Goal: Task Accomplishment & Management: Manage account settings

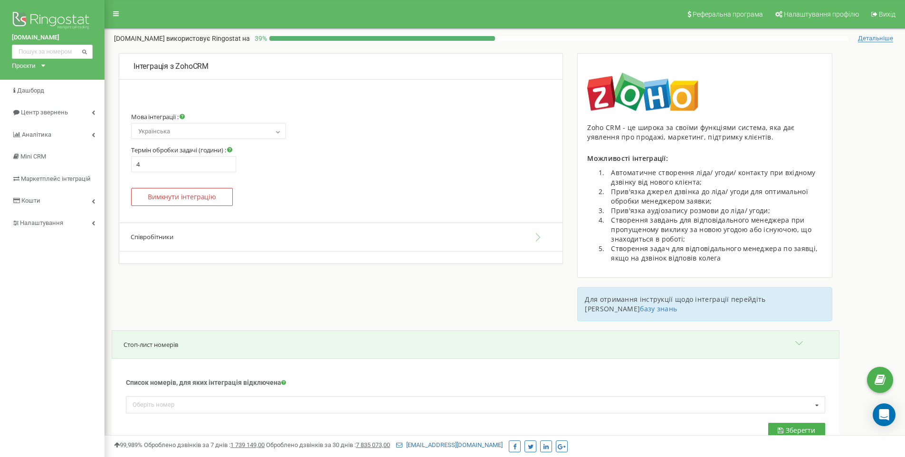
scroll to position [160, 0]
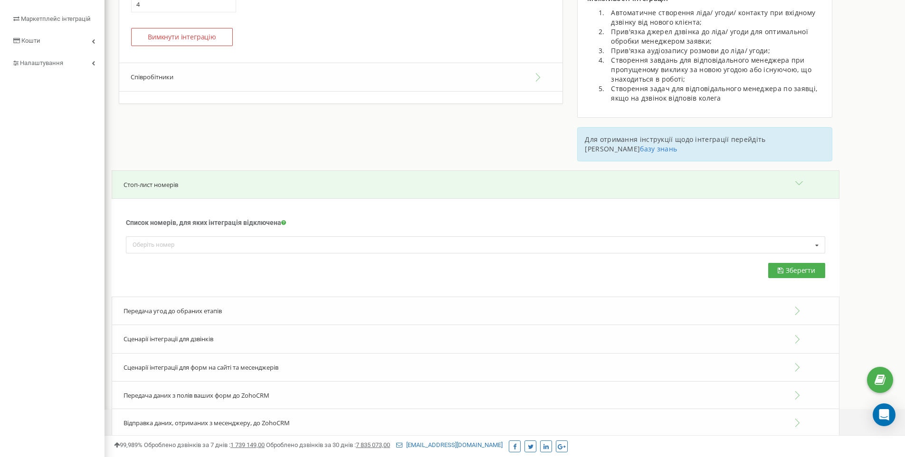
click at [174, 363] on span "Сценарії інтеграції для форм на сайті та месенджерів" at bounding box center [200, 367] width 155 height 9
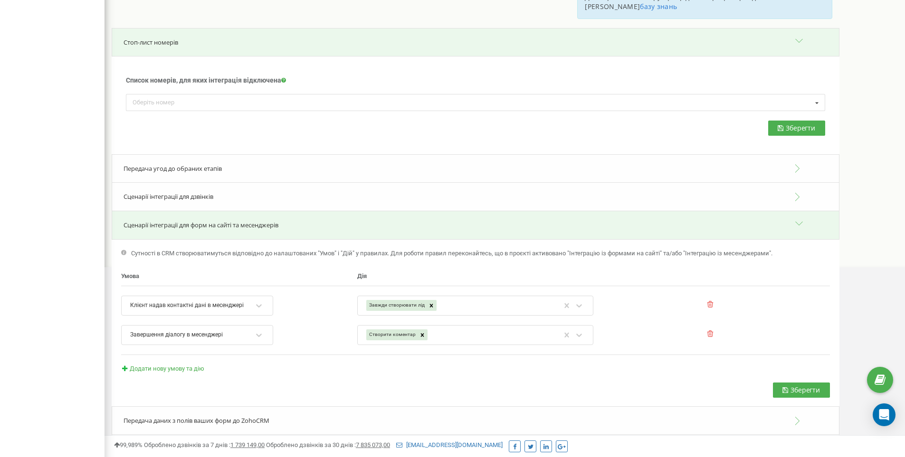
scroll to position [329, 0]
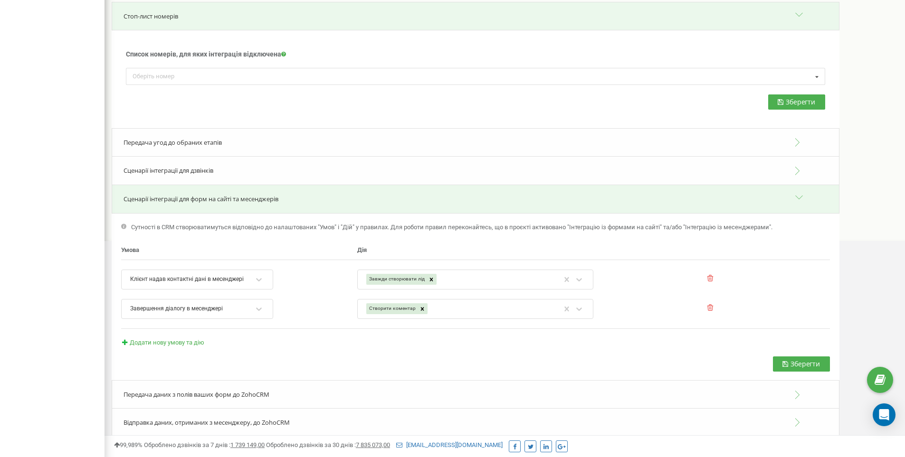
click at [157, 390] on span "Передача даних з полів ваших форм до ZohoCRM" at bounding box center [196, 394] width 146 height 9
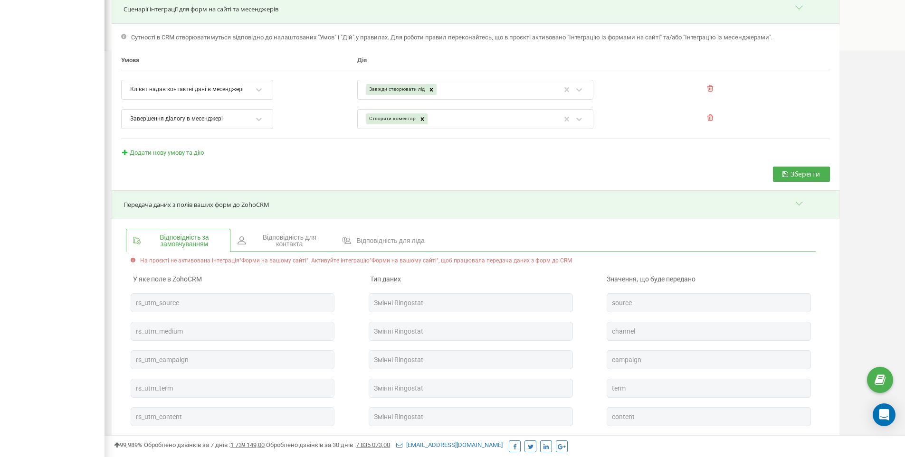
scroll to position [623, 0]
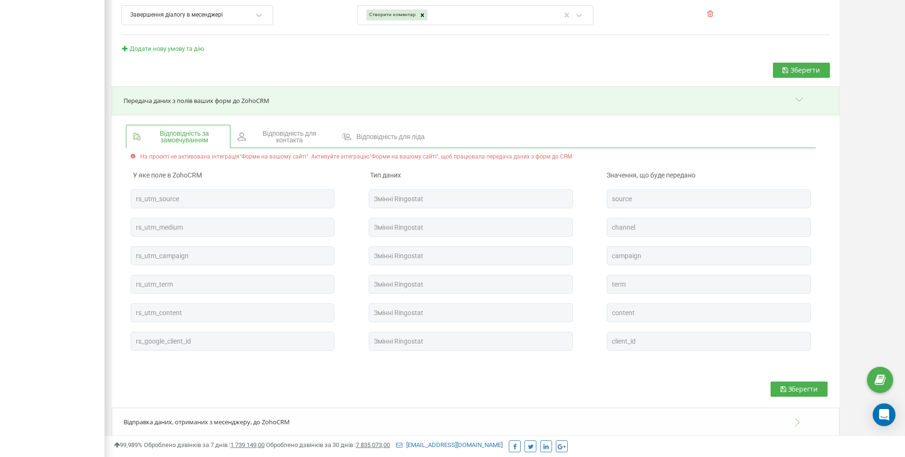
click at [280, 132] on span "Відповідність для контакта" at bounding box center [289, 136] width 76 height 13
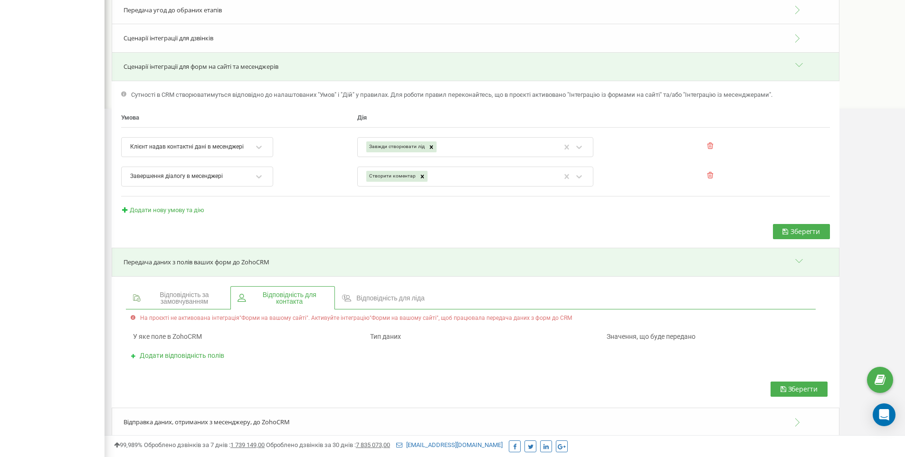
click at [375, 286] on link "Відповідність для ліда" at bounding box center [383, 297] width 97 height 23
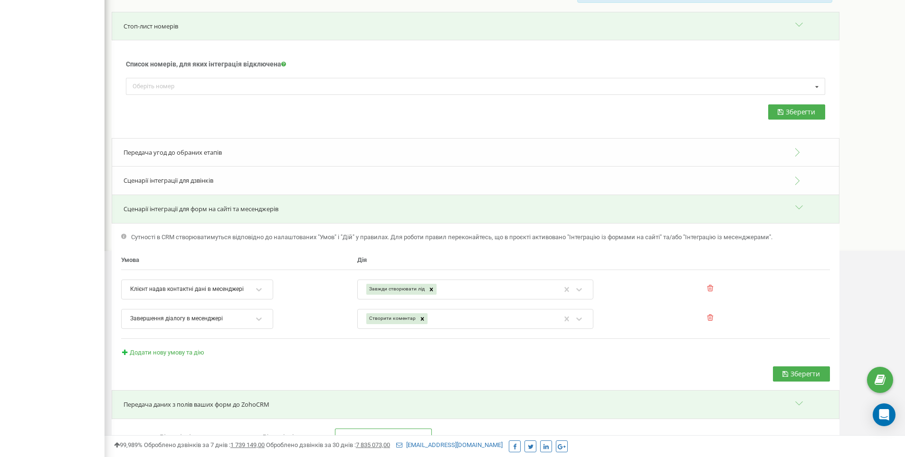
click at [800, 198] on div "Сценарії інтеграції для форм на сайті та месенджерів" at bounding box center [475, 209] width 727 height 29
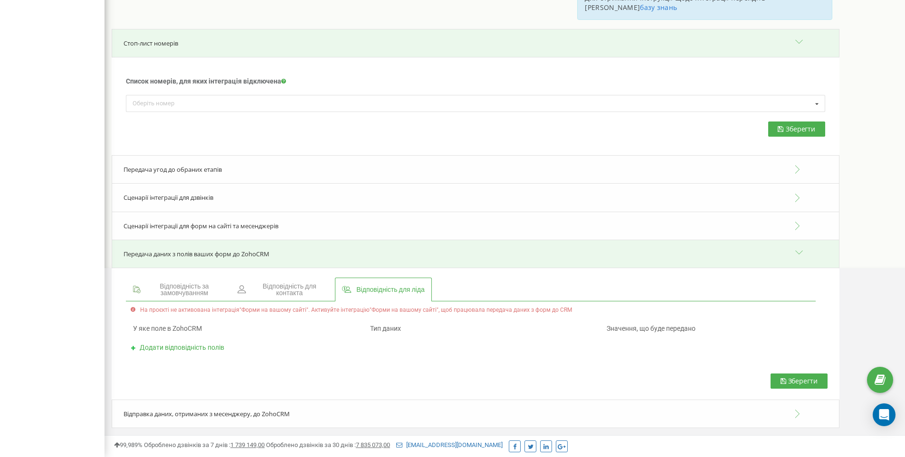
scroll to position [293, 0]
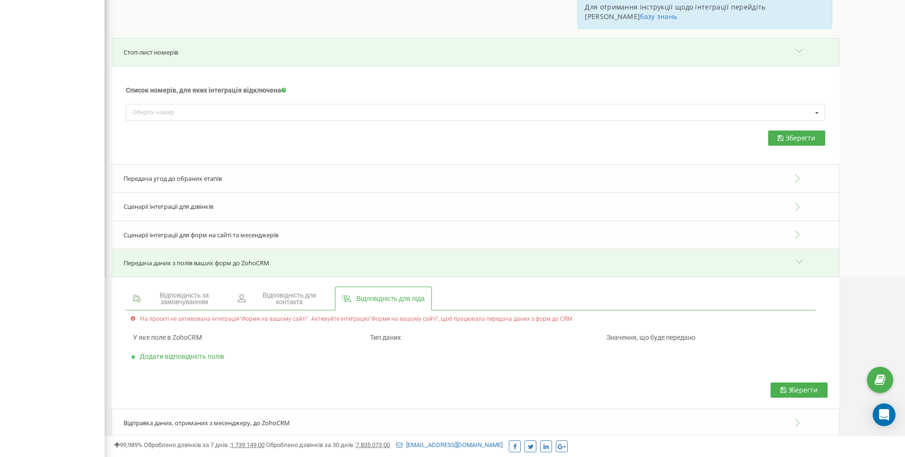
click at [795, 195] on div "Сценарії інтеграції для дзвінків" at bounding box center [475, 206] width 727 height 29
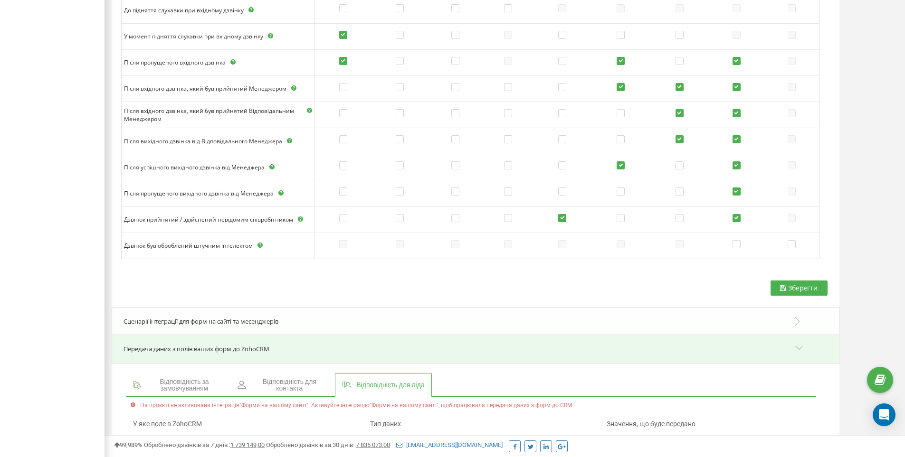
scroll to position [690, 0]
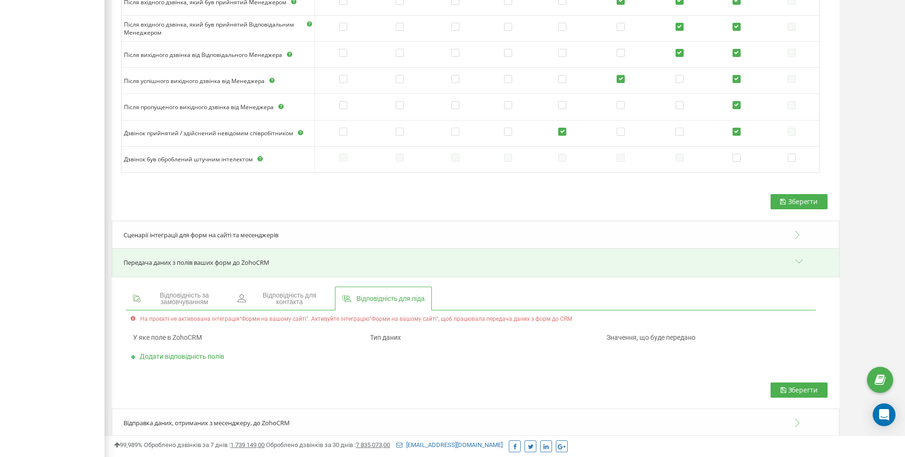
click at [795, 251] on div "Передача даних з полів ваших форм до ZohoCRM" at bounding box center [475, 262] width 727 height 29
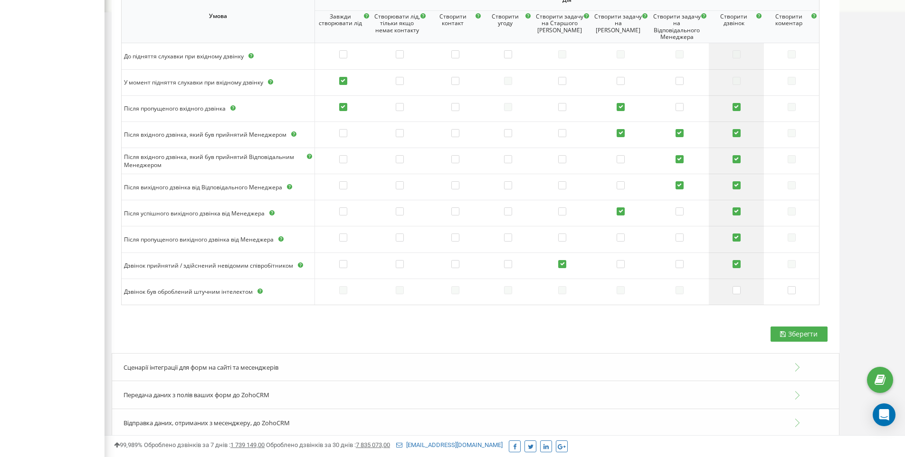
scroll to position [273, 0]
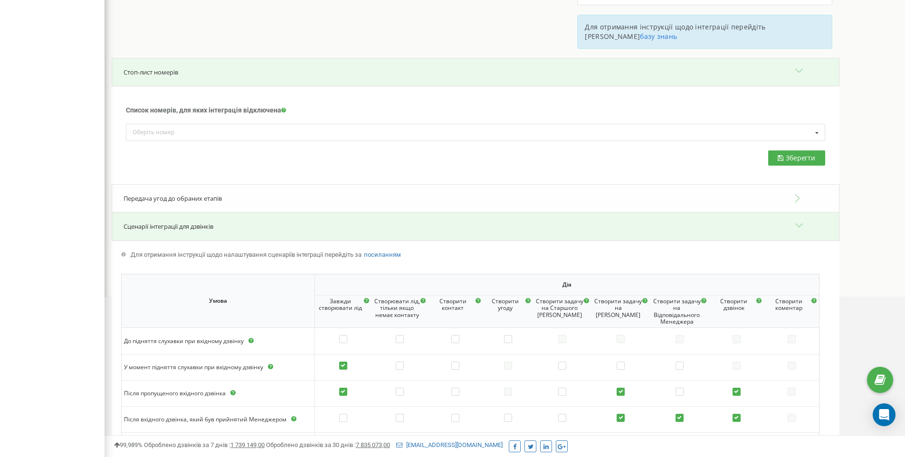
drag, startPoint x: 797, startPoint y: 217, endPoint x: 796, endPoint y: 211, distance: 5.2
click at [797, 216] on div "Сценарії інтеграції для дзвінків" at bounding box center [475, 226] width 727 height 29
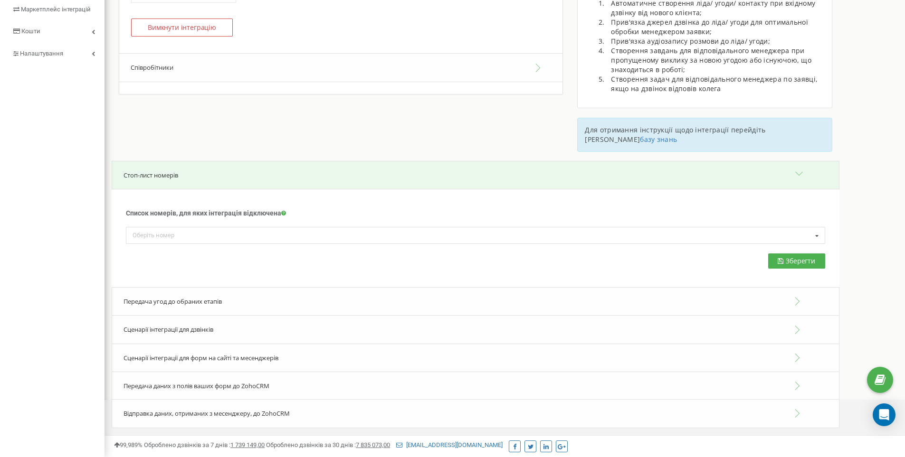
scroll to position [160, 0]
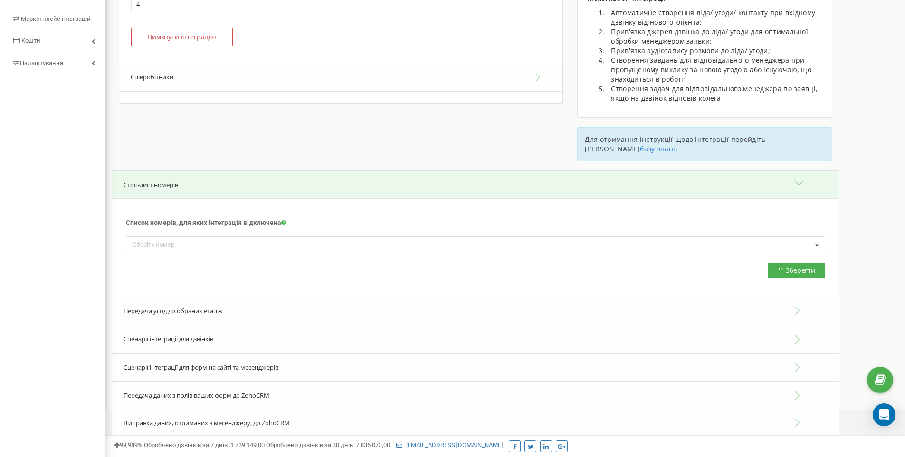
click at [795, 174] on div "Стоп-лист номерів" at bounding box center [475, 184] width 727 height 29
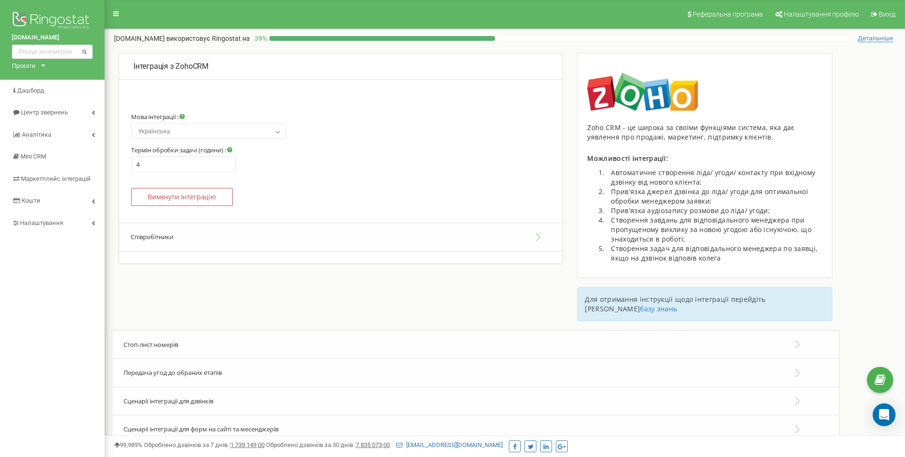
scroll to position [113, 0]
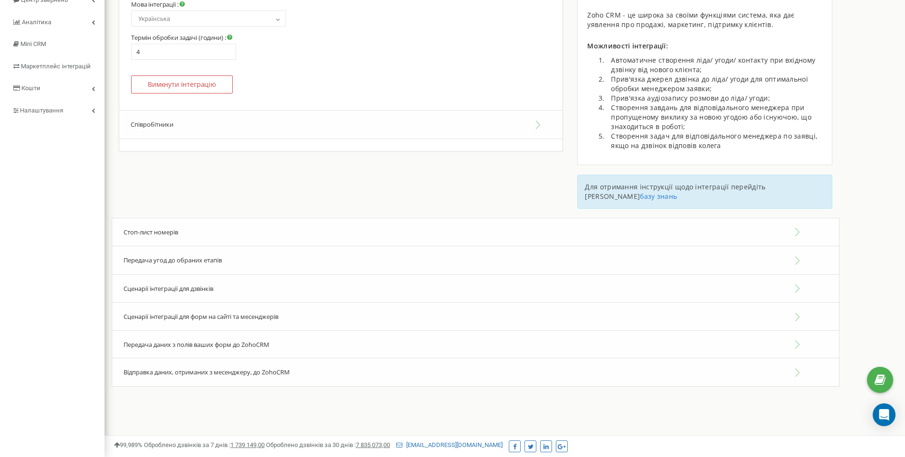
click at [797, 225] on div "Стоп-лист номерів" at bounding box center [475, 232] width 727 height 29
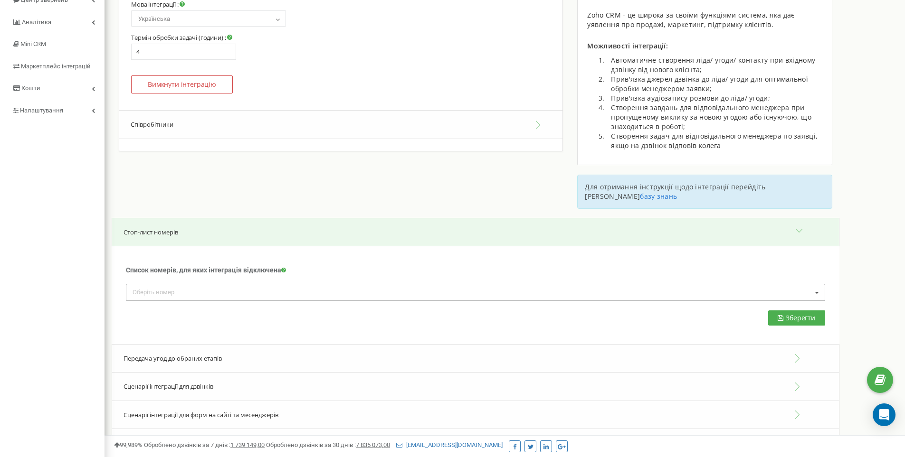
click at [344, 284] on div "Оберіть номер +380732556335 +380732152533 +380671662420 +380674869092 +38068361…" at bounding box center [475, 292] width 699 height 17
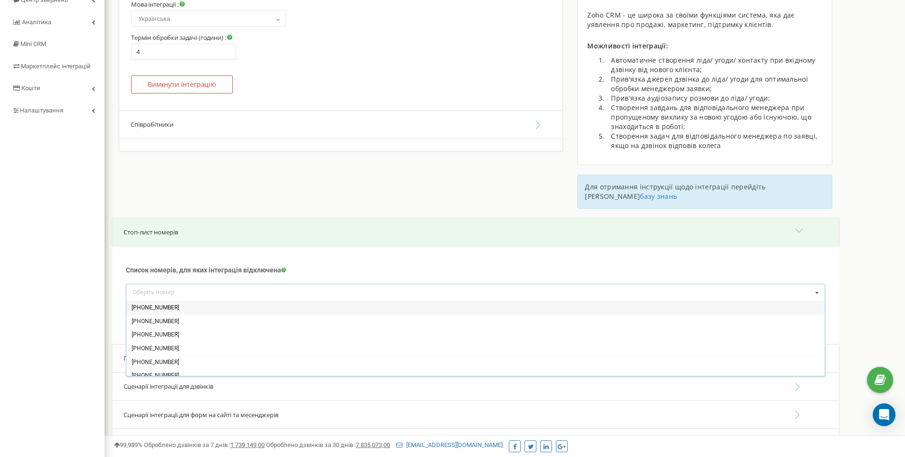
click at [362, 256] on div "Список номерів, для яких інтеграція відключена Для номерів, доданих у цьому бло…" at bounding box center [475, 270] width 699 height 28
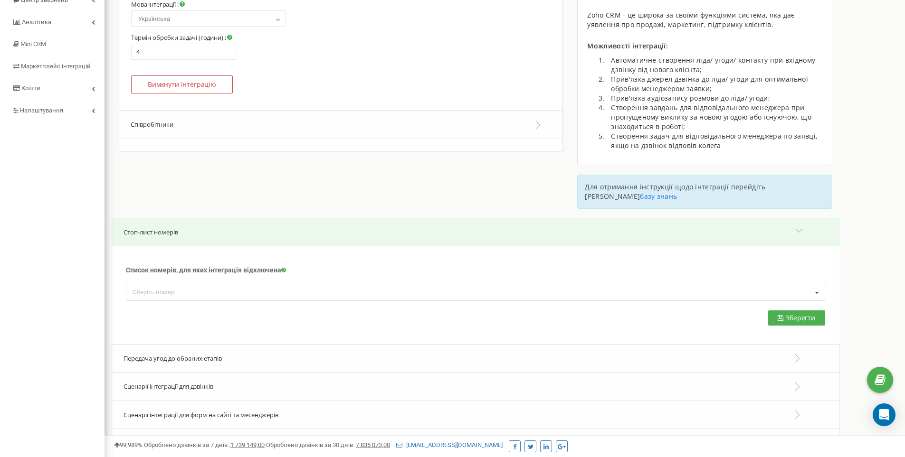
click at [799, 222] on div "Стоп-лист номерів" at bounding box center [475, 232] width 727 height 29
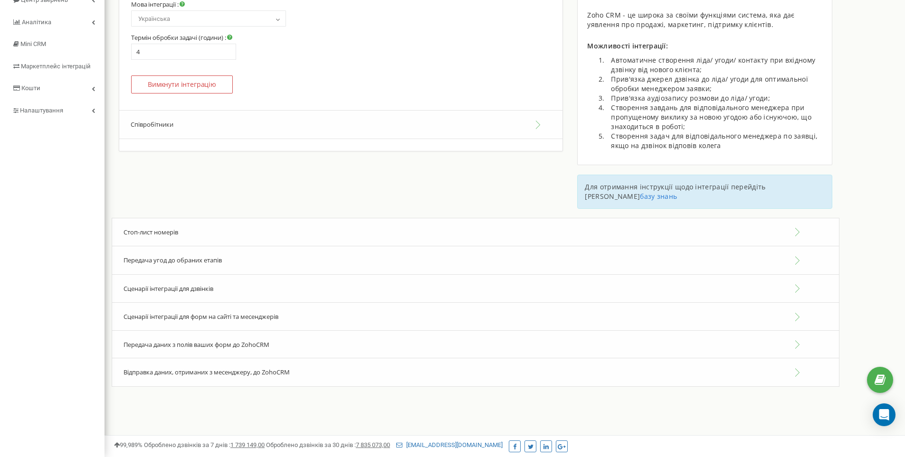
click at [228, 249] on div "Передача угод до обраних етапів" at bounding box center [475, 260] width 727 height 29
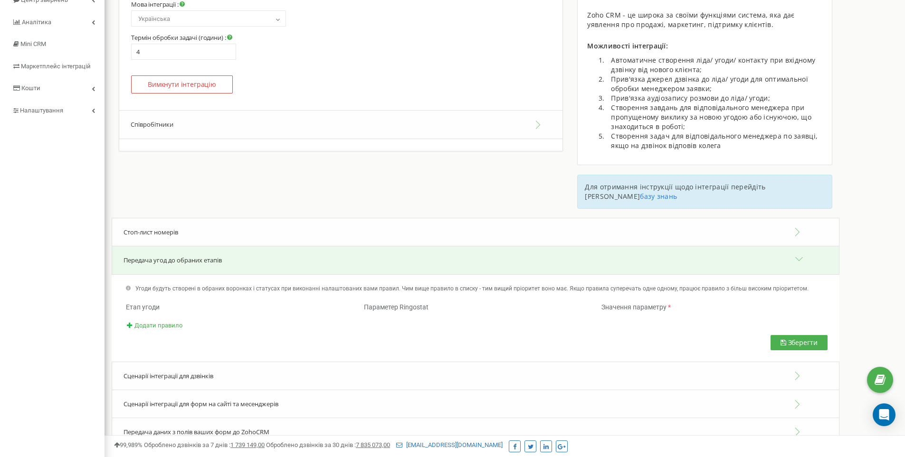
click at [227, 249] on div "Передача угод до обраних етапів" at bounding box center [475, 260] width 727 height 29
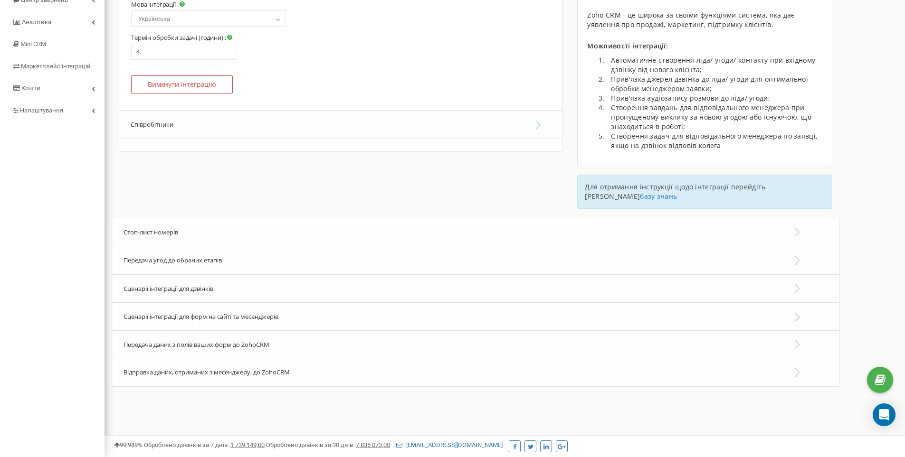
click at [159, 284] on span "Сценарії інтеграції для дзвінків" at bounding box center [168, 288] width 90 height 9
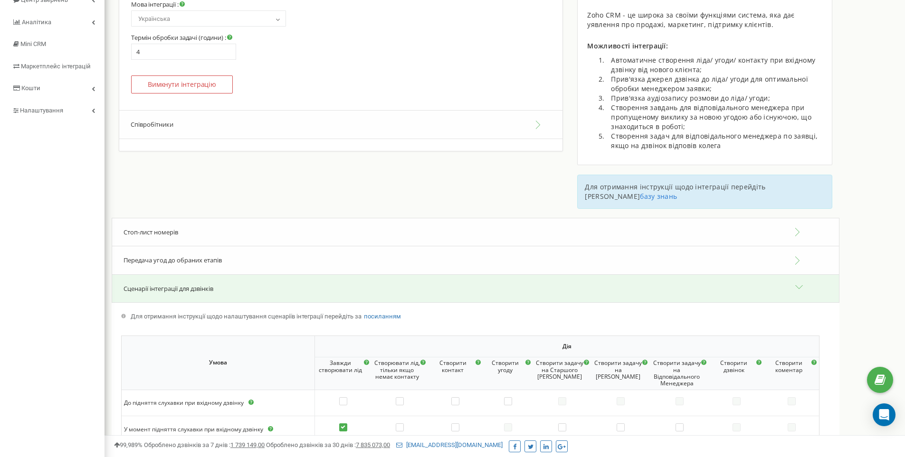
scroll to position [255, 0]
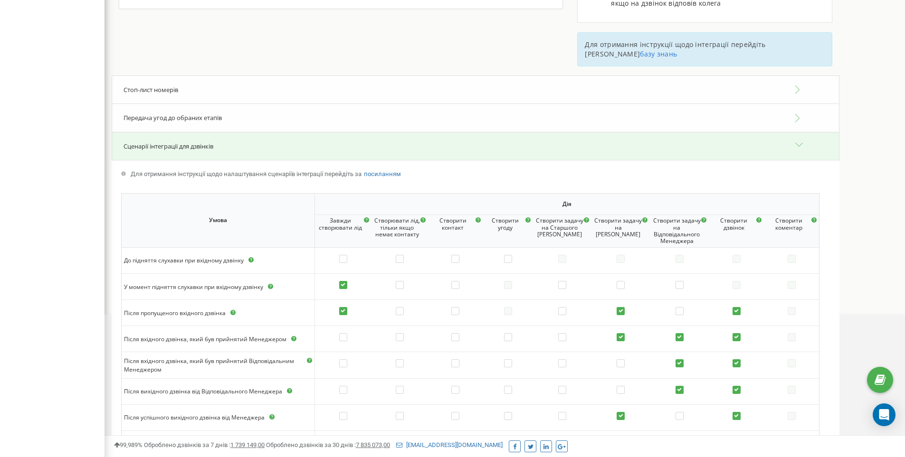
click at [148, 142] on span "Сценарії інтеграції для дзвінків" at bounding box center [168, 146] width 90 height 9
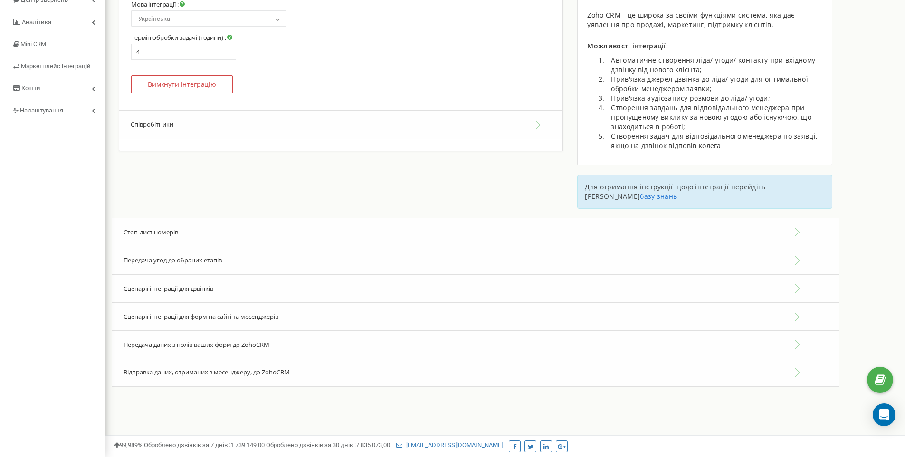
scroll to position [113, 0]
click at [150, 312] on span "Сценарії інтеграції для форм на сайті та месенджерів" at bounding box center [200, 316] width 155 height 9
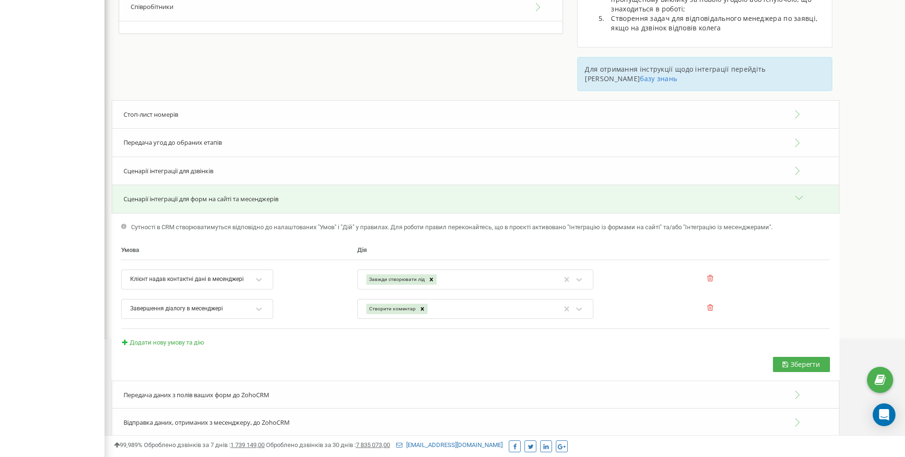
click at [207, 195] on span "Сценарії інтеграції для форм на сайті та месенджерів" at bounding box center [200, 199] width 155 height 9
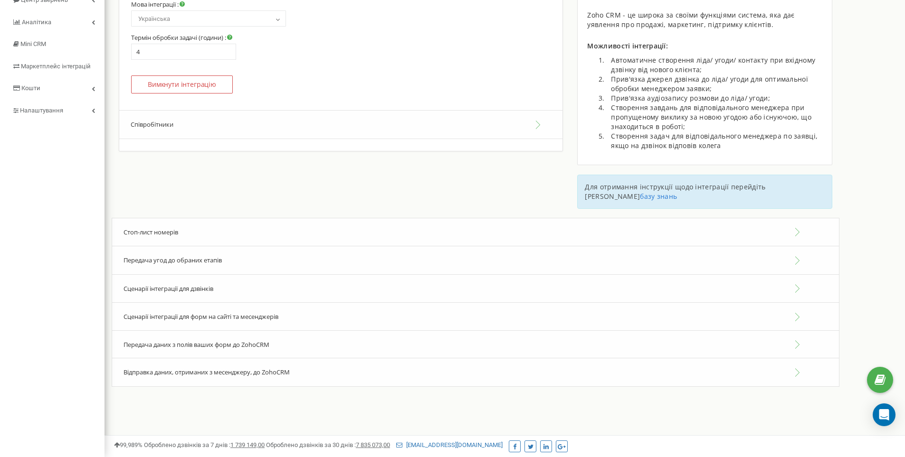
click at [143, 368] on span "Відправка даних, отриманих з месенджеру, до ZohoCRM" at bounding box center [206, 372] width 166 height 9
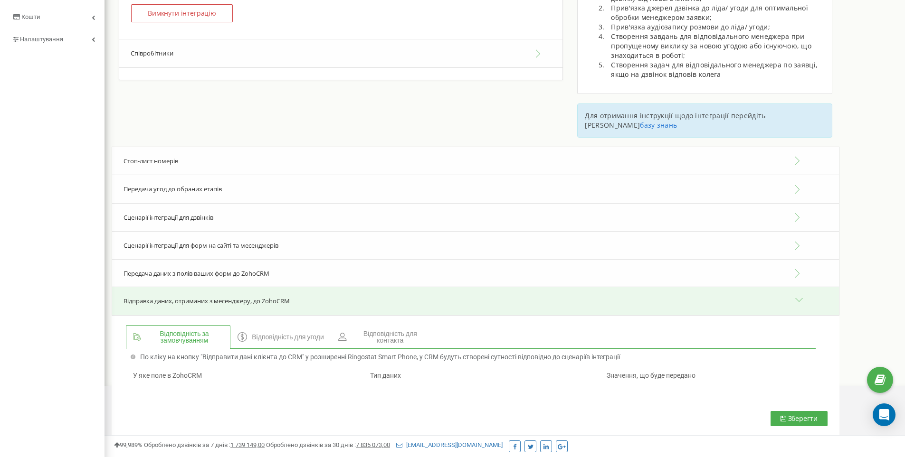
click at [293, 334] on span "Відповідність для угоди" at bounding box center [288, 337] width 72 height 7
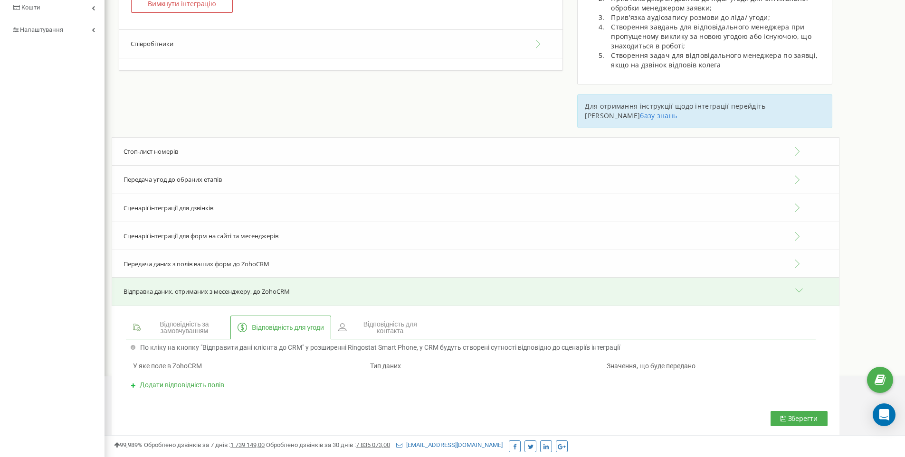
click at [394, 321] on span "Відповідність для контакта" at bounding box center [390, 327] width 76 height 13
click at [165, 321] on span "Відповідність за замовчуванням" at bounding box center [184, 327] width 78 height 13
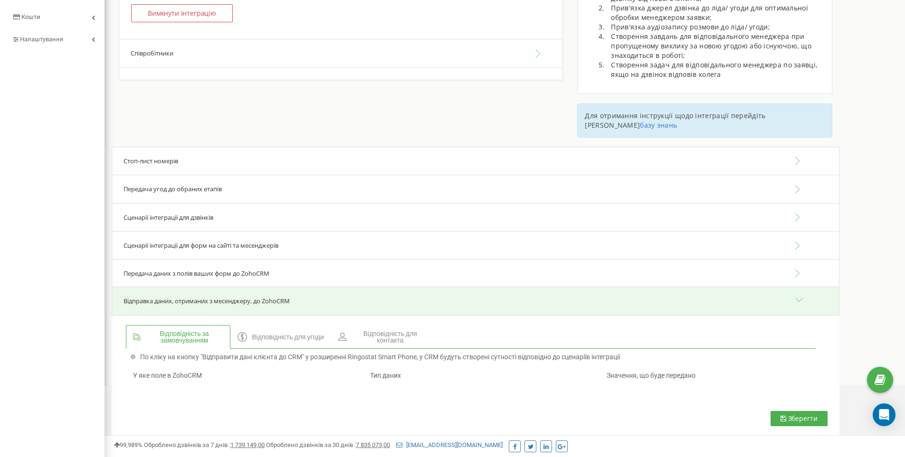
scroll to position [0, 0]
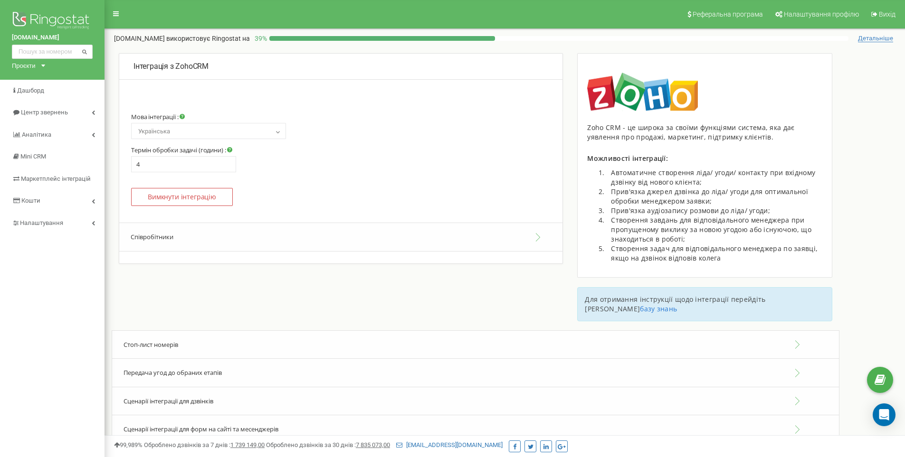
click at [203, 236] on button "Співробітники" at bounding box center [340, 237] width 443 height 29
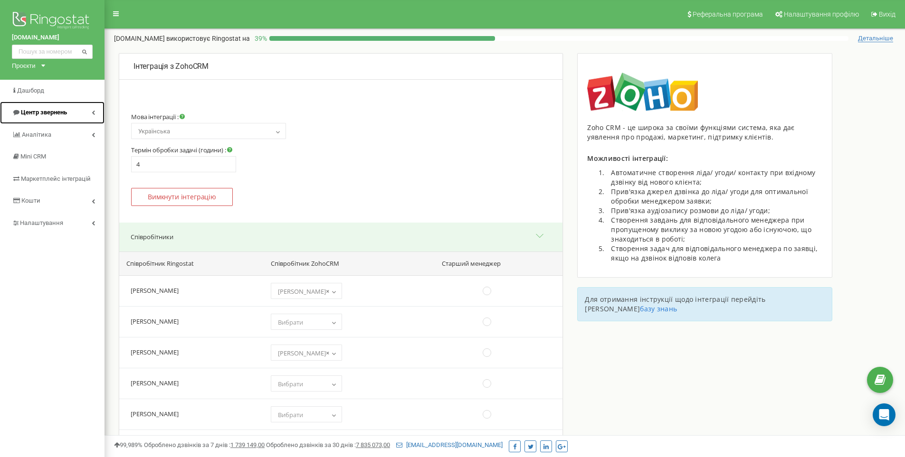
click at [29, 112] on span "Центр звернень" at bounding box center [44, 112] width 46 height 7
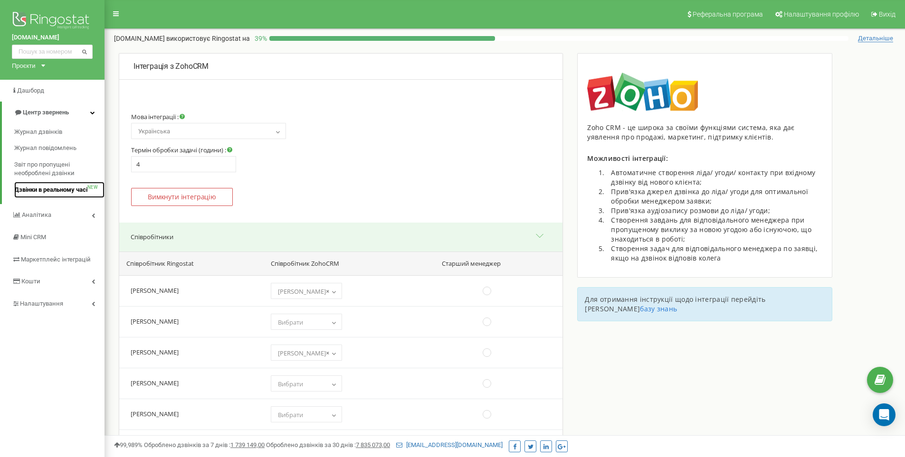
click at [29, 189] on span "Дзвінки в реальному часі" at bounding box center [50, 190] width 73 height 9
click at [40, 131] on span "Журнал дзвінків" at bounding box center [37, 132] width 47 height 9
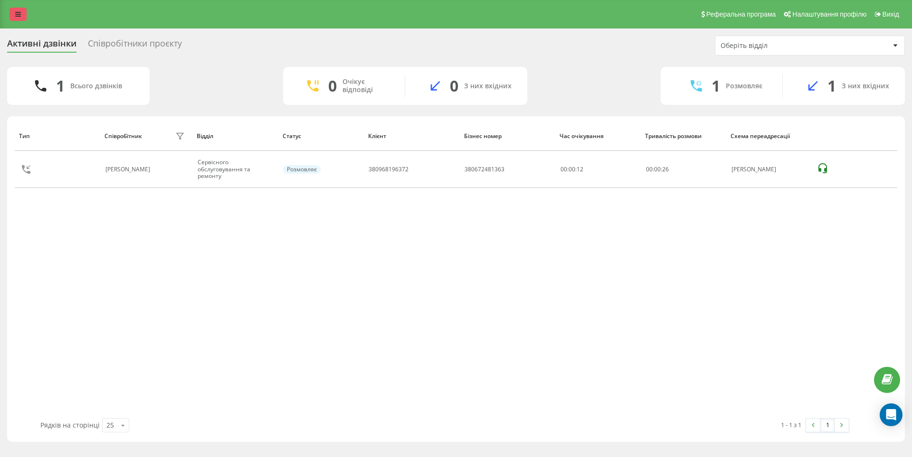
click at [19, 13] on icon at bounding box center [18, 14] width 6 height 7
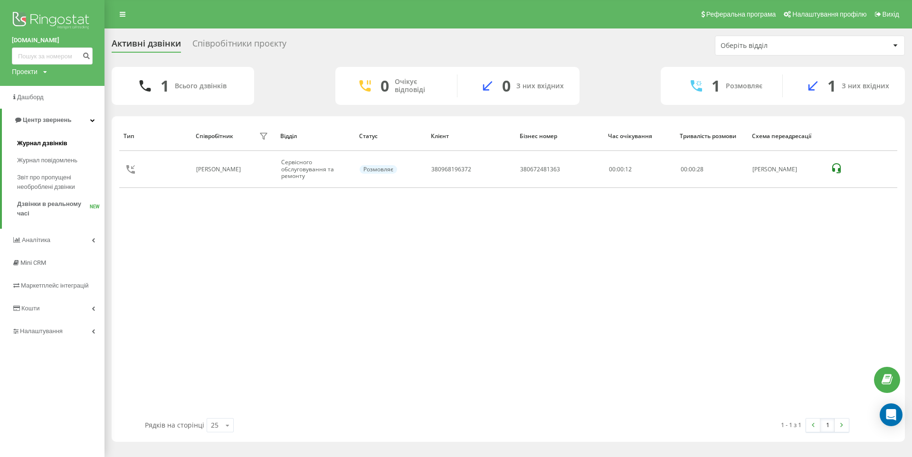
click at [35, 143] on span "Журнал дзвінків" at bounding box center [42, 143] width 50 height 9
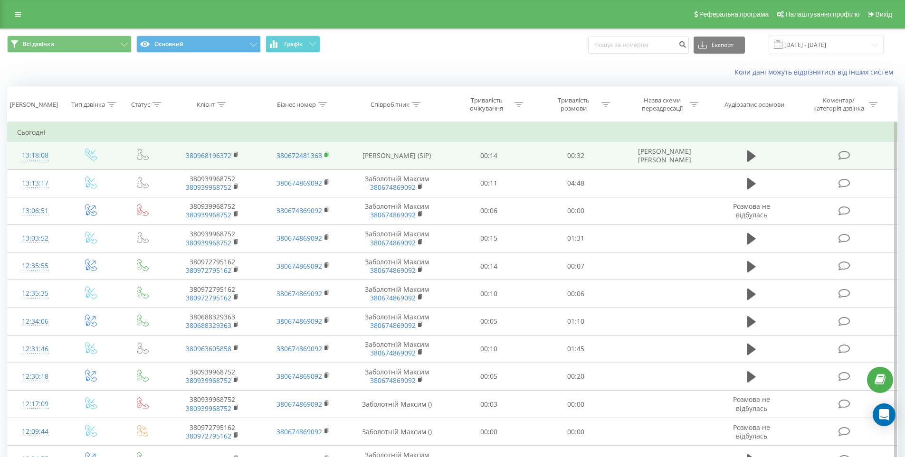
click at [325, 155] on rect at bounding box center [325, 155] width 3 height 4
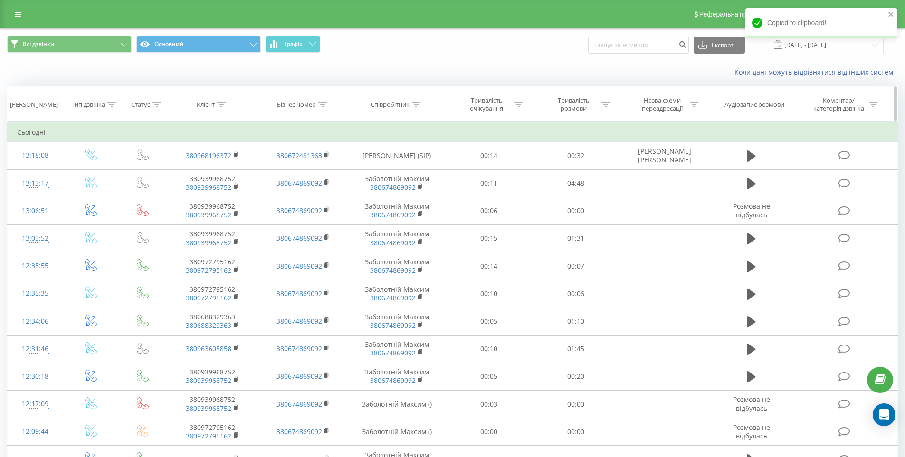
click at [297, 104] on div "Бізнес номер" at bounding box center [296, 105] width 39 height 8
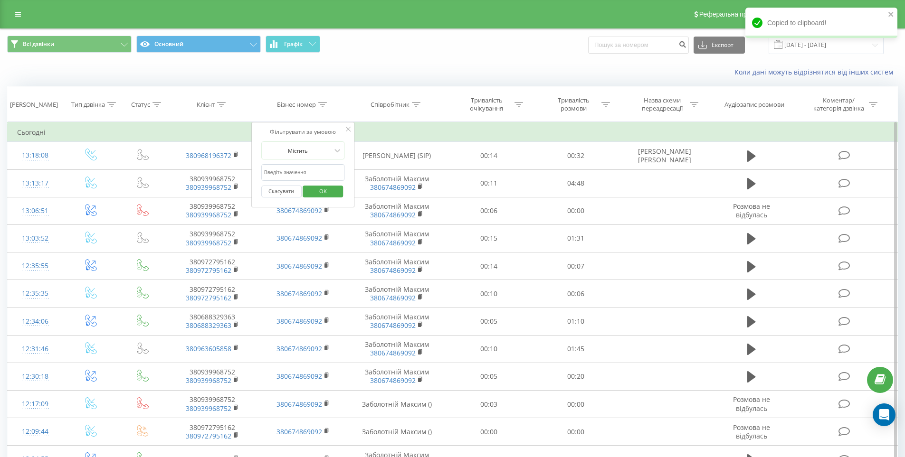
click at [284, 175] on input "text" at bounding box center [303, 172] width 84 height 17
paste input "380672481363"
type input "380672481363"
click button "OK" at bounding box center [323, 192] width 40 height 12
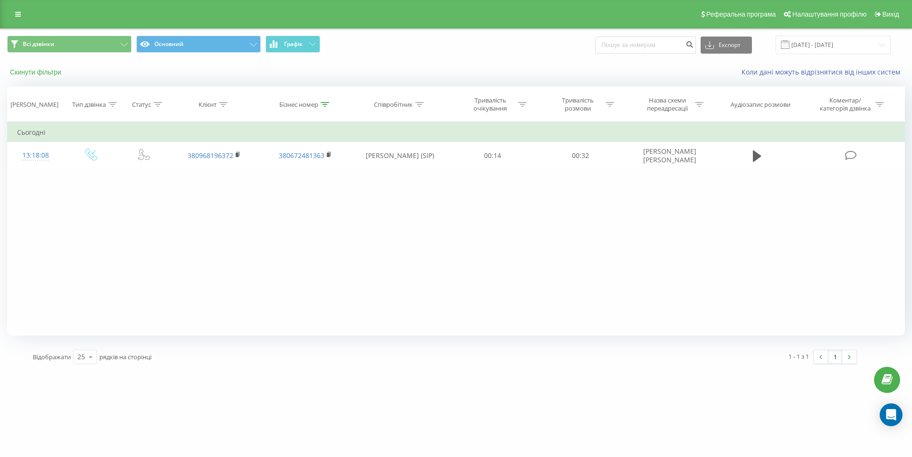
click at [25, 70] on button "Скинути фільтри" at bounding box center [36, 72] width 59 height 9
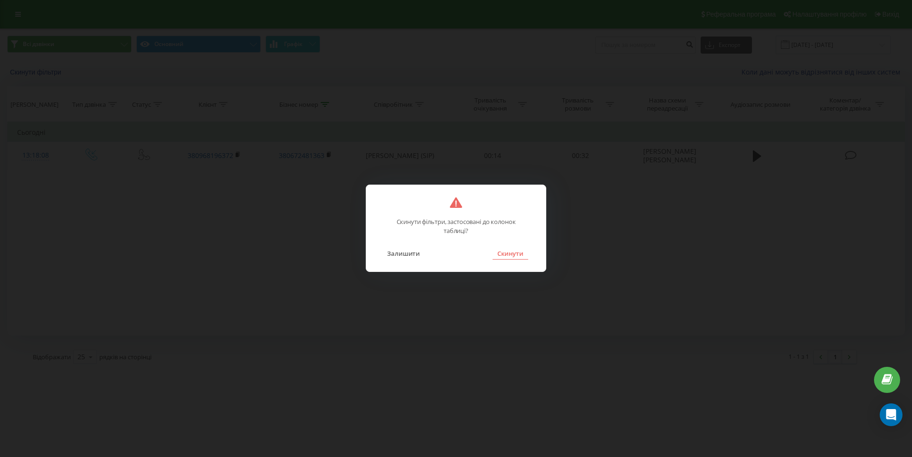
click at [506, 257] on button "Скинути" at bounding box center [510, 253] width 36 height 12
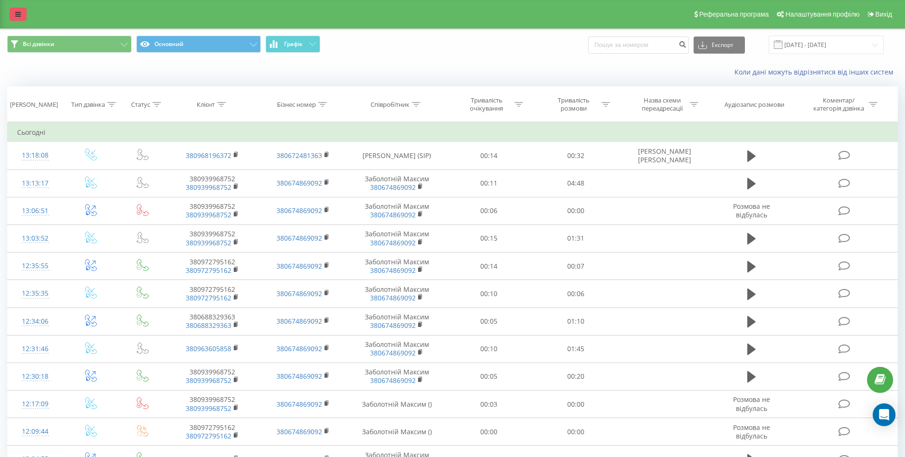
click at [23, 14] on link at bounding box center [17, 14] width 17 height 13
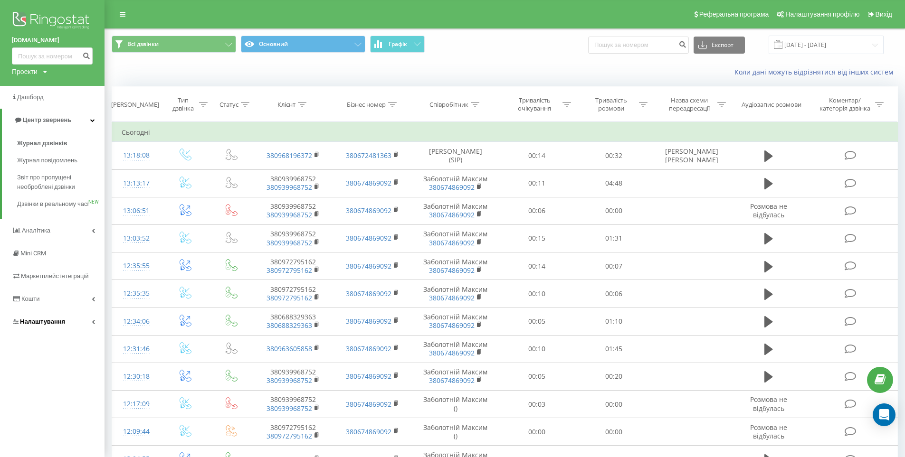
click at [26, 325] on span "Налаштування" at bounding box center [42, 321] width 45 height 7
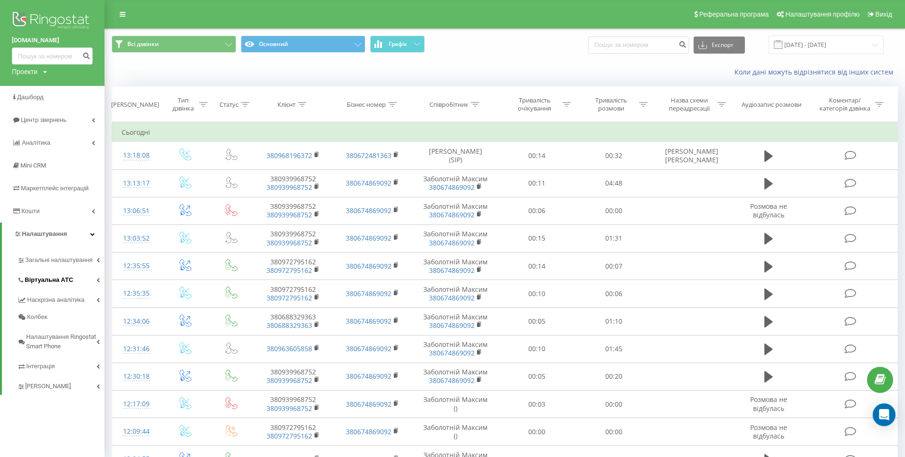
click at [42, 279] on span "Віртуальна АТС" at bounding box center [49, 279] width 48 height 9
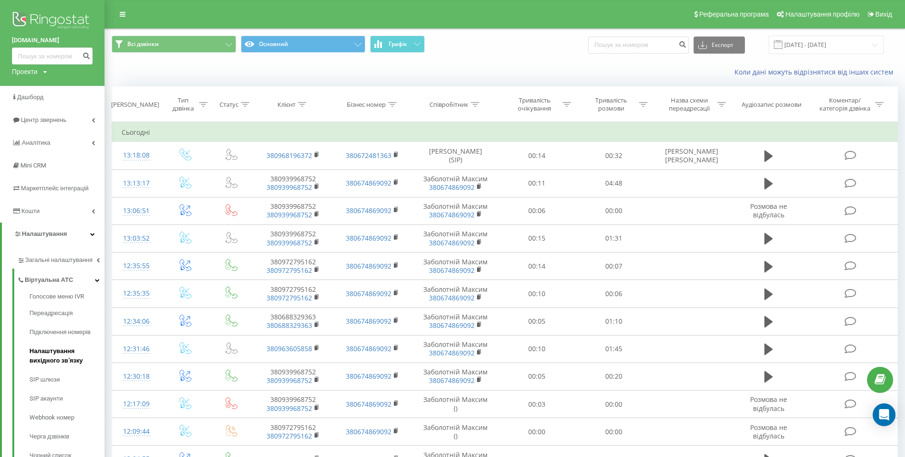
click at [40, 359] on span "Налаштування вихідного зв’язку" at bounding box center [64, 356] width 70 height 19
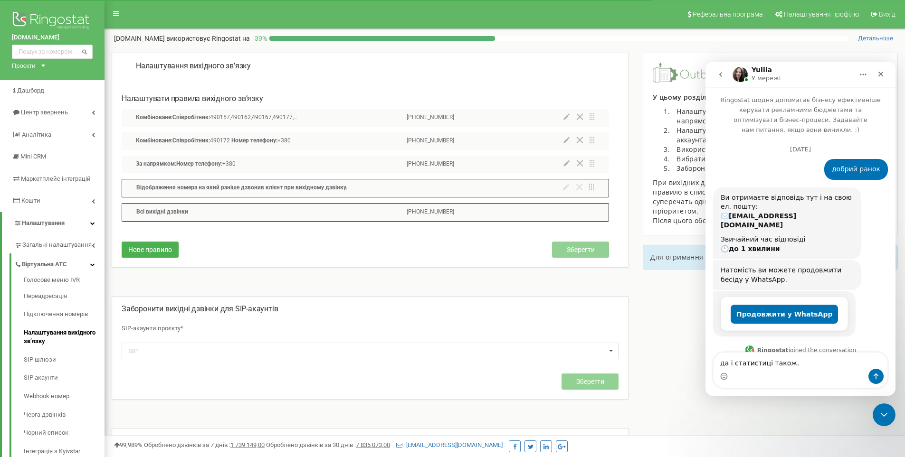
scroll to position [3490, 0]
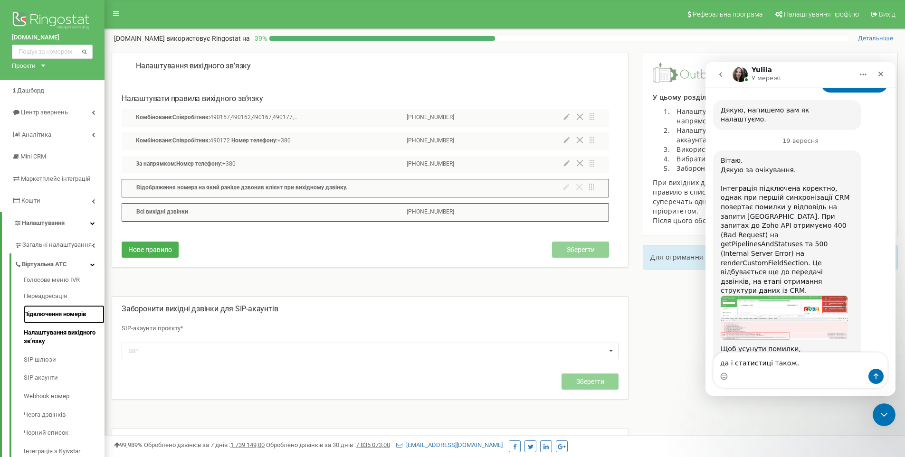
click at [41, 312] on link "Підключення номерів" at bounding box center [64, 314] width 81 height 19
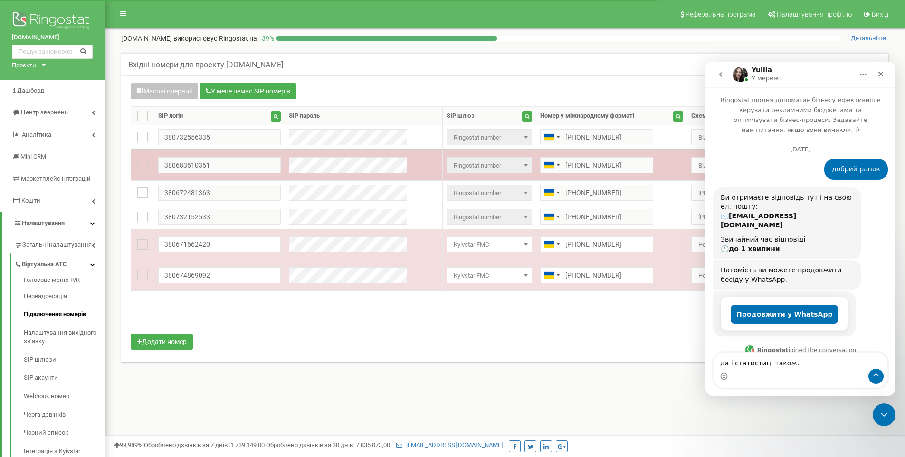
scroll to position [3490, 0]
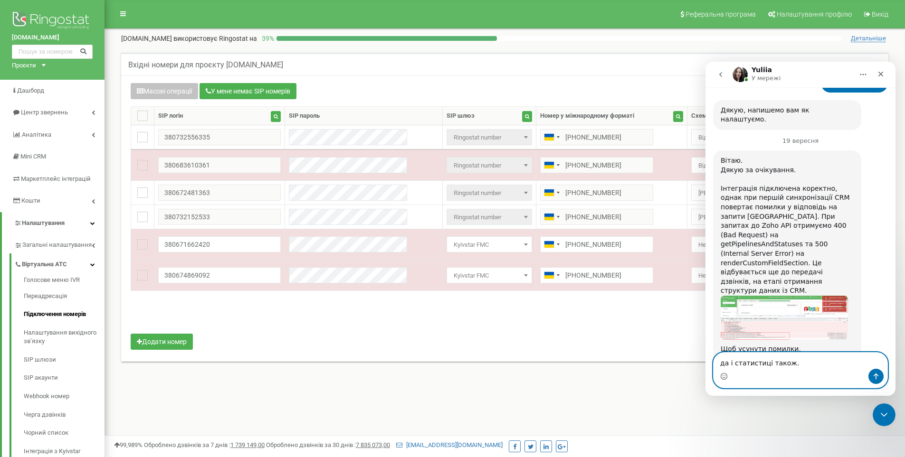
click at [798, 368] on textarea "да і статистиці також." at bounding box center [800, 361] width 174 height 16
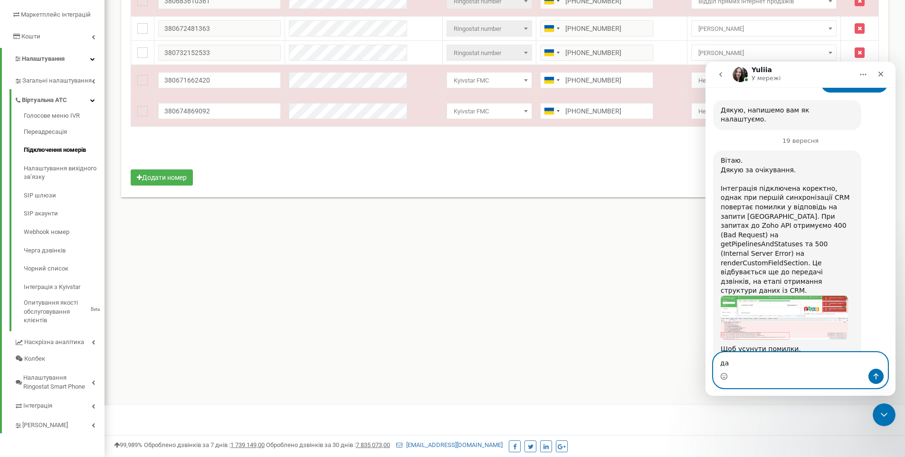
type textarea "д"
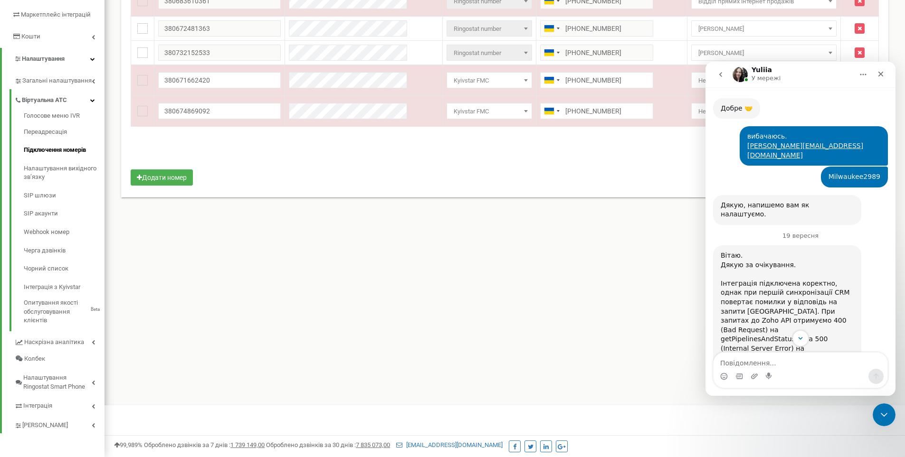
click at [481, 261] on div "Реферальна програма Налаштування профілю Вихід stemax.ua використовує Ringostat…" at bounding box center [504, 121] width 800 height 570
click at [880, 73] on icon "Закрити" at bounding box center [881, 74] width 8 height 8
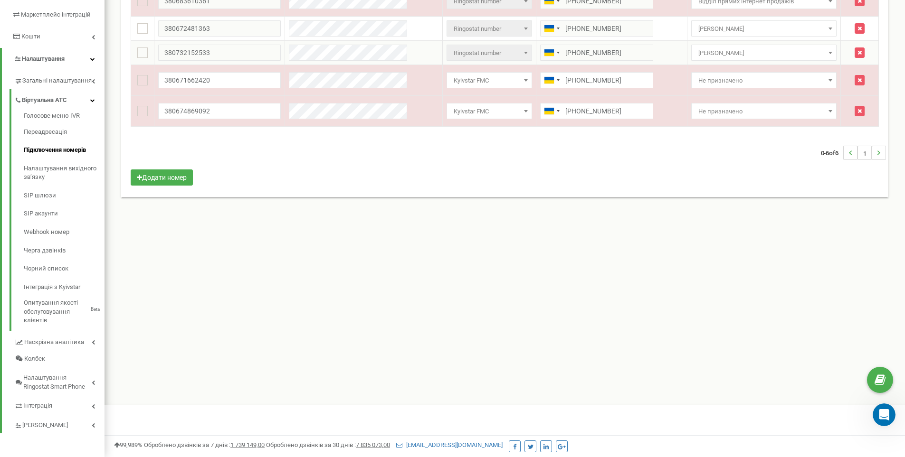
scroll to position [0, 0]
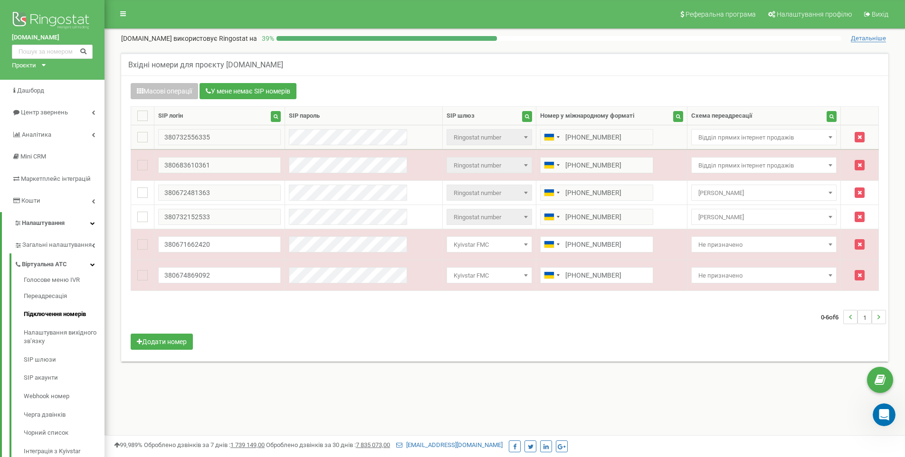
drag, startPoint x: 172, startPoint y: 137, endPoint x: 412, endPoint y: 131, distance: 239.4
click at [442, 131] on td "Ringostat number Ringostat number" at bounding box center [489, 137] width 94 height 25
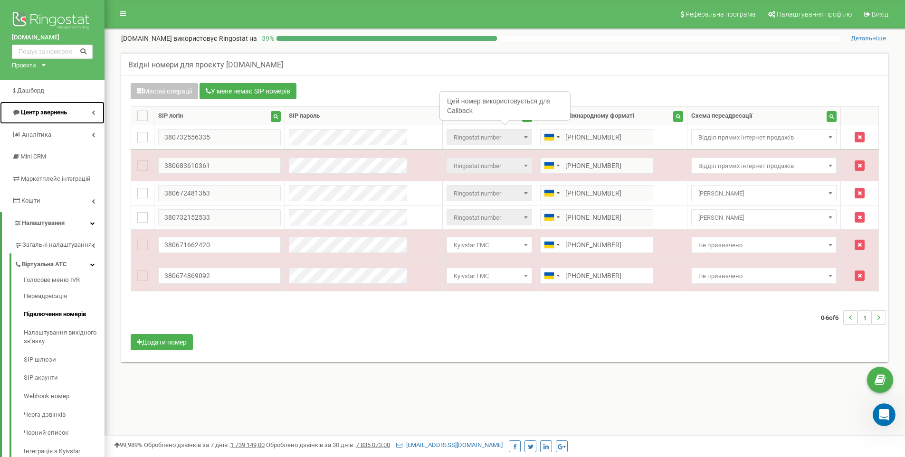
click at [31, 114] on span "Центр звернень" at bounding box center [44, 112] width 46 height 7
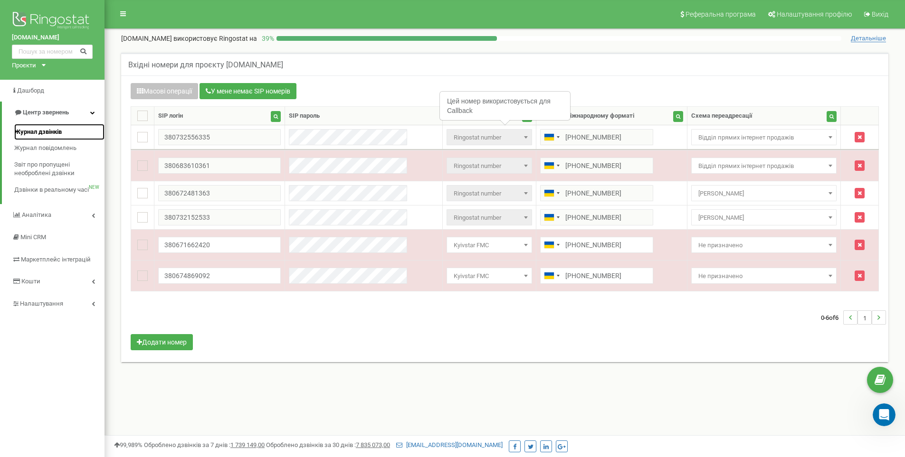
click at [35, 135] on span "Журнал дзвінків" at bounding box center [37, 132] width 47 height 9
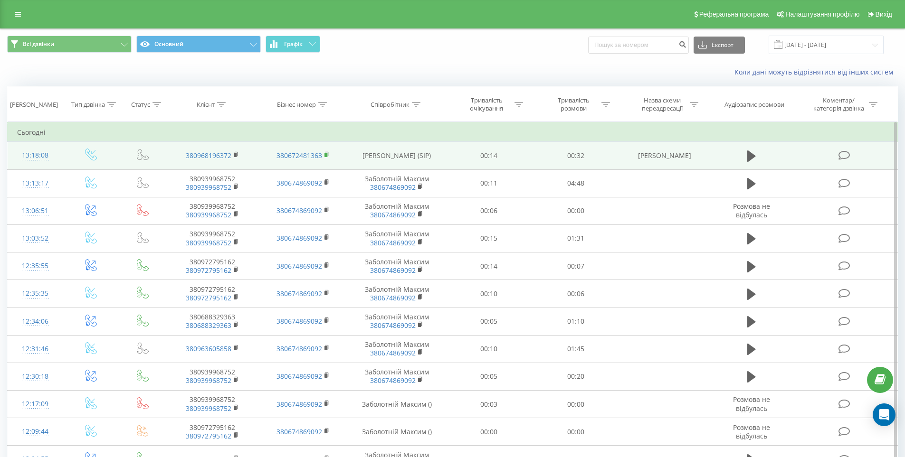
click at [326, 154] on rect at bounding box center [325, 155] width 3 height 4
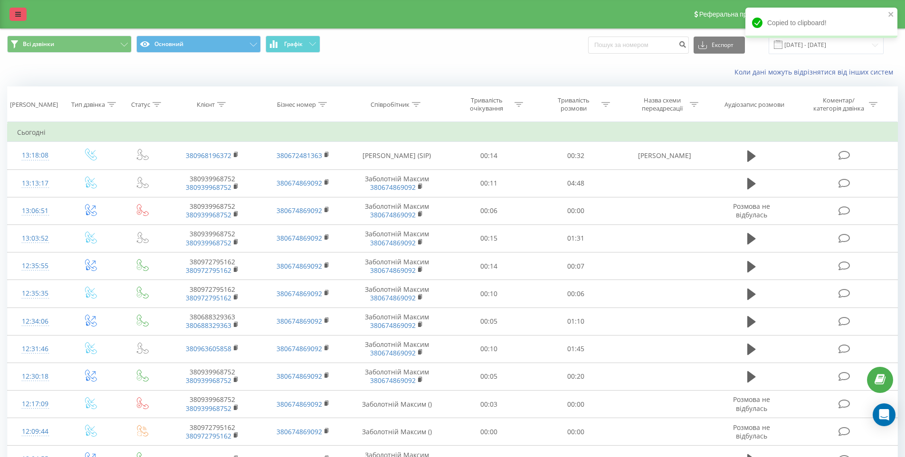
click at [17, 12] on icon at bounding box center [18, 14] width 6 height 7
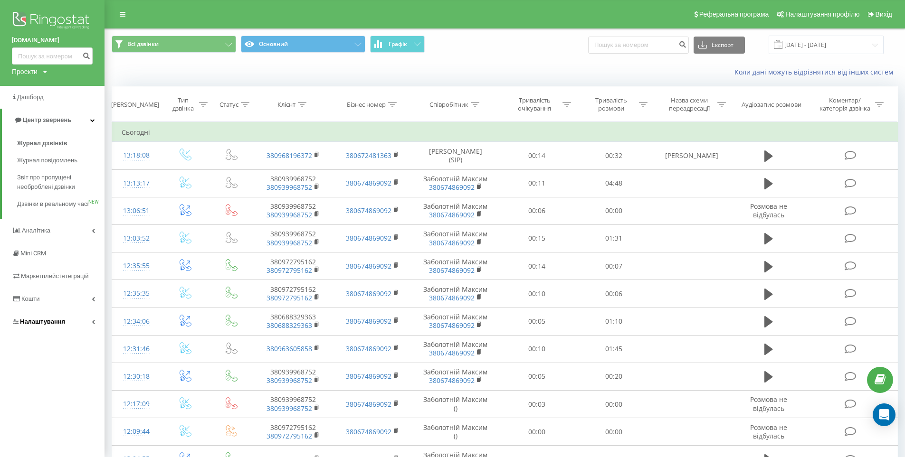
click at [41, 325] on span "Налаштування" at bounding box center [42, 321] width 45 height 7
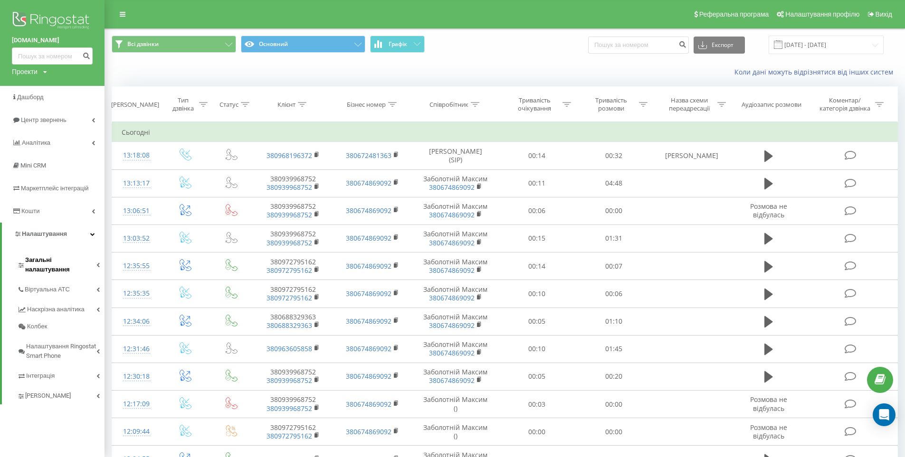
click at [49, 259] on span "Загальні налаштування" at bounding box center [60, 264] width 71 height 19
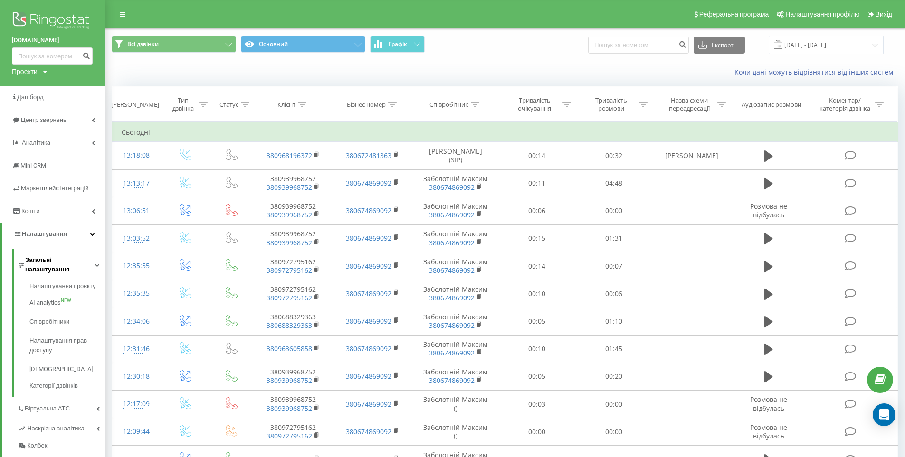
click at [36, 259] on span "Загальні налаштування" at bounding box center [60, 264] width 70 height 19
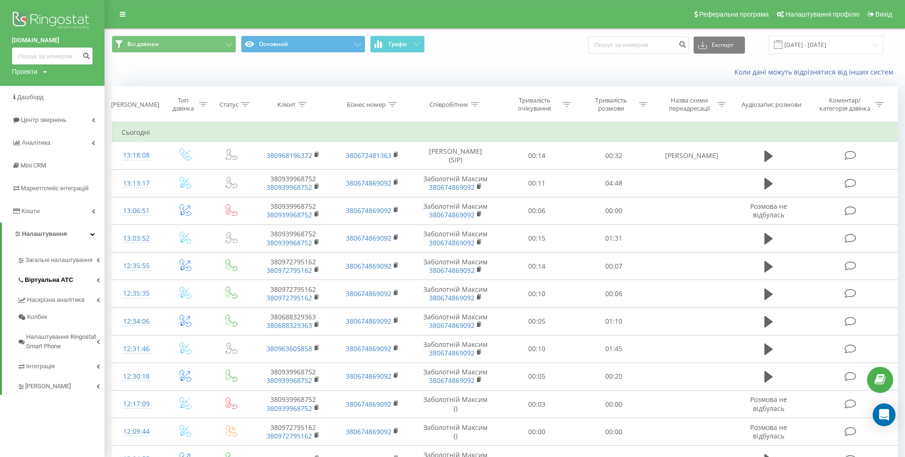
click at [43, 280] on span "Віртуальна АТС" at bounding box center [49, 279] width 48 height 9
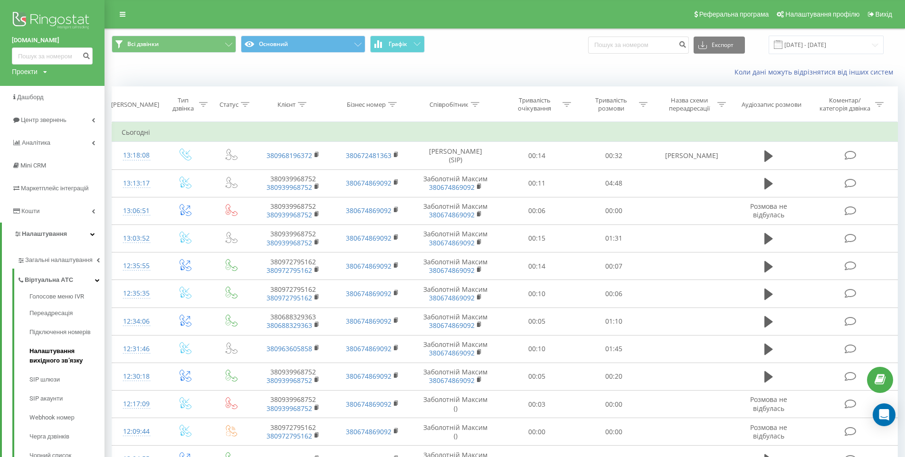
click at [40, 356] on span "Налаштування вихідного зв’язку" at bounding box center [64, 356] width 70 height 19
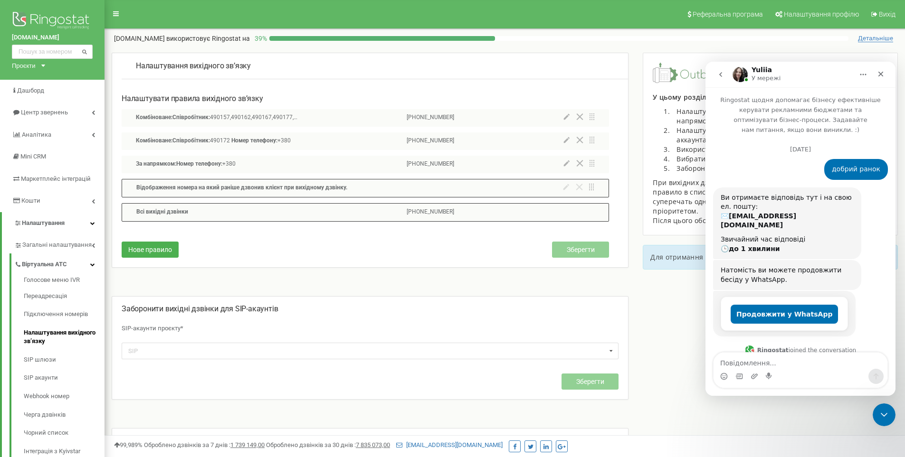
scroll to position [3490, 0]
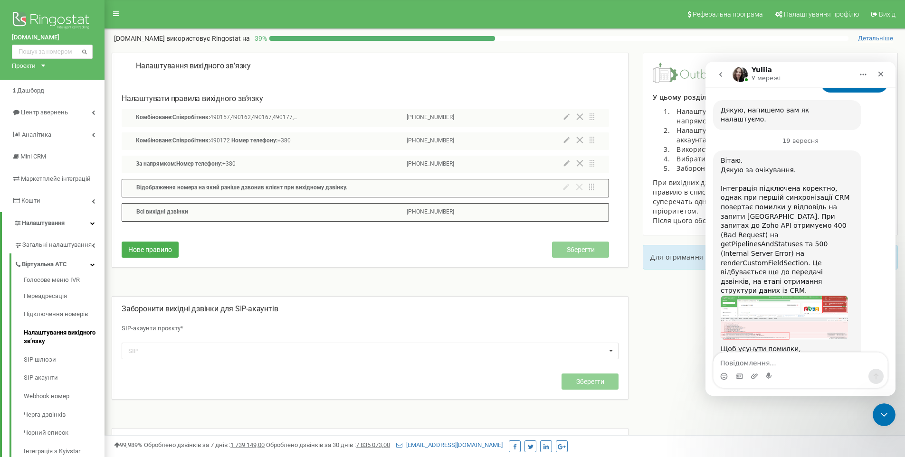
click at [566, 140] on icon at bounding box center [566, 140] width 6 height 7
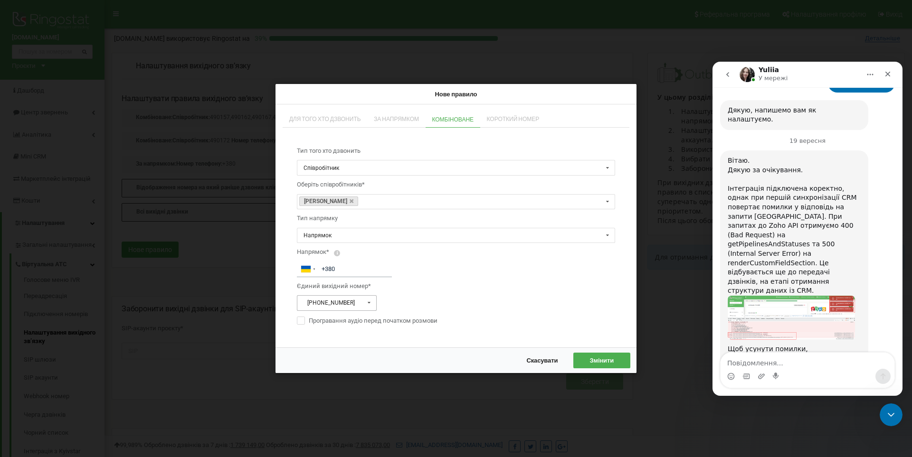
click at [371, 302] on icon at bounding box center [369, 303] width 12 height 15
click at [345, 384] on span "[PHONE_NUMBER]" at bounding box center [331, 382] width 50 height 7
click at [598, 359] on span "Змінити" at bounding box center [601, 361] width 24 height 8
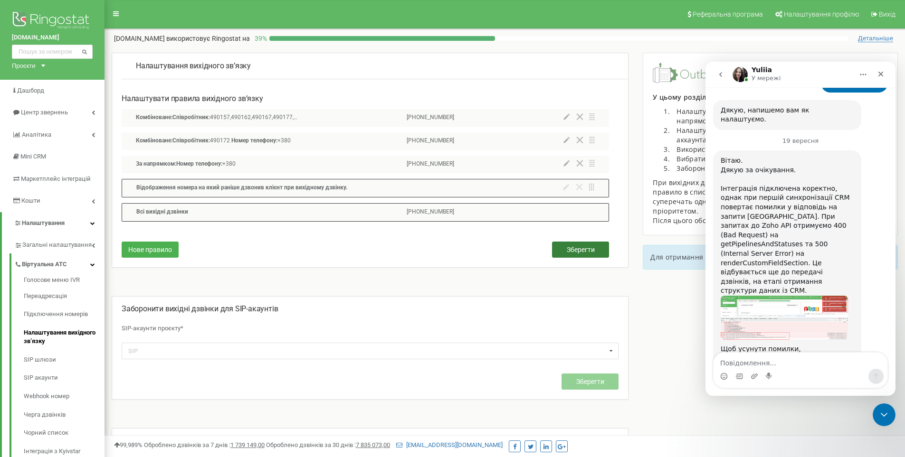
click at [567, 248] on span "Зберегти" at bounding box center [580, 250] width 28 height 8
click at [45, 295] on link "Переадресація" at bounding box center [64, 296] width 81 height 19
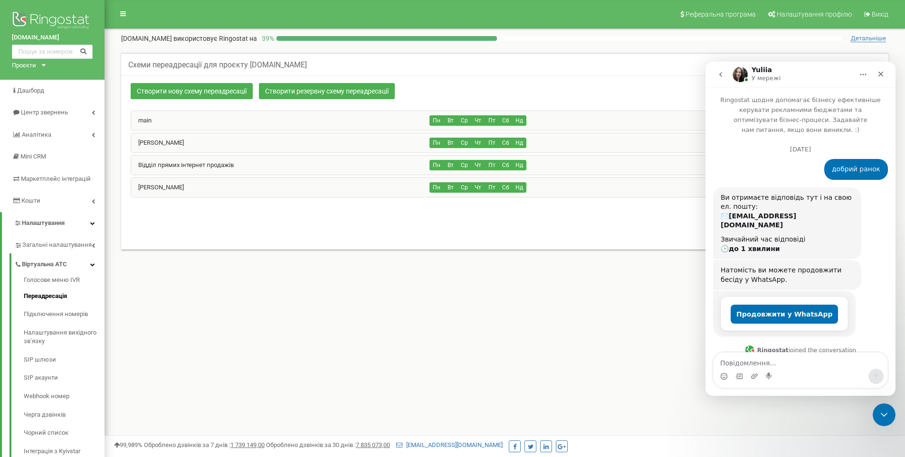
scroll to position [3490, 0]
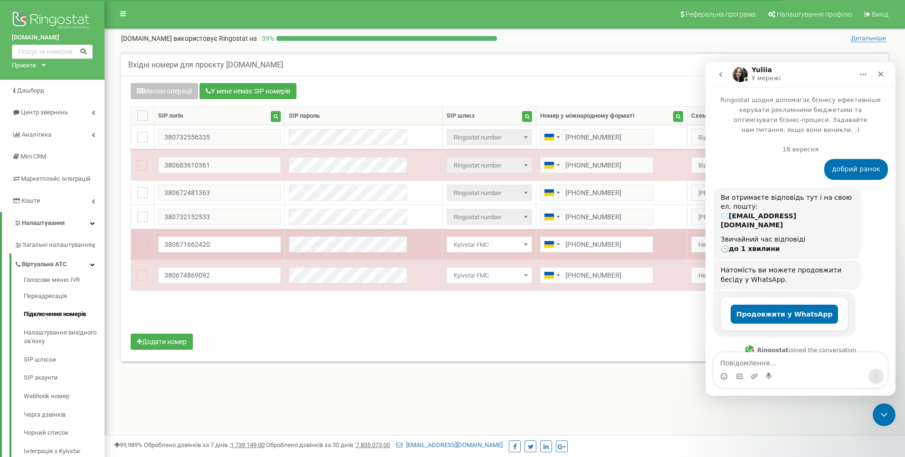
scroll to position [3490, 0]
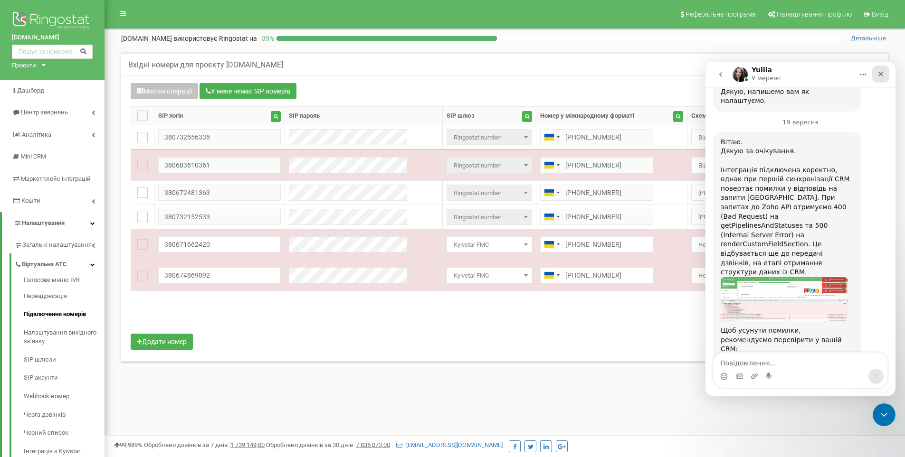
click at [880, 74] on icon "Закрити" at bounding box center [880, 74] width 5 height 5
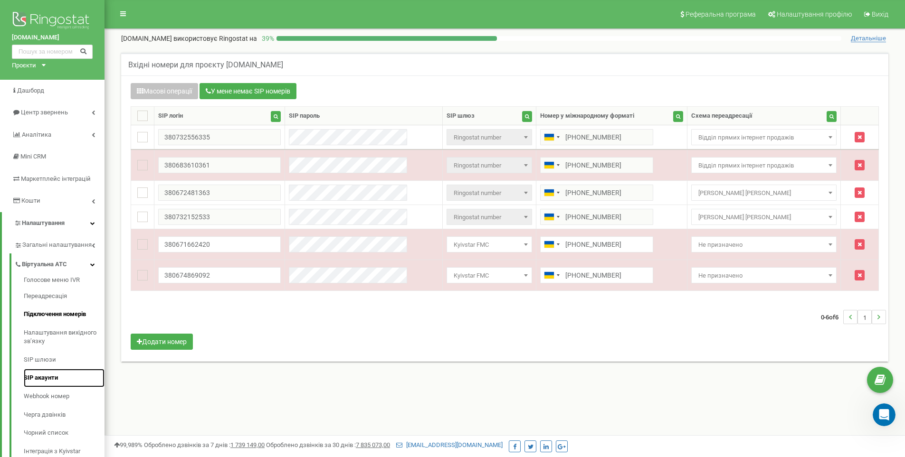
click at [45, 379] on link "SIP акаунти" at bounding box center [64, 378] width 81 height 19
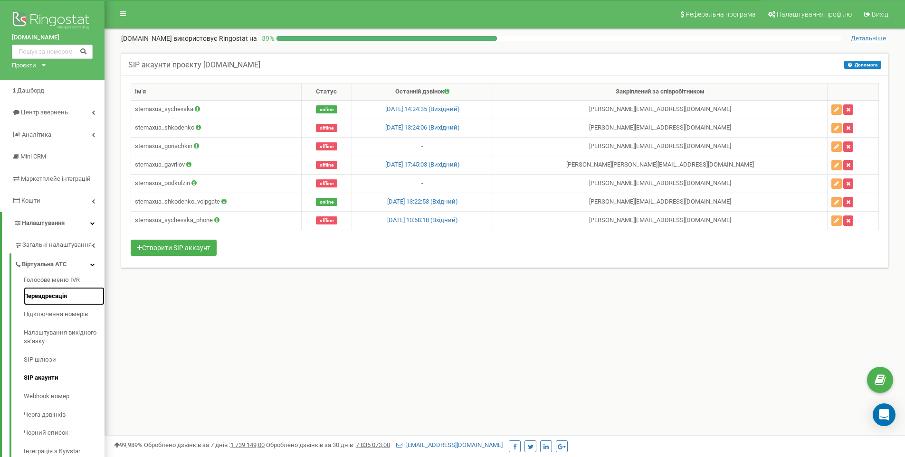
click at [38, 293] on link "Переадресація" at bounding box center [64, 296] width 81 height 19
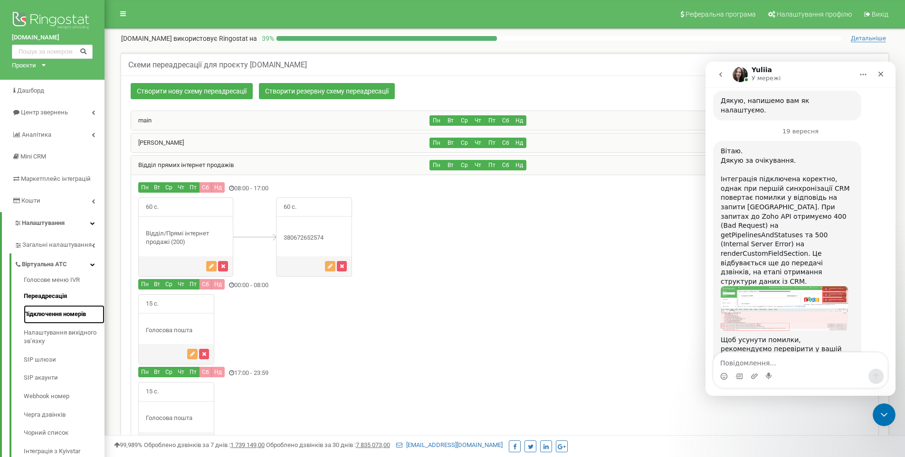
click at [39, 314] on link "Підключення номерів" at bounding box center [64, 314] width 81 height 19
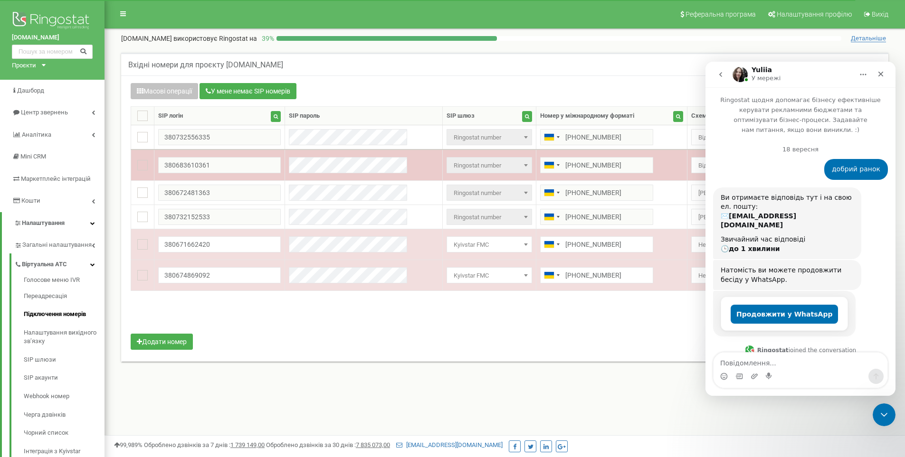
scroll to position [3490, 0]
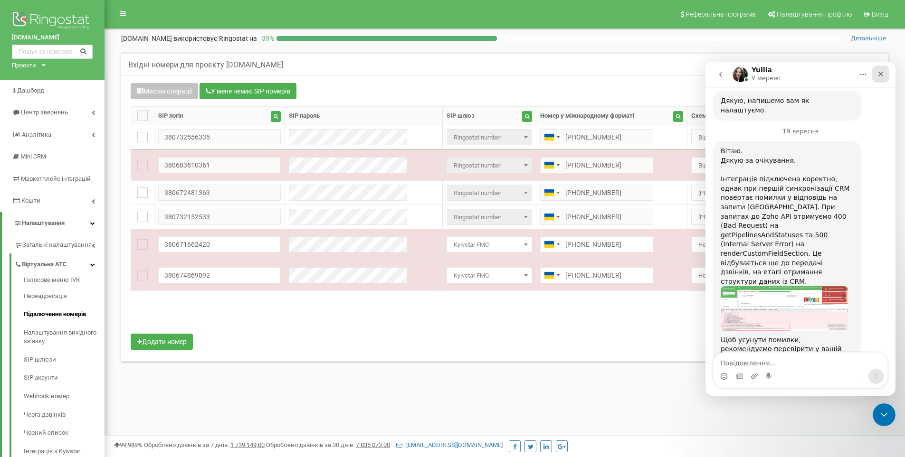
click at [884, 74] on icon "Закрити" at bounding box center [881, 74] width 8 height 8
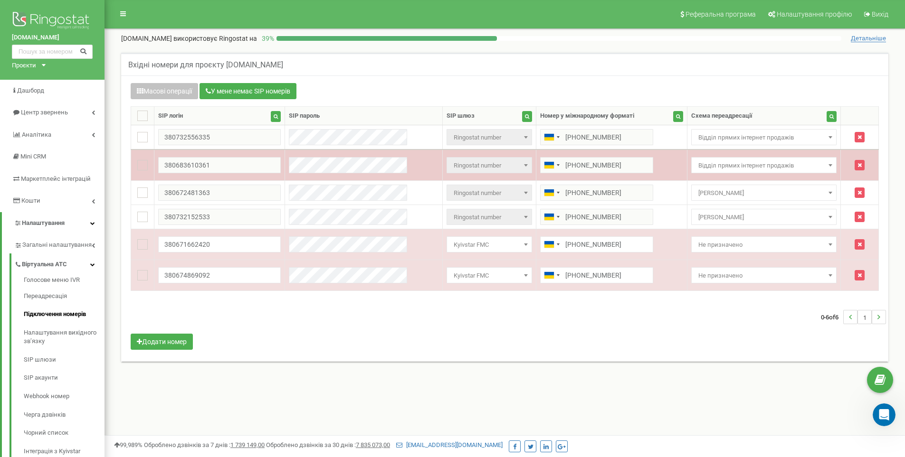
click at [739, 165] on span "Відділ прямих інтернет продажів" at bounding box center [763, 165] width 139 height 13
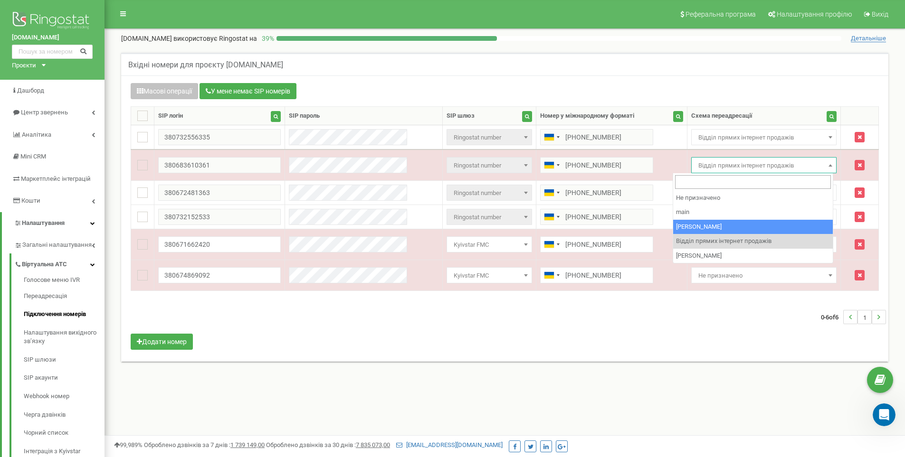
select select "266272"
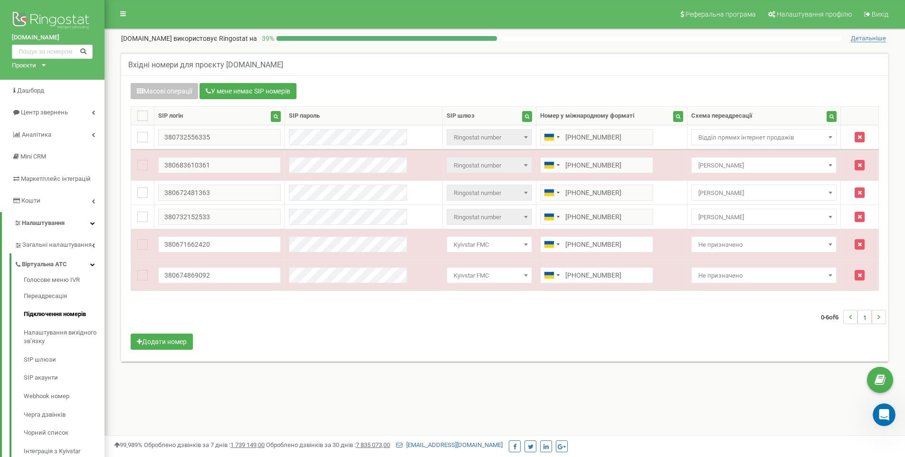
click at [302, 352] on div "Масові операції У мене немає SIP номерів Налаштування Виберіть налаштування для…" at bounding box center [504, 217] width 762 height 269
click at [42, 297] on link "Переадресація" at bounding box center [64, 296] width 81 height 19
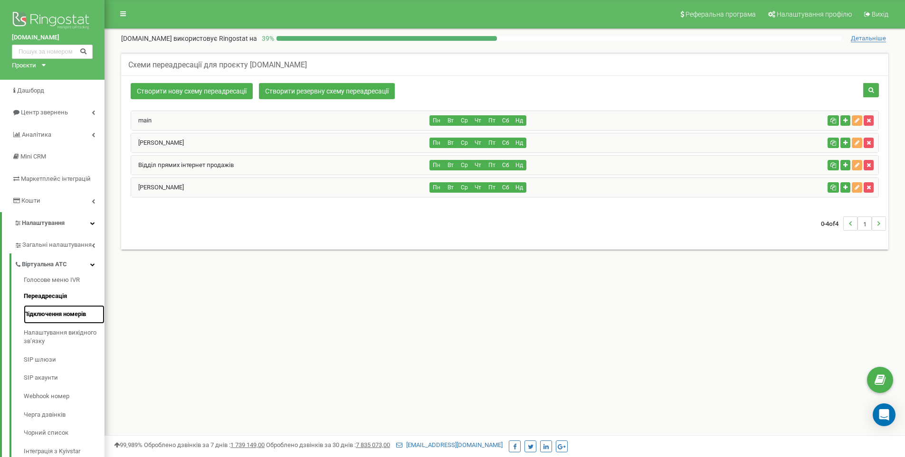
click at [47, 314] on link "Підключення номерів" at bounding box center [64, 314] width 81 height 19
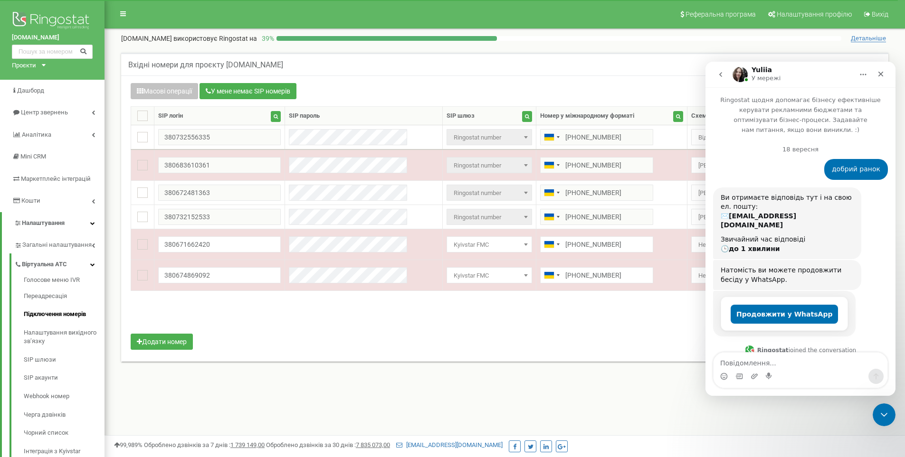
scroll to position [3490, 0]
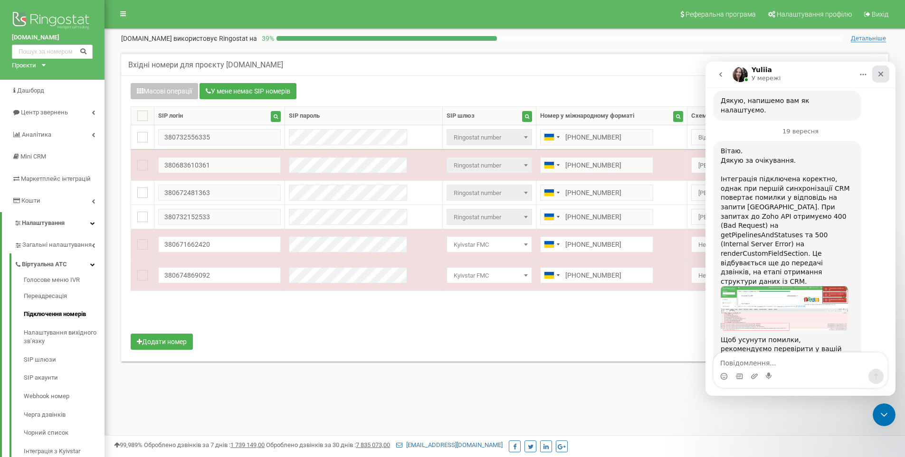
click at [878, 68] on div "Закрити" at bounding box center [880, 74] width 17 height 17
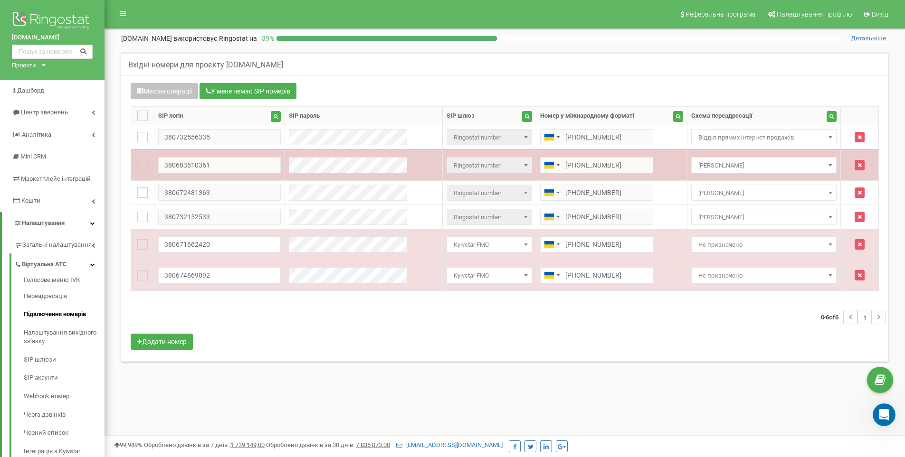
click at [755, 167] on span "[PERSON_NAME] [PERSON_NAME]" at bounding box center [763, 165] width 139 height 13
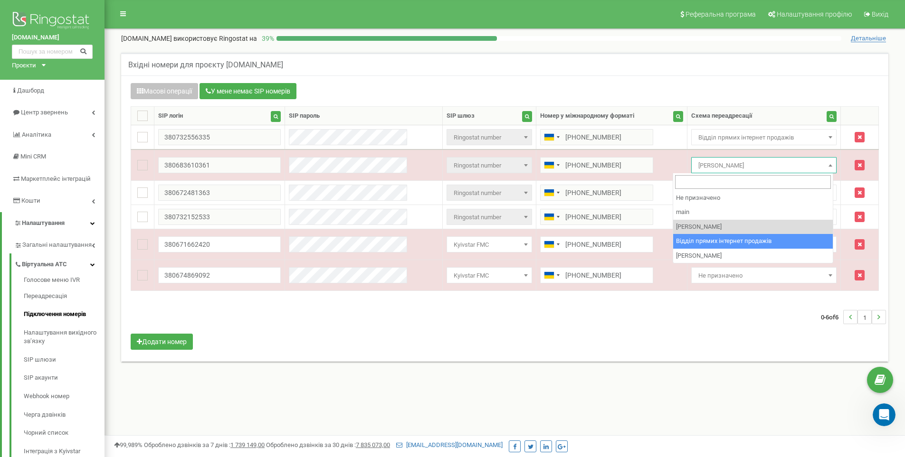
select select "267343"
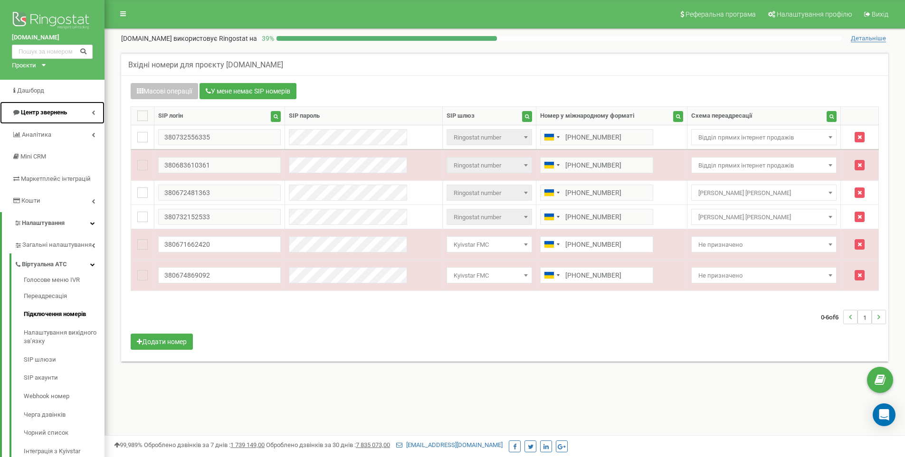
click at [31, 110] on span "Центр звернень" at bounding box center [44, 112] width 46 height 7
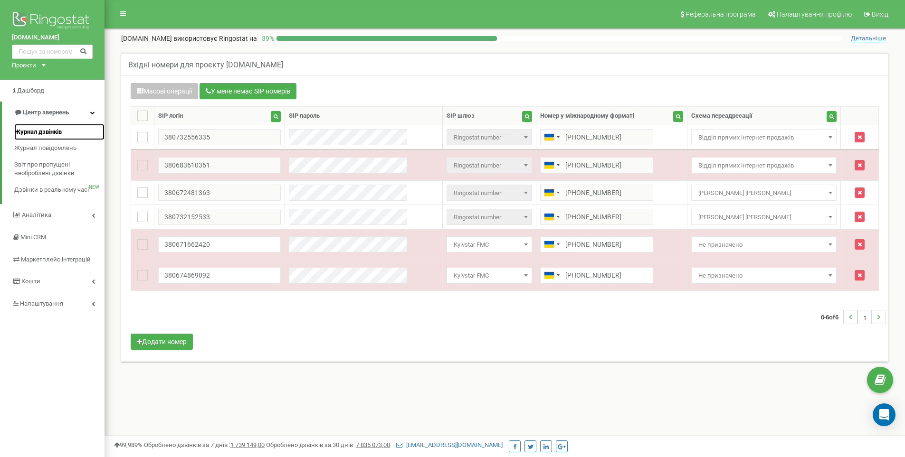
click at [39, 131] on span "Журнал дзвінків" at bounding box center [37, 132] width 47 height 9
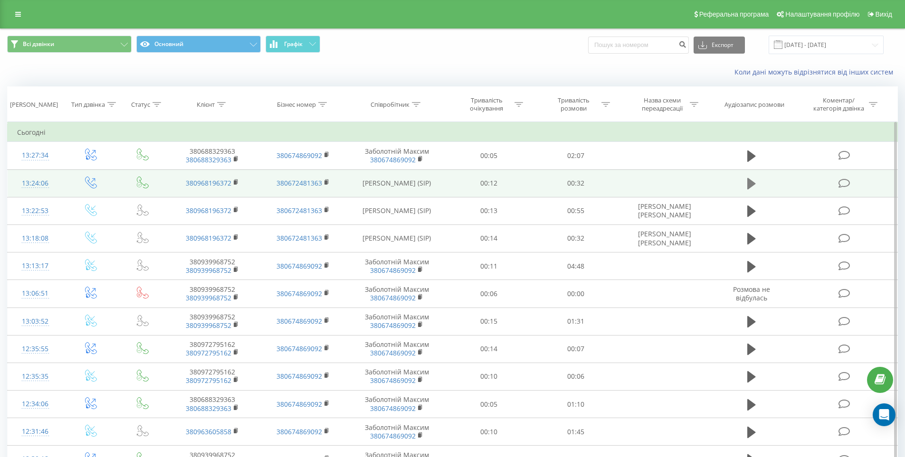
click at [751, 181] on icon at bounding box center [751, 183] width 9 height 11
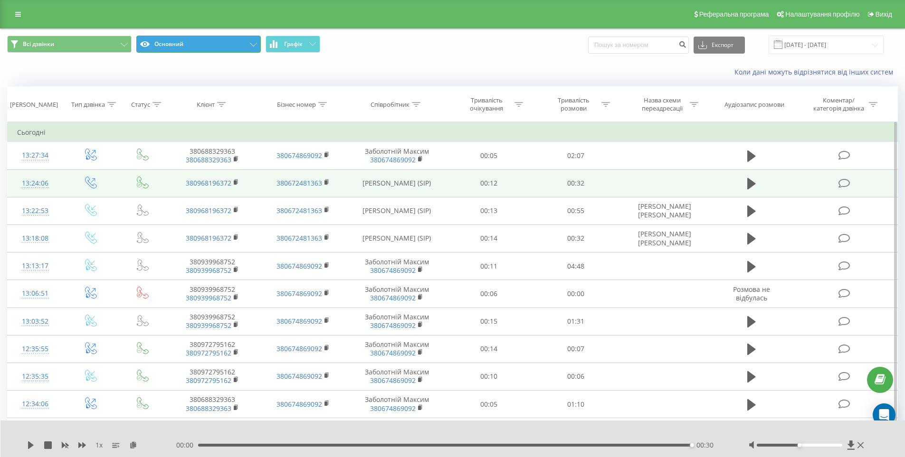
click at [174, 41] on button "Основний" at bounding box center [198, 44] width 124 height 17
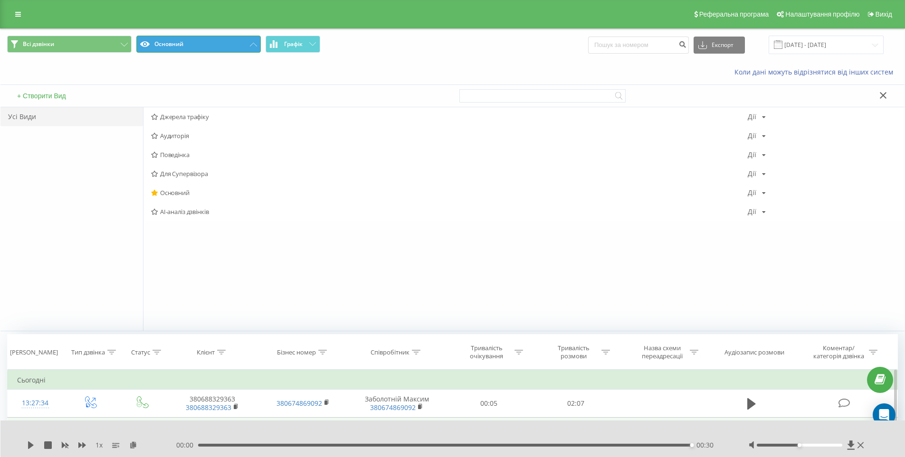
click at [175, 42] on button "Основний" at bounding box center [198, 44] width 124 height 17
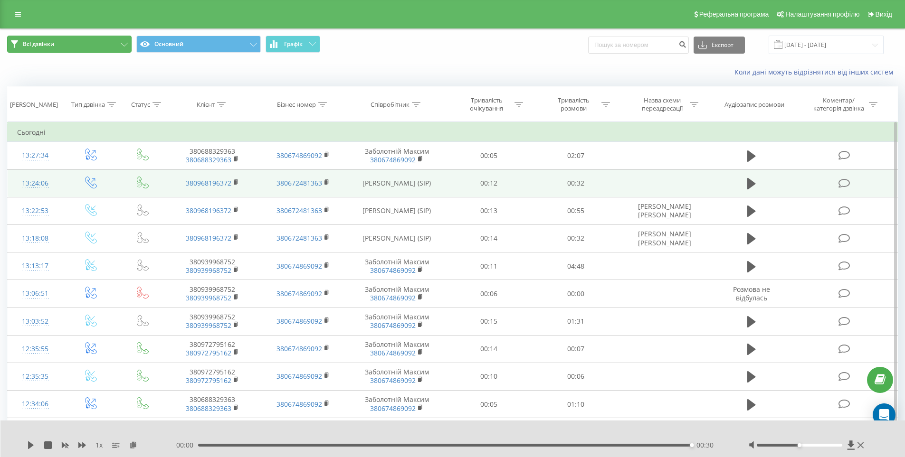
click at [77, 46] on button "Всі дзвінки" at bounding box center [69, 44] width 124 height 17
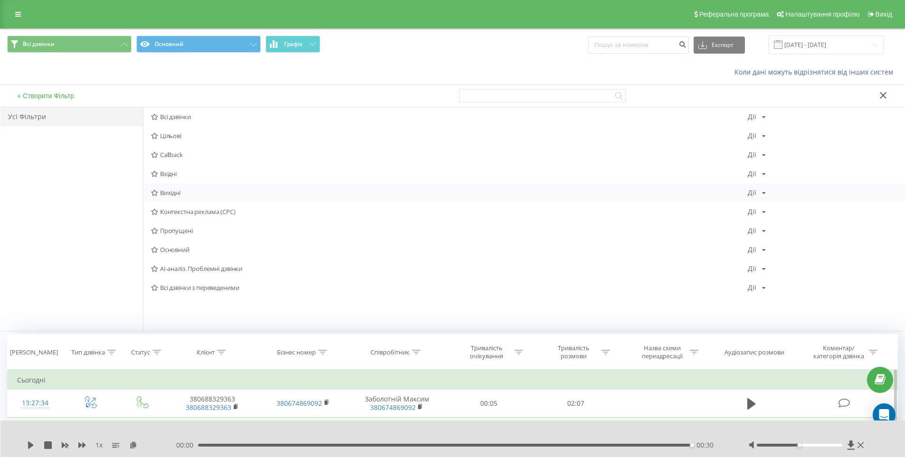
click at [175, 191] on span "Вихідні" at bounding box center [449, 192] width 596 height 7
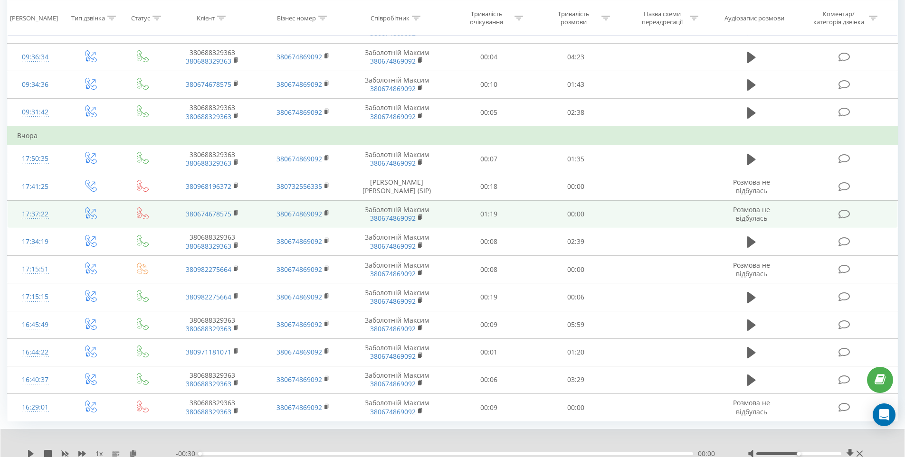
scroll to position [467, 0]
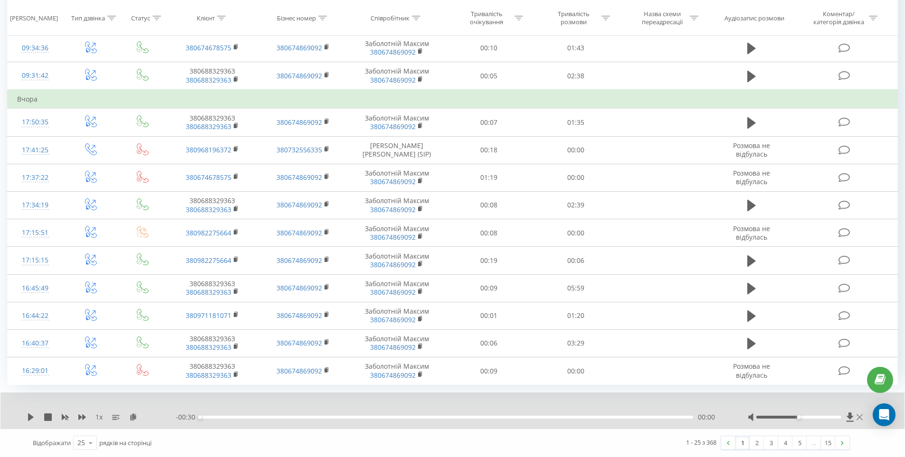
click at [859, 418] on icon at bounding box center [859, 418] width 6 height 8
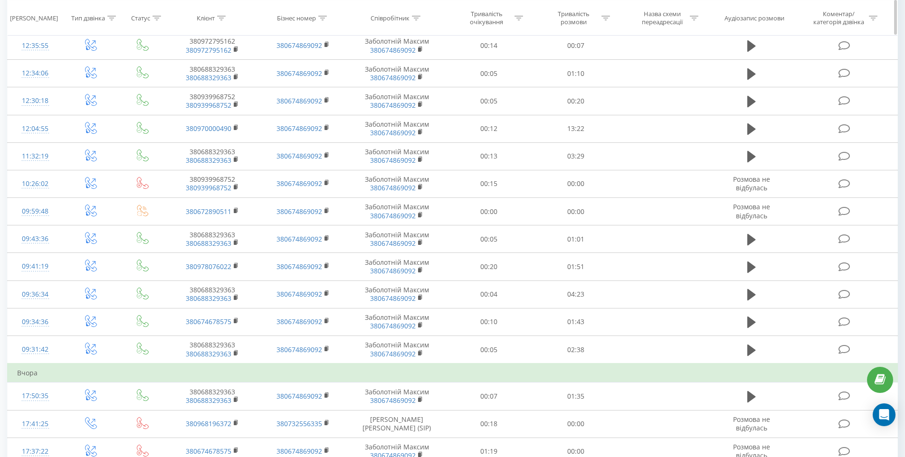
scroll to position [0, 0]
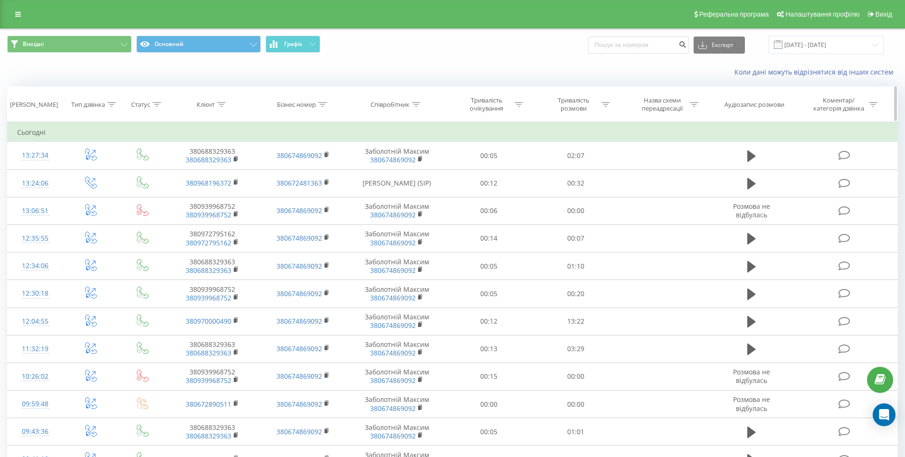
click at [222, 106] on icon at bounding box center [221, 104] width 9 height 5
click at [203, 176] on input "text" at bounding box center [213, 172] width 84 height 17
paste input "https://crmplus.zoho.com/crm/org785762564/tab/Calls/4970868000070890604"
type input "https"
type input "9363"
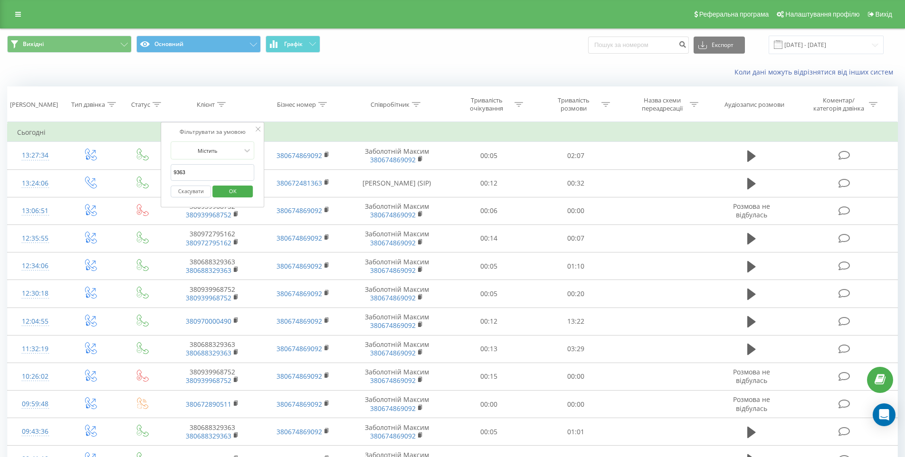
click button "OK" at bounding box center [232, 192] width 40 height 12
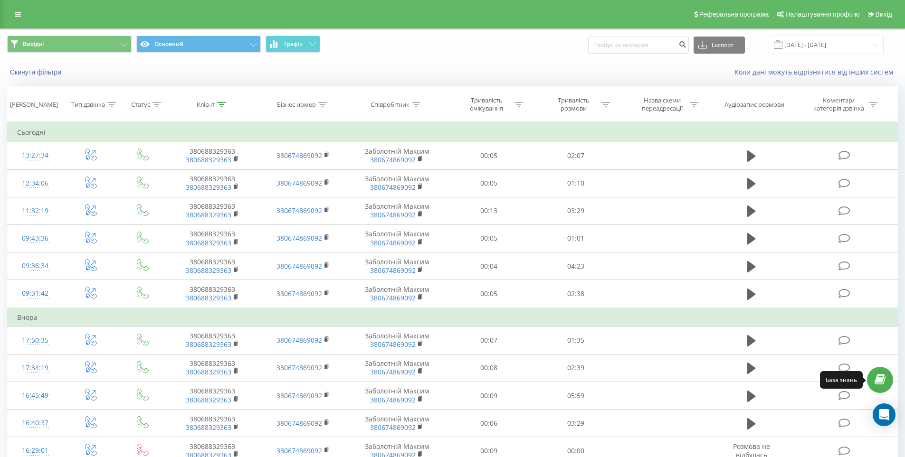
click at [884, 378] on icon at bounding box center [879, 380] width 11 height 9
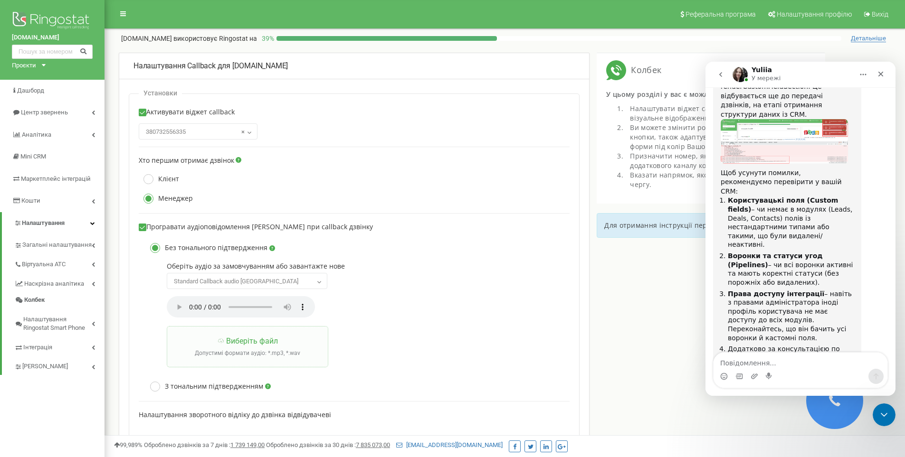
scroll to position [4122, 0]
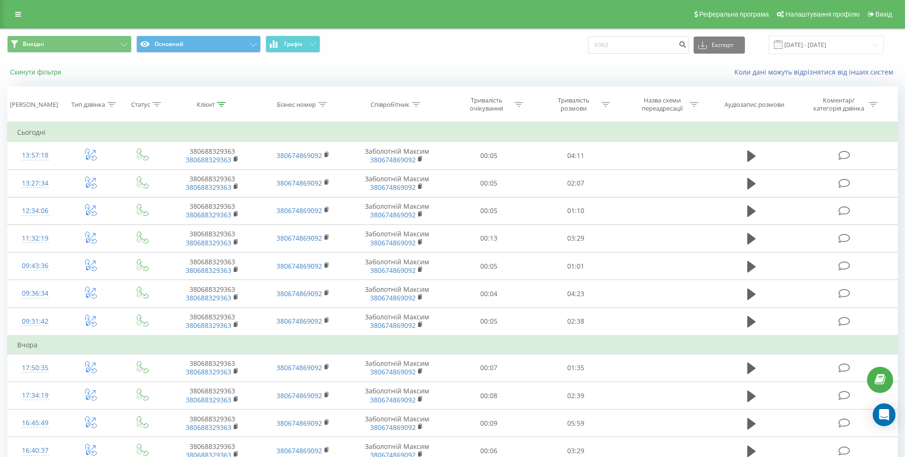
click at [35, 73] on button "Скинути фільтри" at bounding box center [36, 72] width 59 height 9
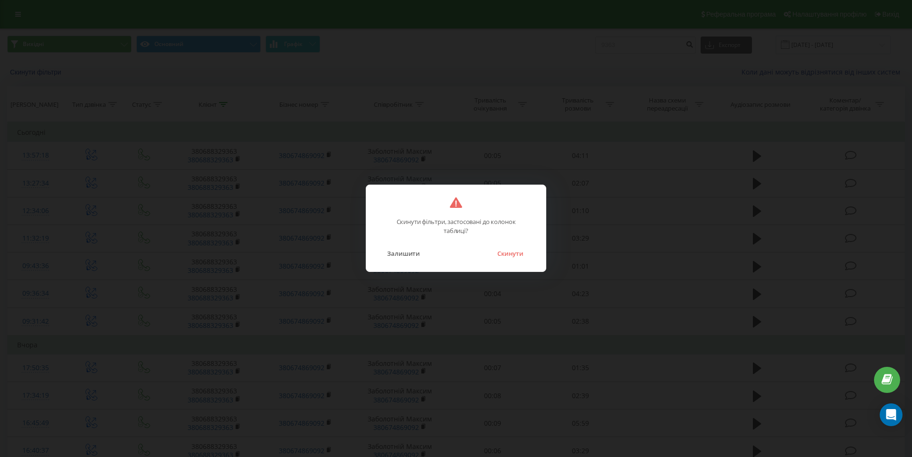
drag, startPoint x: 510, startPoint y: 255, endPoint x: 506, endPoint y: 253, distance: 5.1
click at [511, 253] on button "Скинути" at bounding box center [510, 253] width 36 height 12
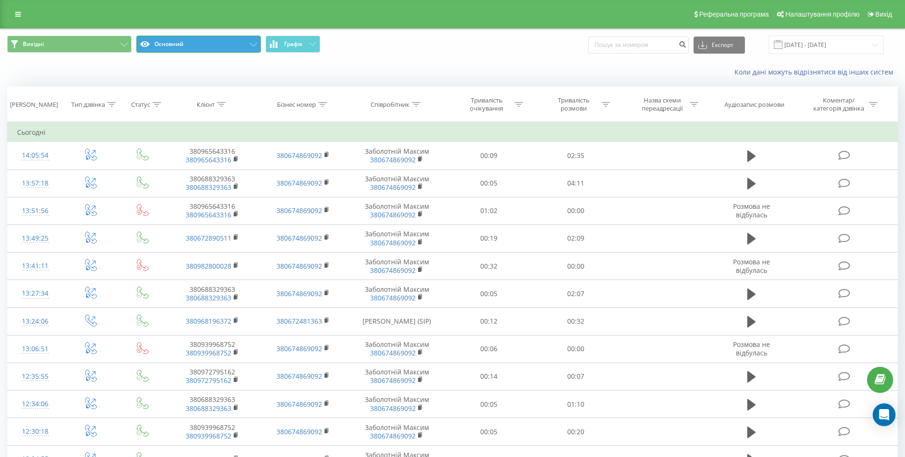
click at [189, 44] on button "Основний" at bounding box center [198, 44] width 124 height 17
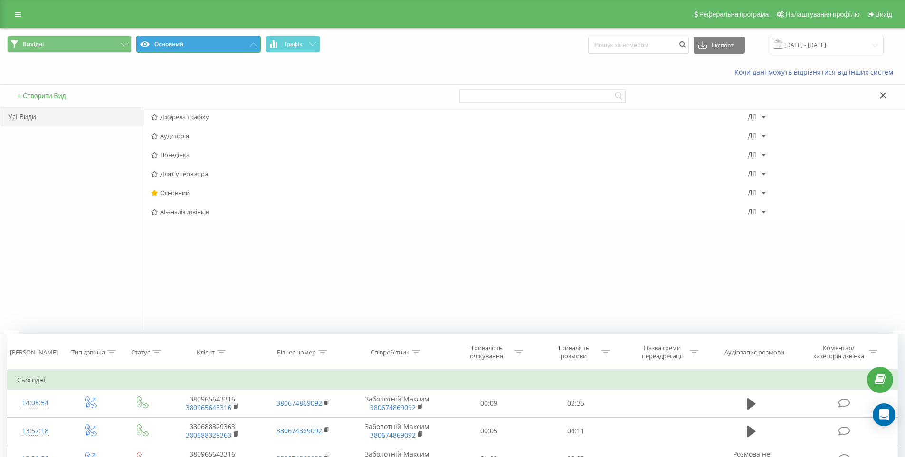
click at [189, 44] on button "Основний" at bounding box center [198, 44] width 124 height 17
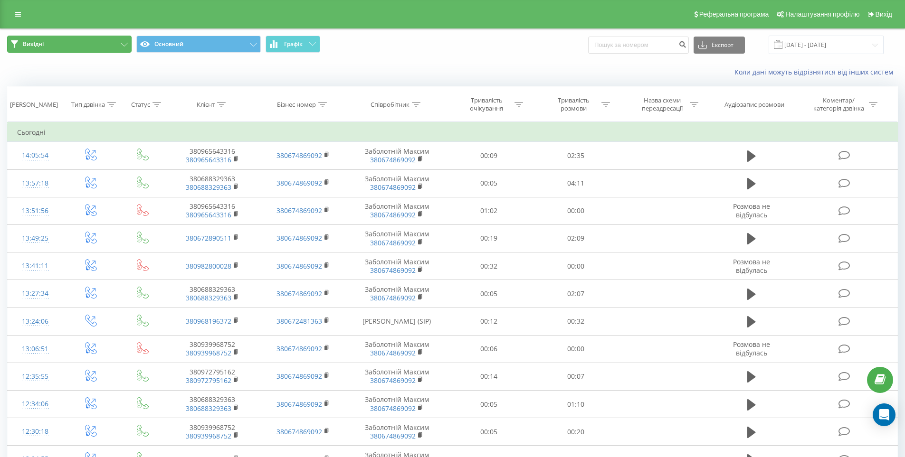
click at [87, 42] on button "Вихідні" at bounding box center [69, 44] width 124 height 17
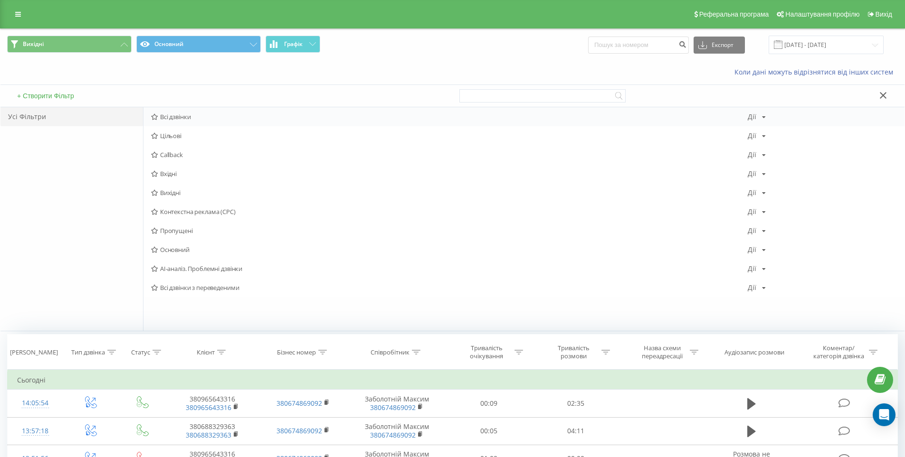
click at [179, 117] on span "Всі дзвінки" at bounding box center [449, 116] width 596 height 7
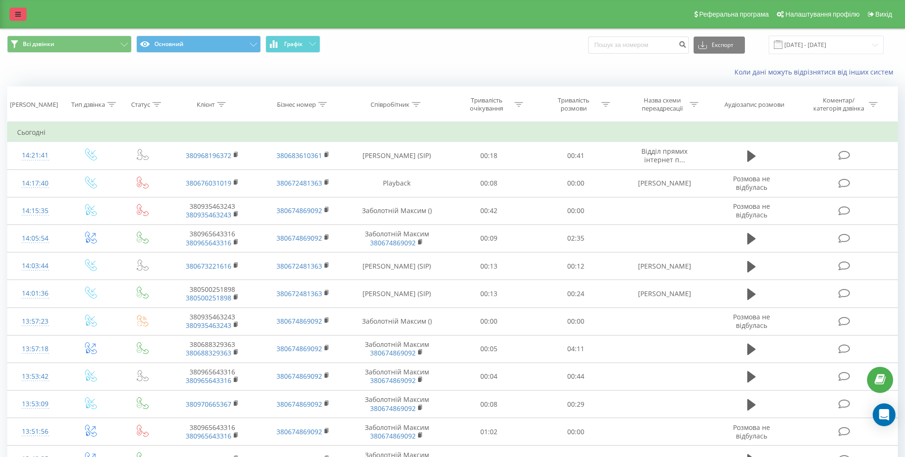
click at [21, 18] on link at bounding box center [17, 14] width 17 height 13
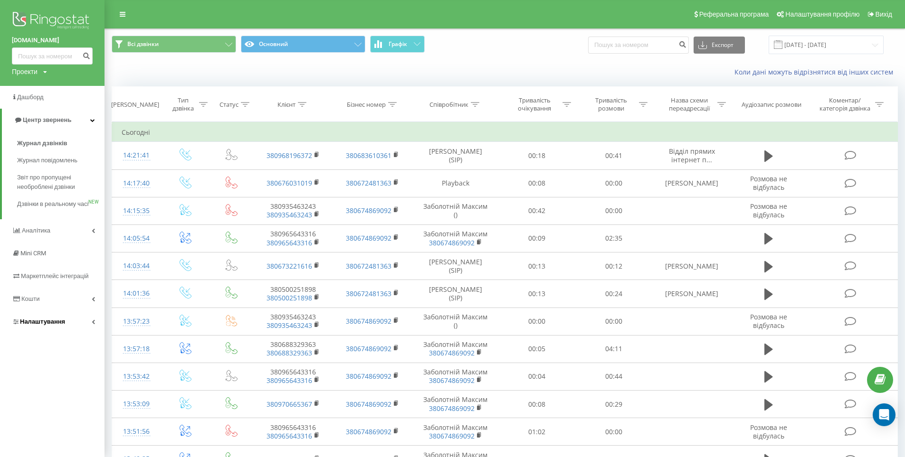
click at [44, 325] on span "Налаштування" at bounding box center [42, 321] width 45 height 7
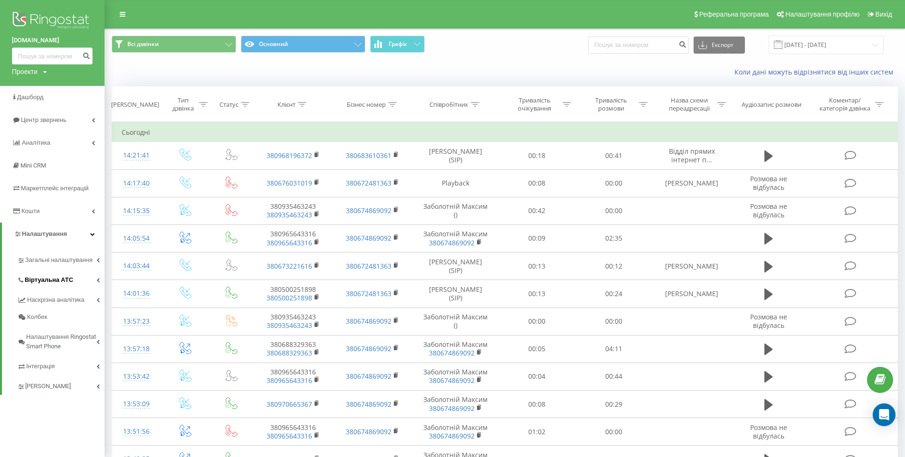
click at [40, 274] on link "Віртуальна АТС" at bounding box center [60, 279] width 87 height 20
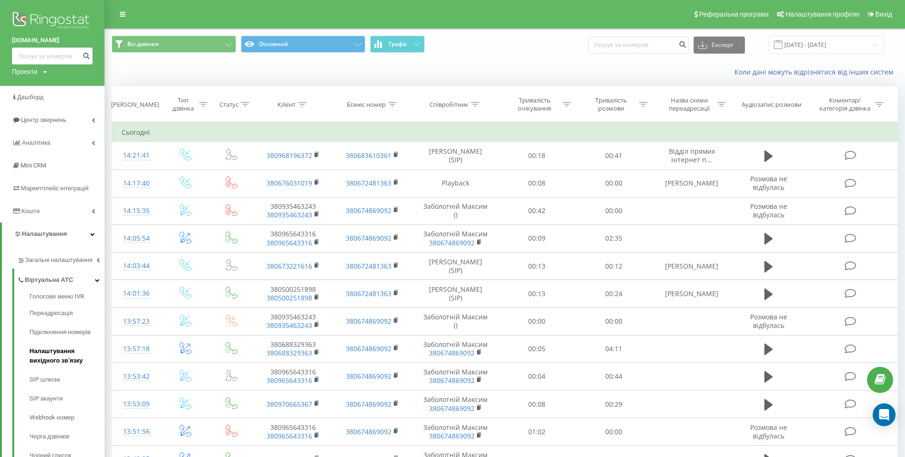
click at [64, 355] on span "Налаштування вихідного зв’язку" at bounding box center [64, 356] width 70 height 19
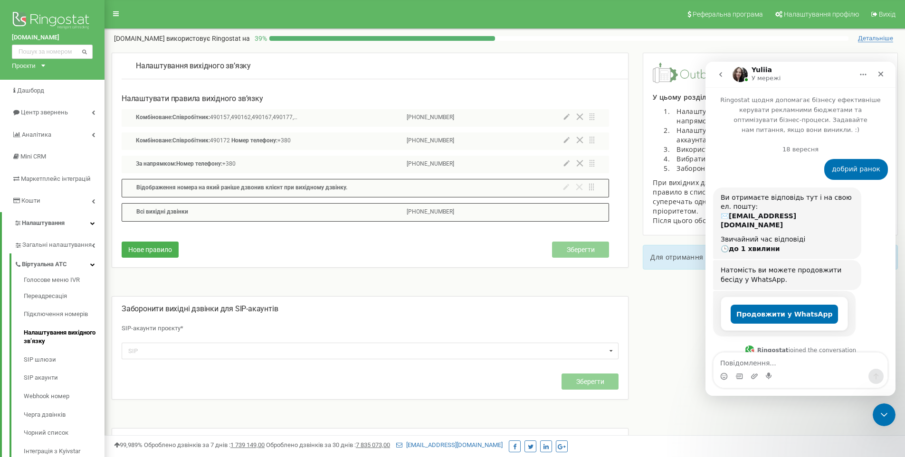
scroll to position [4122, 0]
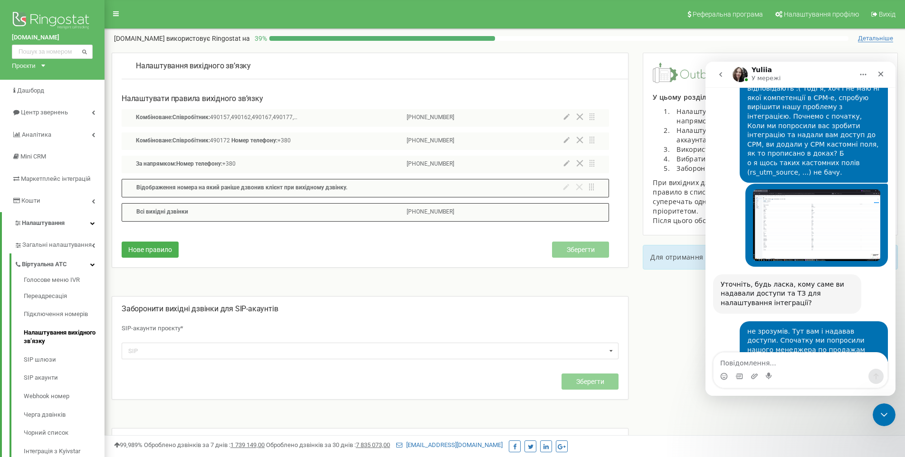
click at [567, 119] on icon at bounding box center [566, 116] width 6 height 7
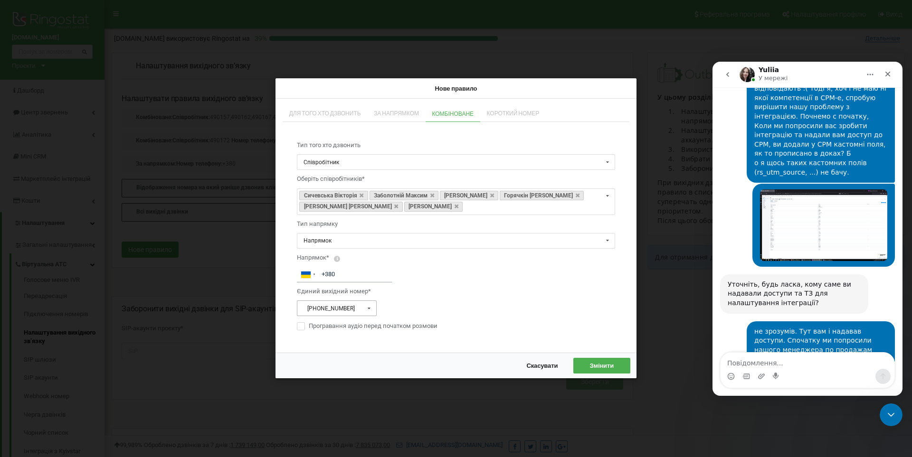
click at [369, 308] on icon at bounding box center [369, 309] width 12 height 15
click at [333, 371] on span "[PHONE_NUMBER]" at bounding box center [331, 374] width 50 height 7
click at [595, 366] on span "Змінити" at bounding box center [601, 366] width 24 height 8
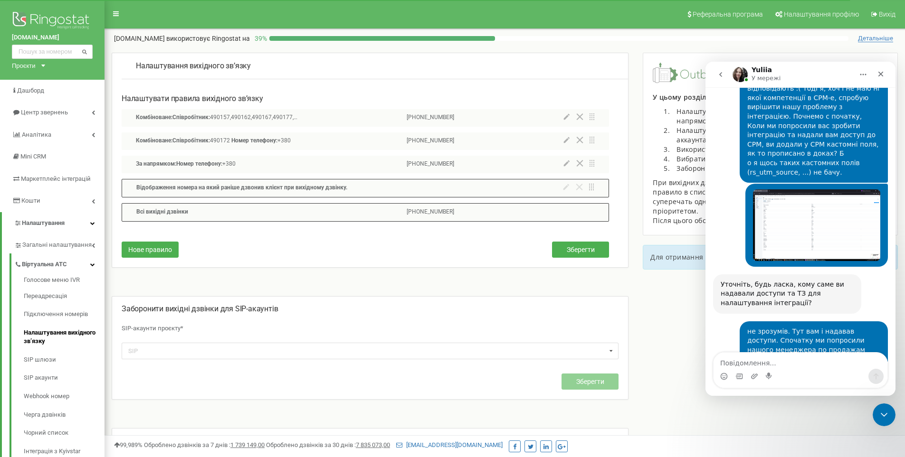
click at [568, 163] on icon at bounding box center [566, 163] width 6 height 7
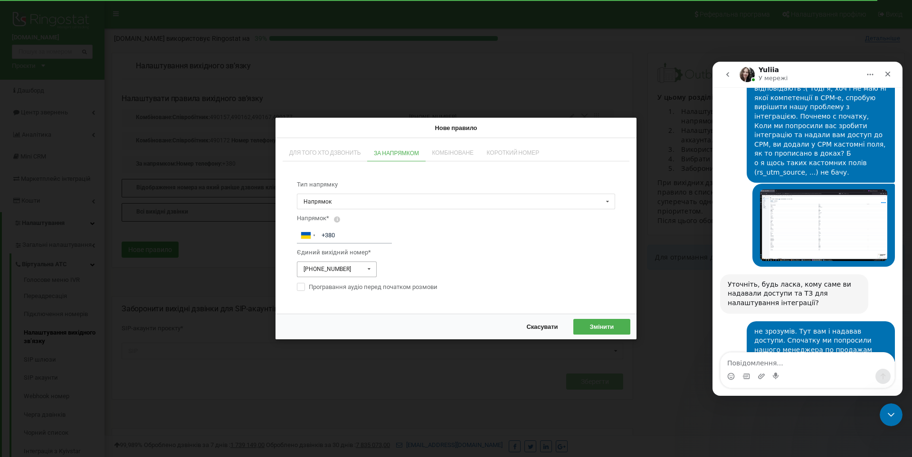
click at [331, 270] on div "[PHONE_NUMBER]" at bounding box center [326, 269] width 47 height 6
click at [330, 335] on span "[PHONE_NUMBER]" at bounding box center [327, 335] width 50 height 7
click at [618, 325] on button "Змінити" at bounding box center [601, 327] width 57 height 16
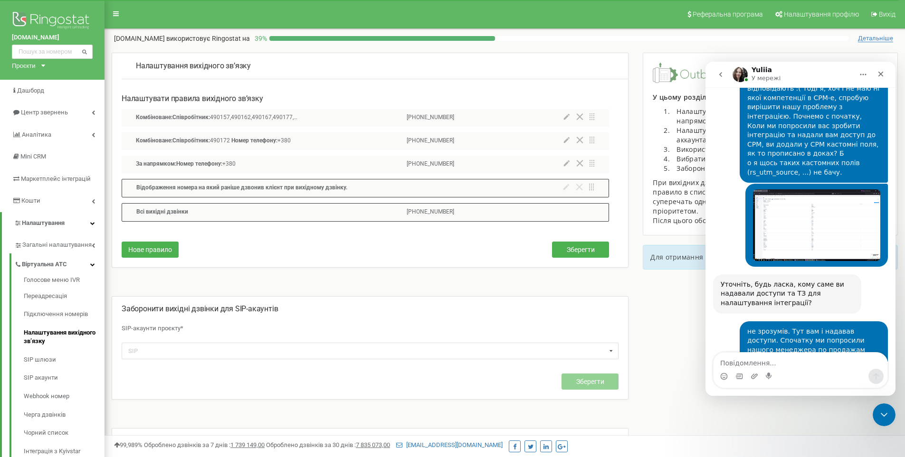
click at [355, 213] on div "Всi вихiднi дзвінки [PHONE_NUMBER]" at bounding box center [365, 212] width 487 height 19
click at [574, 251] on span "Зберегти" at bounding box center [580, 250] width 28 height 8
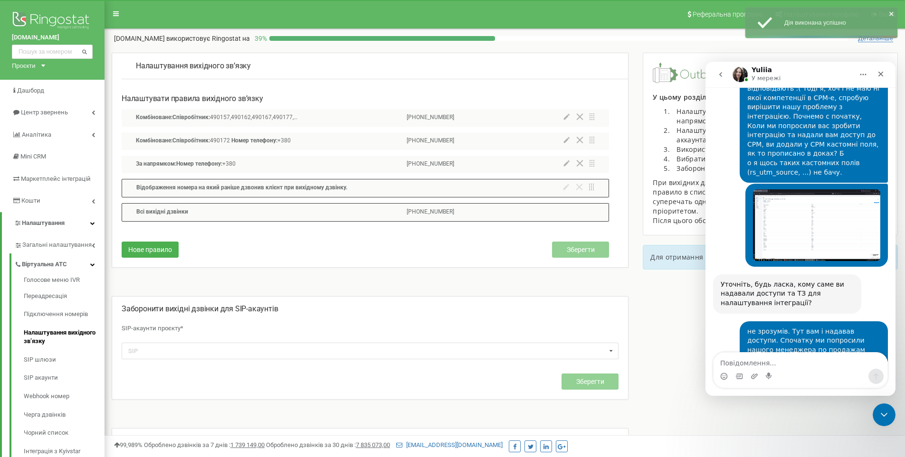
click at [438, 214] on p "[PHONE_NUMBER]" at bounding box center [429, 212] width 47 height 9
click at [174, 211] on span "Всi вихiднi дзвінки" at bounding box center [162, 211] width 52 height 7
click at [169, 191] on p "Відображення номера на який раніше дзвонив клієнт при вихідному дзвінку." at bounding box center [330, 188] width 389 height 9
click at [403, 218] on div "Всi вихiднi дзвінки [PHONE_NUMBER]" at bounding box center [365, 212] width 487 height 19
click at [152, 209] on span "Всi вихiднi дзвінки" at bounding box center [162, 211] width 52 height 7
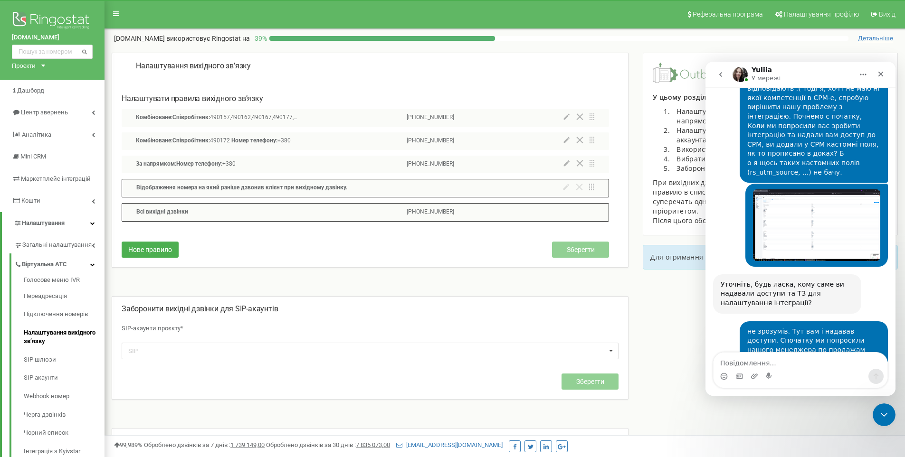
click at [151, 105] on div "Налаштувати правила вихідного зв’язку Комбіноване: Співробітник: 490157,490162,…" at bounding box center [365, 181] width 487 height 174
click at [160, 60] on div "Налаштування вихідного зв’язку" at bounding box center [375, 67] width 506 height 26
click at [215, 215] on p "Всi вихiднi дзвінки" at bounding box center [216, 212] width 161 height 9
click at [238, 192] on p "Відображення номера на який раніше дзвонив клієнт при вихідному дзвінку." at bounding box center [330, 188] width 389 height 9
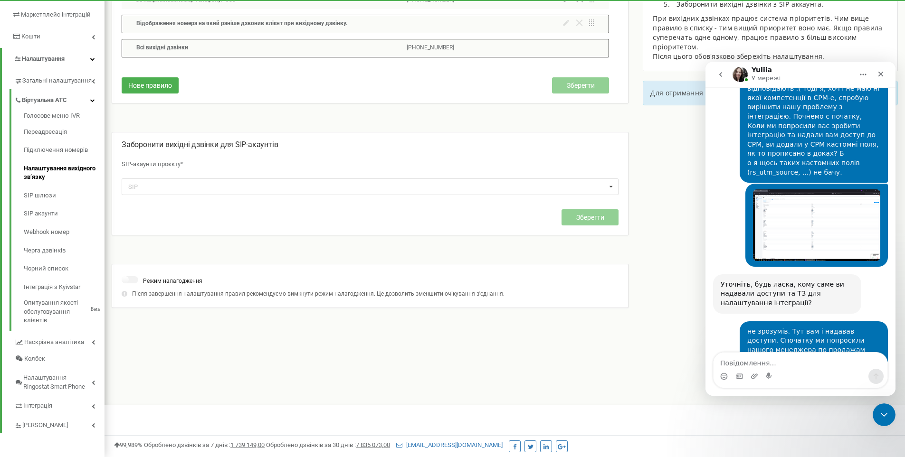
scroll to position [0, 0]
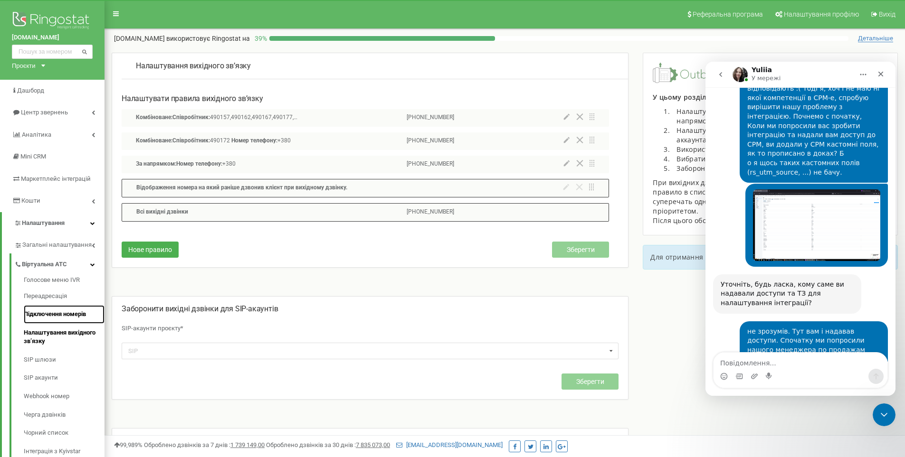
click at [51, 312] on link "Підключення номерів" at bounding box center [64, 314] width 81 height 19
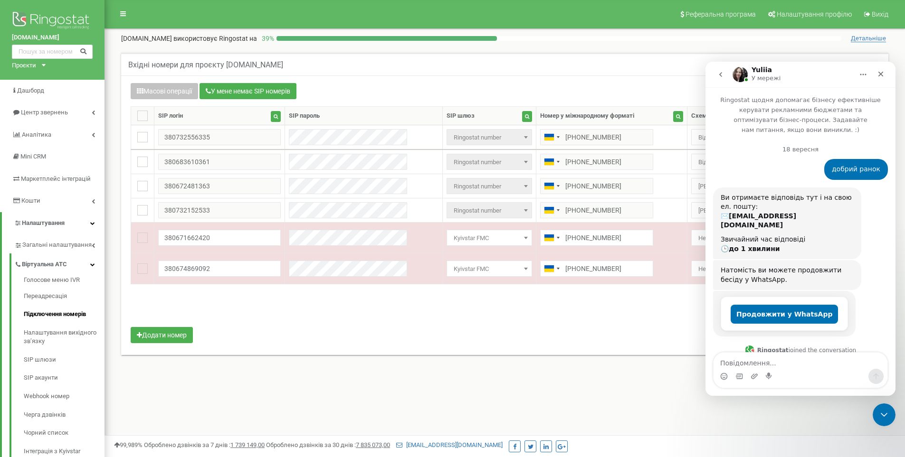
scroll to position [4122, 0]
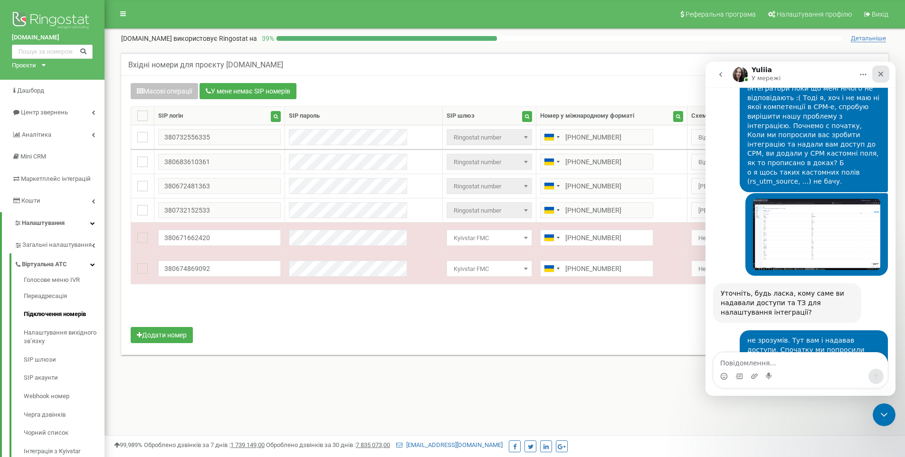
click at [880, 76] on icon "Закрити" at bounding box center [881, 74] width 8 height 8
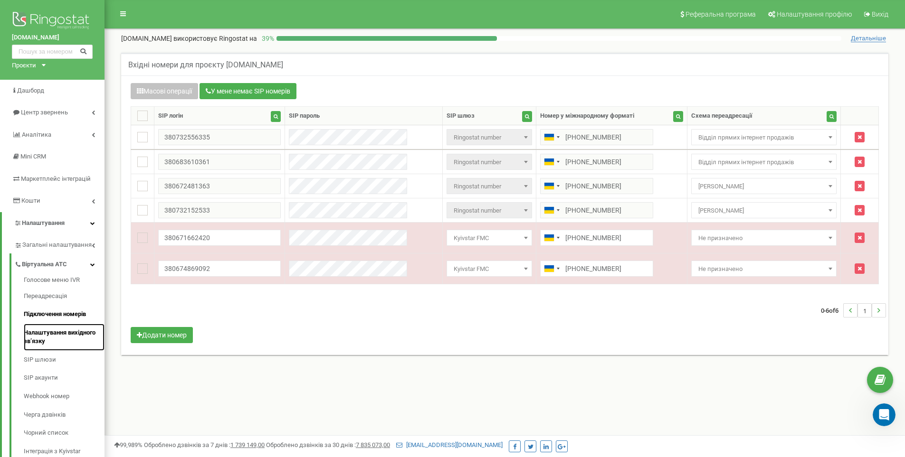
click at [33, 335] on link "Налаштування вихідного зв’язку" at bounding box center [64, 337] width 81 height 27
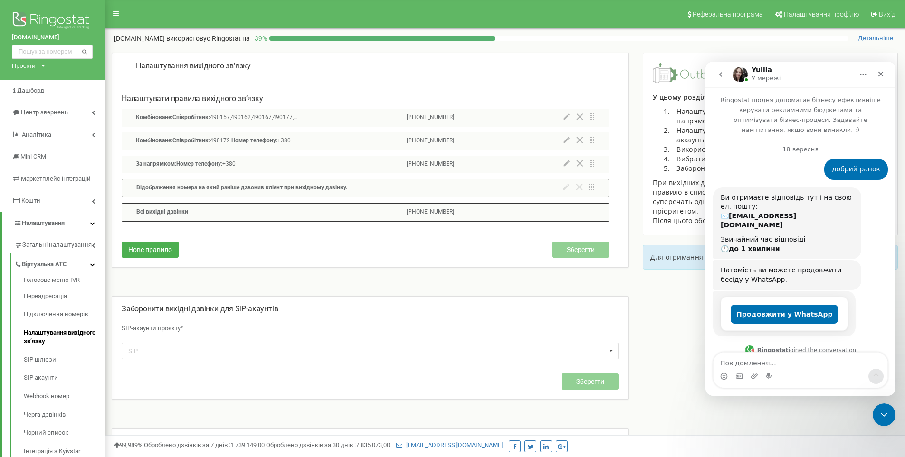
scroll to position [4122, 0]
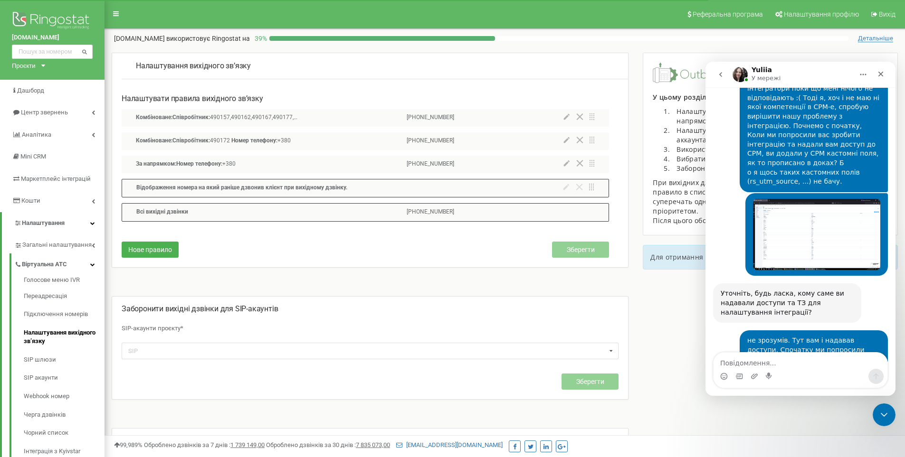
click at [156, 167] on p "За напрямком: Номер телефону: +380" at bounding box center [216, 164] width 161 height 9
click at [157, 163] on span "За напрямком:" at bounding box center [156, 163] width 40 height 7
click at [286, 312] on p "Заборонити вихідні дзвінки для SIP-акаунтів" at bounding box center [370, 309] width 497 height 11
click at [570, 212] on div at bounding box center [578, 212] width 31 height 9
click at [149, 251] on span "Нове правило" at bounding box center [150, 250] width 44 height 8
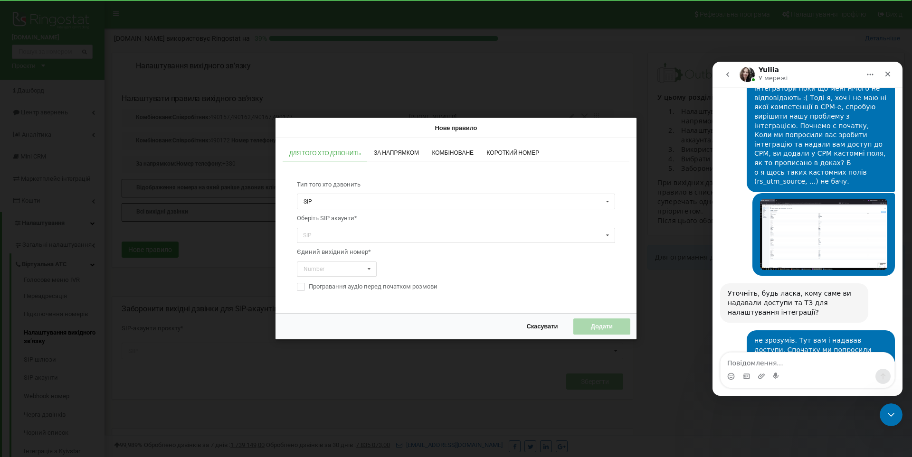
click at [416, 151] on span "За напрямком" at bounding box center [396, 153] width 45 height 6
click at [367, 206] on input "text" at bounding box center [456, 202] width 317 height 15
click at [393, 151] on span "За напрямком" at bounding box center [396, 154] width 45 height 6
click at [320, 150] on span "Для того хто дзвонить" at bounding box center [325, 153] width 72 height 6
click at [410, 153] on span "За напрямком" at bounding box center [396, 153] width 45 height 6
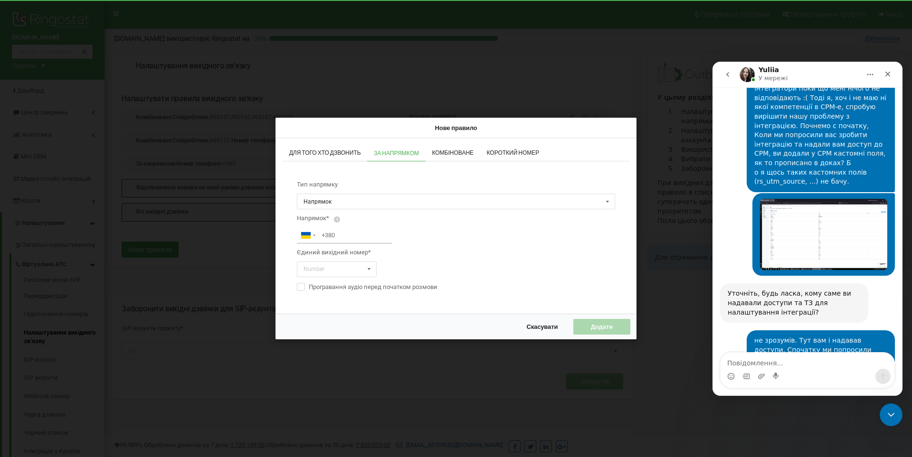
click at [468, 154] on span "Комбіноване" at bounding box center [453, 153] width 42 height 6
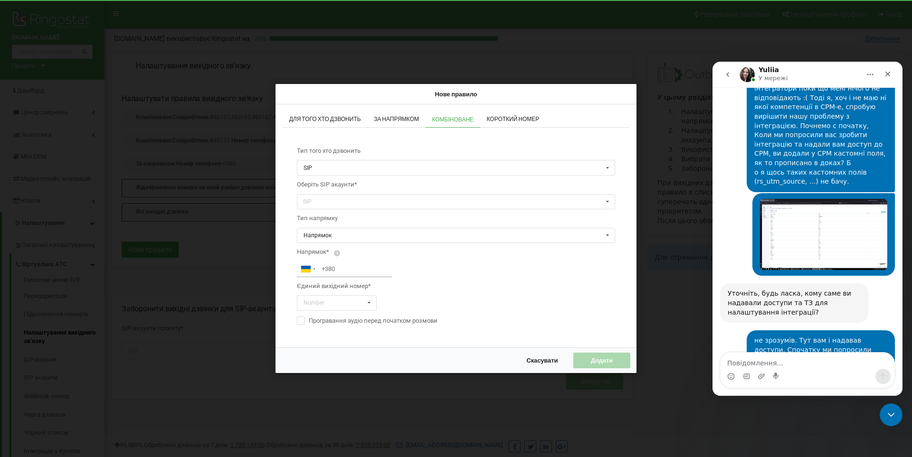
click at [515, 120] on span "Короткий номер" at bounding box center [513, 119] width 53 height 6
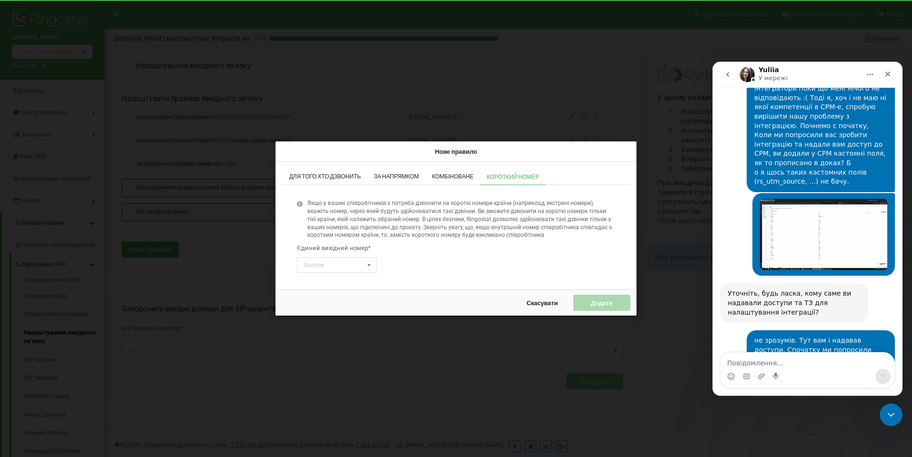
click at [538, 308] on button "Скасувати" at bounding box center [542, 303] width 50 height 16
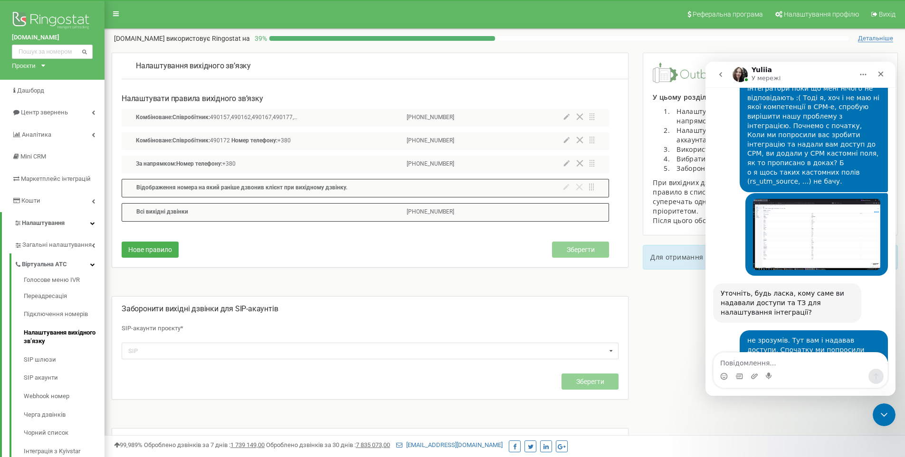
click at [561, 209] on div "Всi вихiднi дзвінки +380732556335" at bounding box center [365, 212] width 487 height 19
click at [774, 362] on textarea "Повідомлення..." at bounding box center [800, 361] width 174 height 16
drag, startPoint x: 217, startPoint y: 62, endPoint x: 137, endPoint y: 67, distance: 80.4
click at [137, 67] on p "Налаштування вихідного зв’язку" at bounding box center [375, 66] width 478 height 11
copy p "Налаштування вихідного зв’язку"
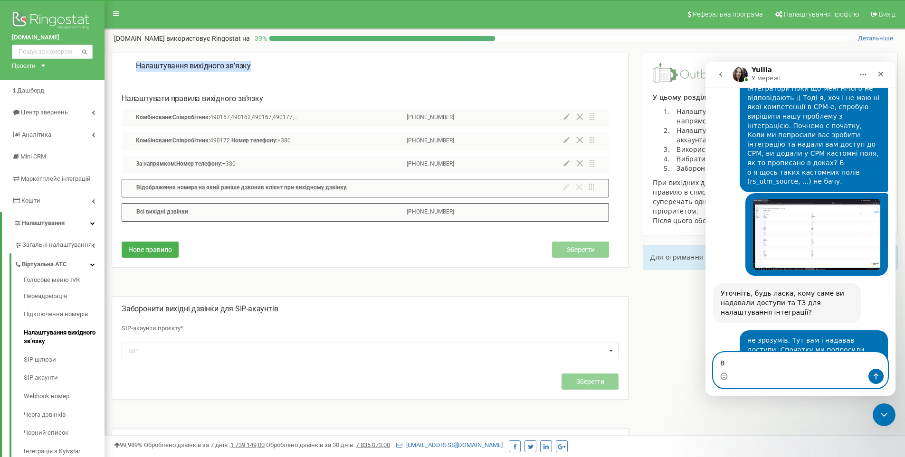
click at [755, 361] on textarea "В" at bounding box center [800, 361] width 174 height 16
paste textarea "Налаштування вихідного зв’язку"
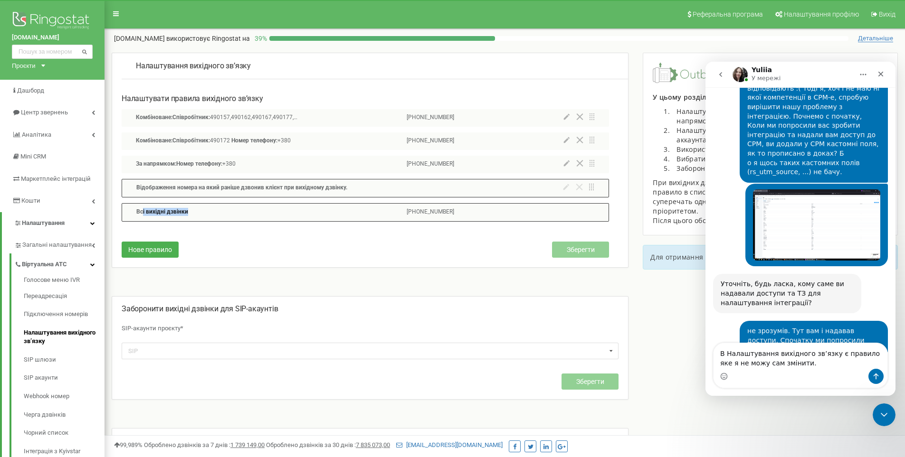
drag, startPoint x: 190, startPoint y: 212, endPoint x: 147, endPoint y: 213, distance: 42.7
click at [141, 213] on p "Всi вихiднi дзвінки" at bounding box center [216, 212] width 161 height 9
click at [174, 213] on span "Всi вихiднi дзвінки" at bounding box center [162, 211] width 52 height 7
drag, startPoint x: 148, startPoint y: 214, endPoint x: 132, endPoint y: 213, distance: 15.2
click at [132, 213] on div "Всi вихiднi дзвінки +380732556335" at bounding box center [365, 212] width 487 height 19
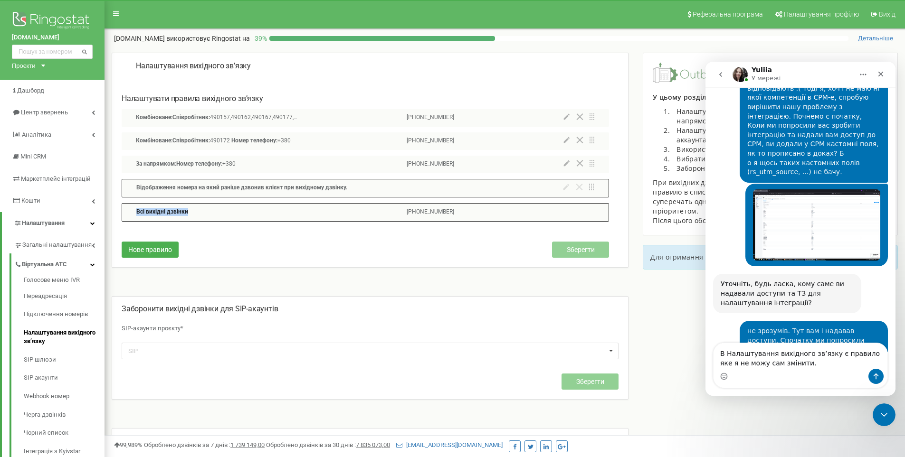
copy span "Всi вихiднi дзвінки"
click at [857, 352] on textarea "В Налаштування вихідного зв’язку є правило яке я не можу сам змінити." at bounding box center [800, 356] width 174 height 26
paste textarea "Всi вихiднi дзвінки"
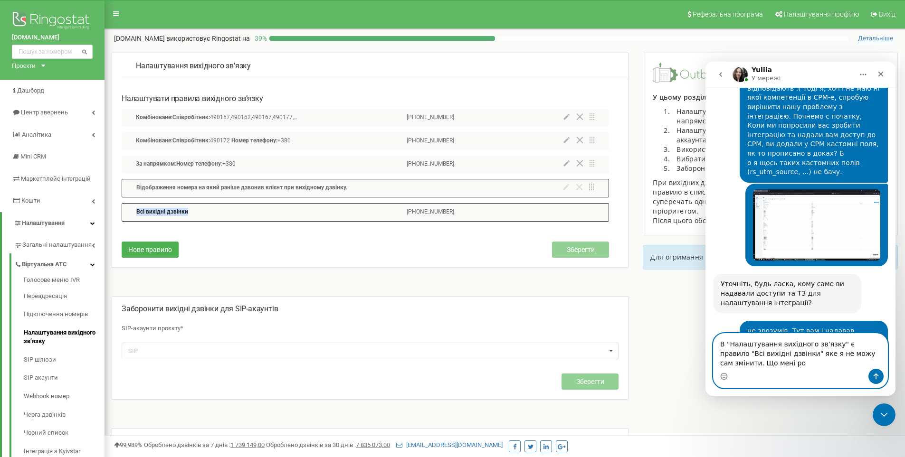
scroll to position [4141, 0]
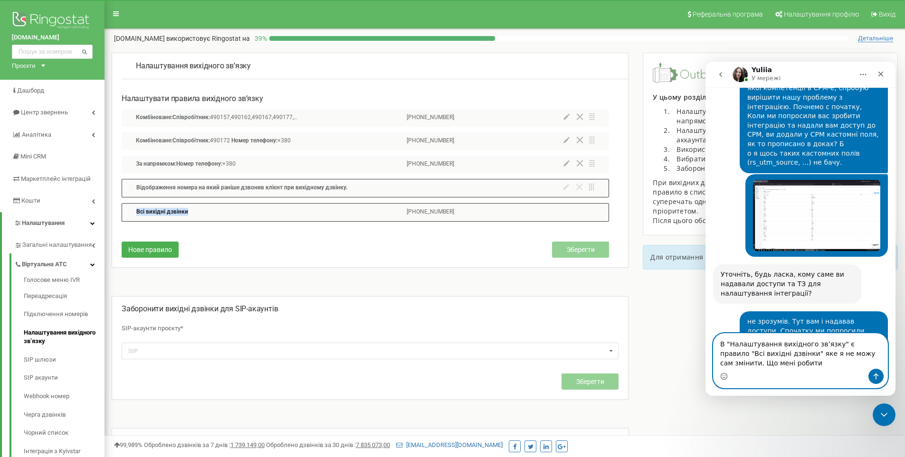
type textarea "В "Налаштування вихідного зв’язку" є правило "Всi вихiднi дзвінки" яке я не мож…"
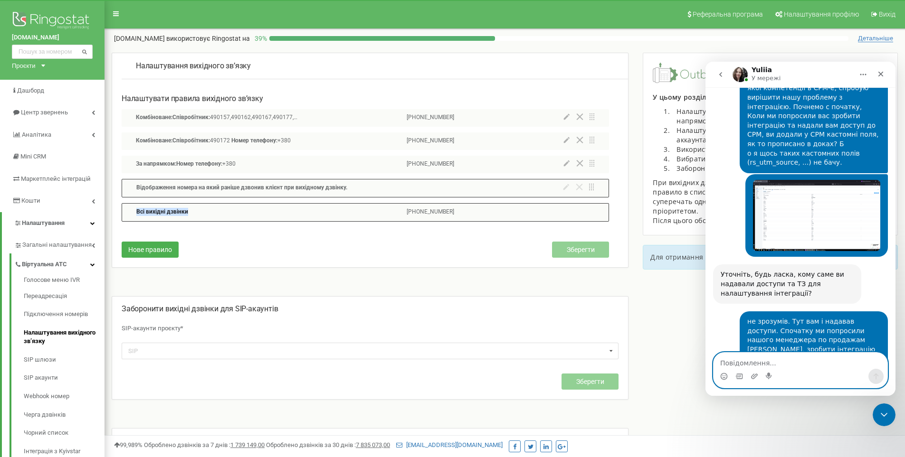
scroll to position [4169, 0]
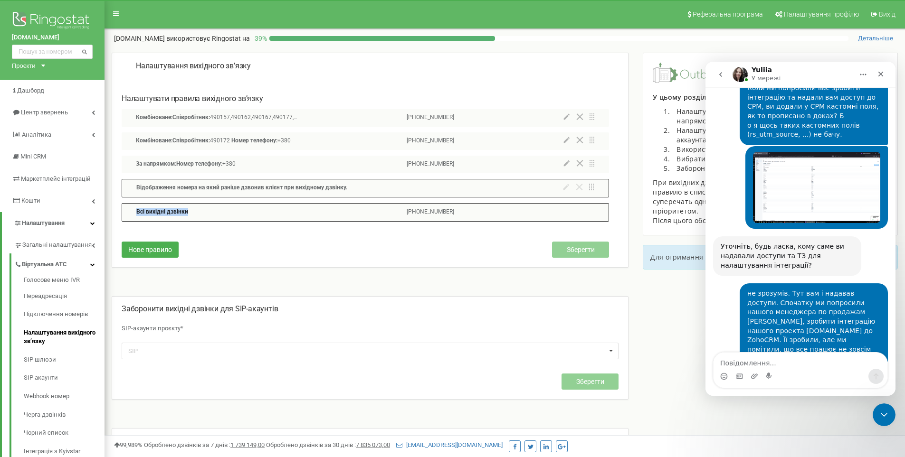
click at [442, 277] on div "Налаштування вихідного зв’язку Налаштувати правила вихідного зв’язку Комбінован…" at bounding box center [374, 277] width 524 height 448
click at [173, 210] on span "Всi вихiднi дзвінки" at bounding box center [162, 211] width 52 height 7
click at [250, 337] on div "Заборонити вихідні дзвінки для SIP-акаунтів SIP-акаунти проєкту* SIP stemaxua_s…" at bounding box center [370, 351] width 497 height 95
click at [187, 185] on span "Відображення номера на який раніше дзвонив клієнт при вихідному дзвінку." at bounding box center [241, 187] width 211 height 7
click at [179, 161] on span "Номер телефону:" at bounding box center [199, 163] width 46 height 7
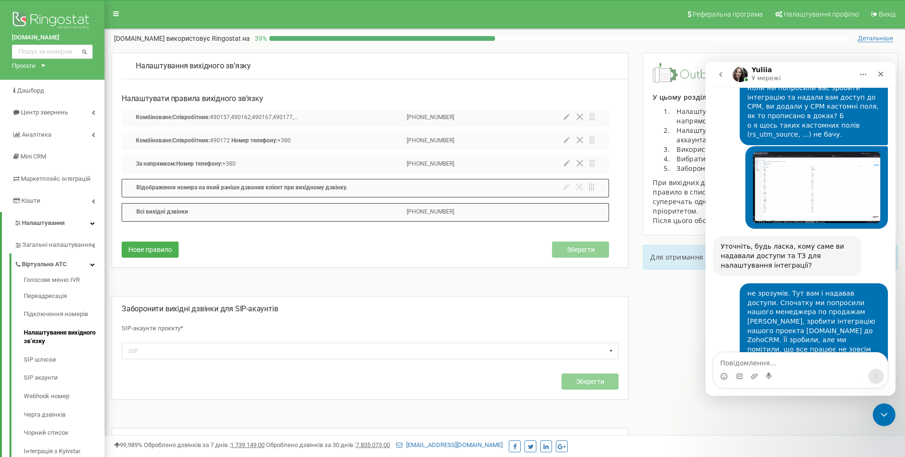
click at [181, 96] on span "Налаштувати правила вихідного зв’язку" at bounding box center [193, 98] width 142 height 9
click at [154, 167] on span "За напрямком:" at bounding box center [156, 163] width 40 height 7
click at [161, 211] on span "Всi вихiднi дзвінки" at bounding box center [162, 211] width 52 height 7
click at [184, 167] on span "Номер телефону:" at bounding box center [199, 163] width 46 height 7
click at [169, 214] on span "Всi вихiднi дзвінки" at bounding box center [162, 211] width 52 height 7
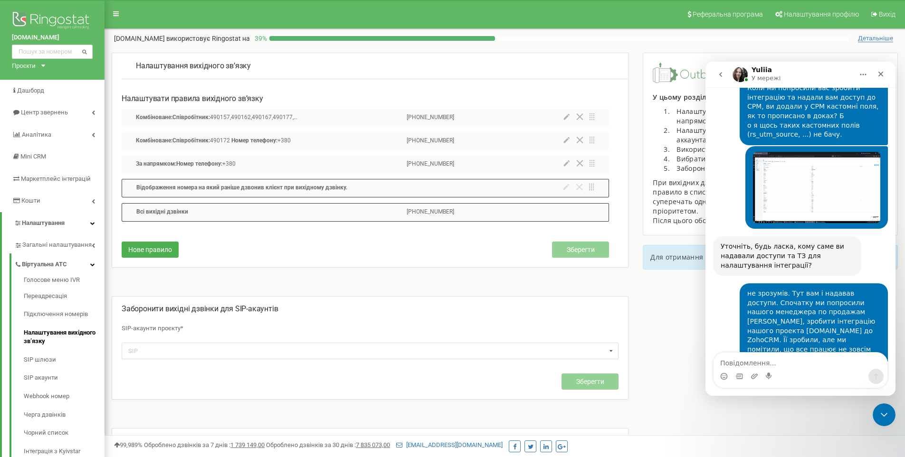
click at [445, 264] on div "Нове правило Зберегти" at bounding box center [365, 247] width 487 height 40
click at [565, 164] on icon at bounding box center [567, 163] width 6 height 6
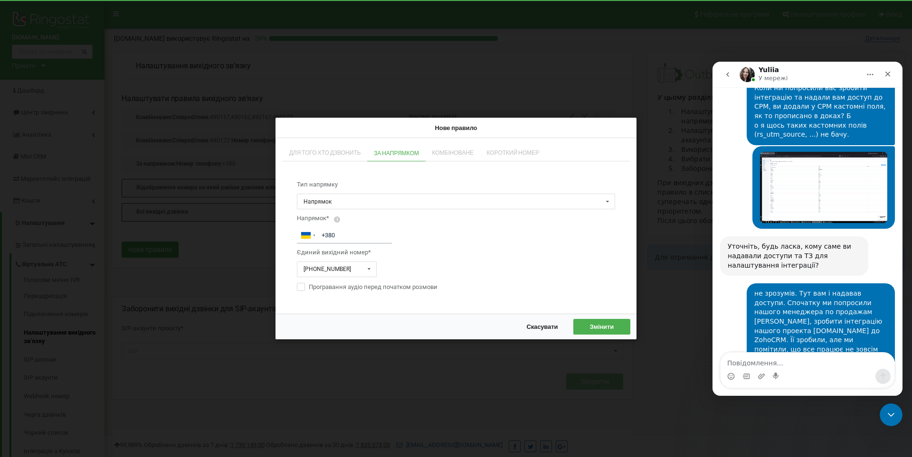
click at [530, 323] on span "Скасувати" at bounding box center [541, 327] width 31 height 8
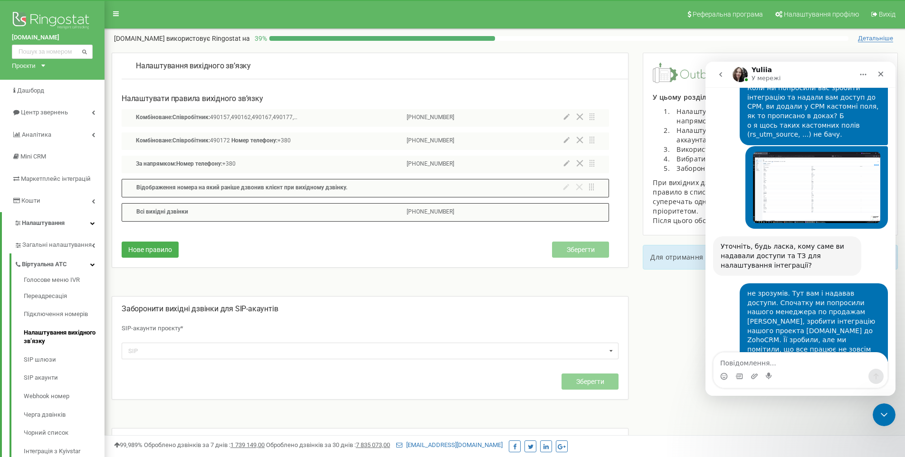
click at [566, 118] on icon at bounding box center [566, 116] width 6 height 7
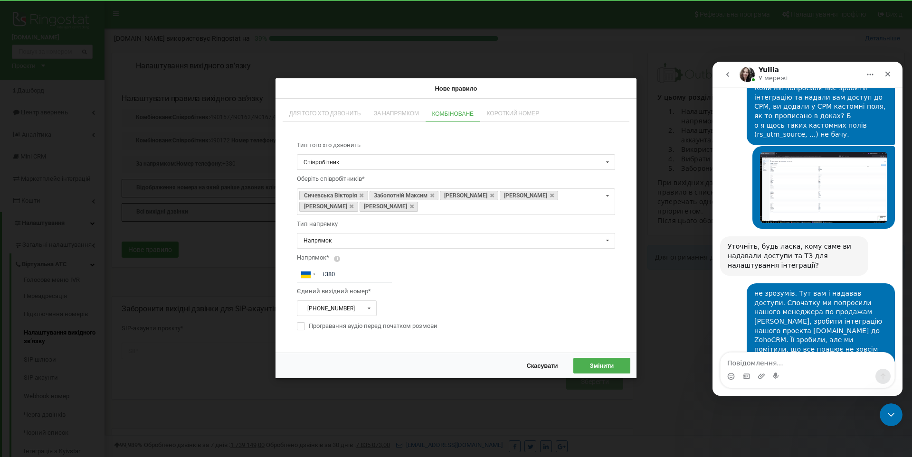
click at [545, 366] on span "Скасувати" at bounding box center [541, 366] width 31 height 8
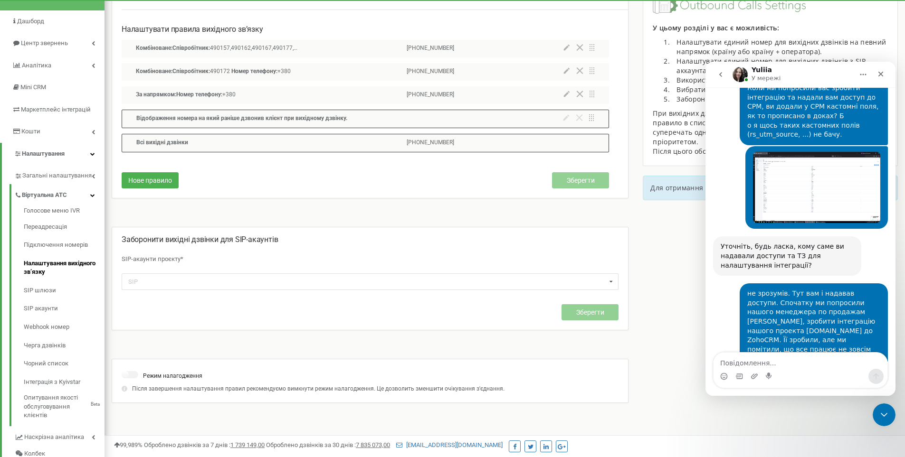
scroll to position [22, 0]
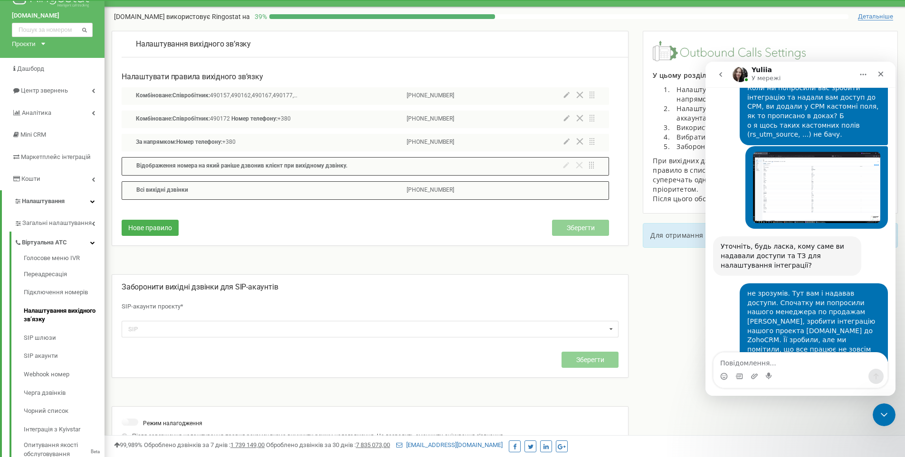
click at [146, 188] on span "Всi вихiднi дзвінки" at bounding box center [162, 190] width 52 height 7
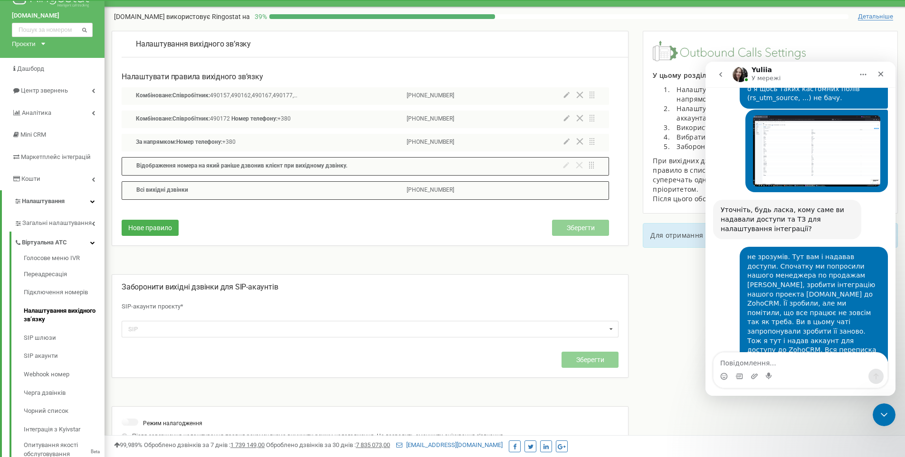
scroll to position [4207, 0]
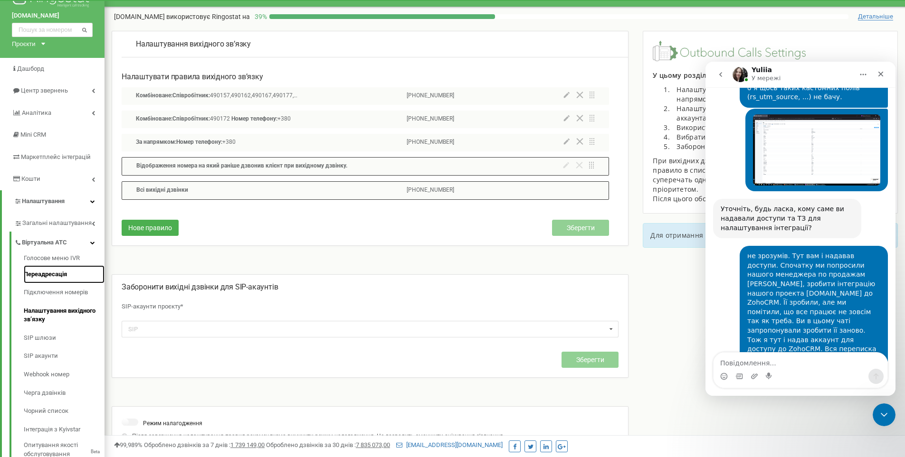
click at [35, 283] on link "Переадресація" at bounding box center [64, 274] width 81 height 19
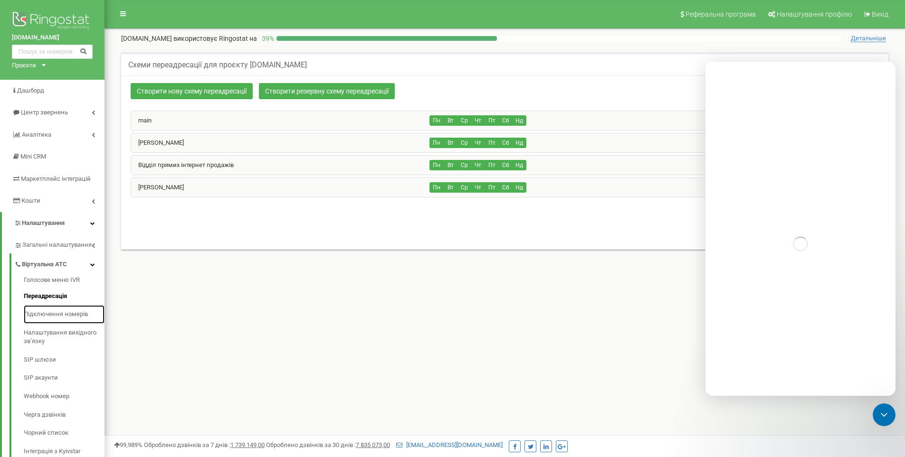
click at [38, 312] on link "Підключення номерів" at bounding box center [64, 314] width 81 height 19
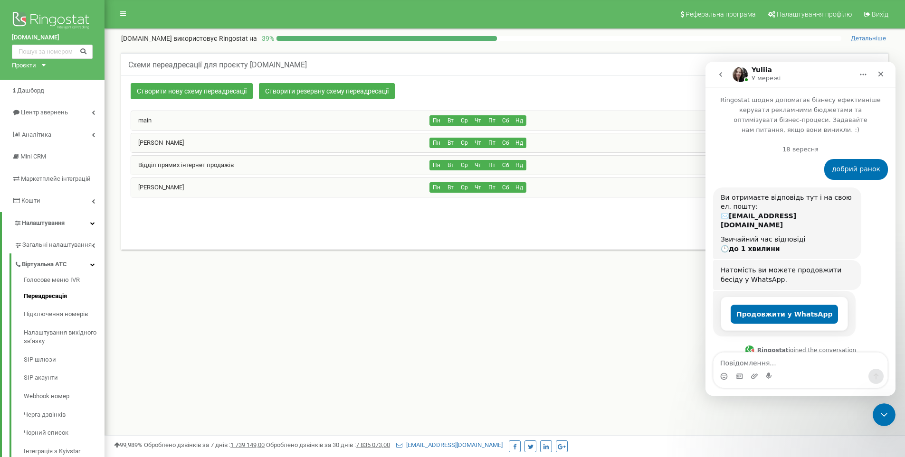
scroll to position [4207, 0]
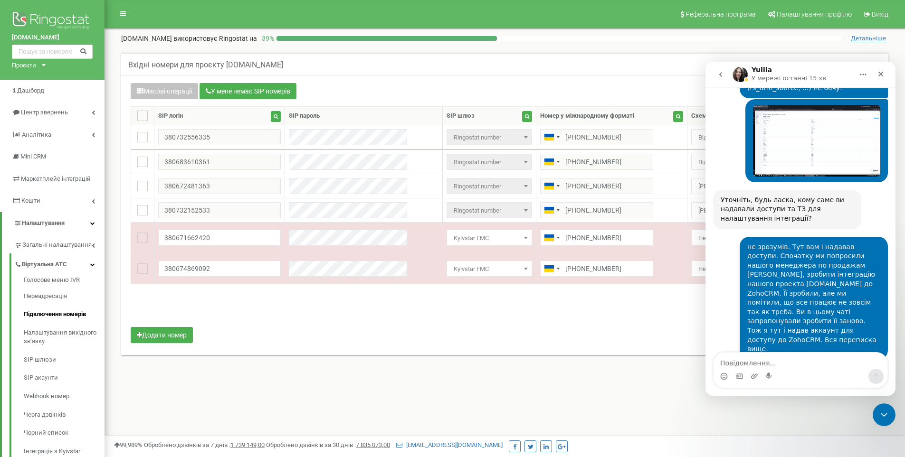
scroll to position [4243, 0]
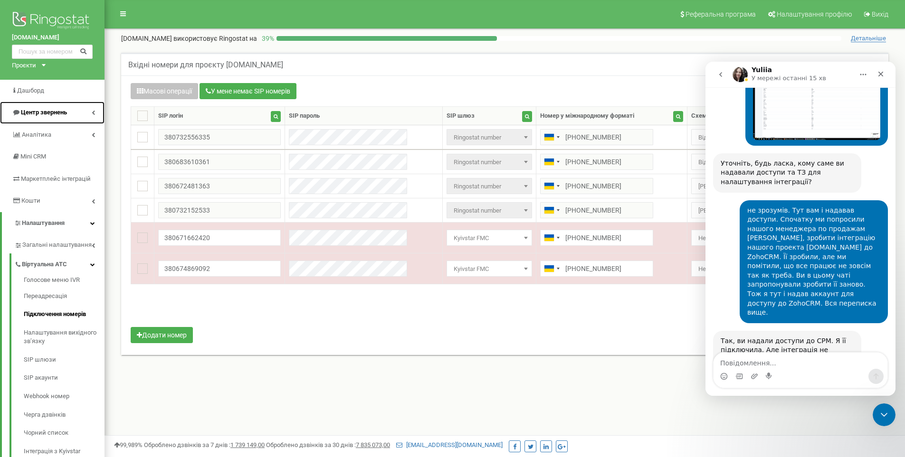
click at [35, 113] on span "Центр звернень" at bounding box center [44, 112] width 46 height 7
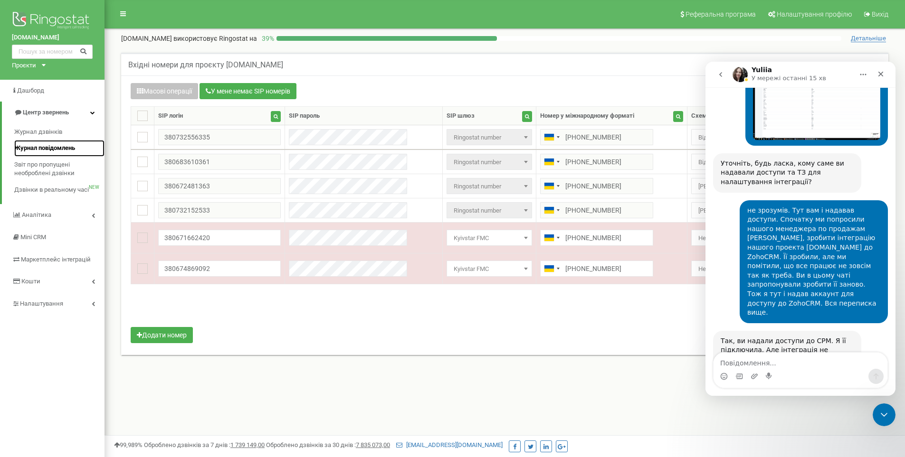
click at [24, 148] on span "Журнал повідомлень" at bounding box center [44, 148] width 61 height 9
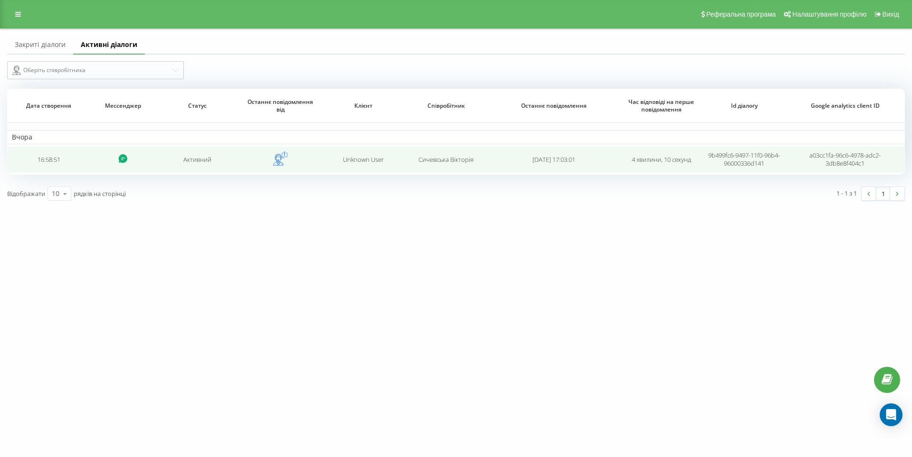
click at [325, 159] on td "Unknown User" at bounding box center [363, 159] width 83 height 27
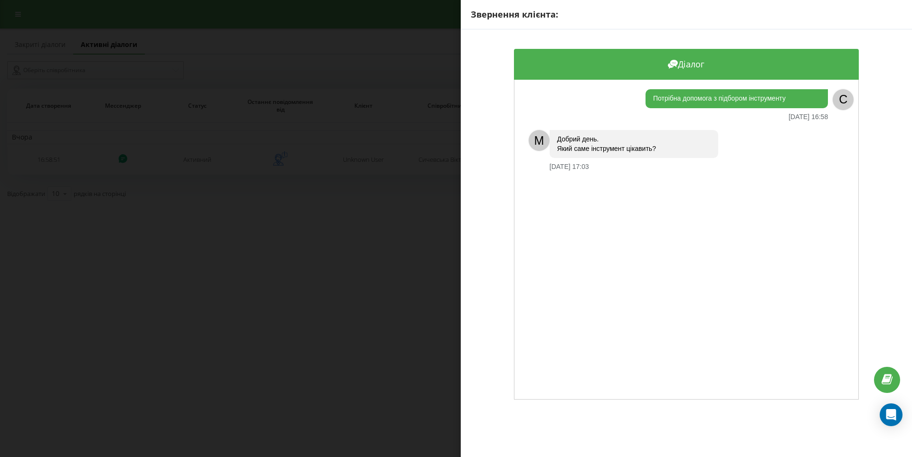
click at [195, 106] on div "Звернення клієнта: Діалог Потрібна допомога з підбором інструменту [DATE] 16:58…" at bounding box center [456, 228] width 912 height 457
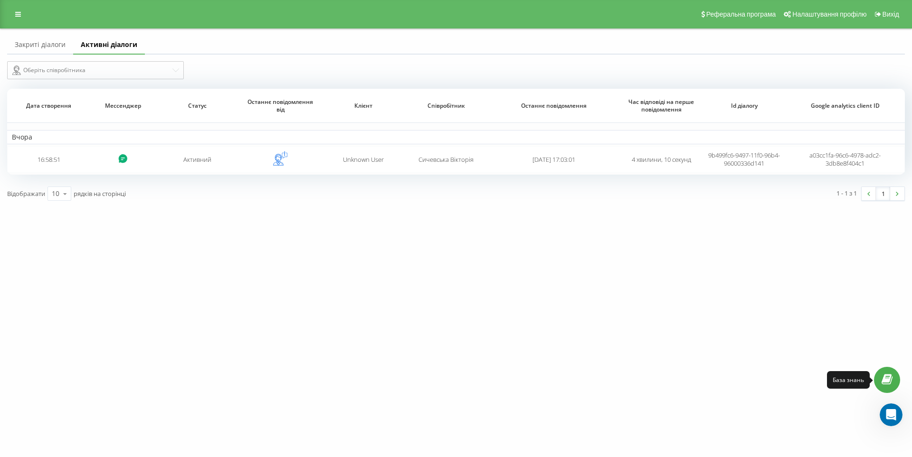
click at [888, 377] on icon at bounding box center [886, 380] width 11 height 9
click at [895, 416] on div "Відкрити програму для спілкування Intercom" at bounding box center [889, 413] width 31 height 31
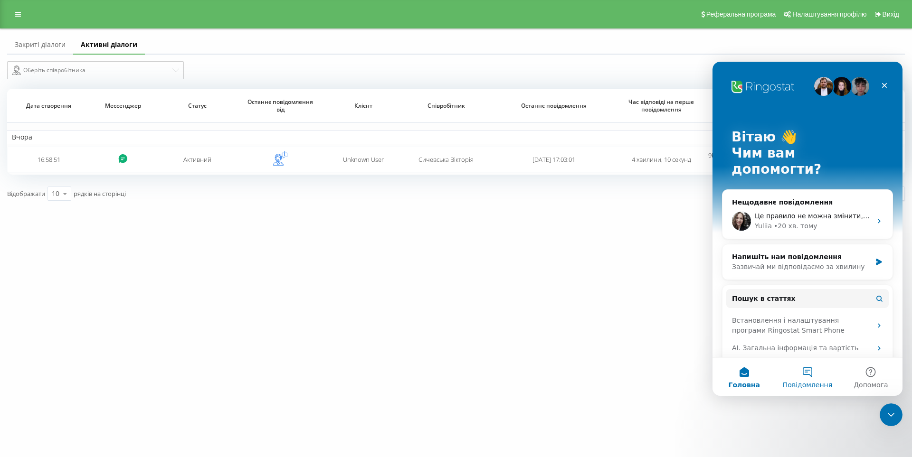
click at [805, 372] on button "Повідомлення" at bounding box center [806, 377] width 63 height 38
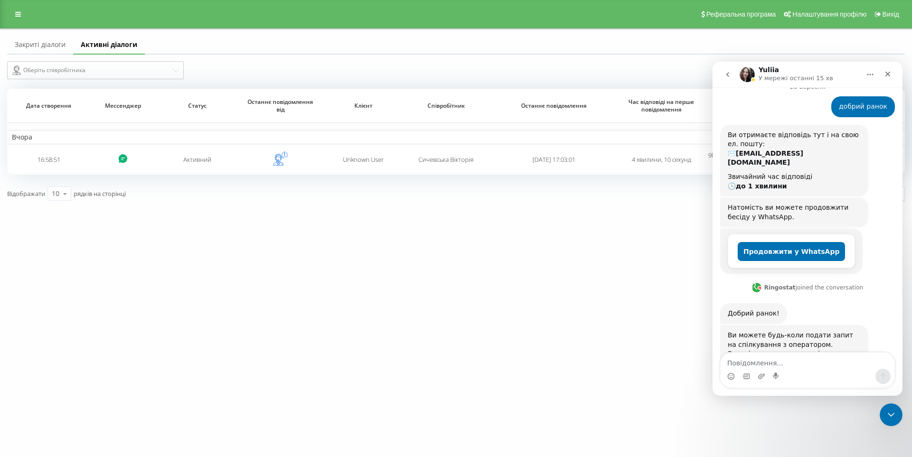
scroll to position [4318, 0]
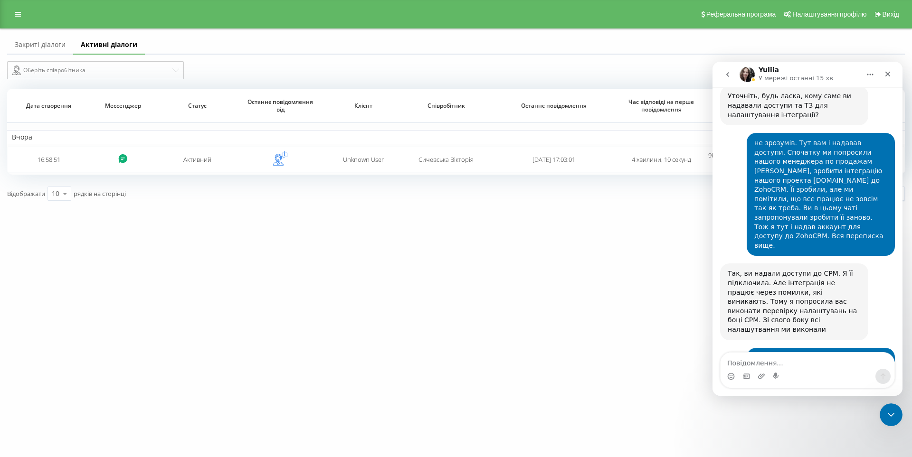
click at [767, 363] on textarea "Повідомлення..." at bounding box center [807, 361] width 174 height 16
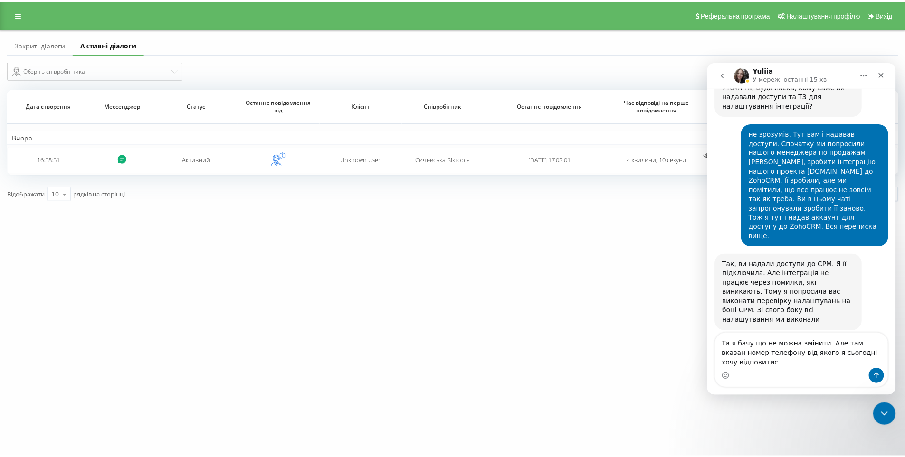
scroll to position [4337, 0]
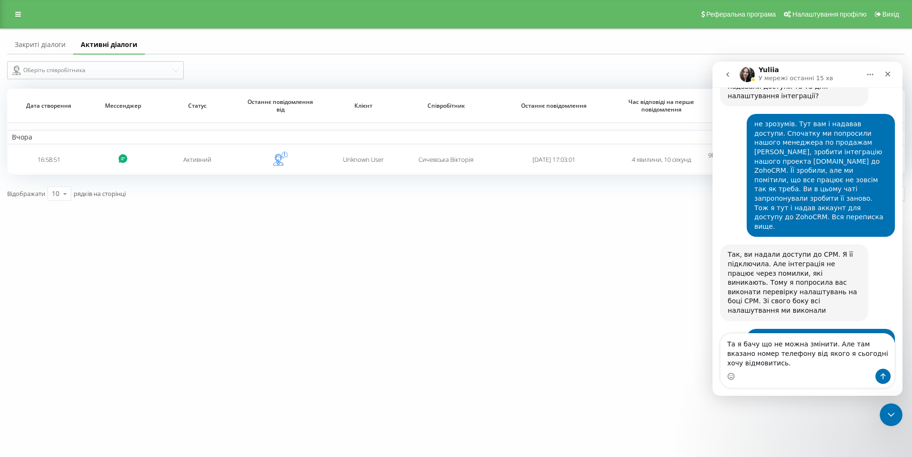
click at [792, 365] on textarea "Та я бачу що не можна змінити. Але там вказано номер телефону від якого я сього…" at bounding box center [807, 351] width 174 height 35
type textarea "Та я бачу що не можна змінити. Але там вказано номер телефону від якого я сього…"
click at [19, 11] on icon at bounding box center [18, 14] width 6 height 7
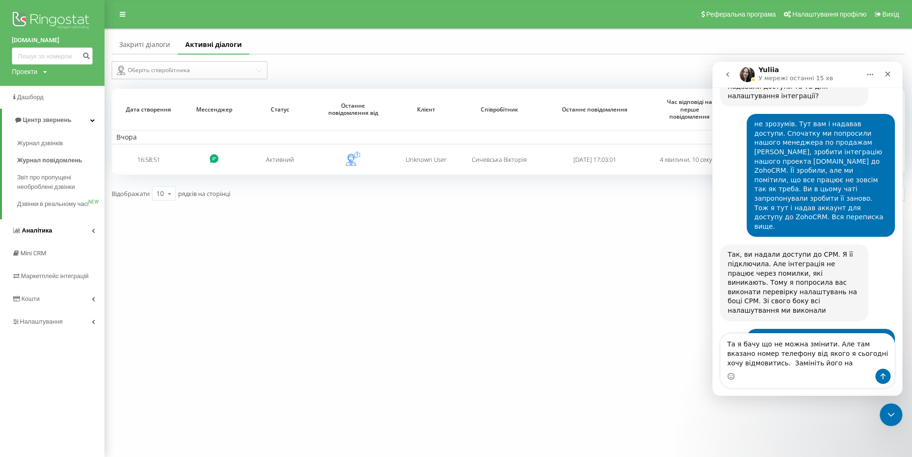
click at [27, 234] on span "Аналiтика" at bounding box center [37, 230] width 30 height 7
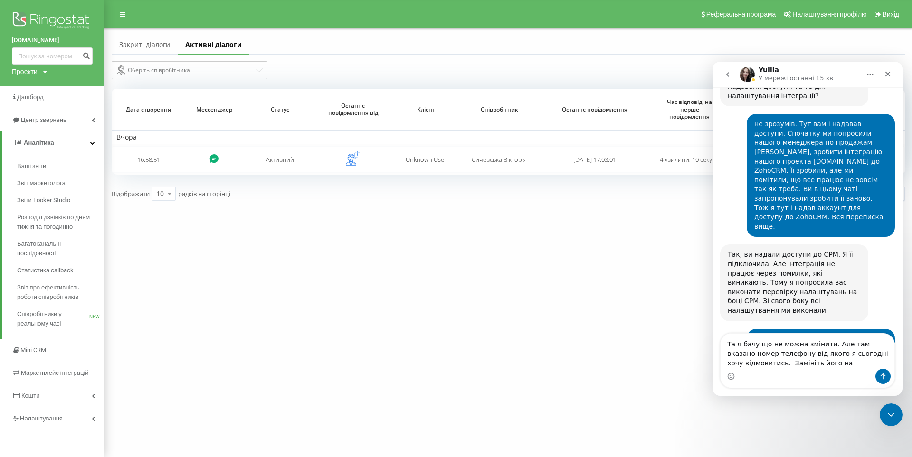
click at [46, 421] on span "Налаштування" at bounding box center [42, 418] width 45 height 7
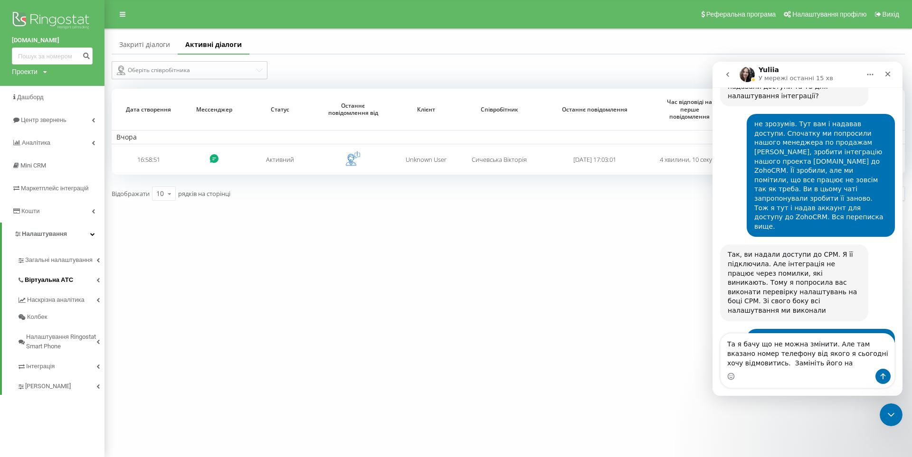
click at [36, 277] on span "Віртуальна АТС" at bounding box center [49, 279] width 48 height 9
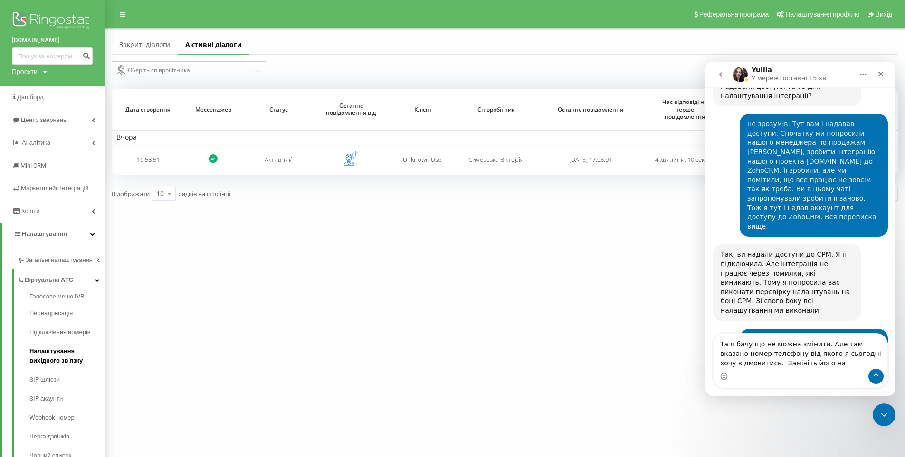
click at [43, 361] on span "Налаштування вихідного зв’язку" at bounding box center [64, 356] width 70 height 19
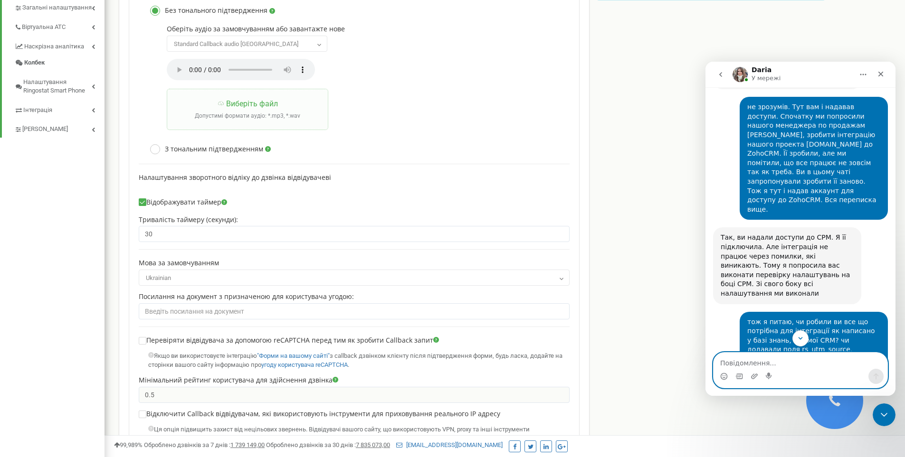
scroll to position [4451, 0]
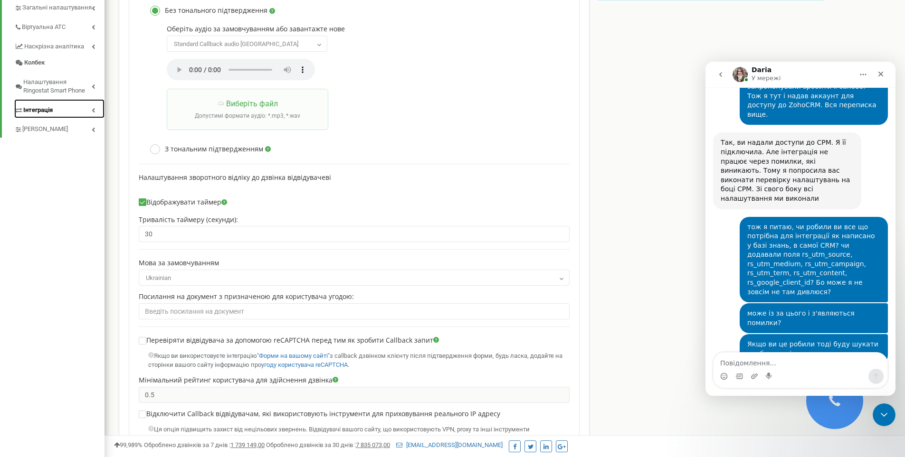
click at [33, 108] on span "Інтеграція" at bounding box center [37, 110] width 29 height 9
click at [34, 139] on link "Ringostat API" at bounding box center [64, 137] width 81 height 11
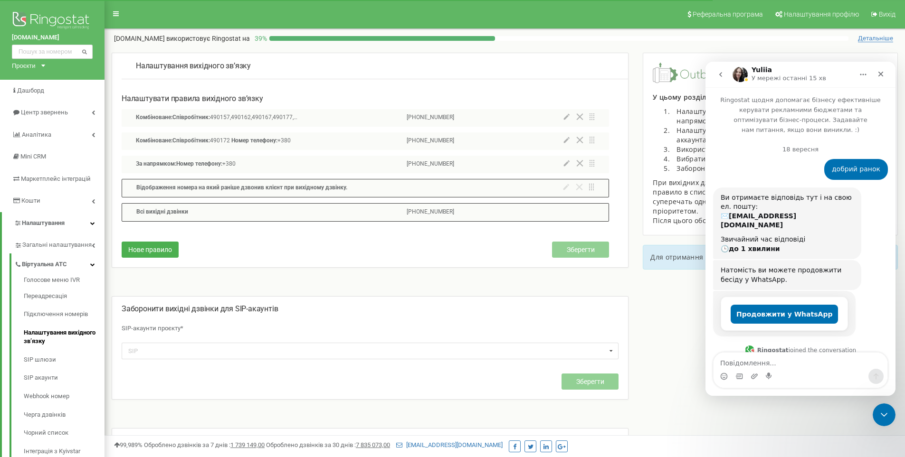
scroll to position [4303, 0]
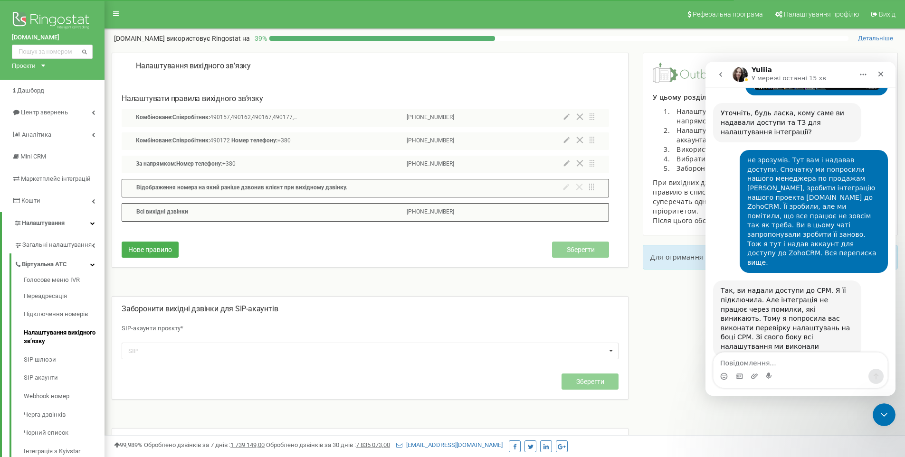
click at [455, 118] on div "Комбіноване: Співробітник: 490157,490162,490167,490177,490182,490187 Номер теле…" at bounding box center [365, 118] width 487 height 18
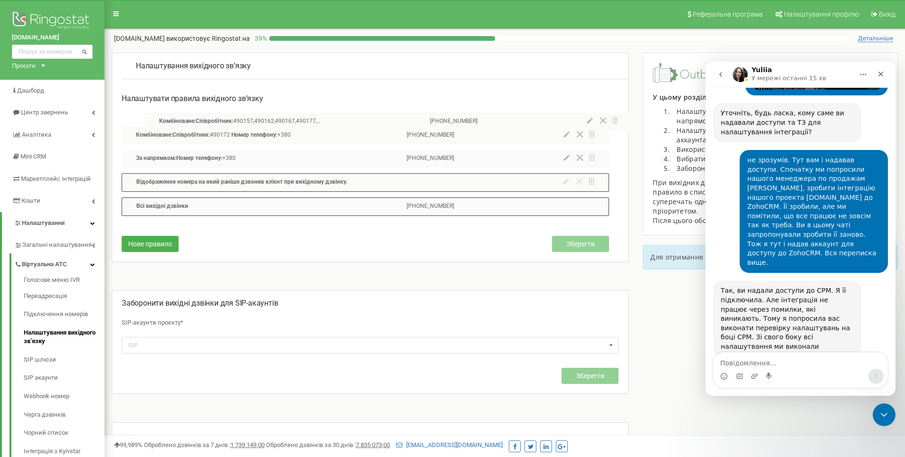
drag, startPoint x: 421, startPoint y: 116, endPoint x: 452, endPoint y: 121, distance: 30.8
click at [452, 121] on div "Комбіноване: Співробітник: 490157,490162,490167,490177,490182,490187 Номер теле…" at bounding box center [365, 153] width 487 height 89
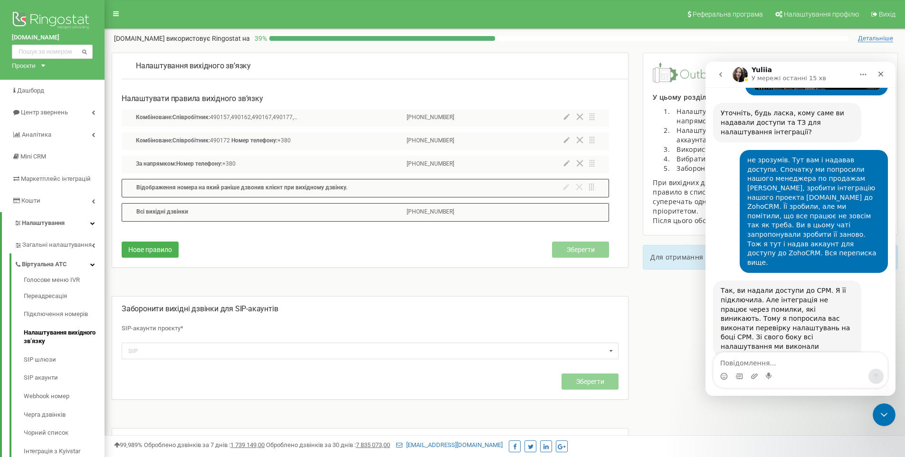
drag, startPoint x: 430, startPoint y: 118, endPoint x: 418, endPoint y: 116, distance: 12.5
click at [418, 116] on p "[PHONE_NUMBER]" at bounding box center [429, 117] width 47 height 9
click at [568, 117] on icon at bounding box center [566, 116] width 6 height 7
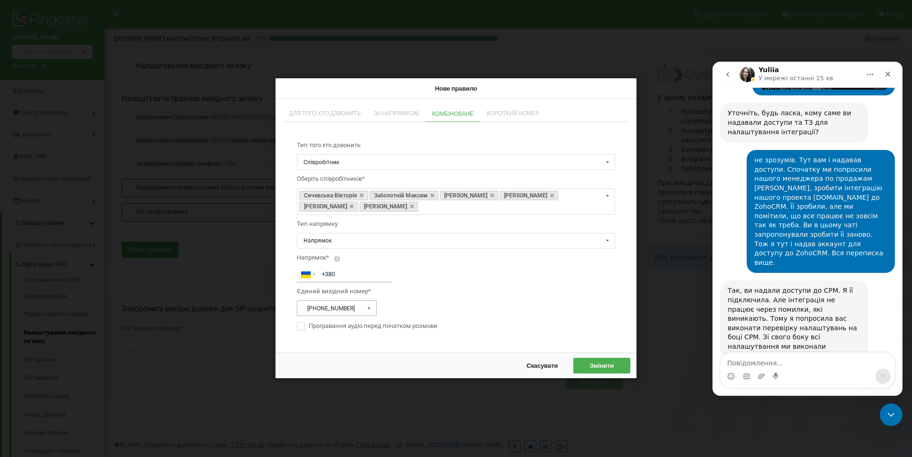
drag, startPoint x: 349, startPoint y: 307, endPoint x: 317, endPoint y: 302, distance: 31.8
click at [319, 302] on input "text" at bounding box center [337, 309] width 79 height 15
click at [323, 306] on input "text" at bounding box center [337, 309] width 79 height 15
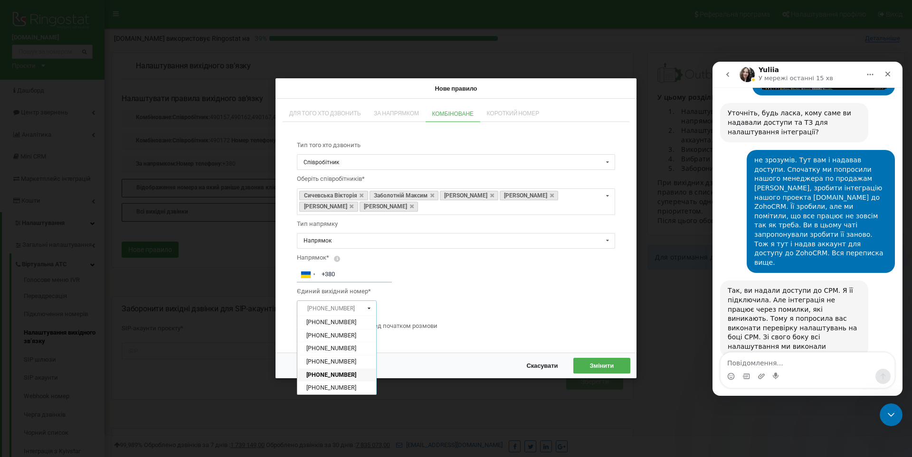
click at [323, 306] on input "text" at bounding box center [337, 309] width 79 height 15
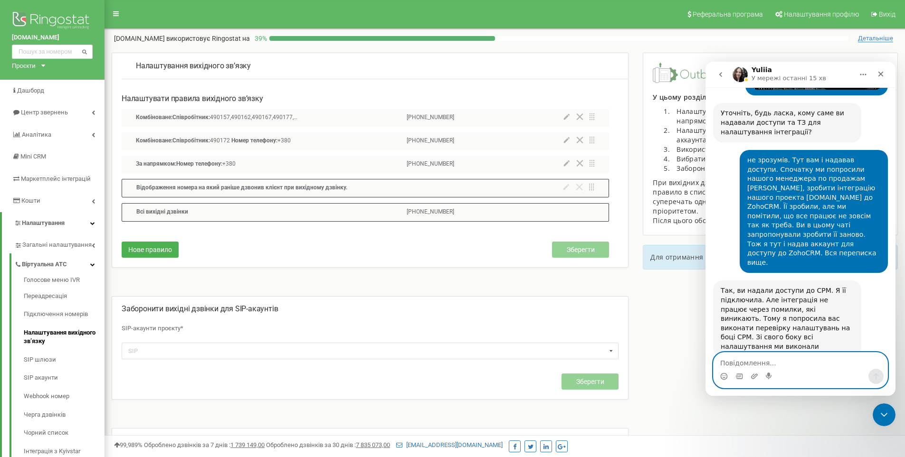
click at [777, 363] on textarea "Повідомлення..." at bounding box center [800, 361] width 174 height 16
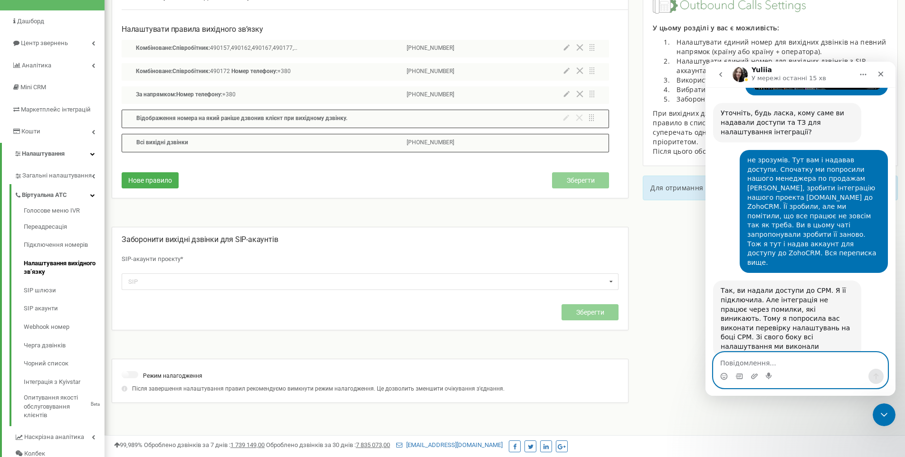
scroll to position [22, 0]
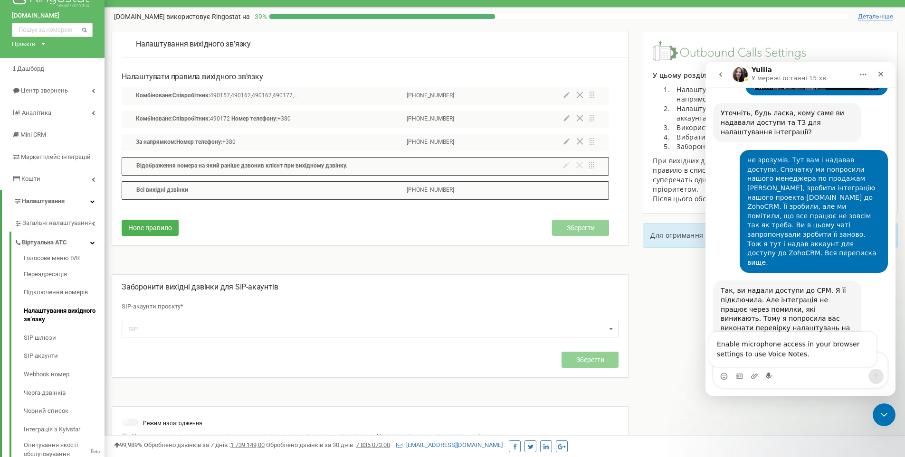
click at [776, 362] on div "Enable microphone access in your browser settings to use Voice Notes." at bounding box center [792, 349] width 167 height 35
click at [779, 349] on div "Enable microphone access in your browser settings to use Voice Notes." at bounding box center [792, 349] width 167 height 35
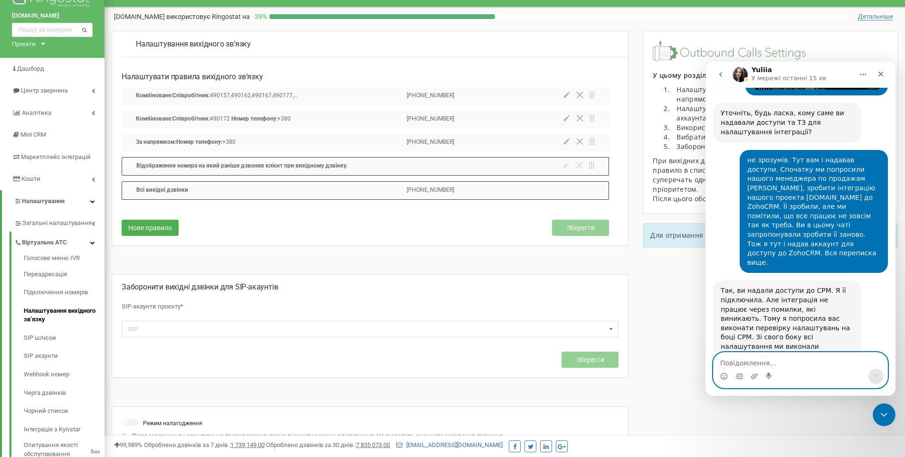
click at [769, 360] on textarea "Повідомлення..." at bounding box center [800, 361] width 174 height 16
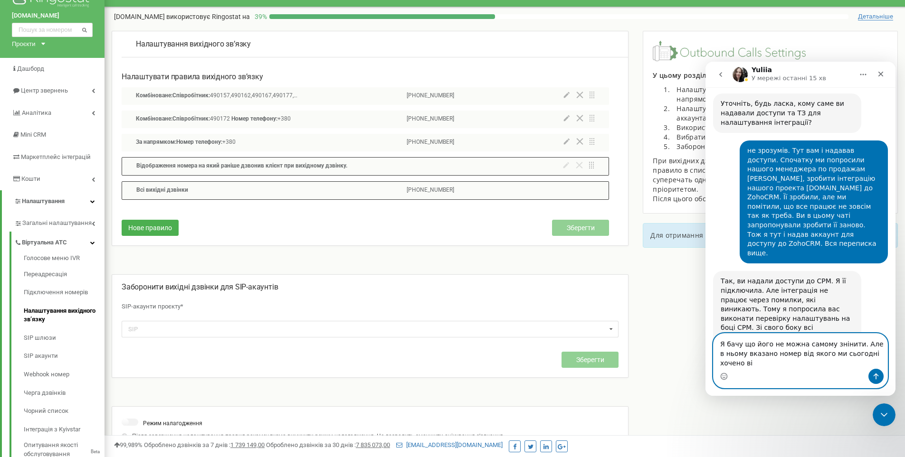
scroll to position [4322, 0]
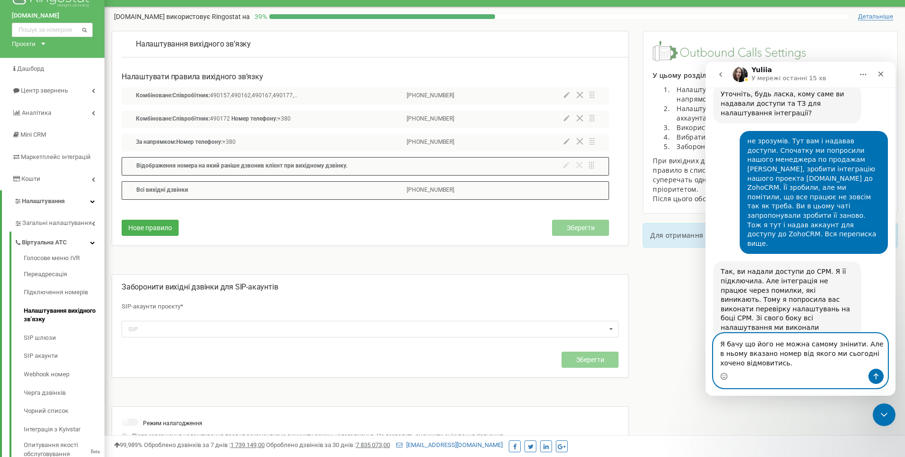
click at [872, 354] on textarea "Я бачу що його не можна самому знінити. Але в ньому вказано номер від якого ми …" at bounding box center [800, 351] width 174 height 35
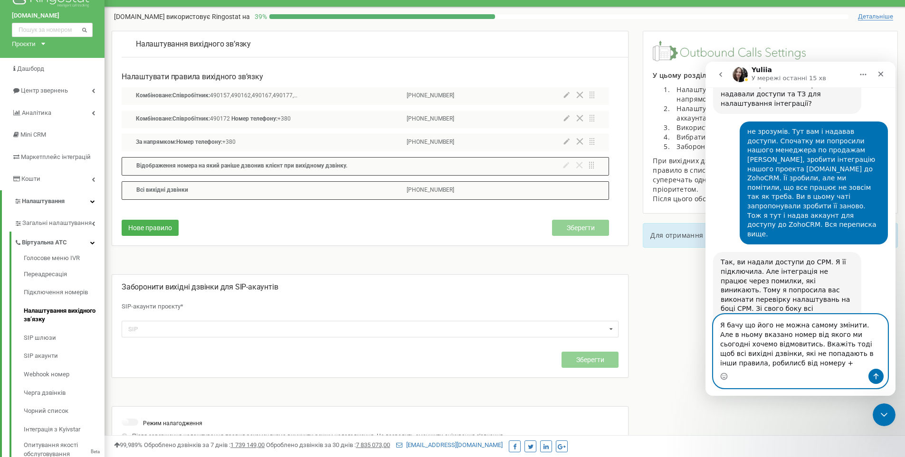
scroll to position [4341, 0]
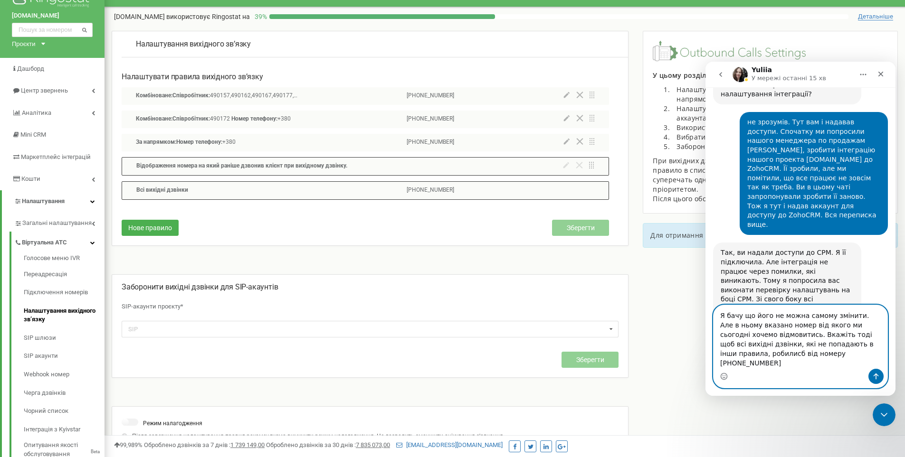
click at [786, 353] on textarea "Я бачу що його не можна самому змінити. Але в ньому вказано номер від якого ми …" at bounding box center [800, 337] width 174 height 64
click at [813, 345] on textarea "Я бачу що його не можна самому змінити. Але в ньому вказано номер від якого ми …" at bounding box center [800, 337] width 174 height 64
type textarea "Я бачу що його не можна самому змінити. Але в ньому вказано номер від якого ми …"
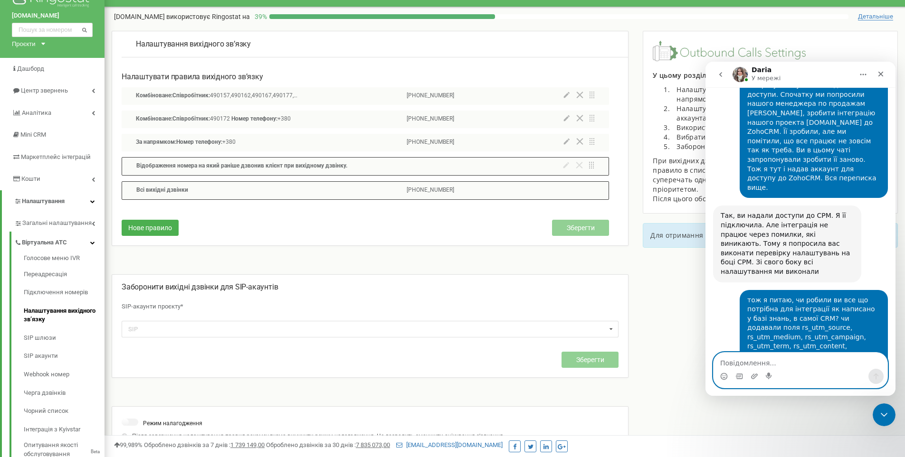
scroll to position [4460, 0]
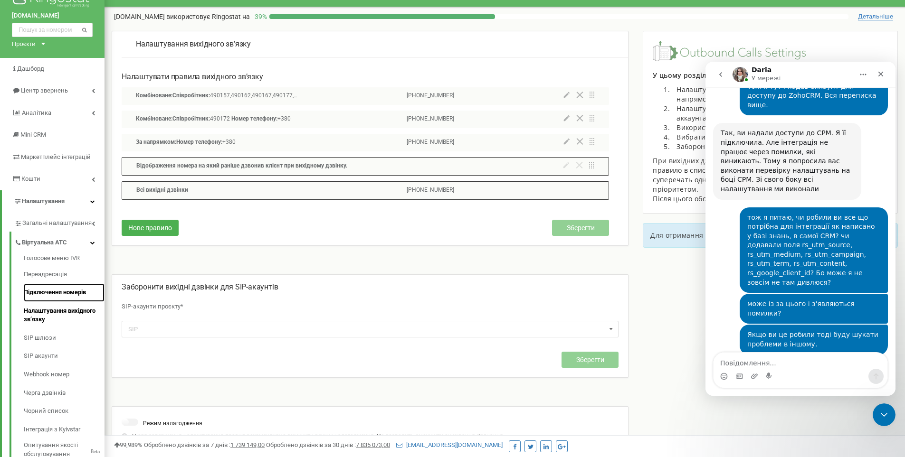
click at [38, 290] on link "Підключення номерів" at bounding box center [64, 292] width 81 height 19
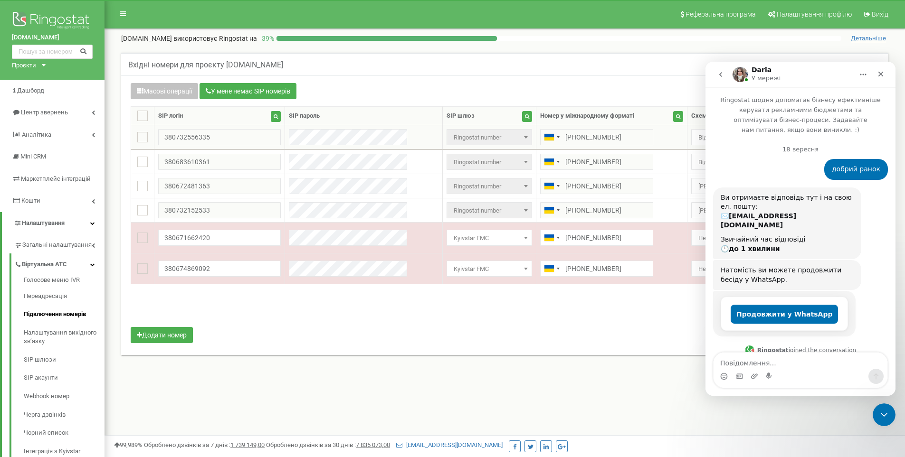
scroll to position [4451, 0]
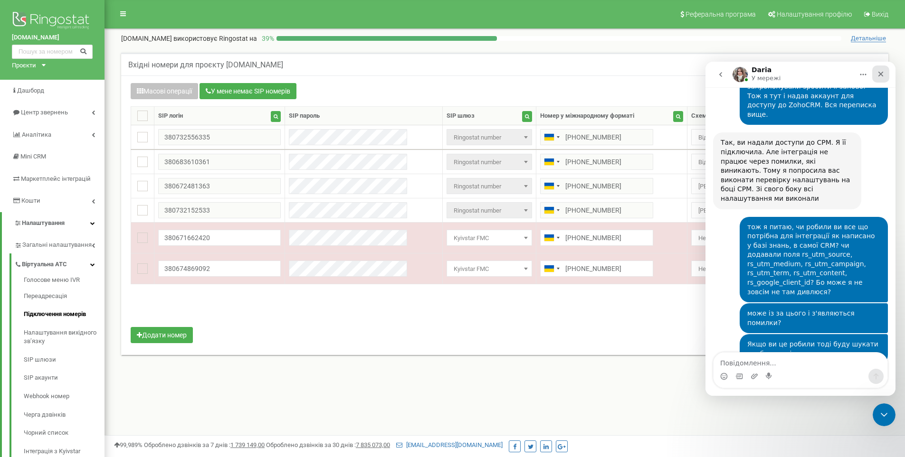
click at [878, 73] on icon "Закрити" at bounding box center [881, 74] width 8 height 8
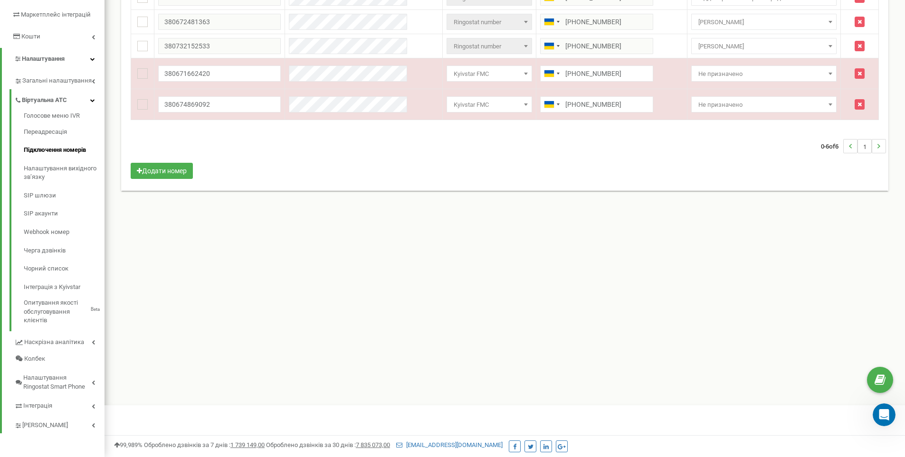
scroll to position [0, 0]
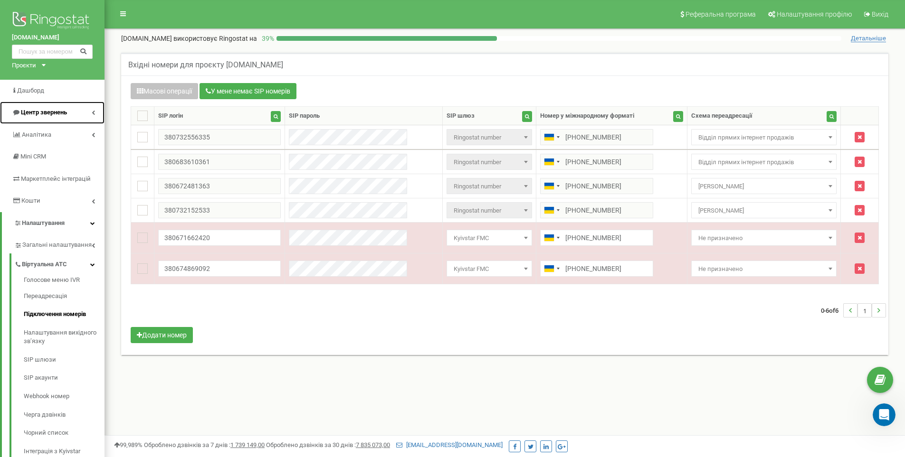
click at [33, 111] on span "Центр звернень" at bounding box center [44, 112] width 46 height 7
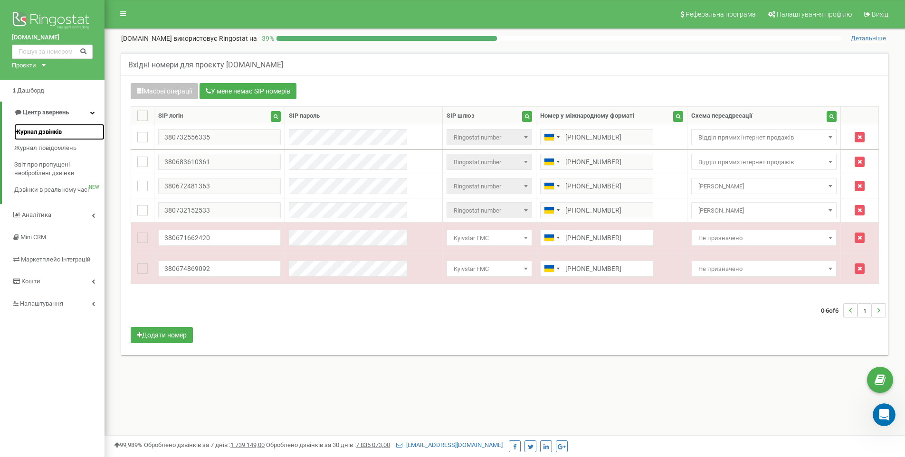
click at [24, 128] on span "Журнал дзвінків" at bounding box center [37, 132] width 47 height 9
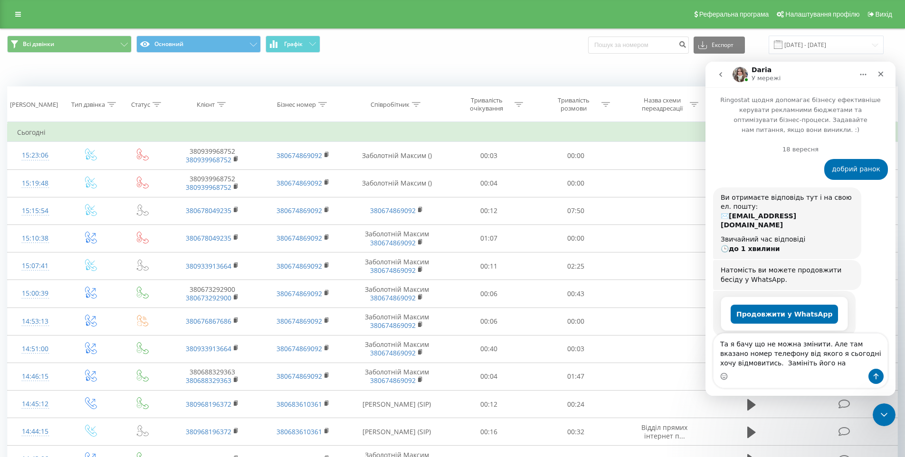
scroll to position [4470, 0]
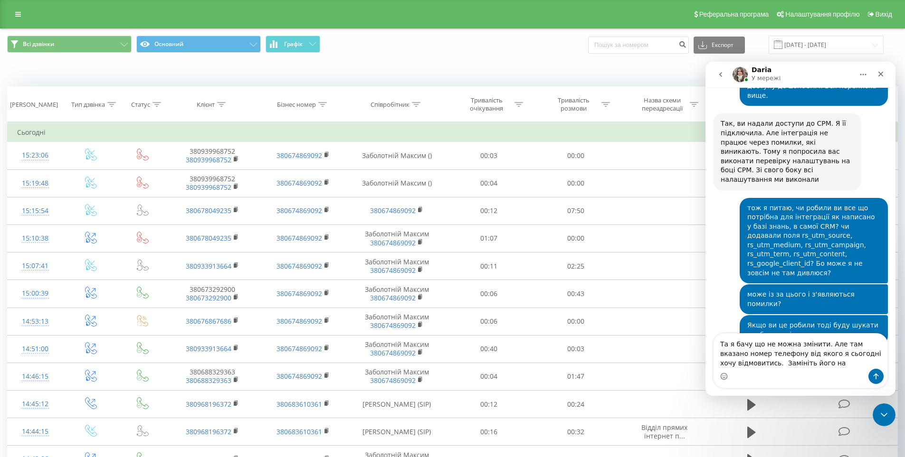
drag, startPoint x: 823, startPoint y: 364, endPoint x: 694, endPoint y: 343, distance: 131.3
click at [705, 343] on html "Daria У мережі Ringostat щодня допомагає бізнесу ефективніше керувати рекламним…" at bounding box center [800, 229] width 190 height 334
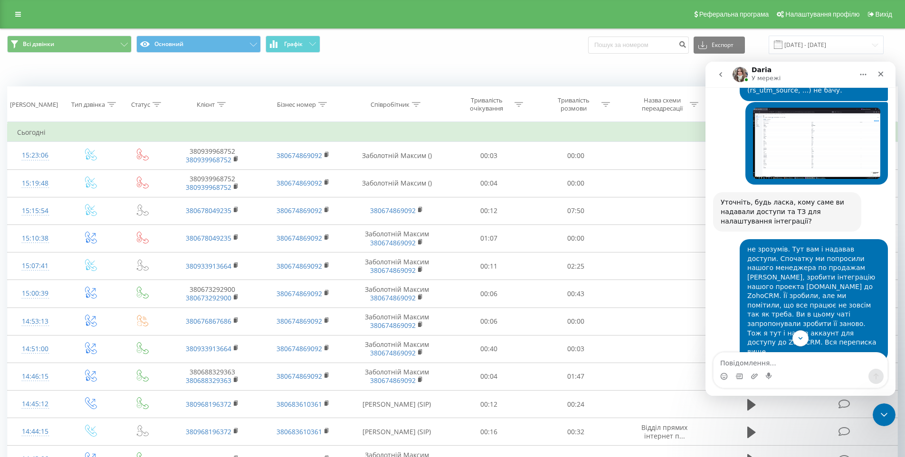
scroll to position [4023, 0]
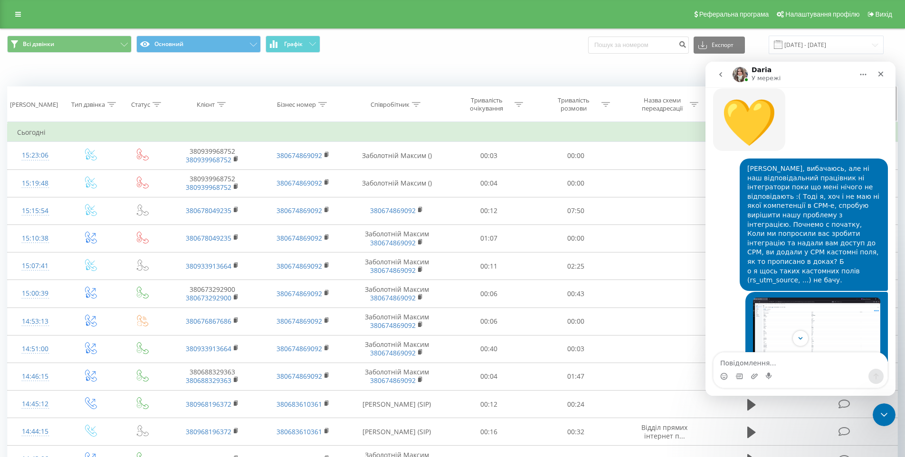
click at [36, 107] on div "Дата дзвінка" at bounding box center [34, 105] width 48 height 8
click at [110, 104] on icon at bounding box center [111, 104] width 9 height 5
click at [94, 172] on div "Введіть значення" at bounding box center [85, 174] width 67 height 8
click at [94, 171] on div "Введіть значення" at bounding box center [85, 174] width 67 height 8
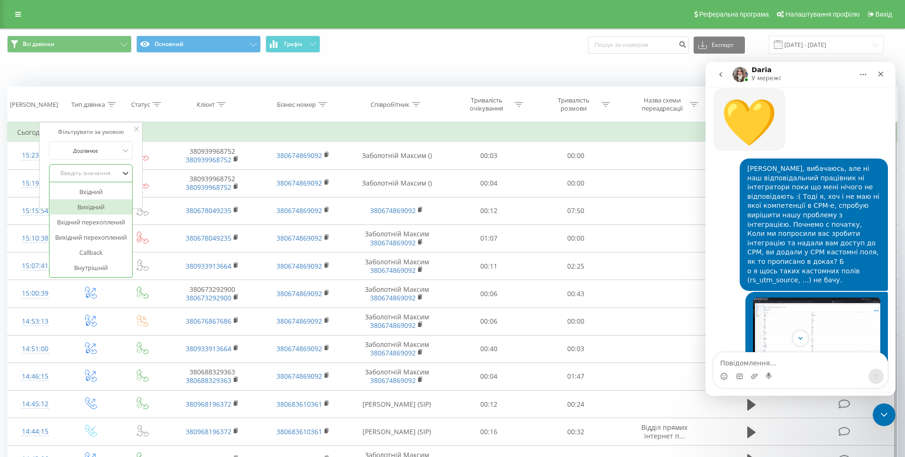
click at [86, 206] on div "Вихідний" at bounding box center [90, 206] width 83 height 15
click at [109, 194] on span "OK" at bounding box center [111, 192] width 27 height 15
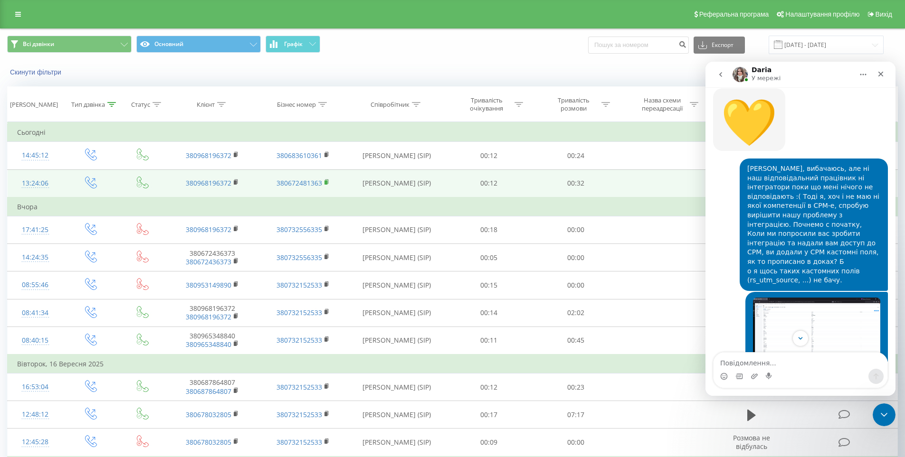
click at [324, 182] on rect at bounding box center [325, 182] width 3 height 4
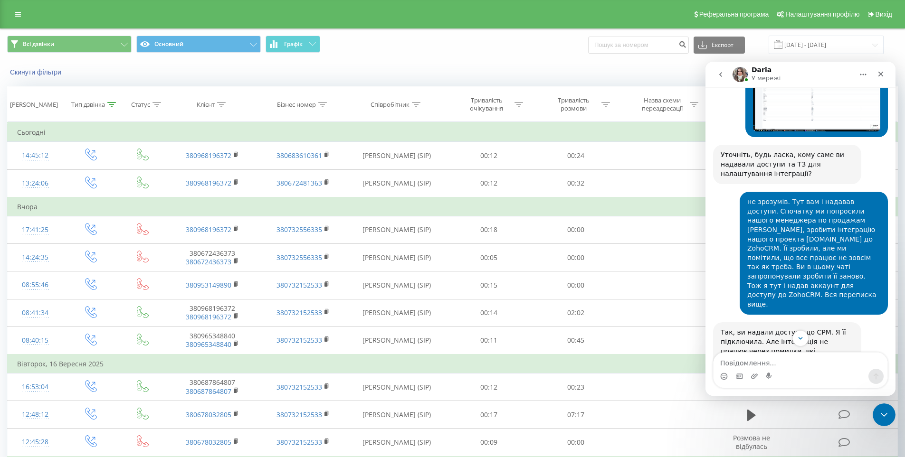
scroll to position [4451, 0]
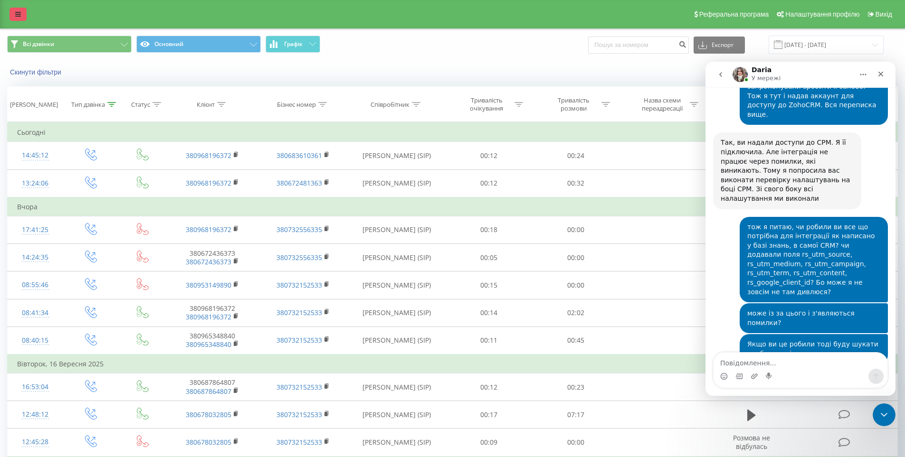
click at [19, 10] on link at bounding box center [17, 14] width 17 height 13
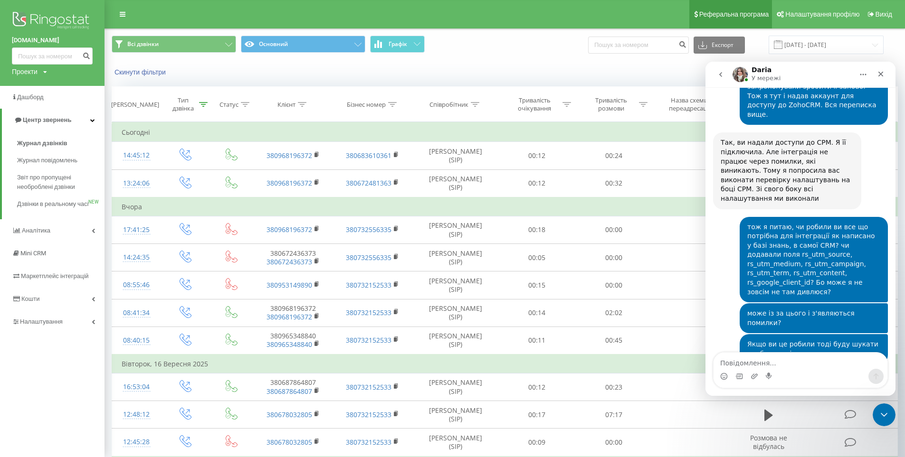
click at [718, 13] on span "Реферальна програма" at bounding box center [734, 14] width 70 height 8
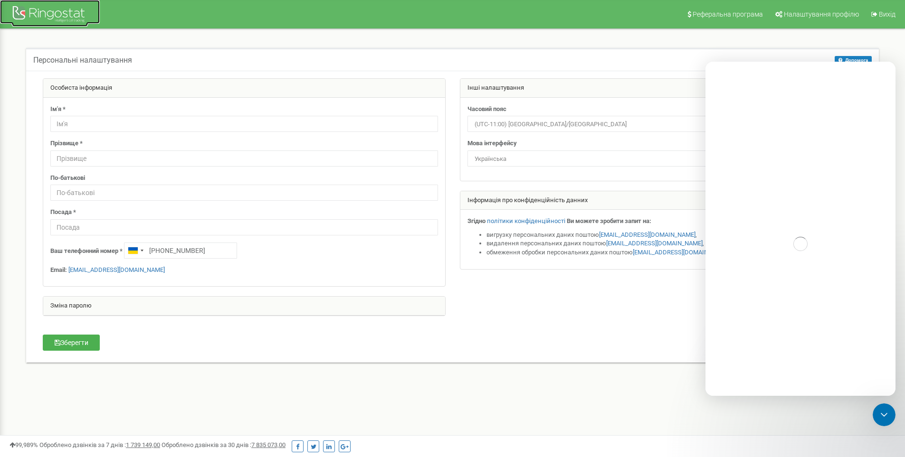
click at [33, 14] on div at bounding box center [50, 15] width 76 height 23
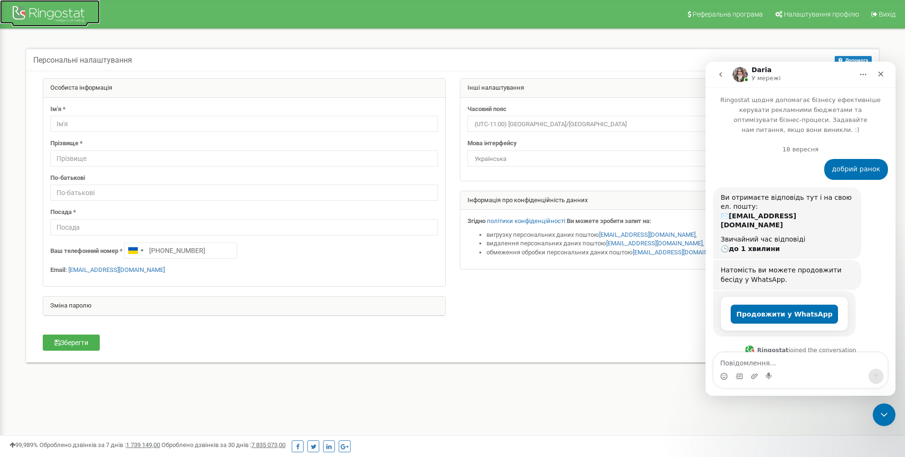
scroll to position [4451, 0]
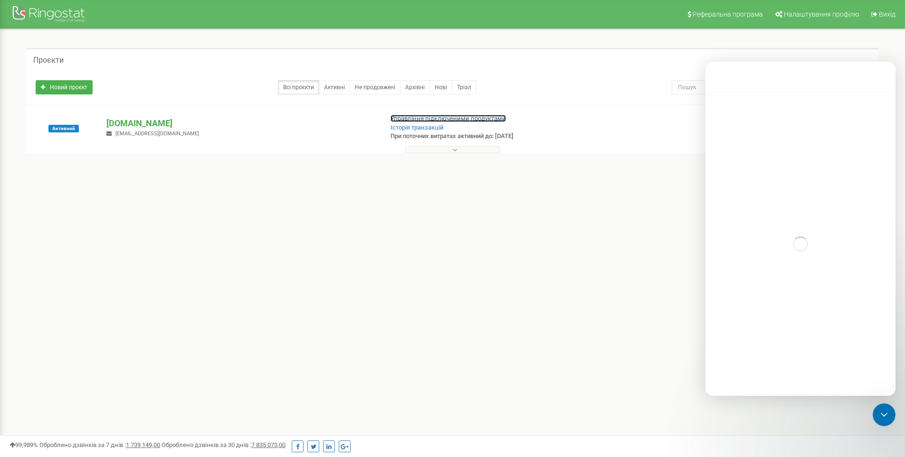
click at [428, 116] on link "Управління підключеними продуктами" at bounding box center [447, 118] width 115 height 7
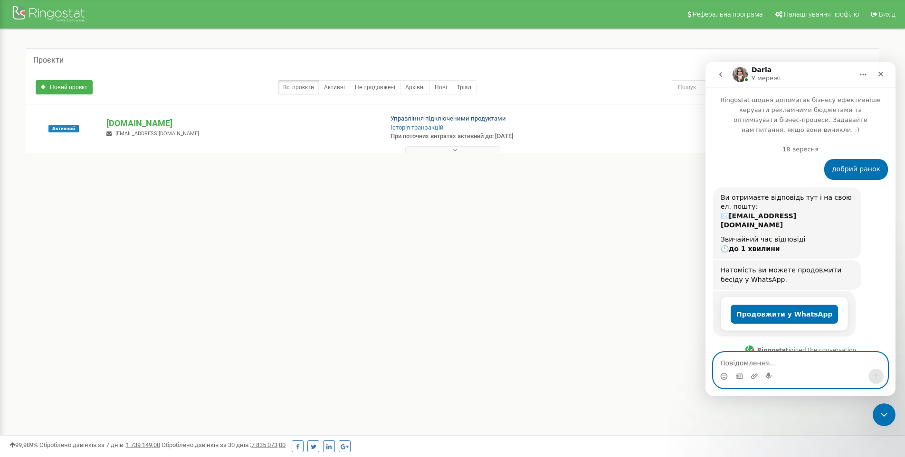
scroll to position [4451, 0]
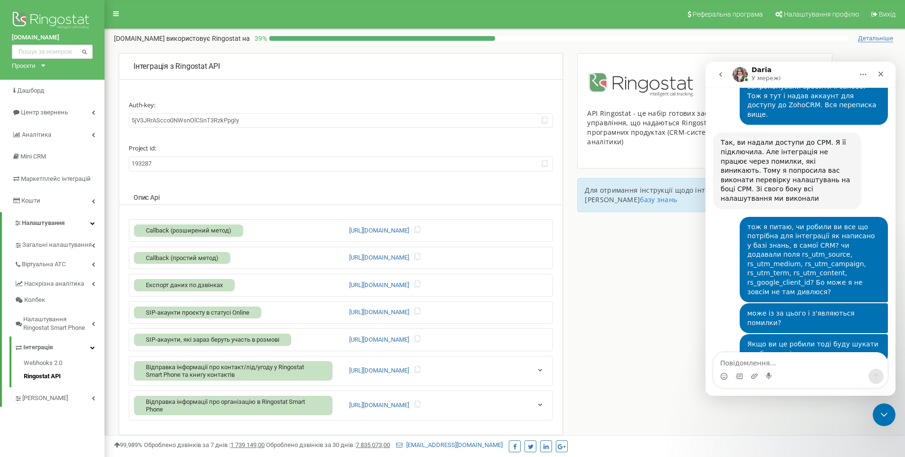
scroll to position [113, 0]
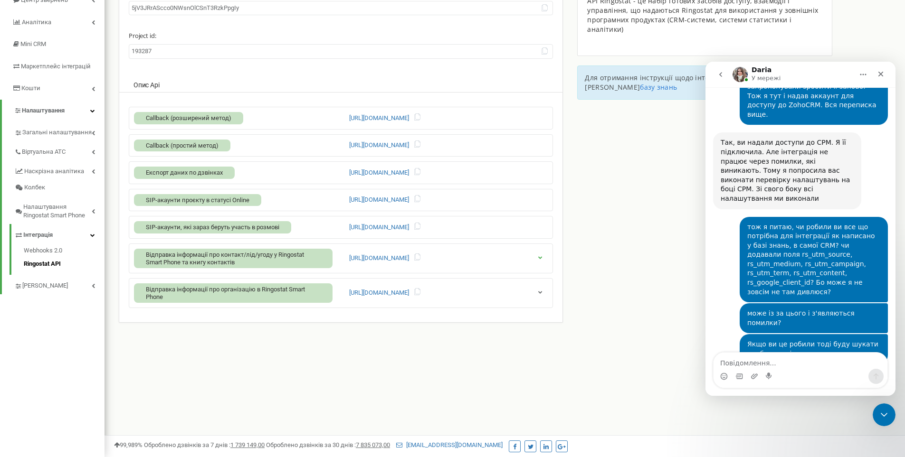
click at [542, 258] on icon "button" at bounding box center [540, 257] width 7 height 6
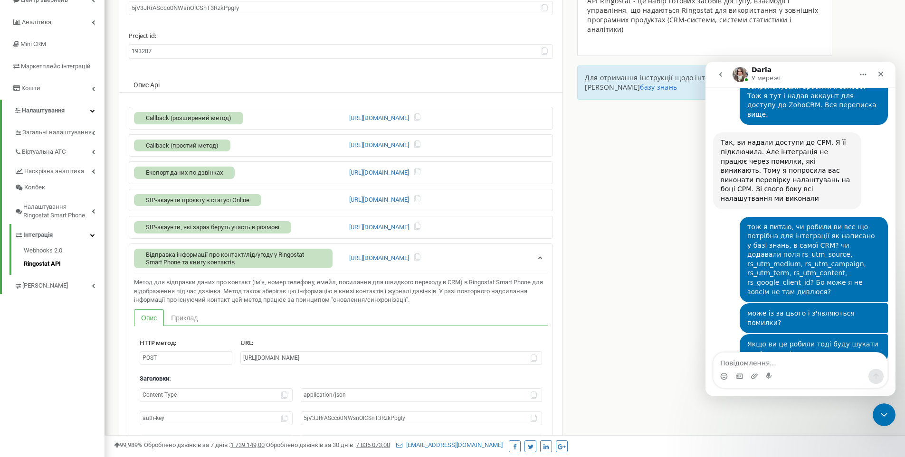
click at [192, 319] on link "Приклад" at bounding box center [184, 318] width 41 height 16
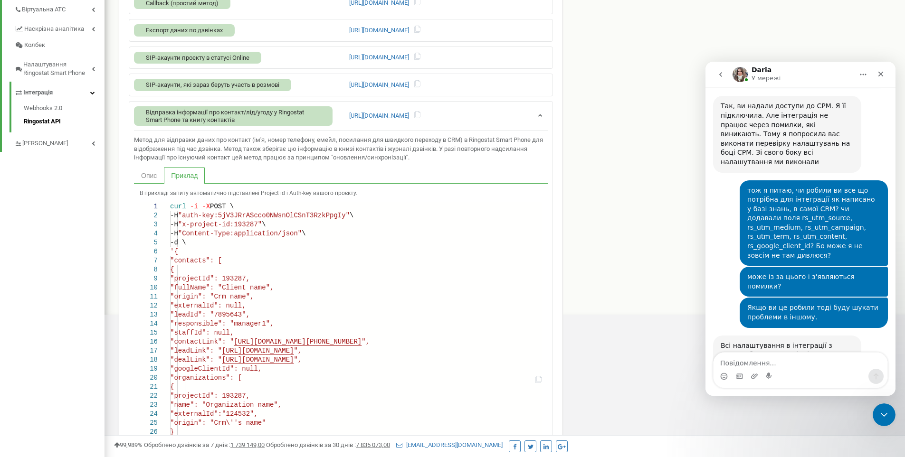
scroll to position [0, 0]
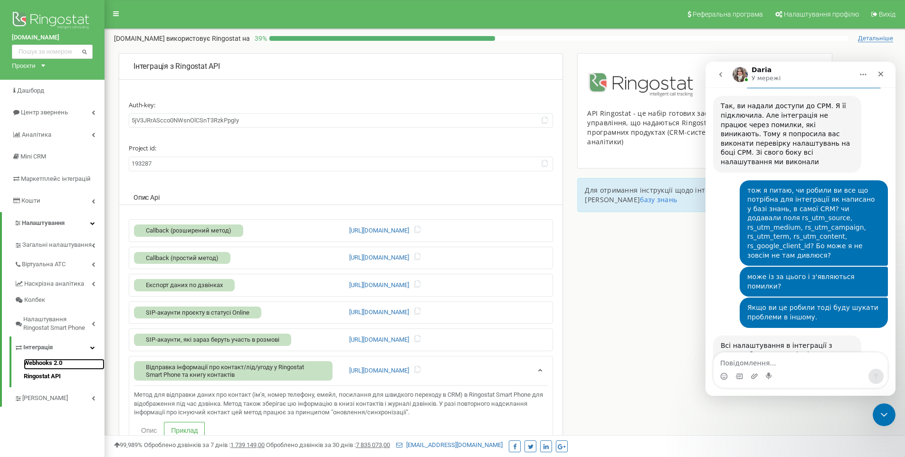
click at [34, 360] on link "Webhooks 2.0" at bounding box center [64, 364] width 81 height 11
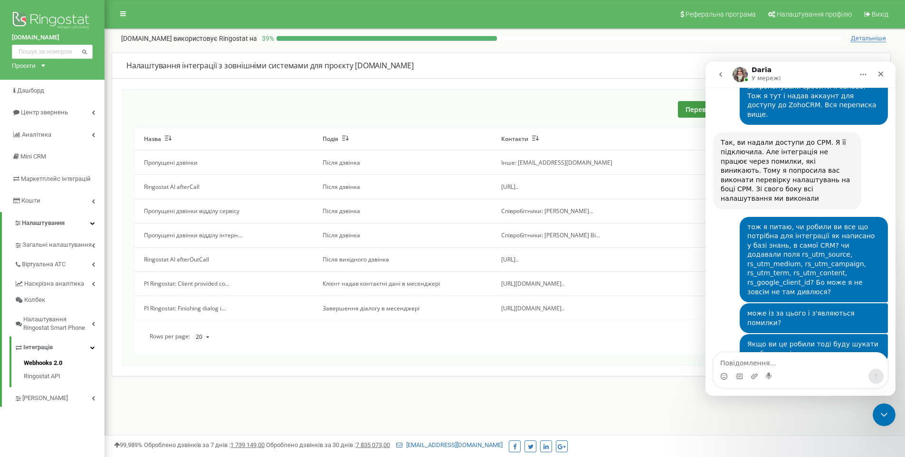
scroll to position [4581, 0]
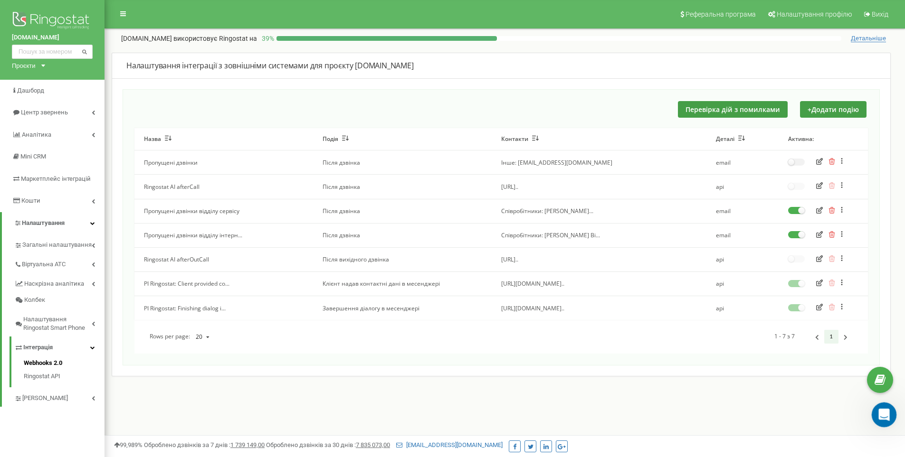
drag, startPoint x: 881, startPoint y: 413, endPoint x: 1755, endPoint y: 802, distance: 956.2
click at [881, 413] on icon "Відкрити програму для спілкування Intercom" at bounding box center [883, 414] width 16 height 16
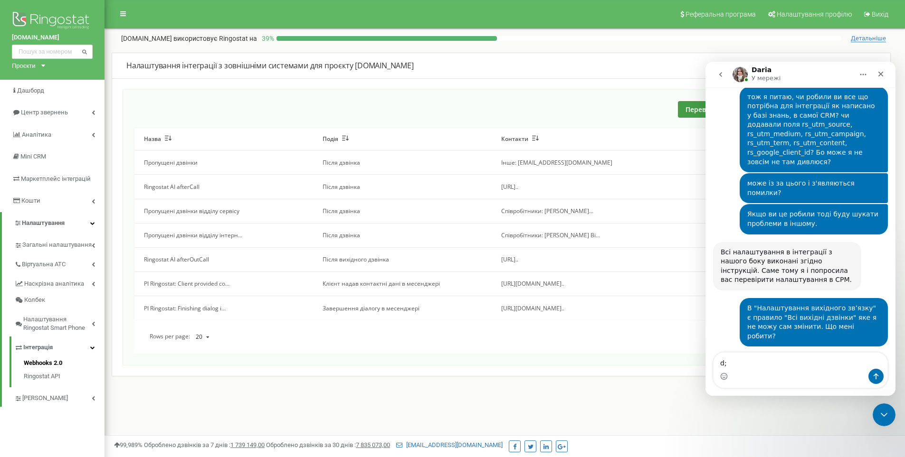
type textarea "d"
type textarea "вже тестував. длякую за допомогу."
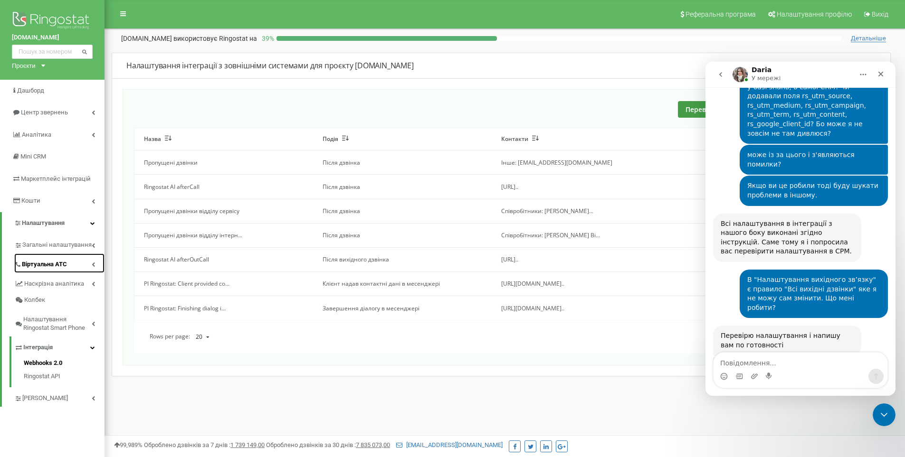
click at [29, 263] on span "Віртуальна АТС" at bounding box center [44, 264] width 45 height 9
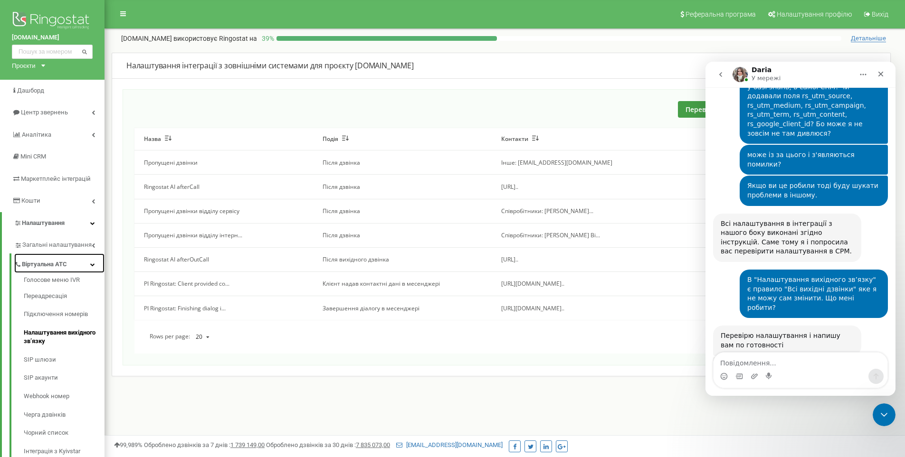
scroll to position [4646, 0]
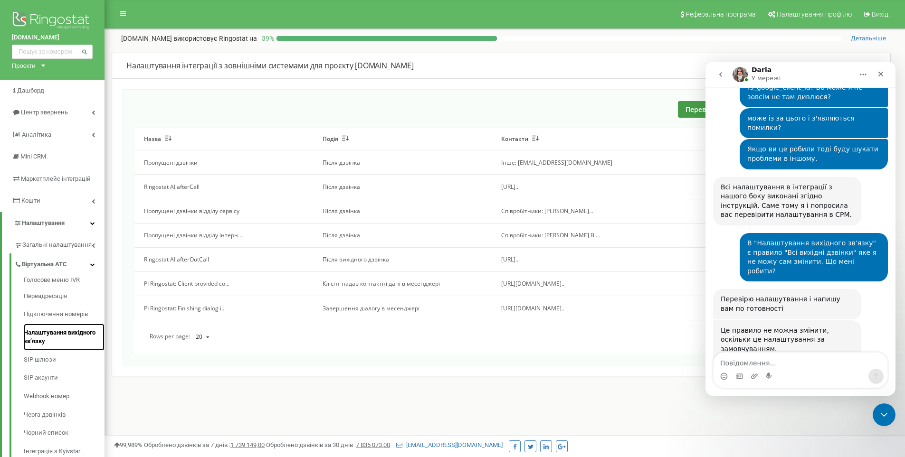
click at [33, 330] on link "Налаштування вихідного зв’язку" at bounding box center [64, 337] width 81 height 27
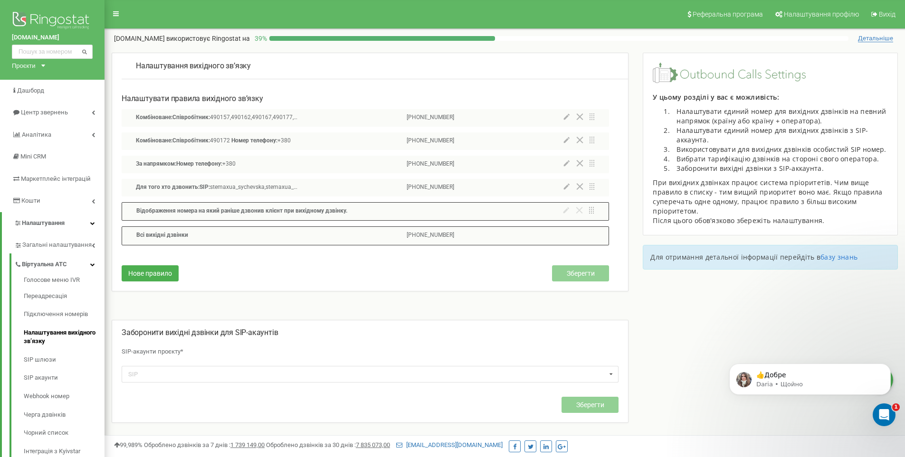
scroll to position [47, 0]
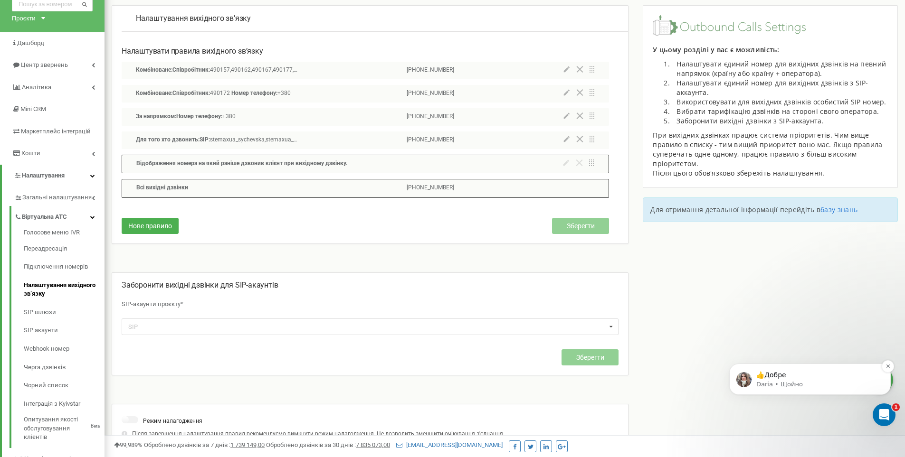
click at [792, 381] on p "Daria • Щойно" at bounding box center [817, 384] width 123 height 9
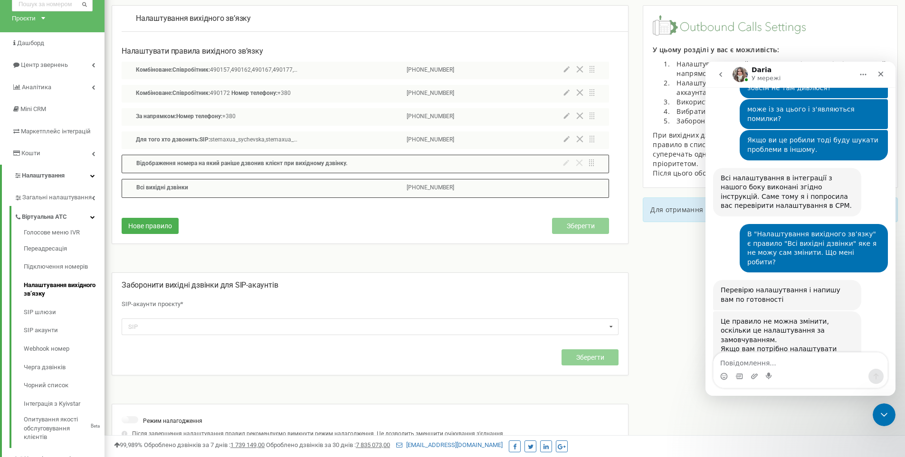
scroll to position [4654, 0]
click at [783, 360] on textarea "Повідомлення..." at bounding box center [800, 361] width 174 height 16
click at [457, 188] on div "Всi вихiднi дзвінки +380732556335" at bounding box center [365, 188] width 487 height 19
click at [796, 365] on textarea "чекайте. так номер" at bounding box center [800, 361] width 174 height 16
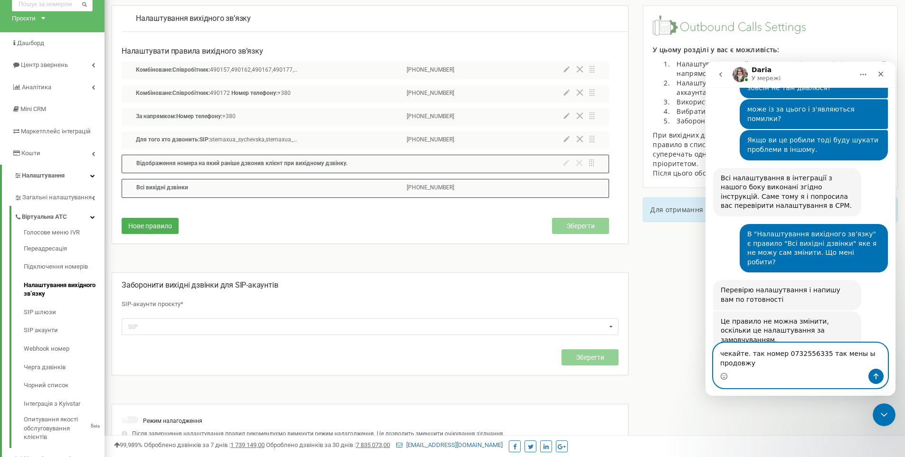
scroll to position [4663, 0]
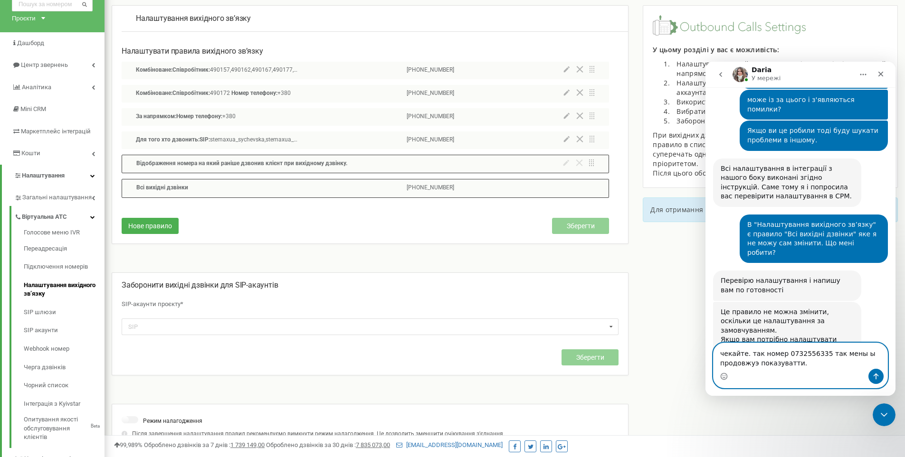
click at [838, 353] on textarea "чекайте. так номер 0732556335 так мены ы продовжуэ показуватти." at bounding box center [800, 356] width 174 height 26
type textarea "чекайте. так номер 0732556335 так мені продовжує показувати."
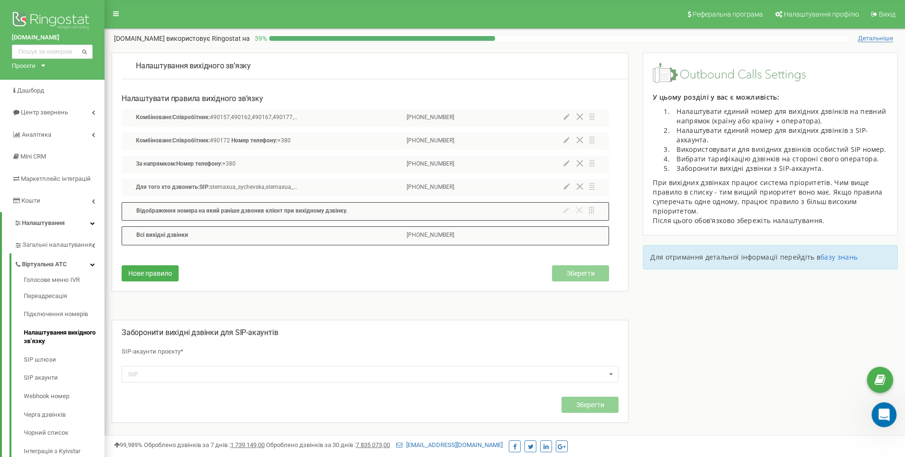
click at [880, 413] on icon "Відкрити програму для спілкування Intercom" at bounding box center [883, 414] width 16 height 16
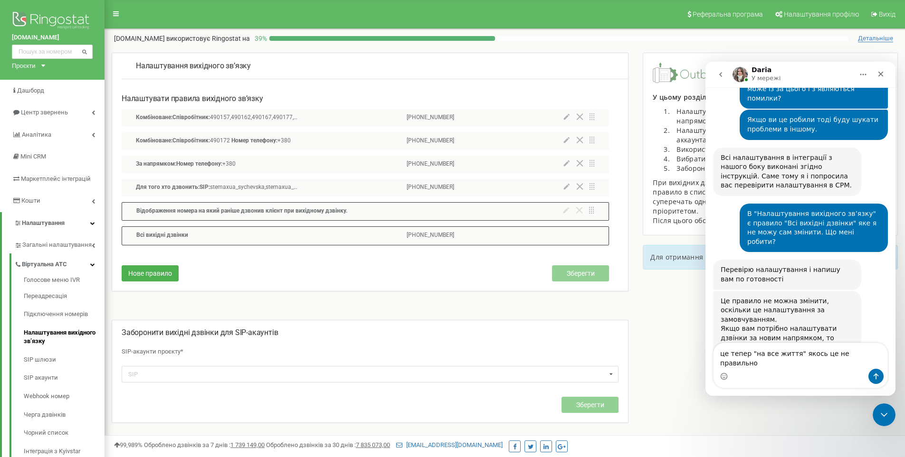
type textarea "це тепер "на все життя" якось це не правильно."
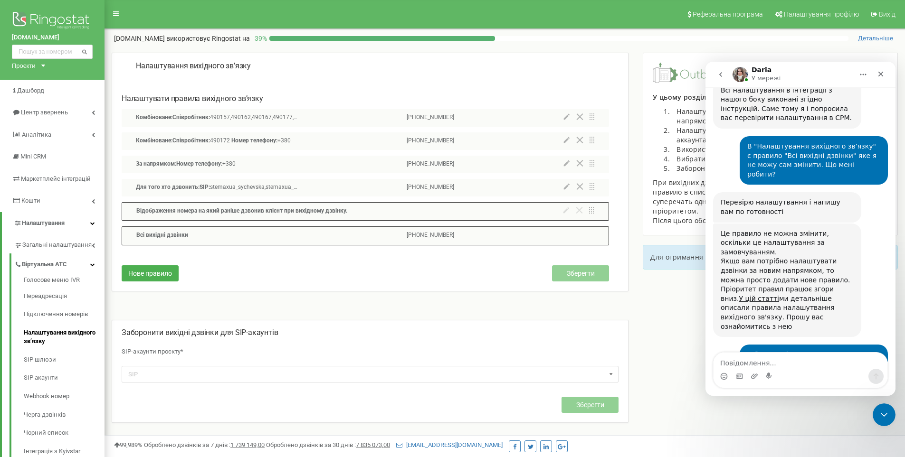
scroll to position [4772, 0]
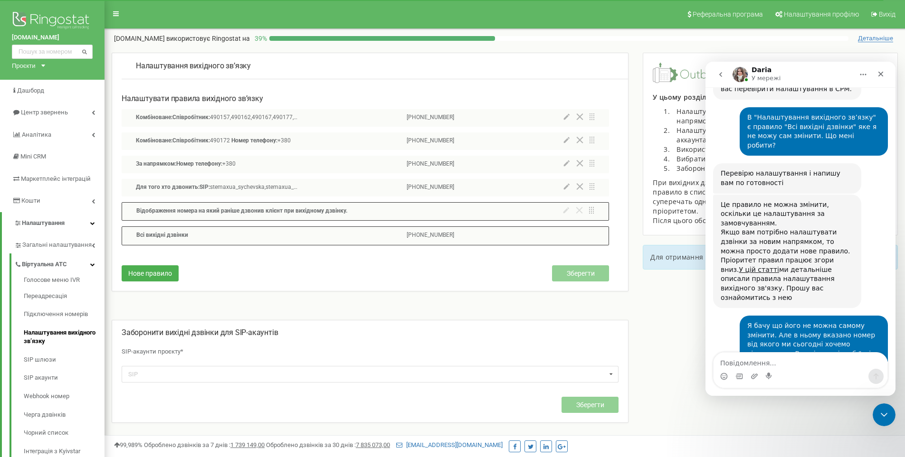
type textarea "я"
click at [832, 367] on textarea "та які там приклади." at bounding box center [800, 361] width 174 height 16
type textarea "та які там приклади."
click at [655, 351] on div "Налаштування вихідного зв’язку Налаштувати правила вихідного зв’язку Комбінован…" at bounding box center [504, 289] width 800 height 472
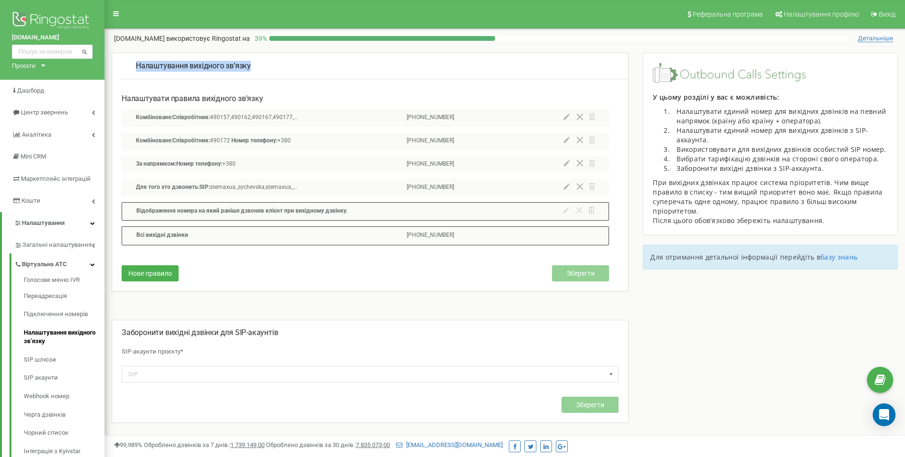
drag, startPoint x: 260, startPoint y: 66, endPoint x: 135, endPoint y: 69, distance: 125.4
click at [135, 69] on div "Налаштування вихідного зв’язку" at bounding box center [375, 67] width 506 height 26
copy p "Налаштування вихідного зв’язку"
click at [876, 379] on icon at bounding box center [879, 380] width 11 height 14
click at [887, 415] on icon "Open Intercom Messenger" at bounding box center [883, 415] width 11 height 12
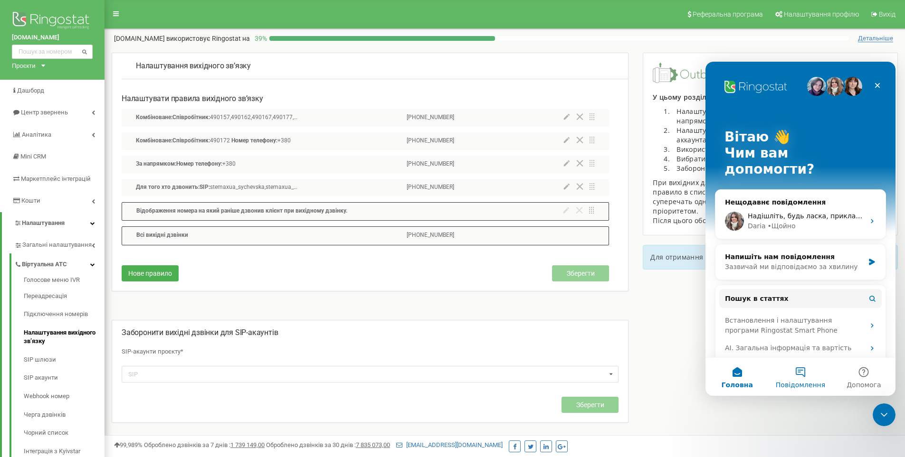
click at [812, 383] on span "Повідомлення" at bounding box center [799, 385] width 49 height 7
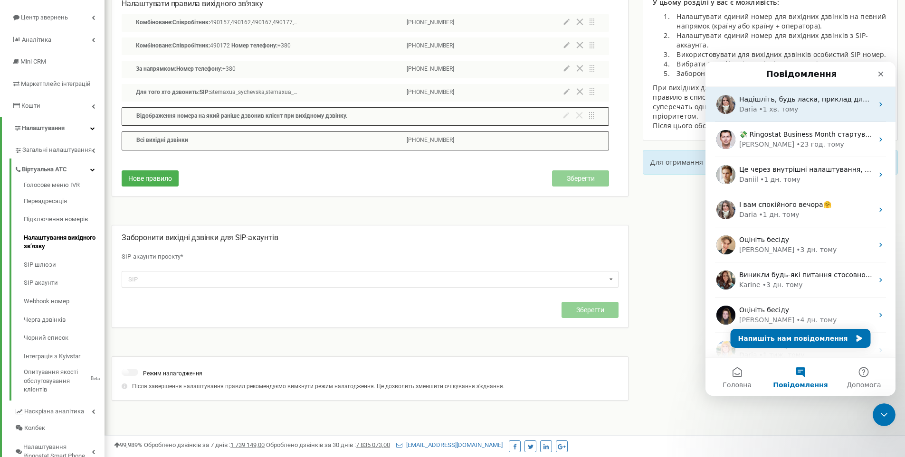
click at [794, 103] on span "Надішліть, будь ласка, приклад для перевірки. Дані потрібні у форматі: дата, ча…" at bounding box center [910, 99] width 343 height 8
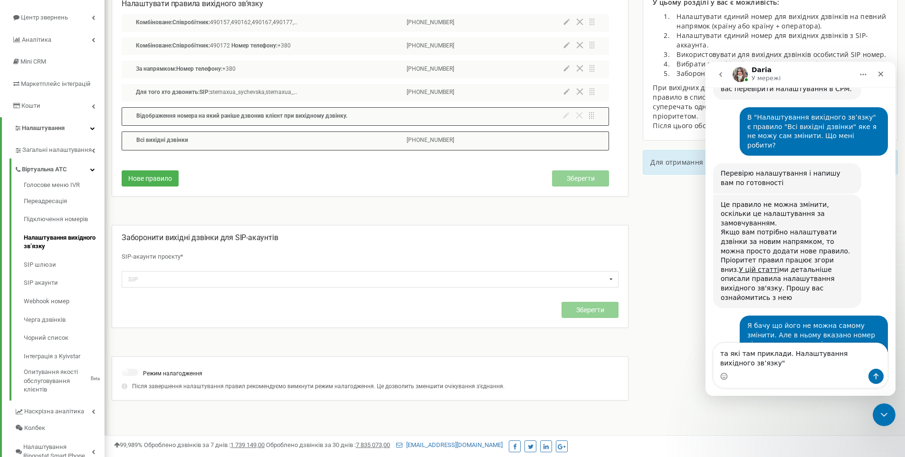
scroll to position [4781, 0]
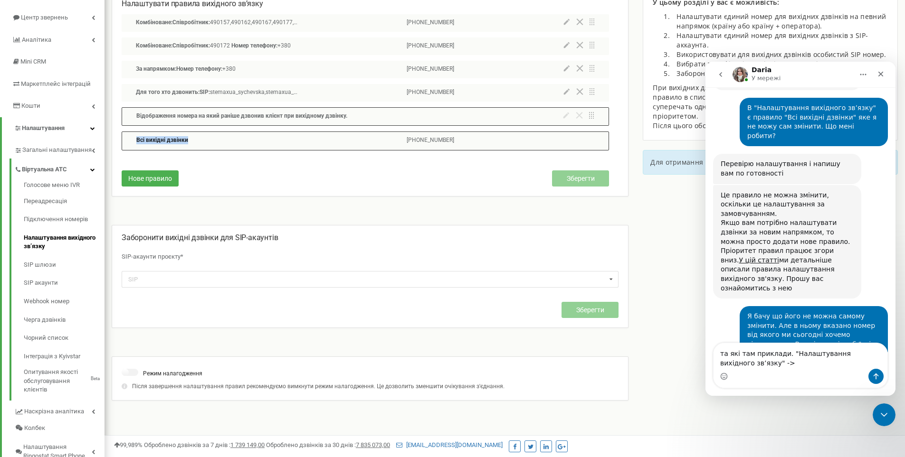
drag, startPoint x: 312, startPoint y: 143, endPoint x: 140, endPoint y: 141, distance: 171.9
click at [136, 143] on div "Всi вихiднi дзвінки +380732556335" at bounding box center [365, 141] width 487 height 19
drag, startPoint x: 448, startPoint y: 142, endPoint x: 457, endPoint y: 142, distance: 9.0
click at [448, 142] on p "+380732556335" at bounding box center [429, 140] width 47 height 9
drag, startPoint x: 462, startPoint y: 140, endPoint x: 135, endPoint y: 142, distance: 326.2
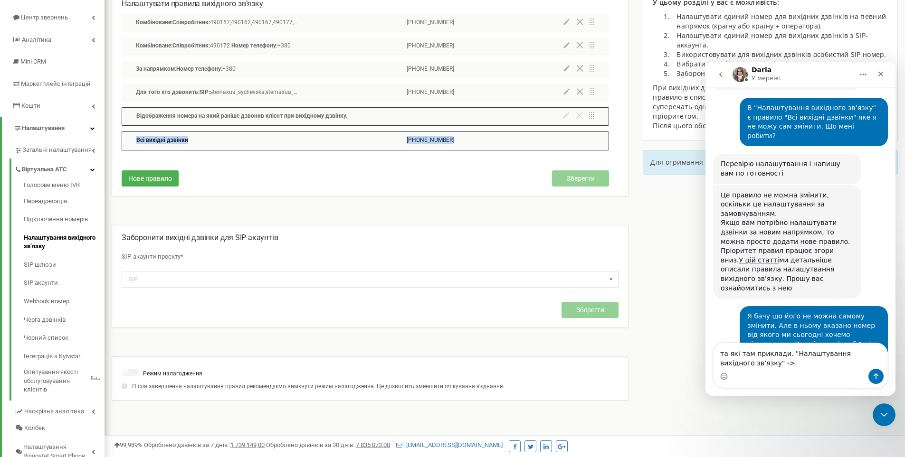
click at [135, 142] on div "Всi вихiднi дзвінки +380732556335" at bounding box center [365, 141] width 487 height 19
copy div "Всi вихiднi дзвінки +380732556335"
click at [774, 365] on textarea "та які там приклади. "Налаштування вихідного зв’язку" ->" at bounding box center [800, 356] width 174 height 26
paste textarea "Всi вихiднi дзвінки +380732556335"
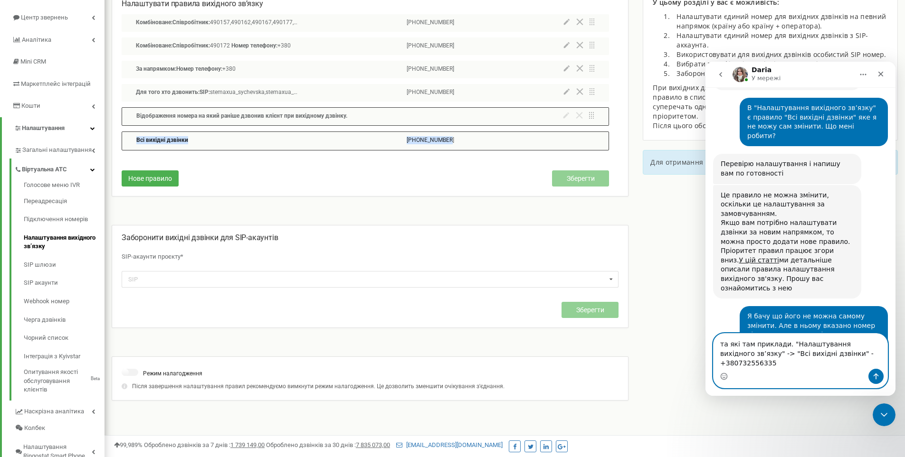
type textarea "та які там приклади. "Налаштування вихідного зв’язку" -> "Всi вихiднi дзвінки" …"
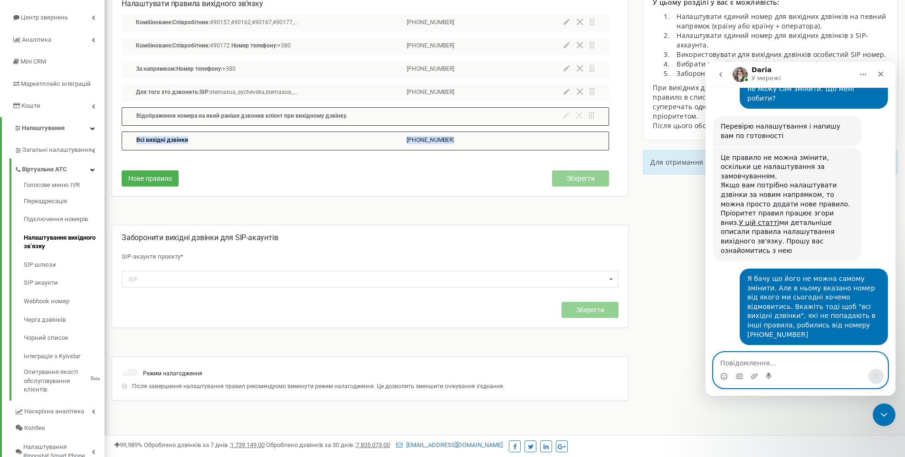
click at [566, 91] on icon at bounding box center [567, 92] width 6 height 6
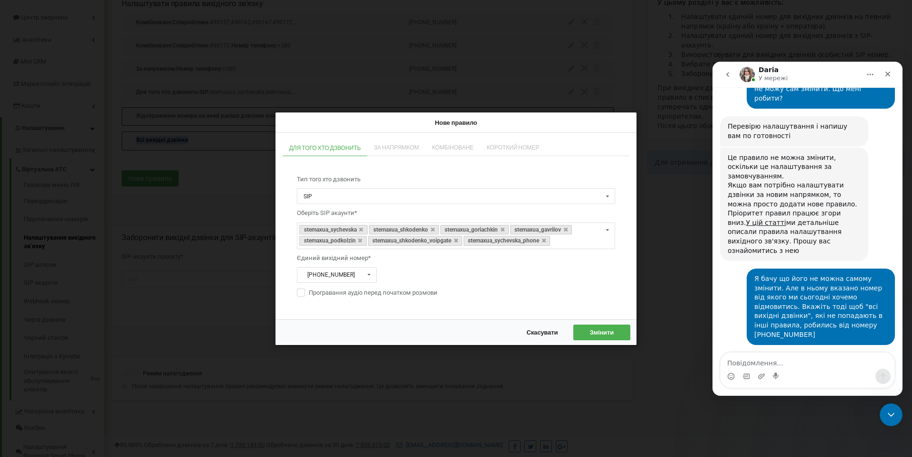
click at [542, 331] on span "Скасувати" at bounding box center [541, 332] width 31 height 8
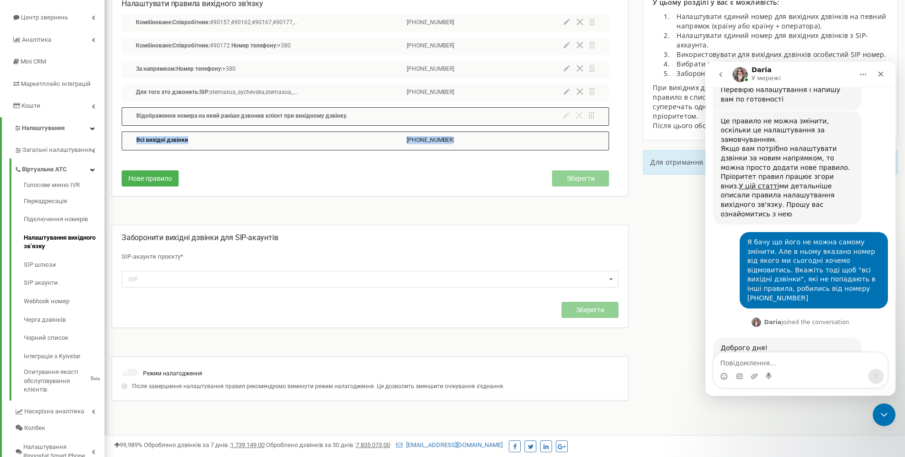
scroll to position [4912, 0]
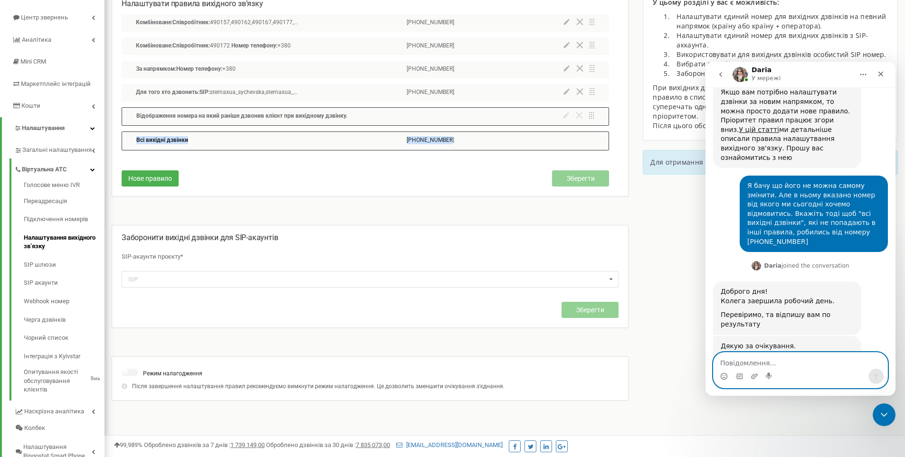
click at [784, 361] on textarea "Повідомлення..." at bounding box center [800, 361] width 174 height 16
type textarea ","
type textarea "бред."
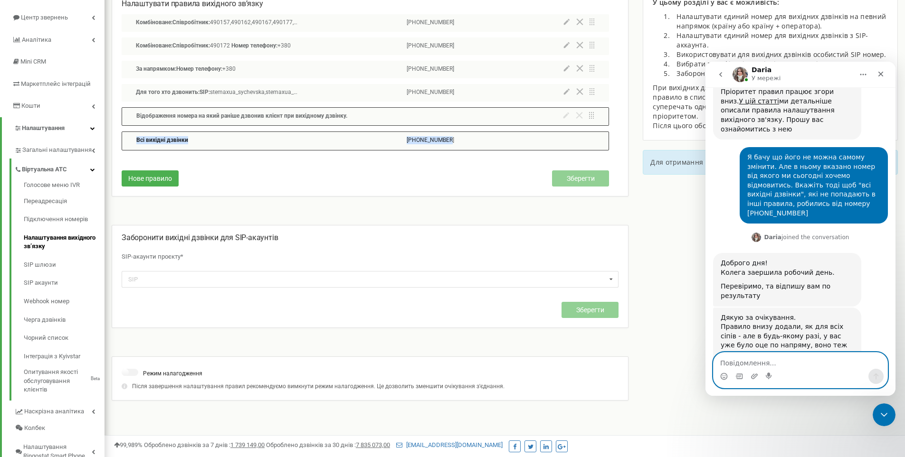
click at [762, 363] on textarea "Повідомлення..." at bounding box center [800, 361] width 174 height 16
click at [391, 179] on div "Нове правило Зберегти" at bounding box center [365, 176] width 487 height 40
click at [774, 365] on textarea "Повідомлення..." at bounding box center [800, 361] width 174 height 16
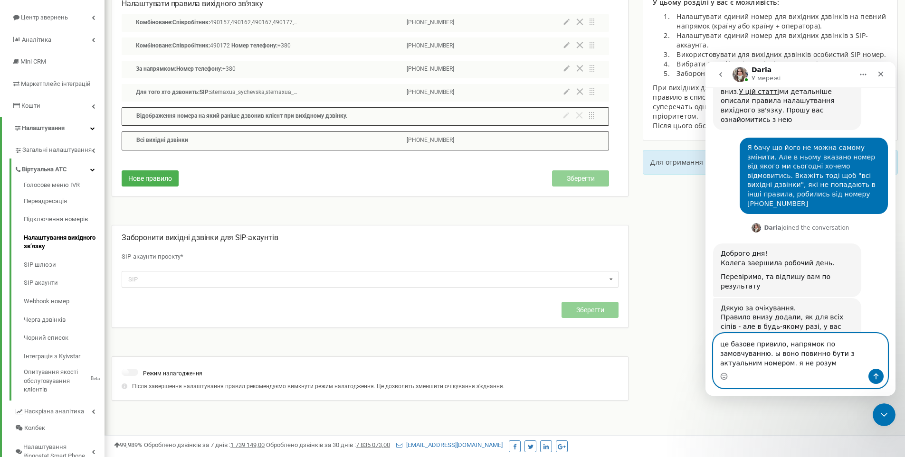
scroll to position [4959, 0]
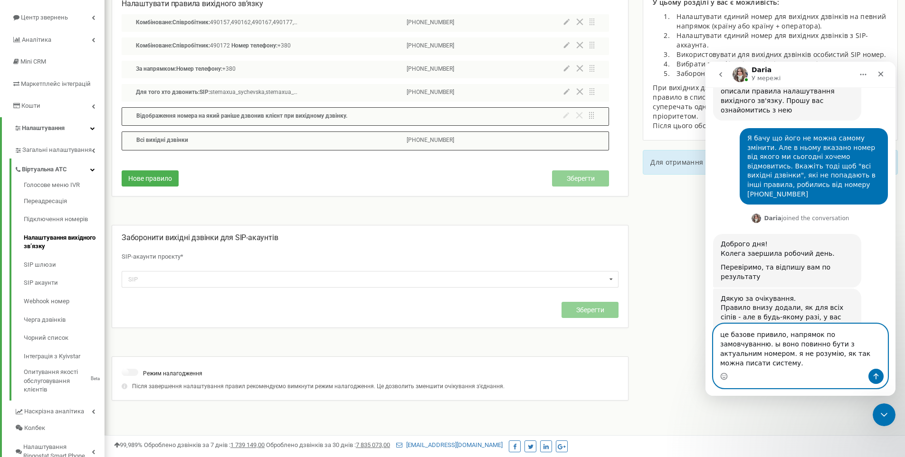
click at [826, 361] on textarea "це базове привило, напрямок по замовчуванню. ы воно повинно бути з актуальним н…" at bounding box center [800, 346] width 174 height 45
click at [843, 361] on textarea "це базове привило, напрямок по замовчуванню. ы воно повинно бути з актуальним н…" at bounding box center [800, 346] width 174 height 45
click at [874, 347] on textarea "це базове привило, напрямок по замовчуванню. ы воно повинно бути з актуальним н…" at bounding box center [800, 346] width 174 height 45
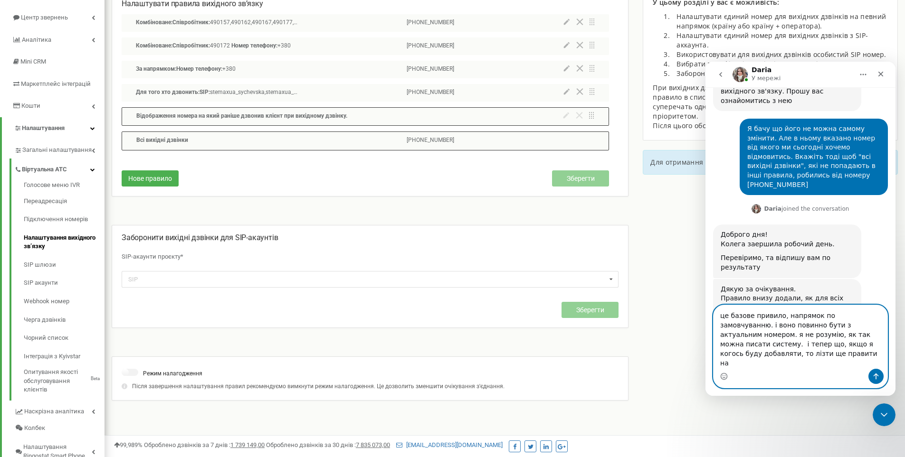
scroll to position [4978, 0]
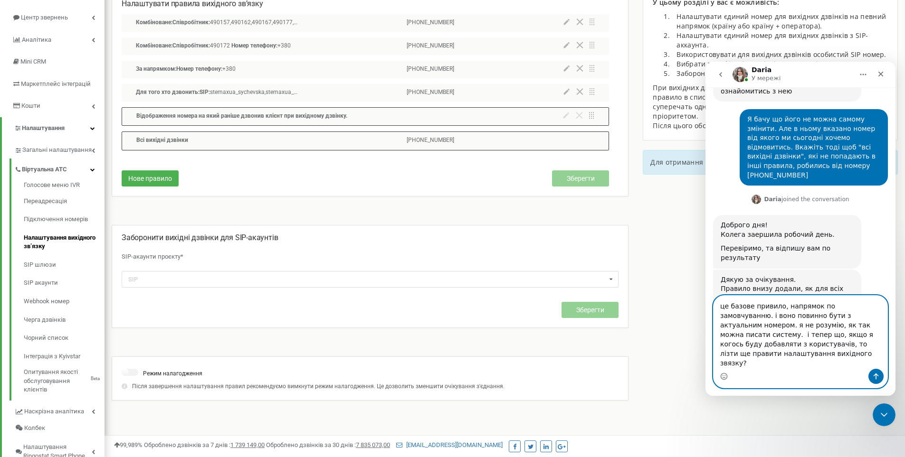
click at [853, 360] on textarea "це базове привило, напрямок по замовчуванню. і воно повинно бути з актуальним н…" at bounding box center [800, 332] width 174 height 73
click at [815, 358] on textarea "це базове привило, напрямок по замовчуванню. і воно повинно бути з актуальним н…" at bounding box center [800, 332] width 174 height 73
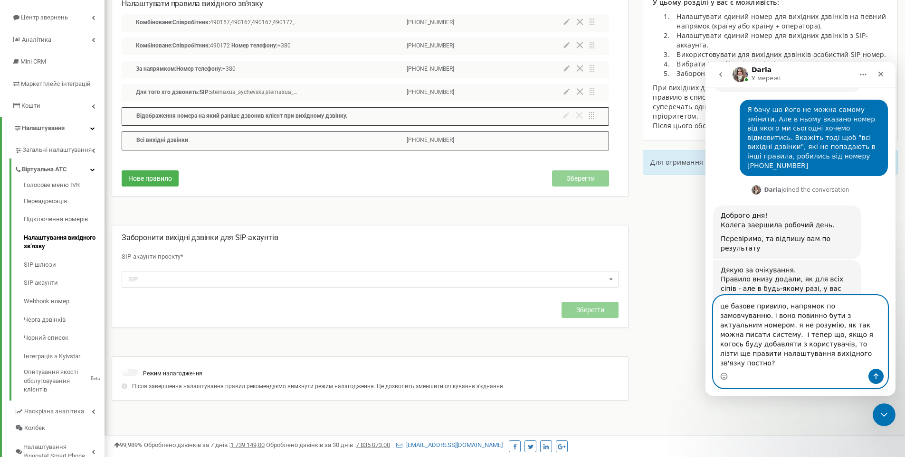
type textarea "це базове привило, напрямок по замовчуванню. і воно повинно бути з актуальним н…"
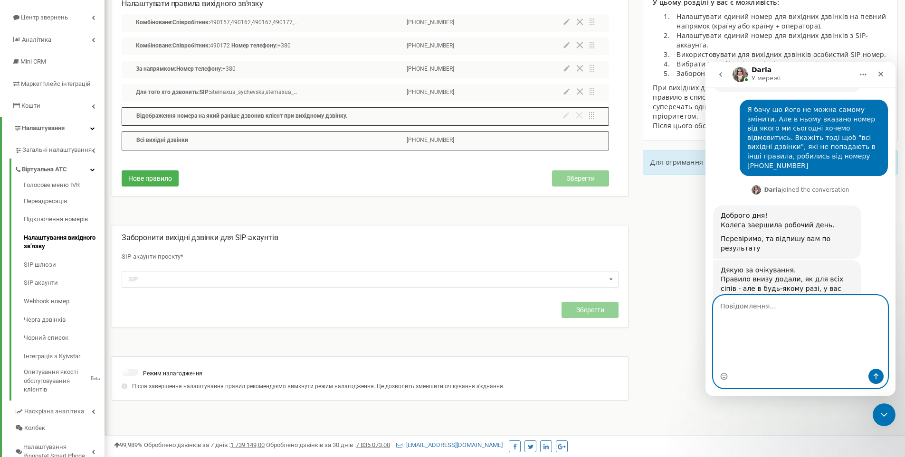
type textarea "\"
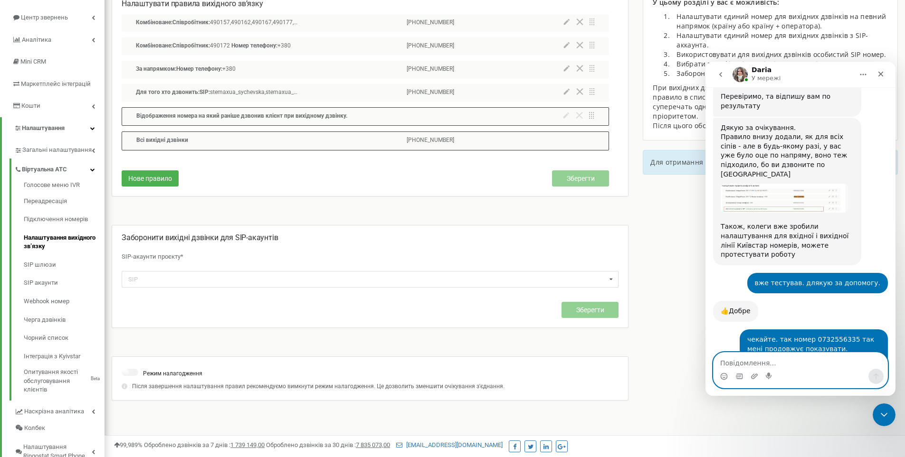
scroll to position [164, 0]
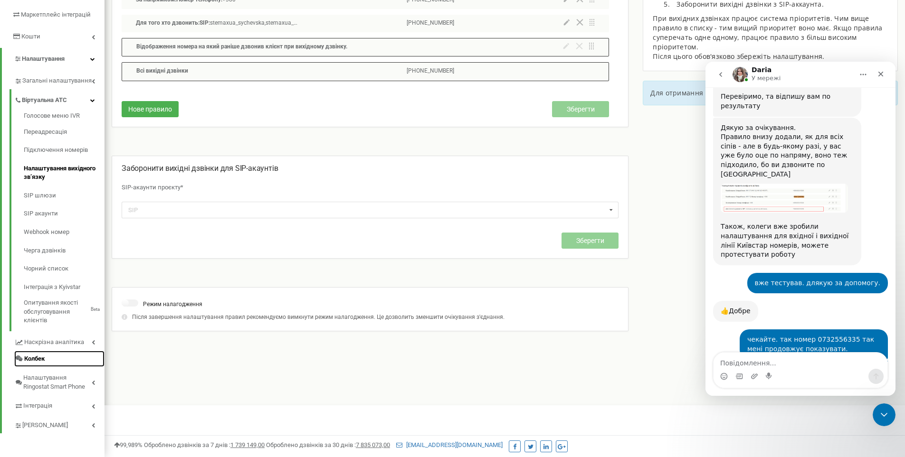
click at [22, 359] on icon at bounding box center [19, 359] width 7 height 6
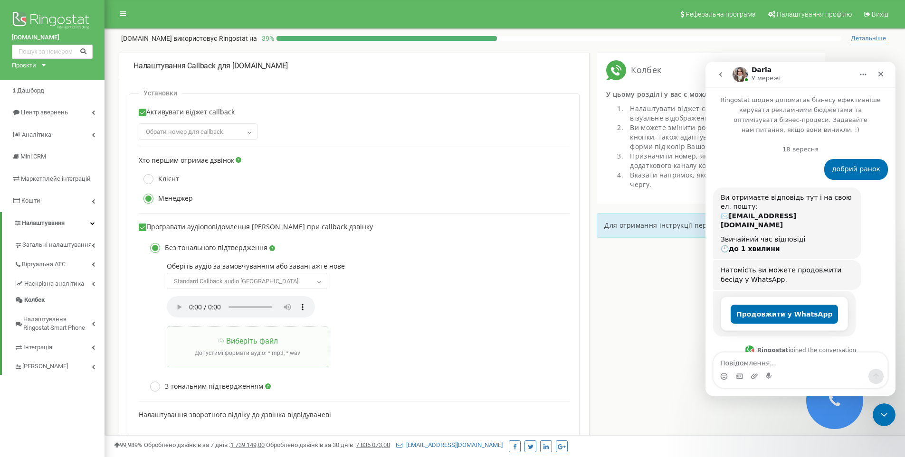
scroll to position [5130, 0]
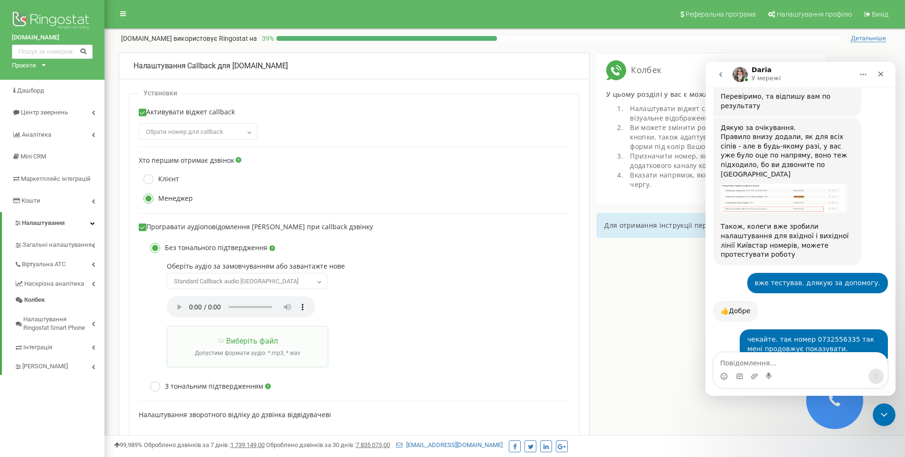
click at [205, 128] on span "Обрати номер для сallback" at bounding box center [184, 131] width 77 height 7
select select "582912"
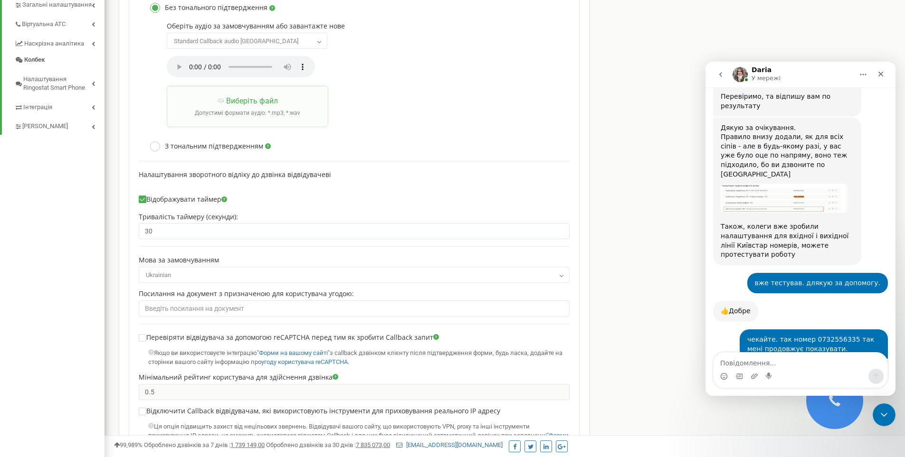
scroll to position [3, 0]
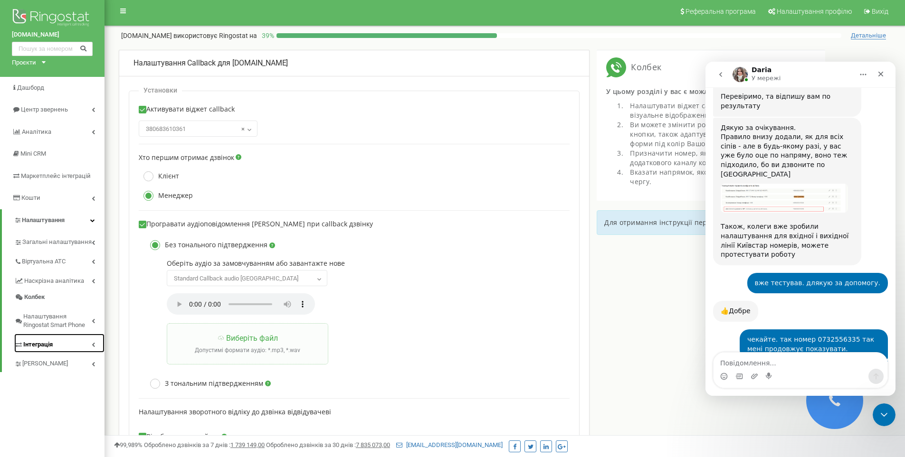
click at [28, 342] on span "Інтеграція" at bounding box center [37, 344] width 29 height 9
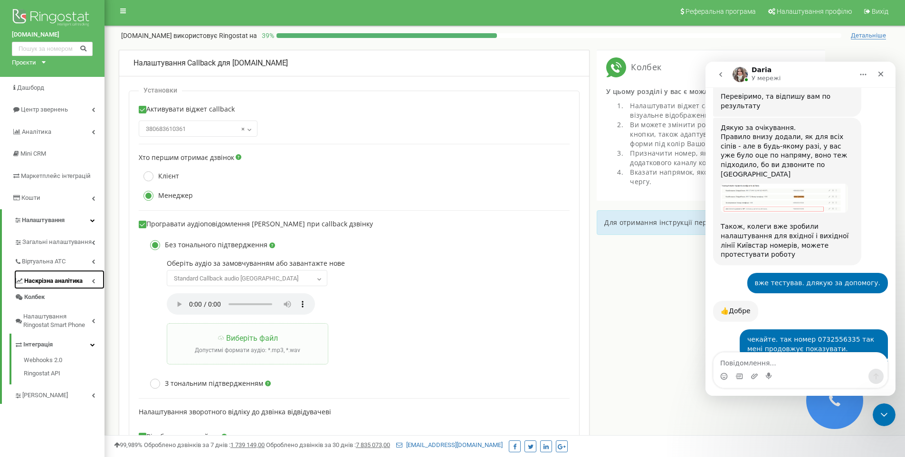
click at [30, 278] on span "Наскрізна аналітика" at bounding box center [53, 281] width 58 height 9
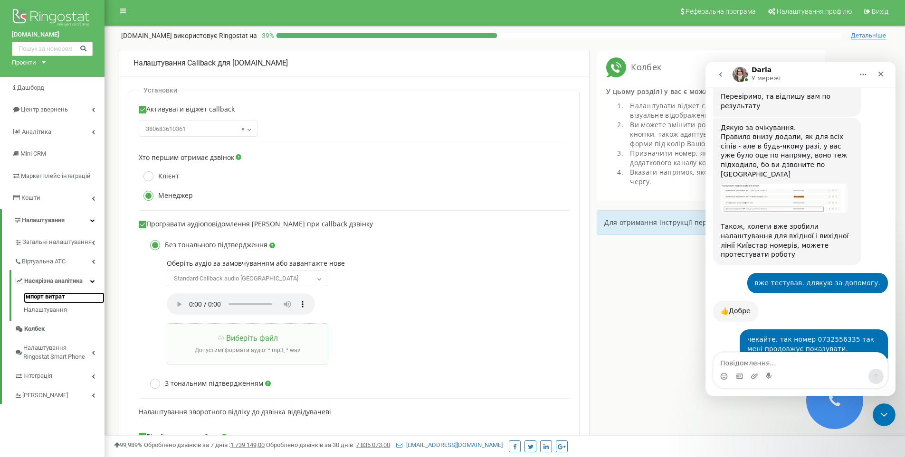
click at [32, 297] on link "Імпорт витрат" at bounding box center [64, 298] width 81 height 11
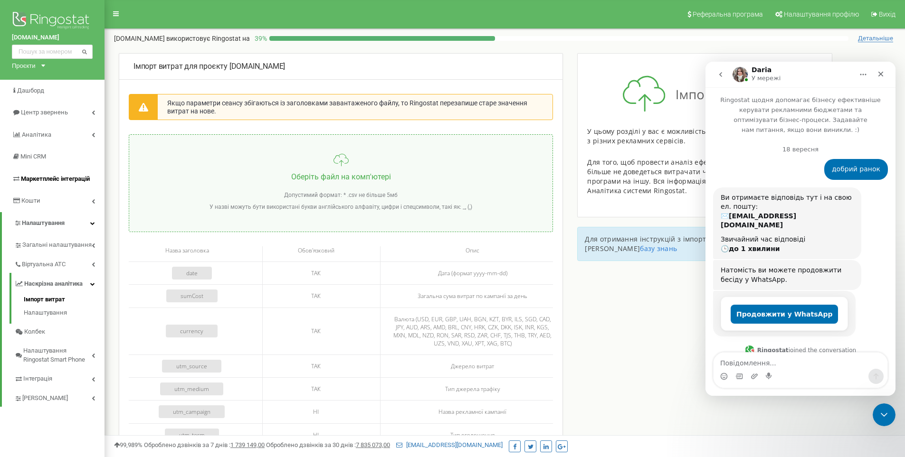
scroll to position [5130, 0]
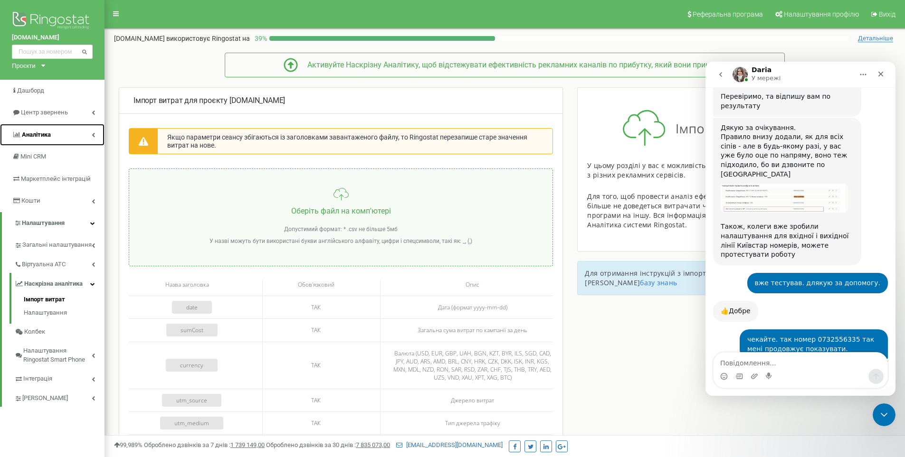
click at [33, 134] on span "Аналiтика" at bounding box center [36, 134] width 29 height 7
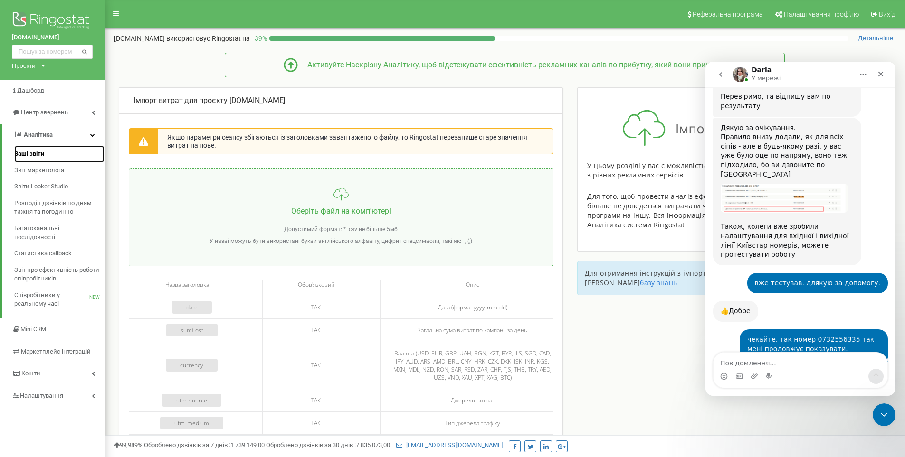
click at [22, 155] on span "Ваші звіти" at bounding box center [29, 154] width 30 height 9
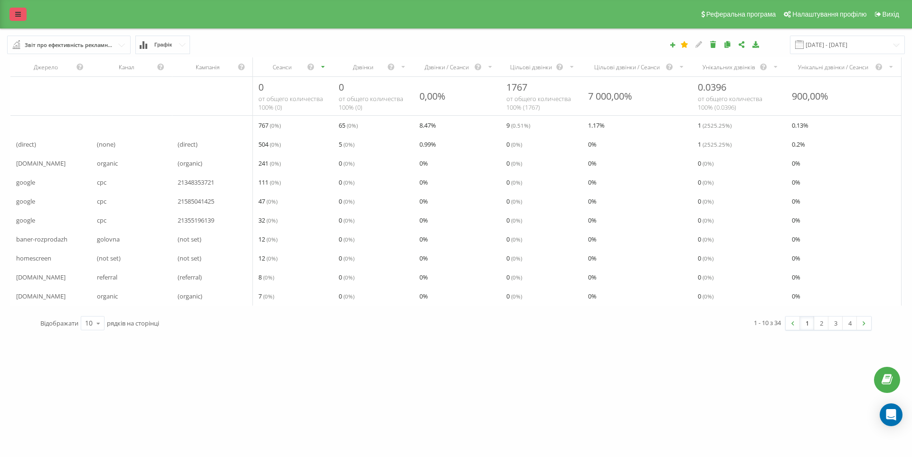
click at [18, 12] on icon at bounding box center [18, 14] width 6 height 7
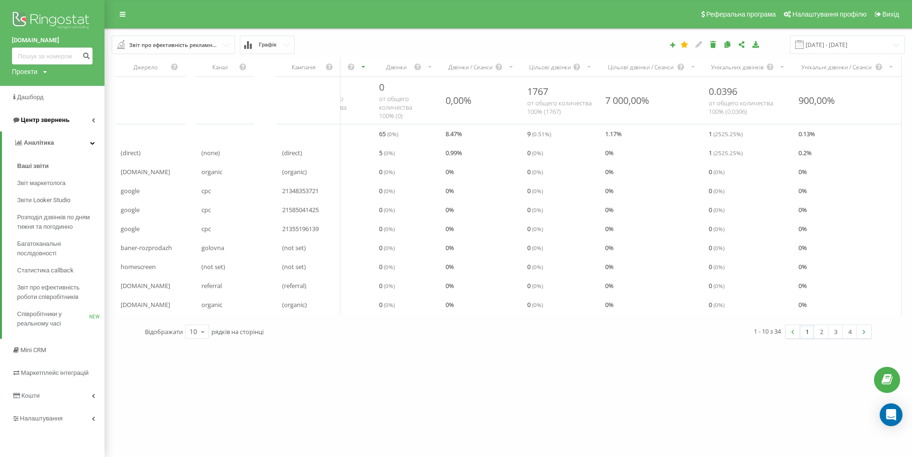
click at [29, 118] on span "Центр звернень" at bounding box center [45, 119] width 48 height 7
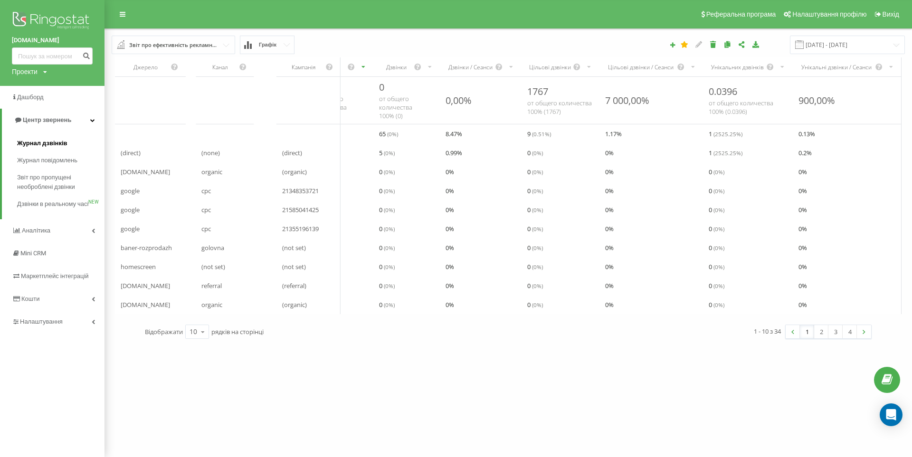
click at [26, 148] on span "Журнал дзвінків" at bounding box center [42, 143] width 50 height 9
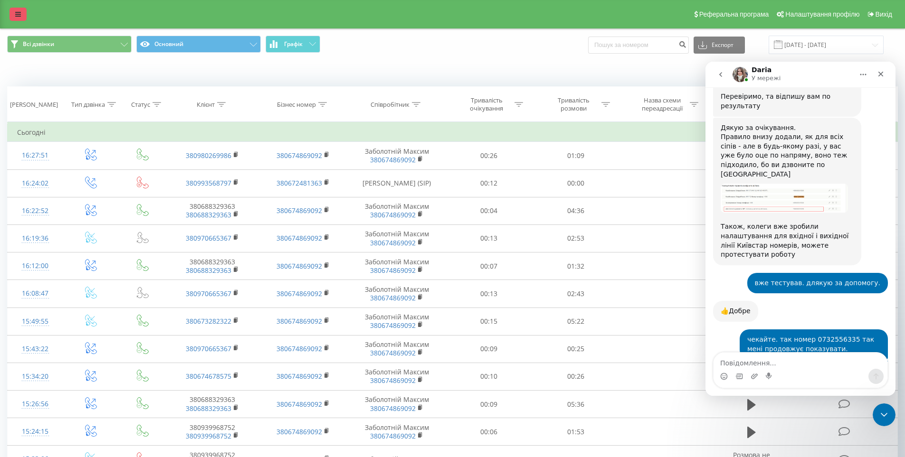
click at [18, 11] on icon at bounding box center [18, 14] width 6 height 7
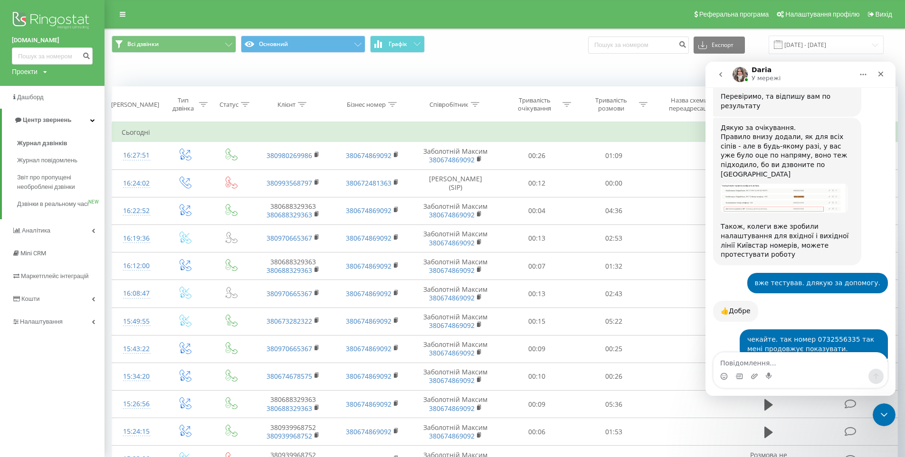
click at [16, 38] on link "[DOMAIN_NAME]" at bounding box center [52, 40] width 81 height 9
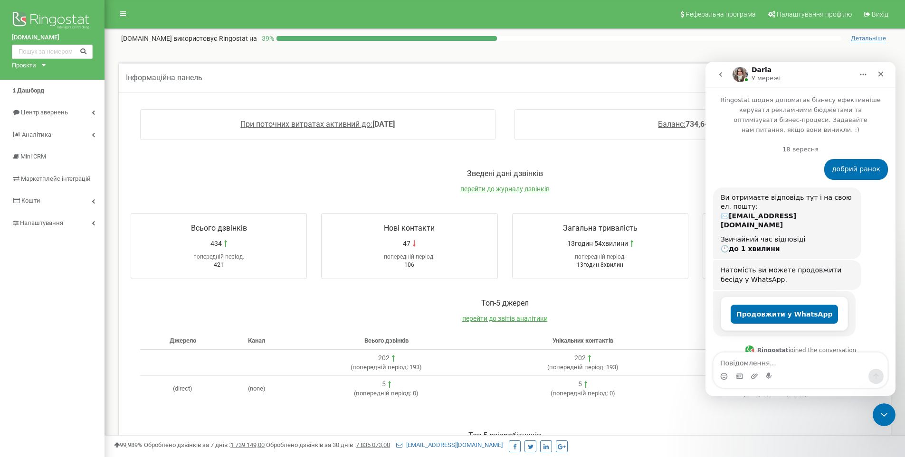
scroll to position [5130, 0]
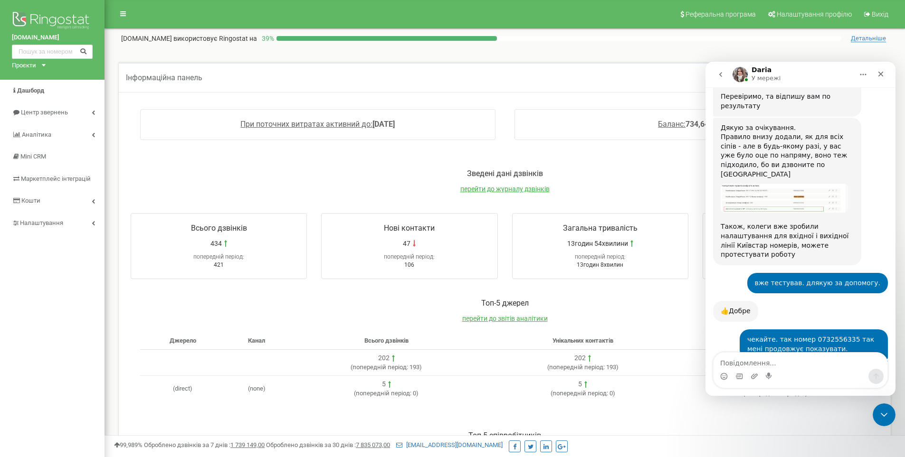
click at [26, 67] on div "Проєкти" at bounding box center [24, 65] width 24 height 9
click at [23, 75] on link "[DOMAIN_NAME]" at bounding box center [39, 76] width 43 height 5
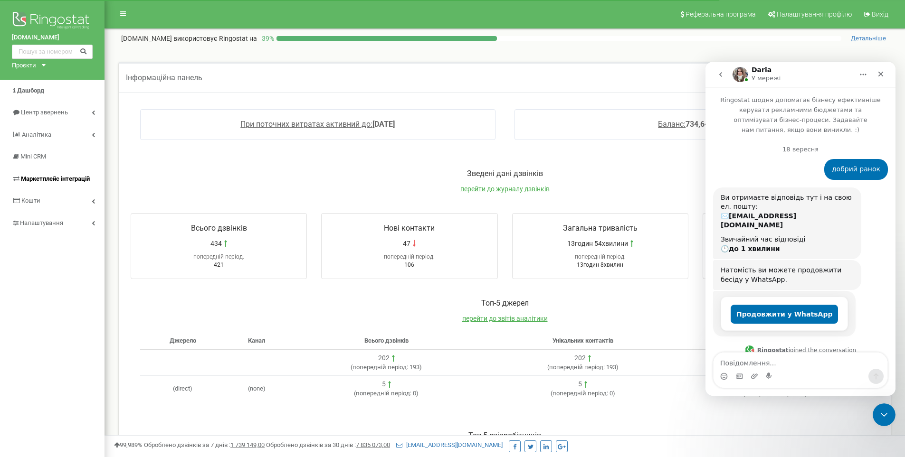
scroll to position [5130, 0]
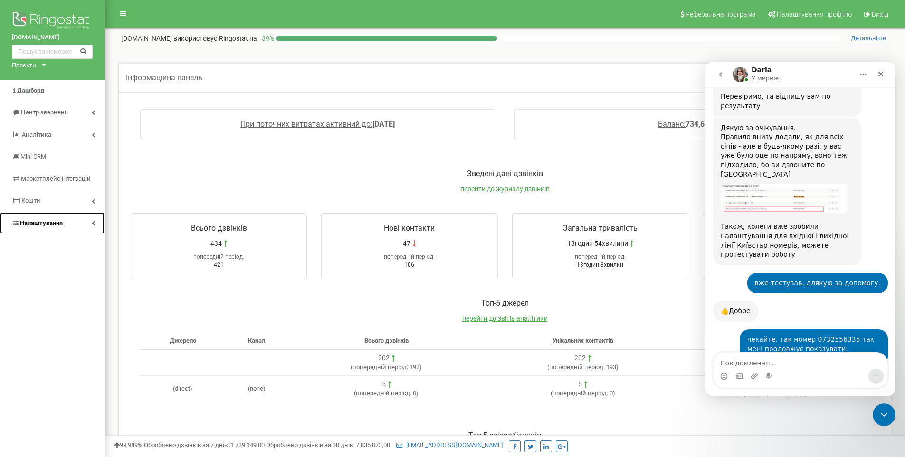
drag, startPoint x: 28, startPoint y: 226, endPoint x: 51, endPoint y: 226, distance: 22.8
click at [28, 226] on span "Налаштування" at bounding box center [41, 222] width 43 height 7
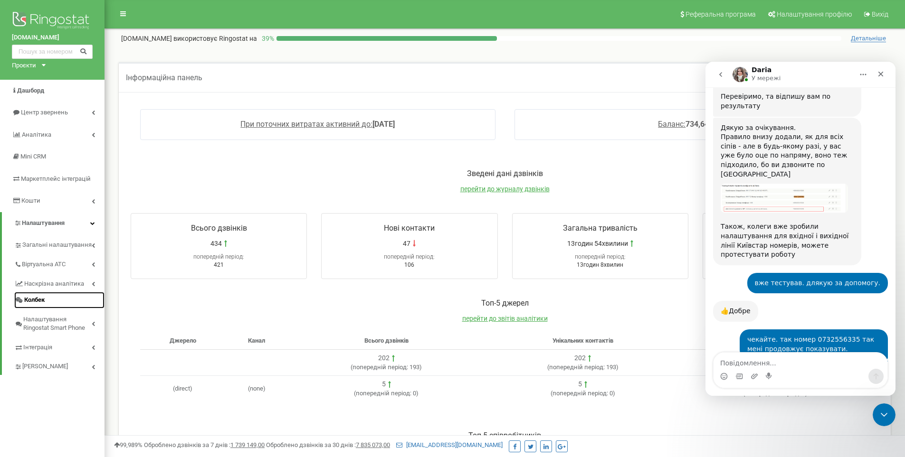
click at [27, 298] on span "Колбек" at bounding box center [34, 300] width 20 height 9
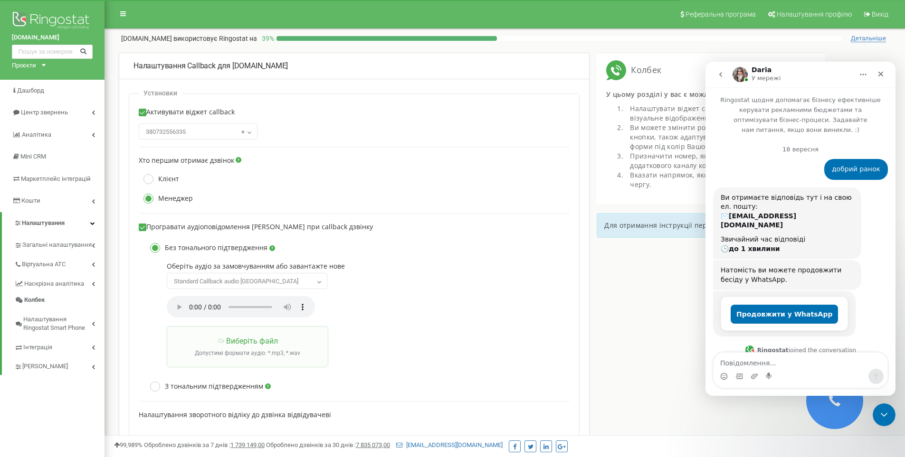
scroll to position [5130, 0]
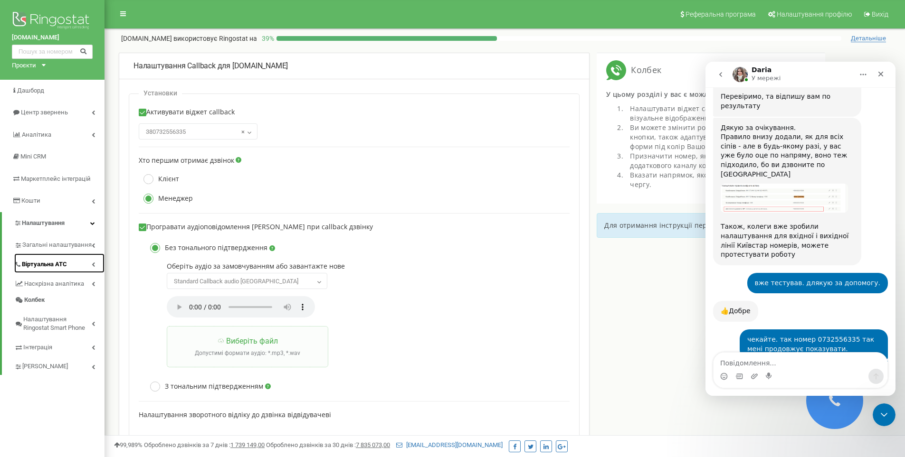
click at [29, 265] on span "Віртуальна АТС" at bounding box center [44, 264] width 45 height 9
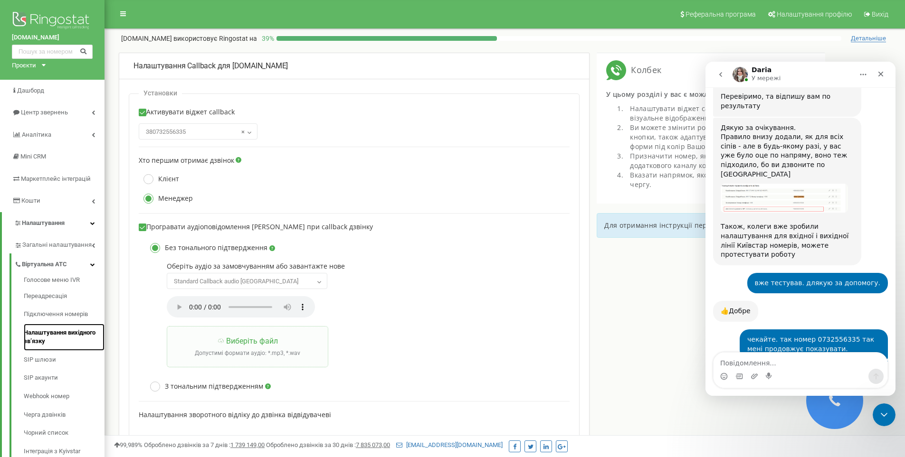
click at [38, 338] on link "Налаштування вихідного зв’язку" at bounding box center [64, 337] width 81 height 27
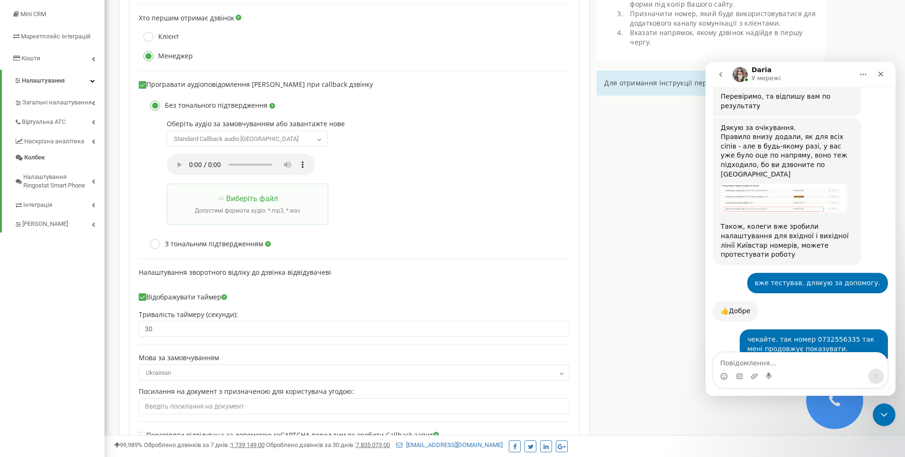
scroll to position [190, 0]
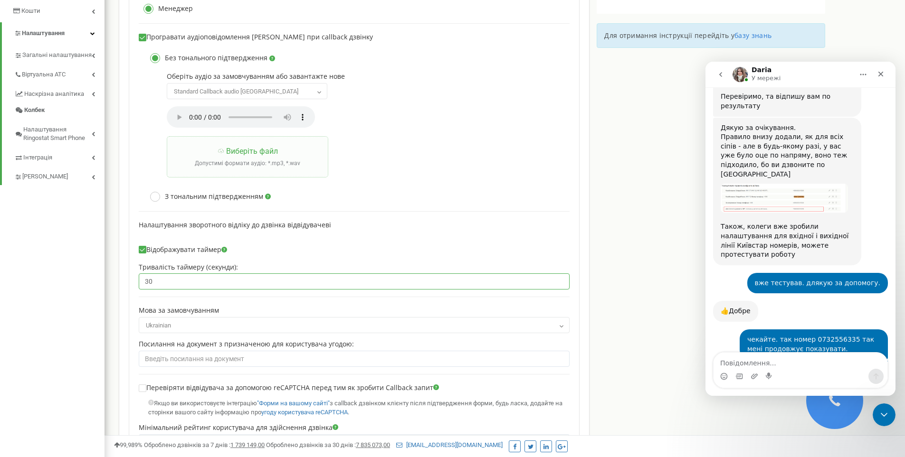
drag, startPoint x: 159, startPoint y: 283, endPoint x: 130, endPoint y: 283, distance: 29.4
click at [130, 283] on div "Установки Активувати віджет callback 380732556335 380683610361 380672481363 × 3…" at bounding box center [354, 208] width 451 height 608
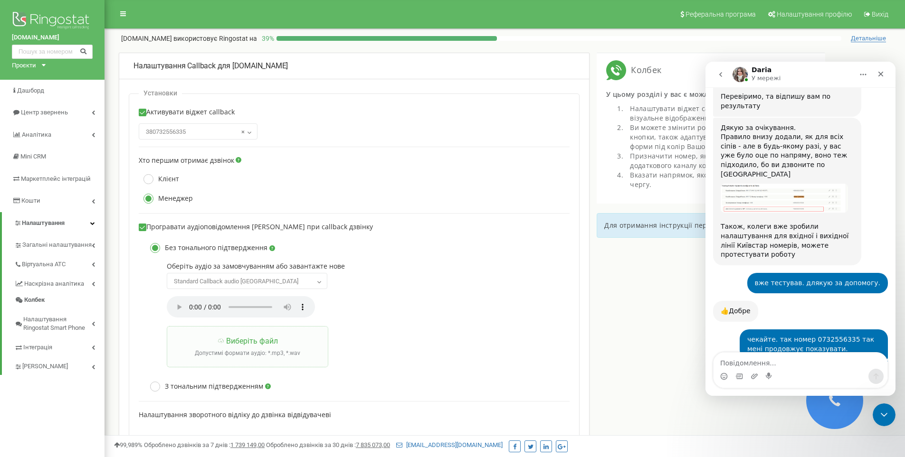
type input "60"
click at [174, 132] on span "× 380732556335" at bounding box center [198, 131] width 112 height 13
drag, startPoint x: 156, startPoint y: 180, endPoint x: 302, endPoint y: 201, distance: 147.3
select select "582912"
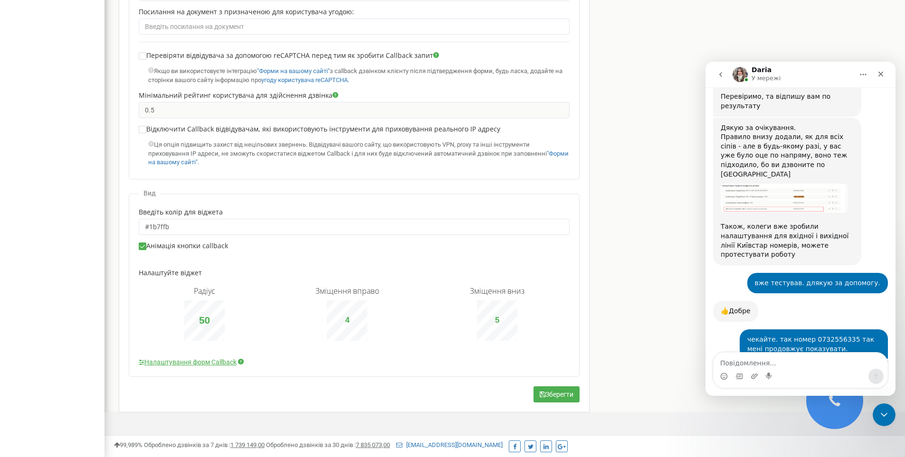
scroll to position [525, 0]
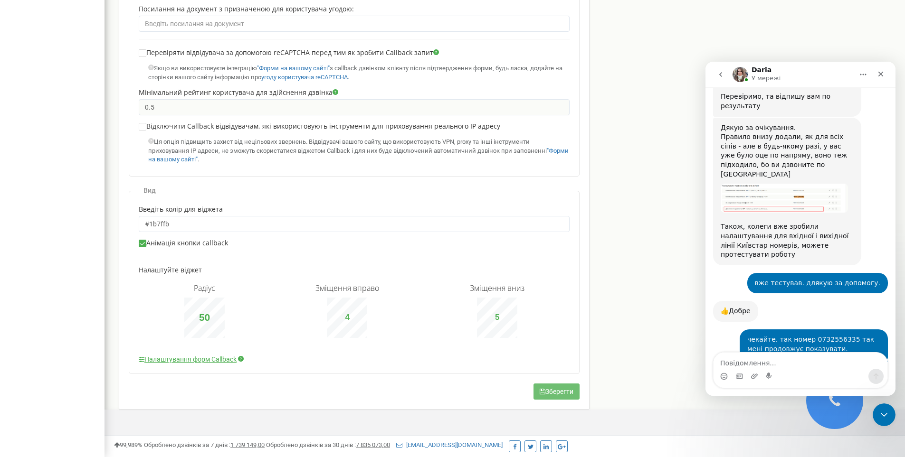
click at [550, 391] on button "Зберегти" at bounding box center [556, 392] width 46 height 16
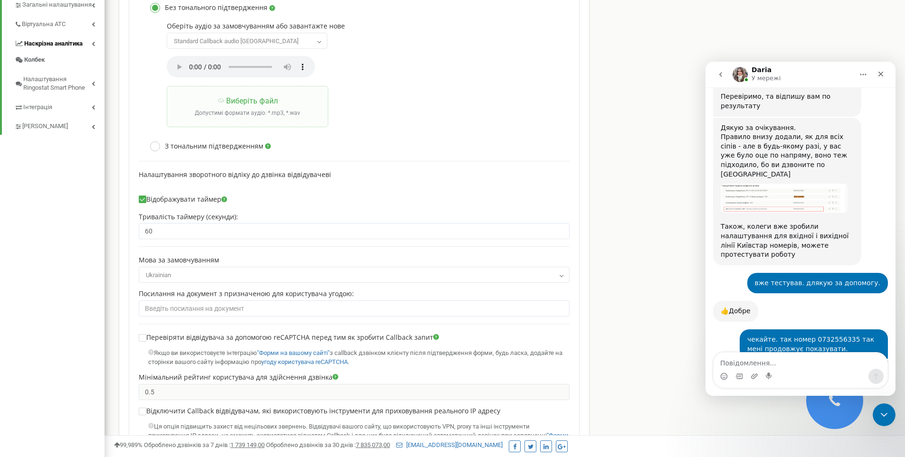
scroll to position [0, 0]
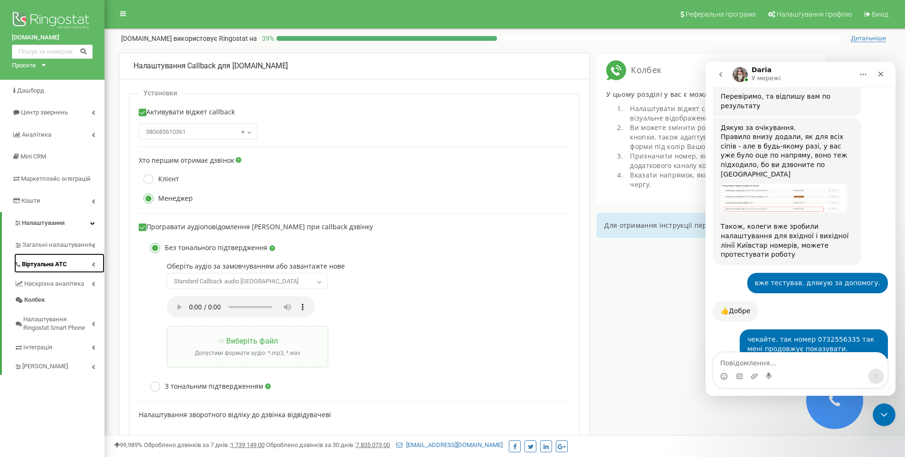
click at [43, 263] on span "Віртуальна АТС" at bounding box center [44, 264] width 45 height 9
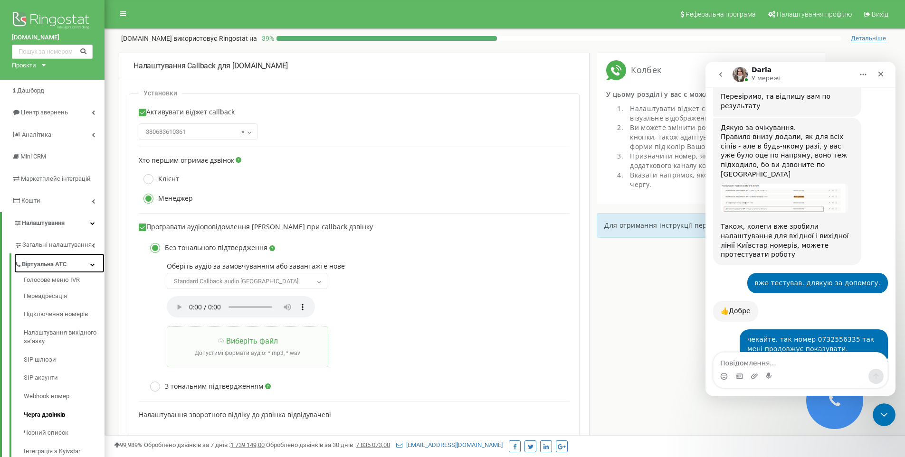
scroll to position [142, 0]
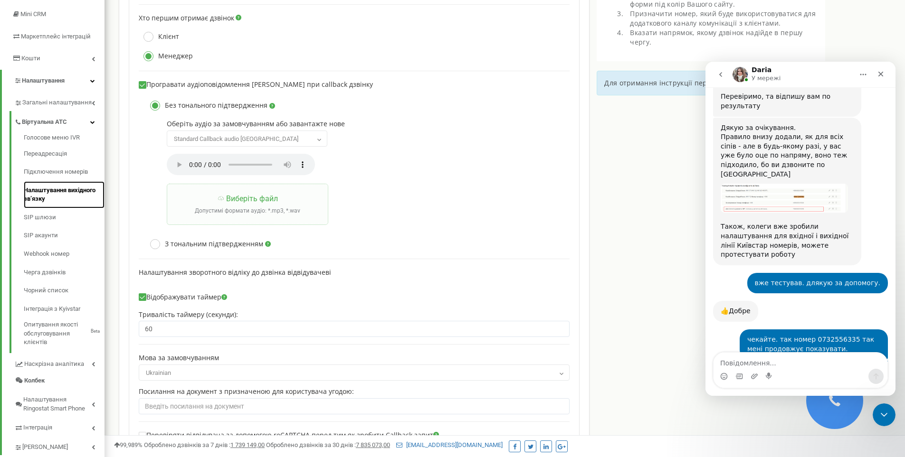
click at [38, 194] on link "Налаштування вихідного зв’язку" at bounding box center [64, 194] width 81 height 27
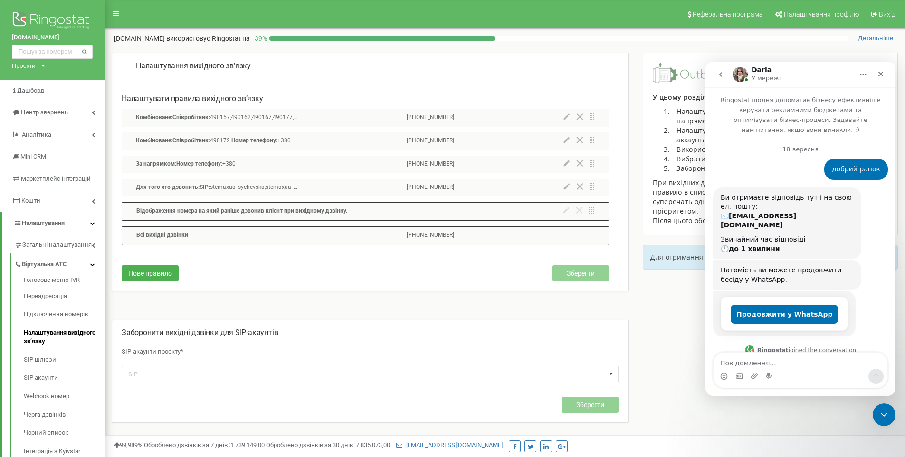
scroll to position [5130, 0]
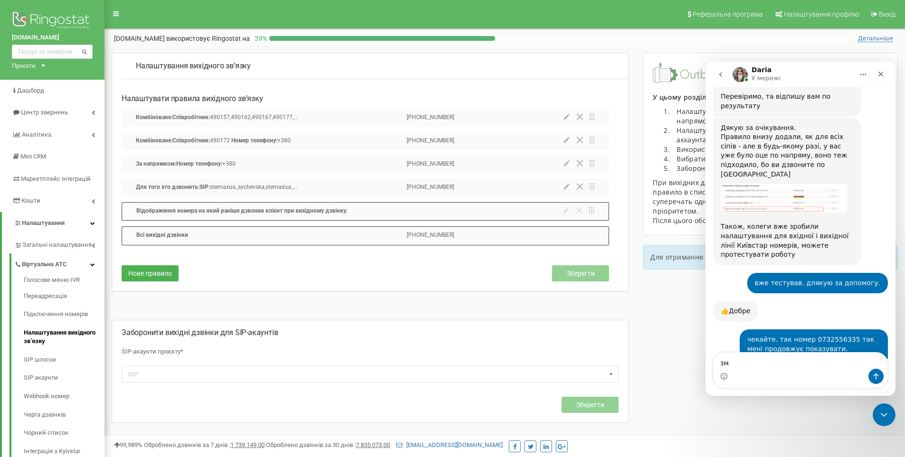
type textarea "з"
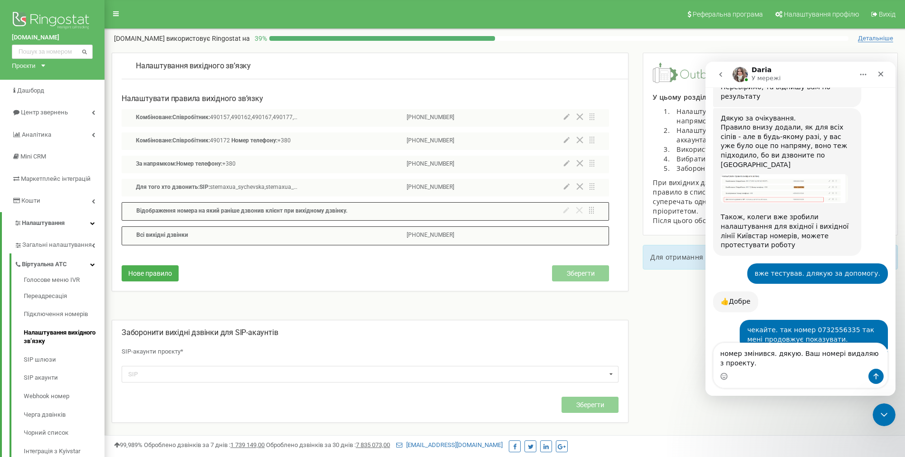
type textarea "номер змінився. дякую. Ваші номері видаляю з проекту."
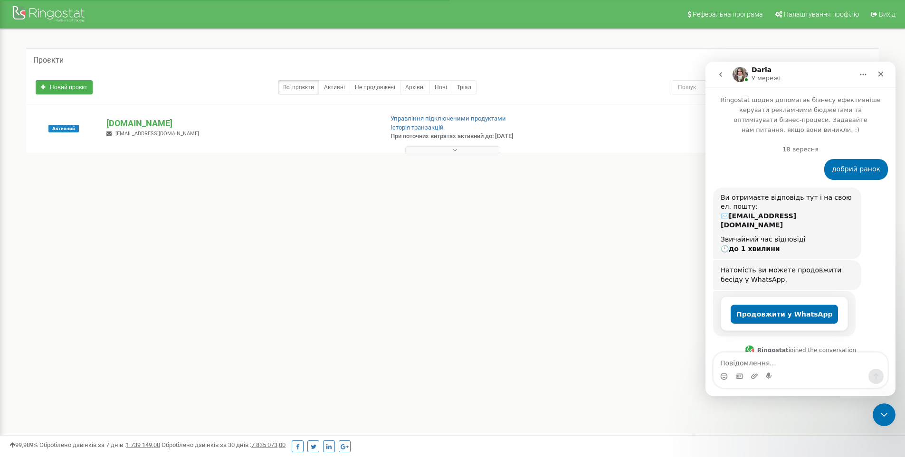
scroll to position [5204, 0]
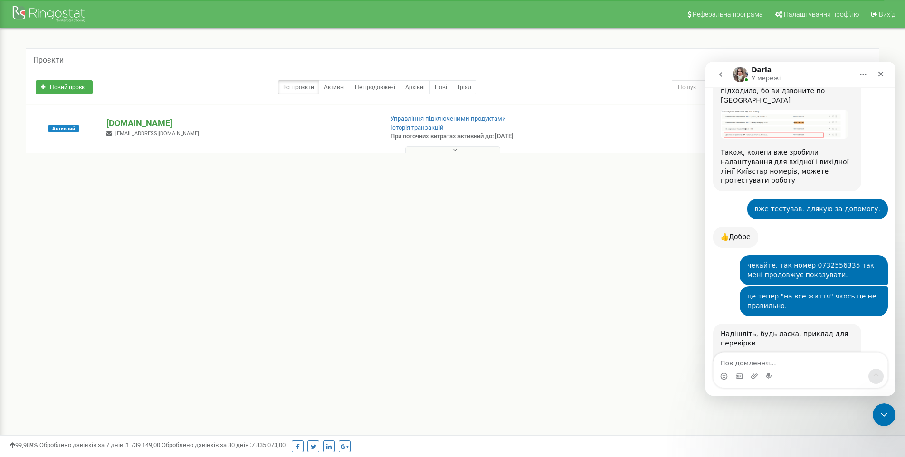
click at [125, 123] on p "[DOMAIN_NAME]" at bounding box center [240, 123] width 268 height 12
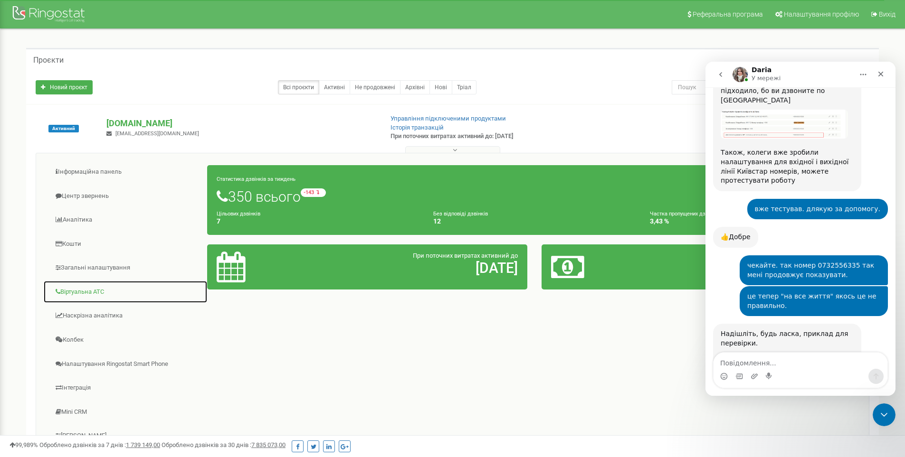
click at [71, 291] on link "Віртуальна АТС" at bounding box center [125, 292] width 164 height 23
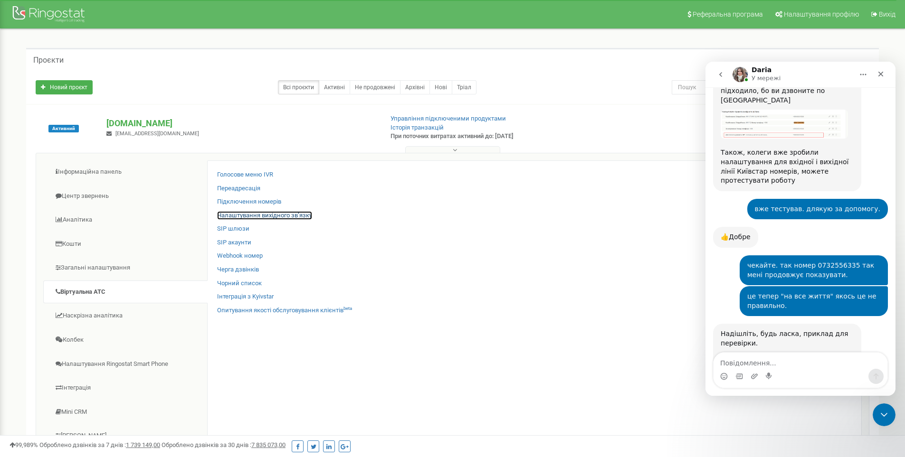
click at [232, 211] on link "Налаштування вихідного зв’язку" at bounding box center [264, 215] width 95 height 9
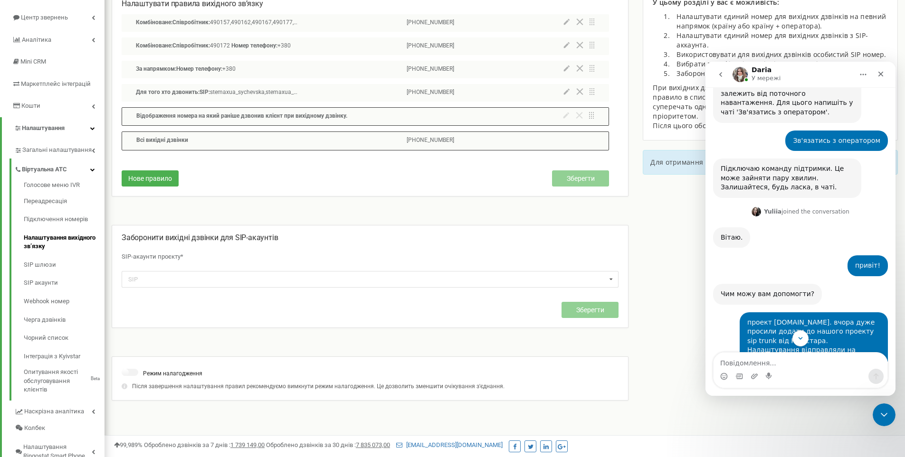
scroll to position [522, 0]
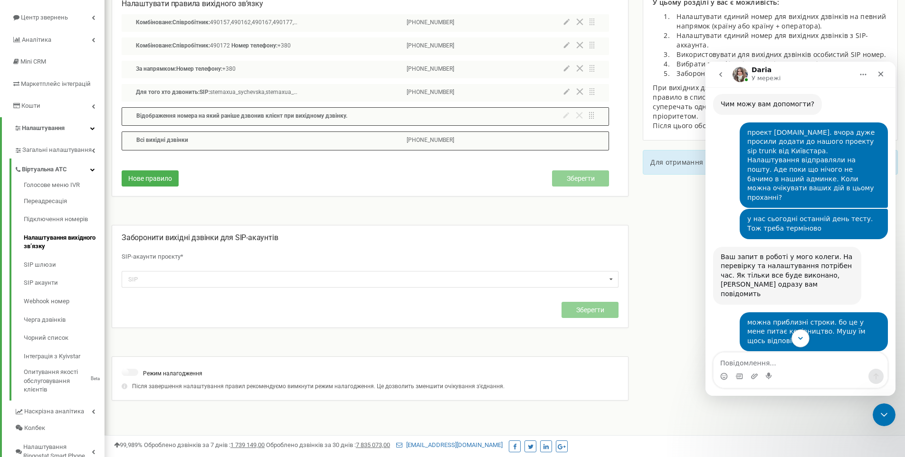
click at [796, 338] on icon "Scroll to bottom" at bounding box center [800, 338] width 9 height 9
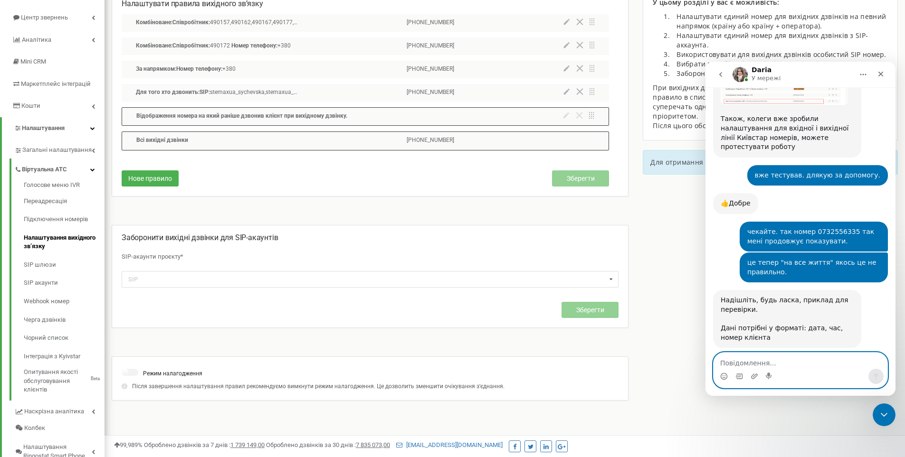
click at [748, 361] on textarea "Повідомлення..." at bounding box center [800, 361] width 174 height 16
type textarea "п"
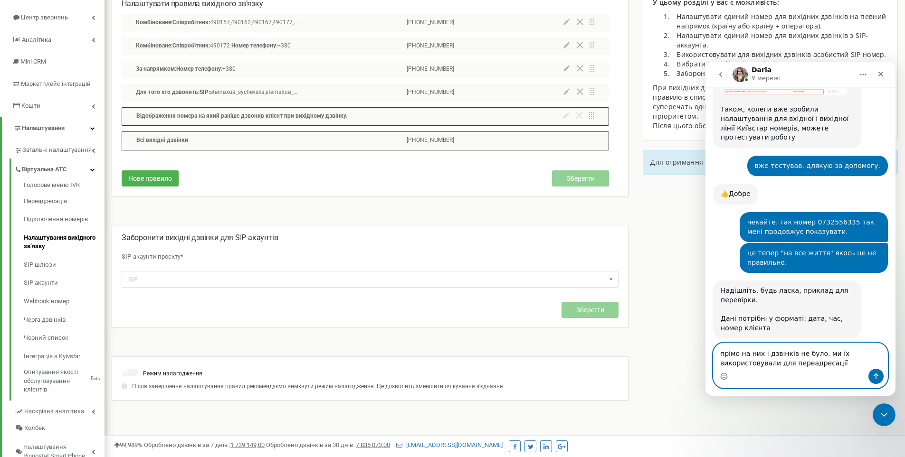
click at [844, 362] on textarea "прімо на них і дзвінків не було. ми їх використовували для переадресації" at bounding box center [800, 356] width 174 height 26
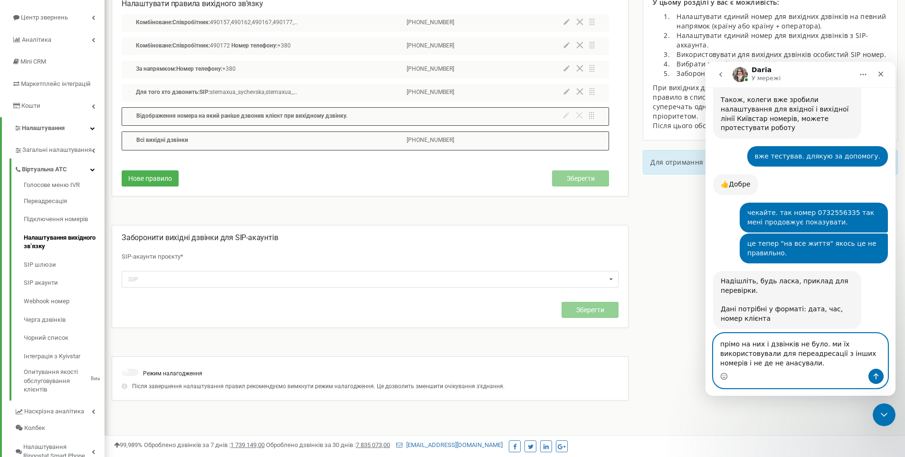
type textarea "прімо на них і дзвінків не було. ми їх використовували для переадресації з інши…"
click at [814, 365] on textarea "прімо на них і дзвінків не було. ми їх використовували для переадресації з інши…" at bounding box center [800, 351] width 174 height 35
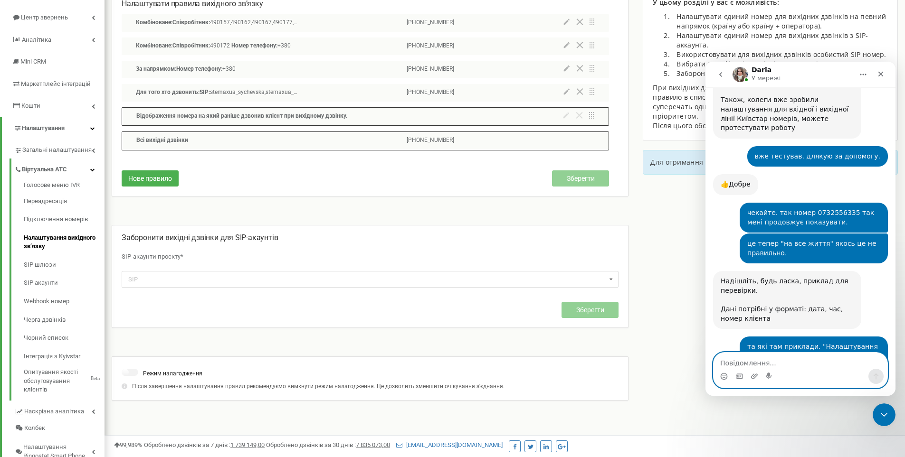
scroll to position [5285, 0]
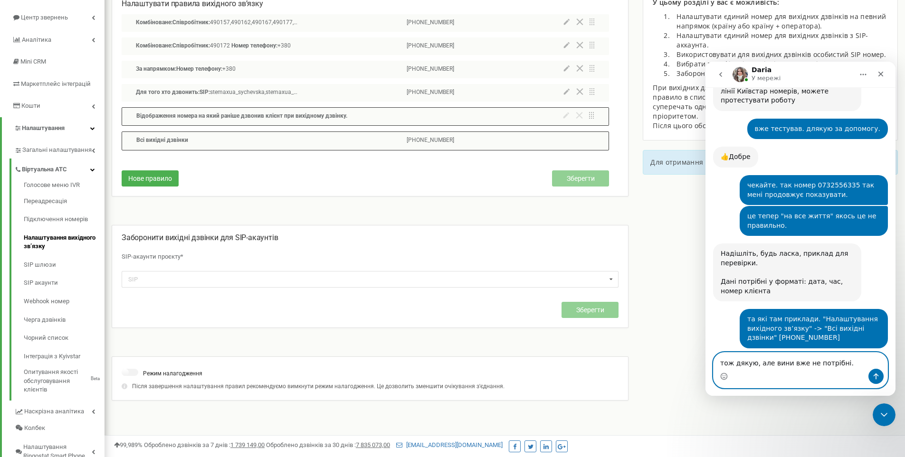
type textarea "тож дякую, але вини вже не потрібні."
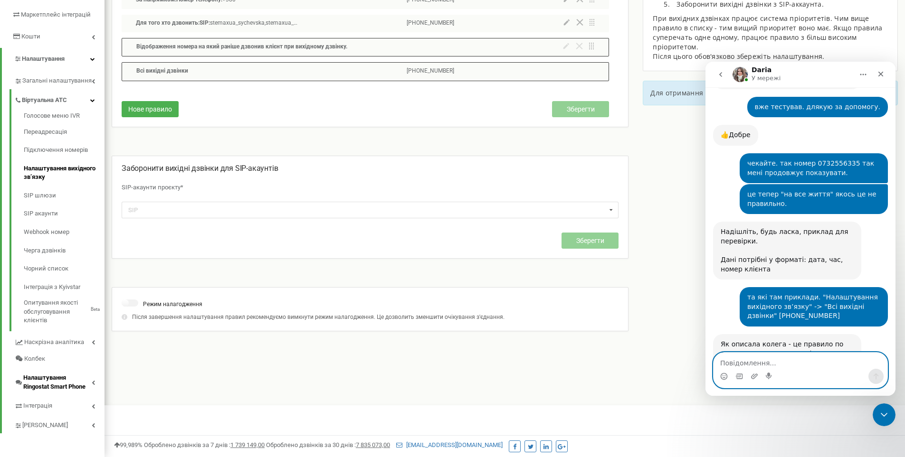
scroll to position [5343, 0]
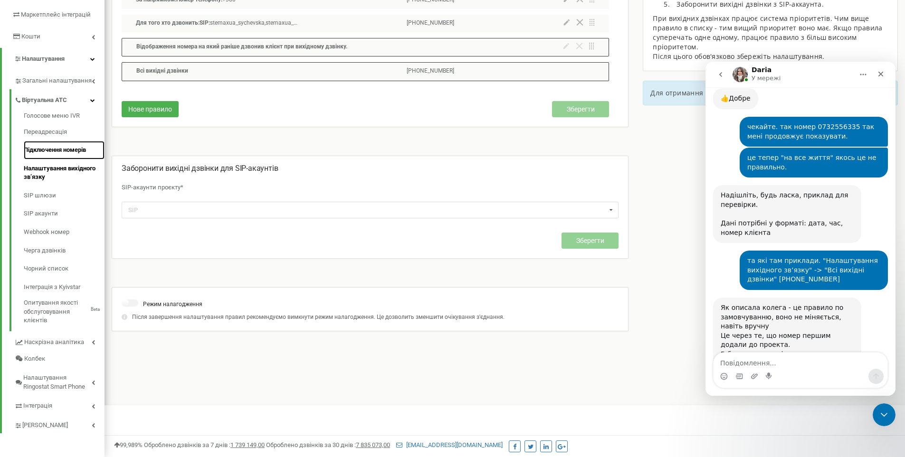
click at [46, 155] on link "Підключення номерів" at bounding box center [64, 150] width 81 height 19
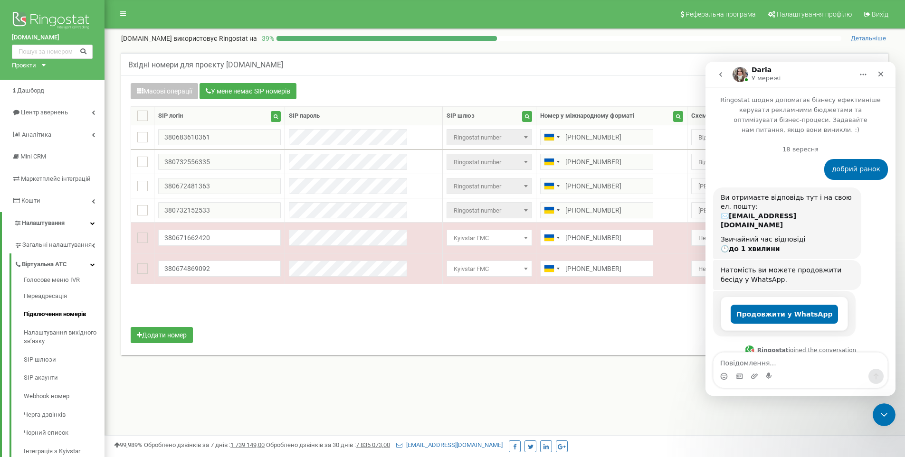
scroll to position [5344, 0]
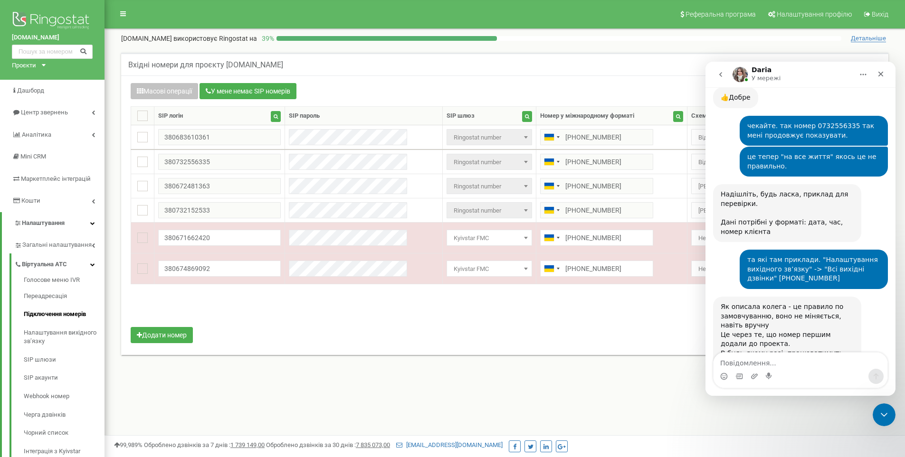
click at [575, 381] on div "Вхідні номери для проєкту [DOMAIN_NAME] Масові операції У мене немає SIP номері…" at bounding box center [505, 214] width 786 height 343
click at [772, 358] on textarea "Повідомлення..." at bounding box center [800, 361] width 174 height 16
type textarea "сам роблю"
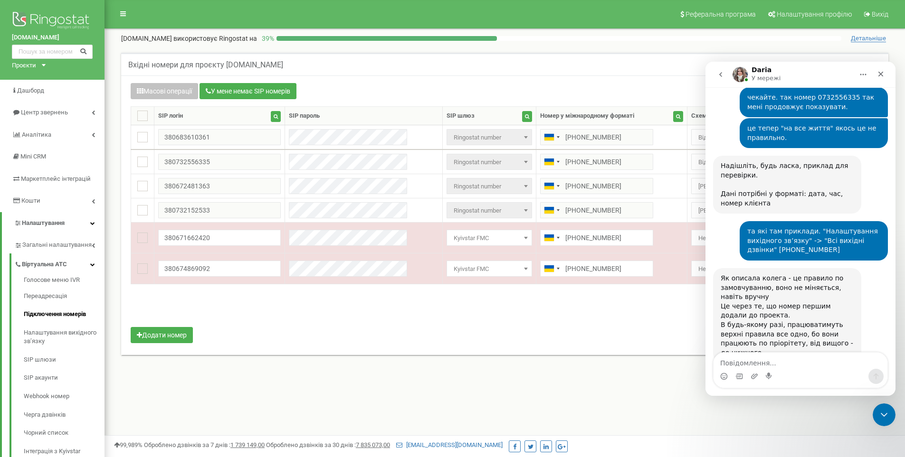
click at [445, 318] on div "0-6 of 6 1" at bounding box center [504, 310] width 762 height 33
click at [881, 73] on icon "Закрити" at bounding box center [881, 74] width 8 height 8
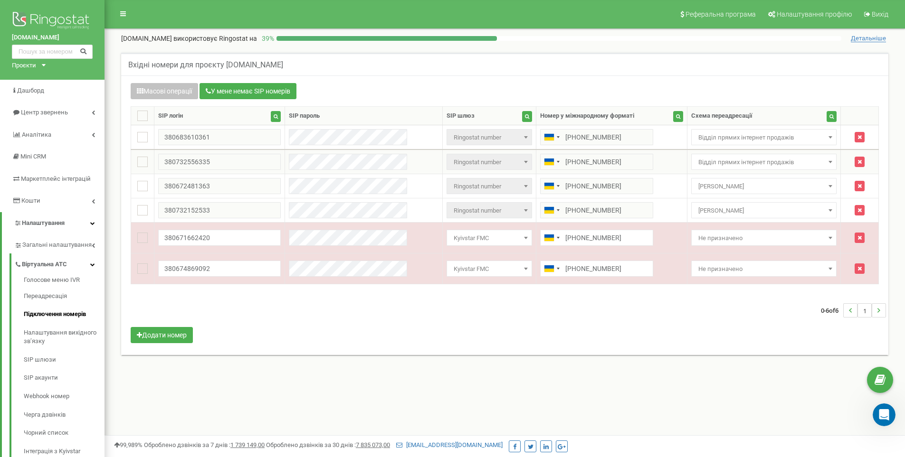
scroll to position [5409, 0]
click at [730, 160] on span "Відділ прямих інтернет продажів" at bounding box center [763, 162] width 139 height 13
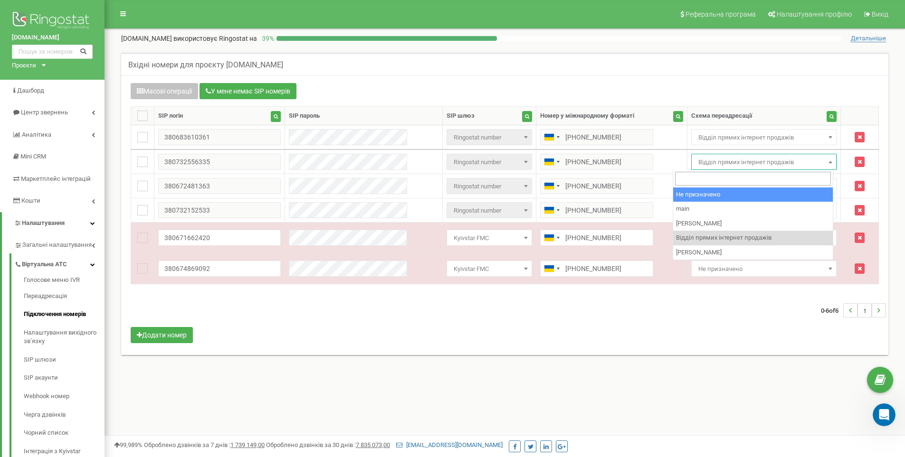
select select "0"
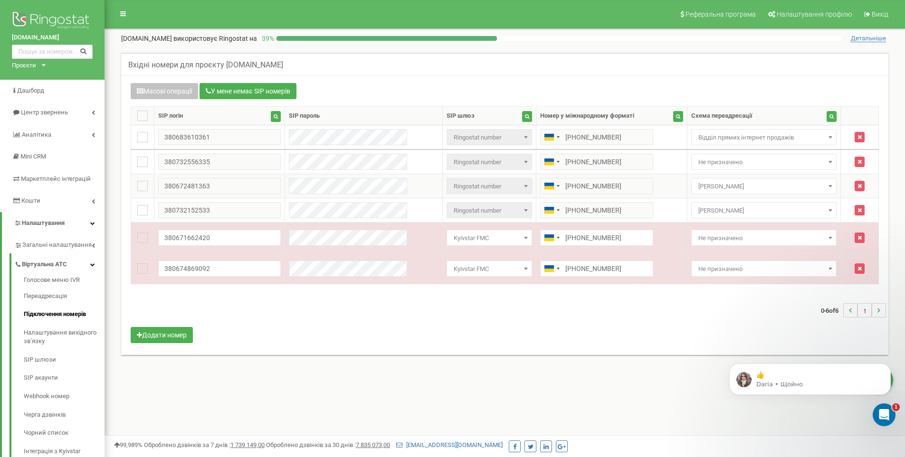
scroll to position [5443, 0]
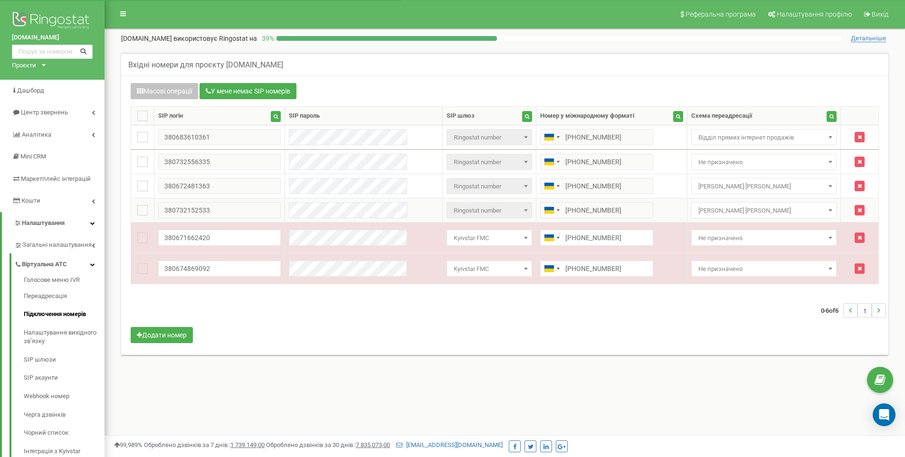
drag, startPoint x: 0, startPoint y: 0, endPoint x: 739, endPoint y: 211, distance: 768.4
click at [739, 211] on span "[PERSON_NAME] [PERSON_NAME]" at bounding box center [763, 210] width 139 height 13
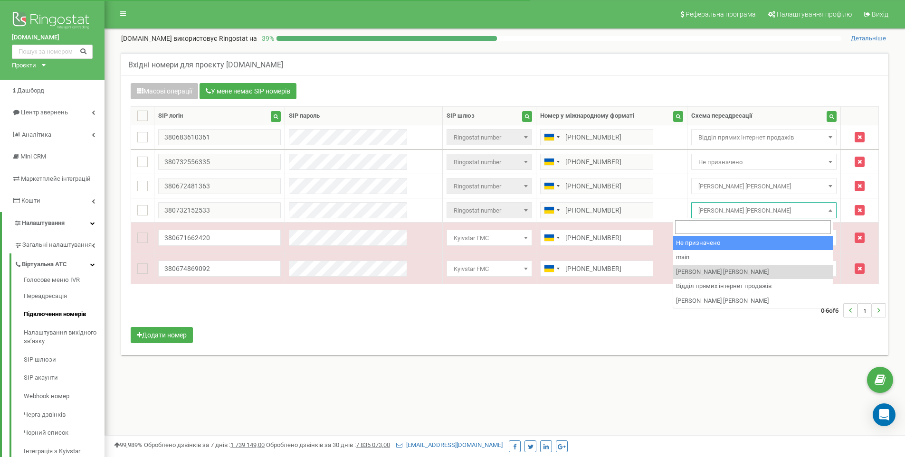
select select "0"
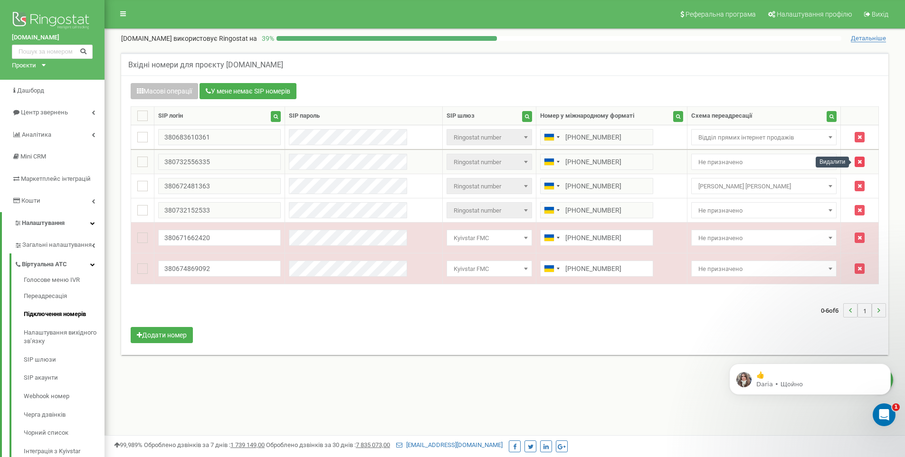
click at [858, 158] on button "button" at bounding box center [859, 162] width 10 height 10
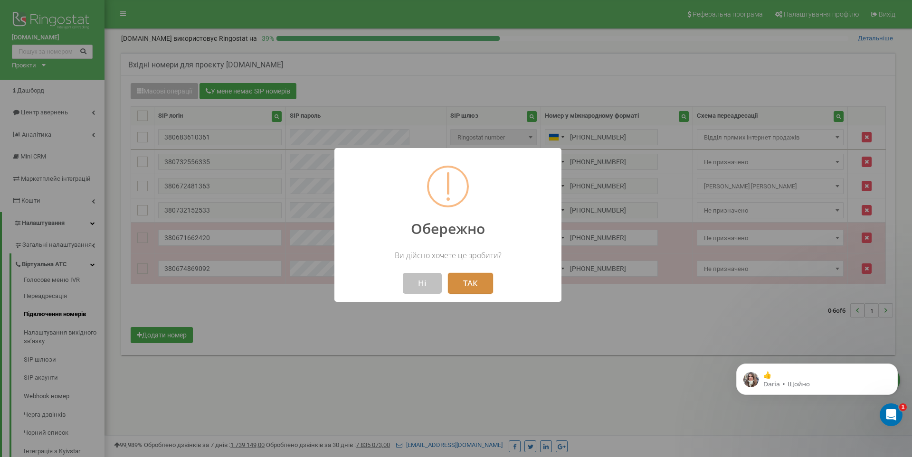
click at [470, 281] on button "ТАК" at bounding box center [470, 283] width 45 height 21
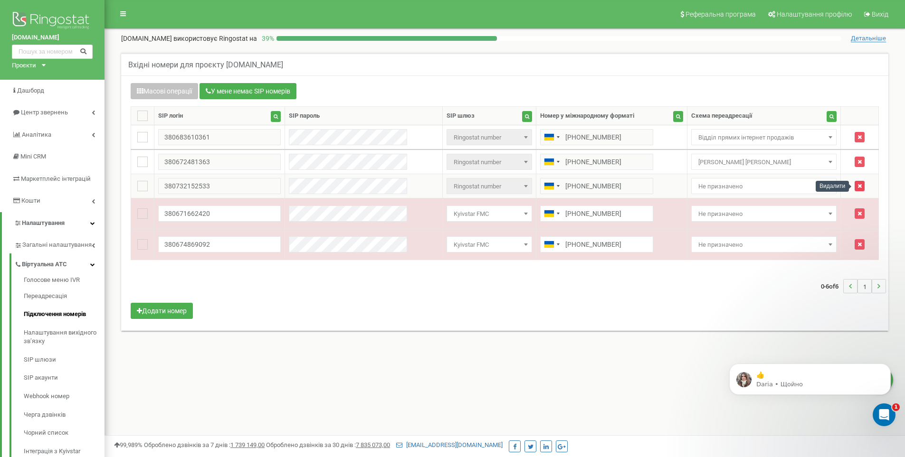
click at [856, 183] on button "button" at bounding box center [859, 186] width 10 height 10
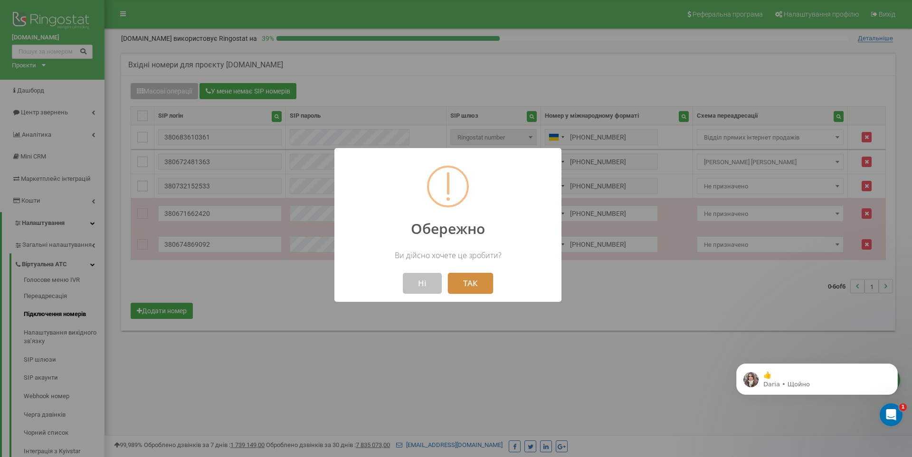
click at [470, 280] on button "ТАК" at bounding box center [470, 283] width 45 height 21
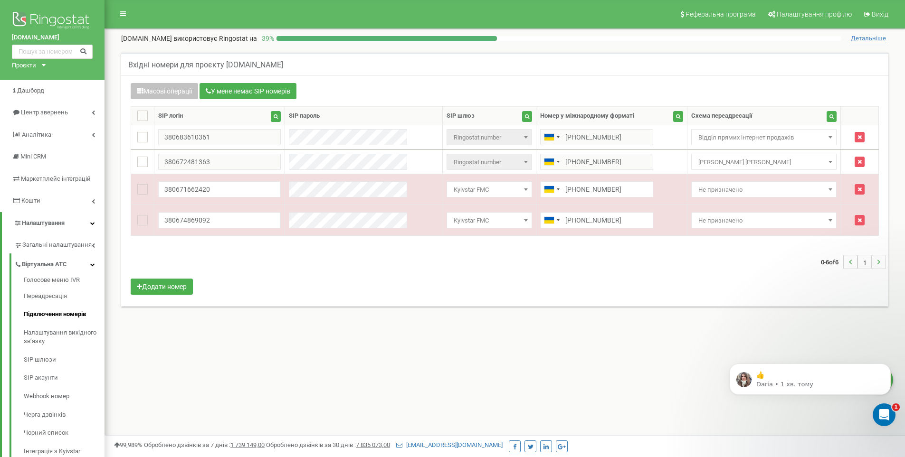
scroll to position [164, 0]
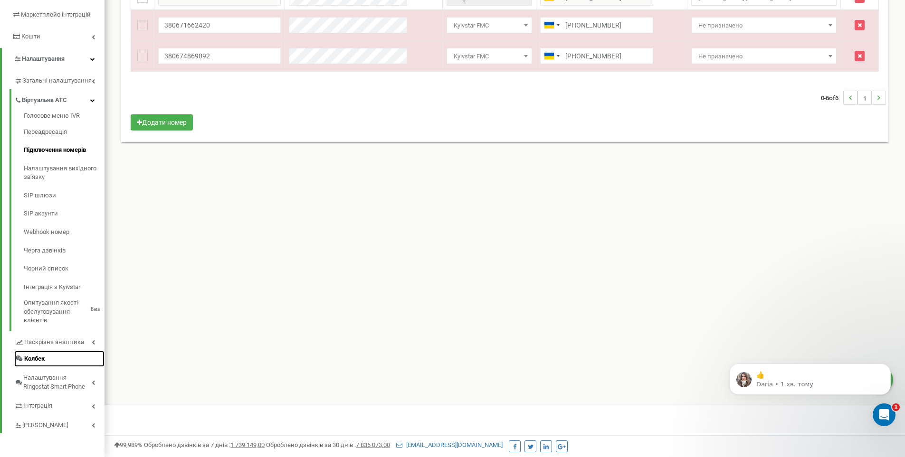
click at [33, 355] on span "Колбек" at bounding box center [34, 359] width 20 height 9
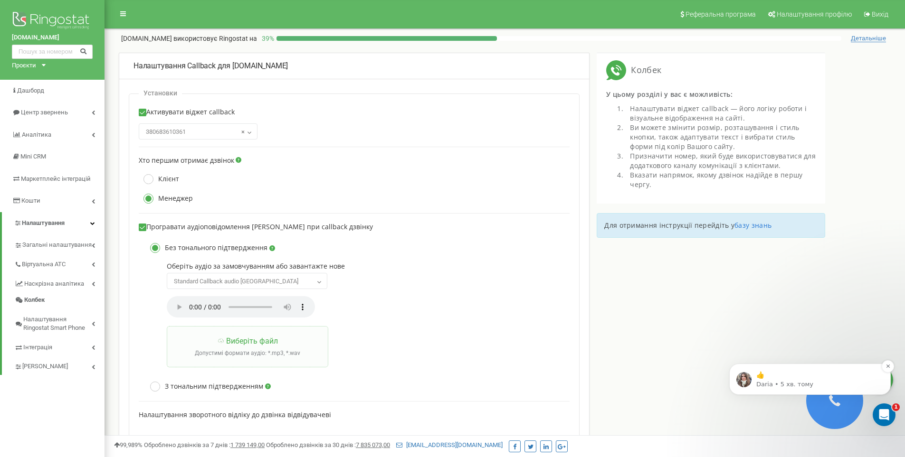
click at [759, 378] on p "👍" at bounding box center [817, 375] width 123 height 9
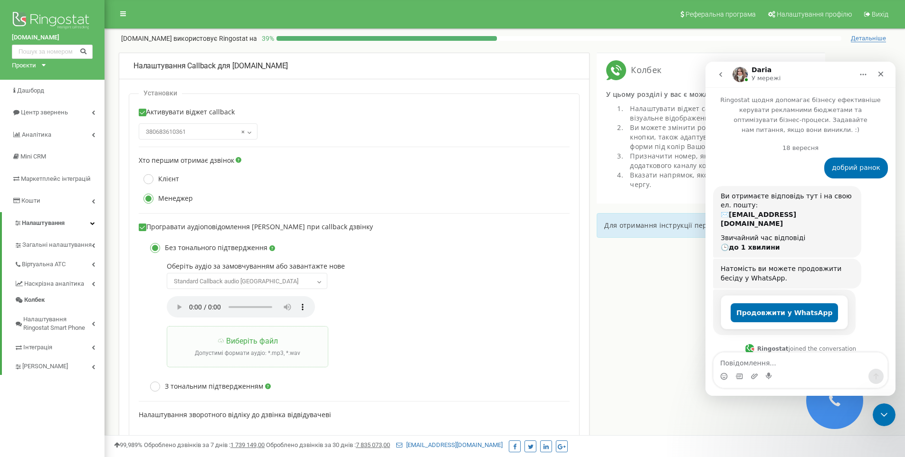
scroll to position [61, 0]
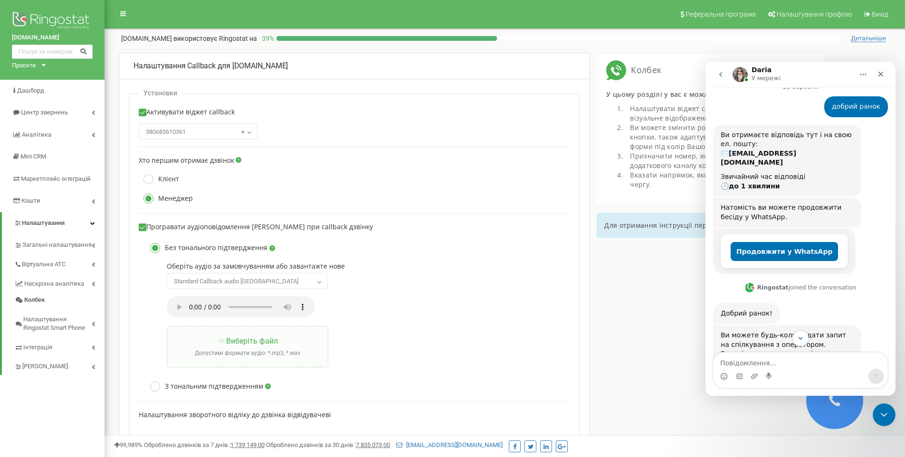
drag, startPoint x: 798, startPoint y: 367, endPoint x: 792, endPoint y: 365, distance: 6.2
click at [796, 367] on textarea "Повідомлення..." at bounding box center [800, 361] width 174 height 16
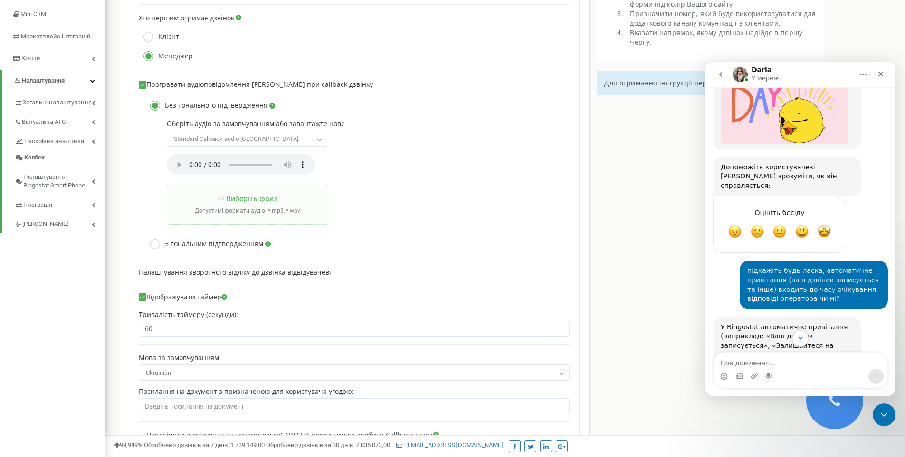
scroll to position [1343, 0]
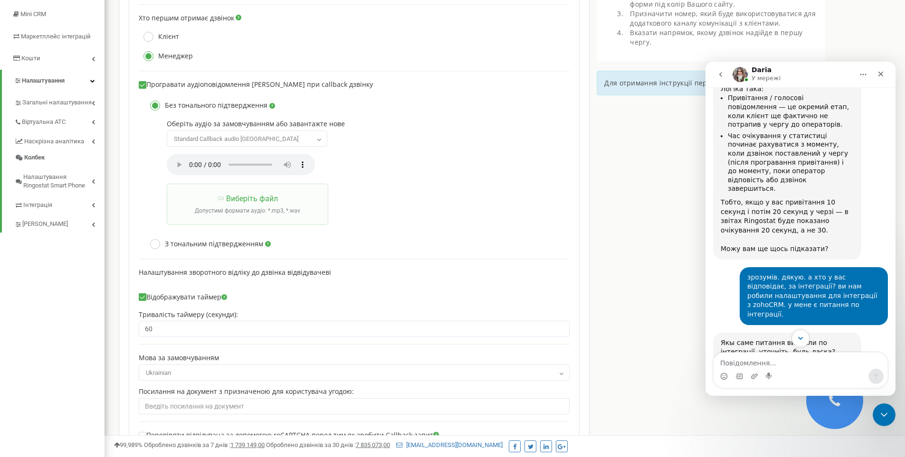
click at [797, 337] on icon "Scroll to bottom" at bounding box center [800, 338] width 9 height 9
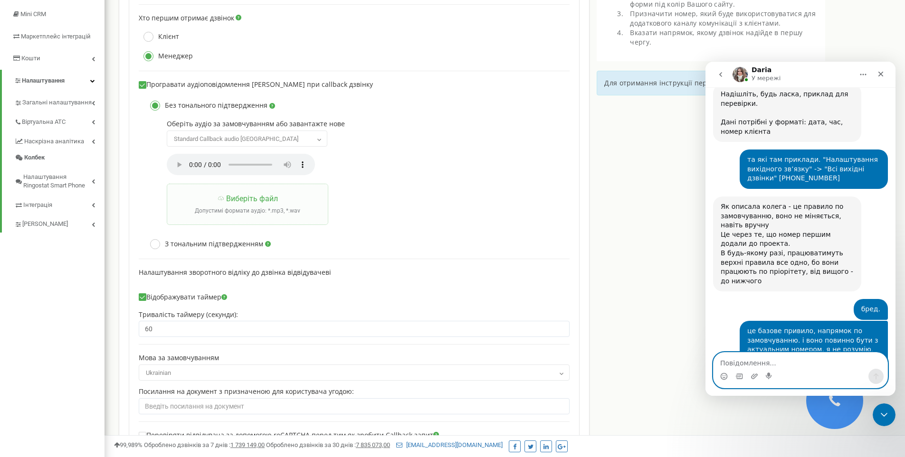
click at [765, 362] on textarea "Повідомлення..." at bounding box center [800, 361] width 174 height 16
click at [878, 361] on textarea "тепер є питання по колбеку та його функціоналу." at bounding box center [800, 356] width 174 height 26
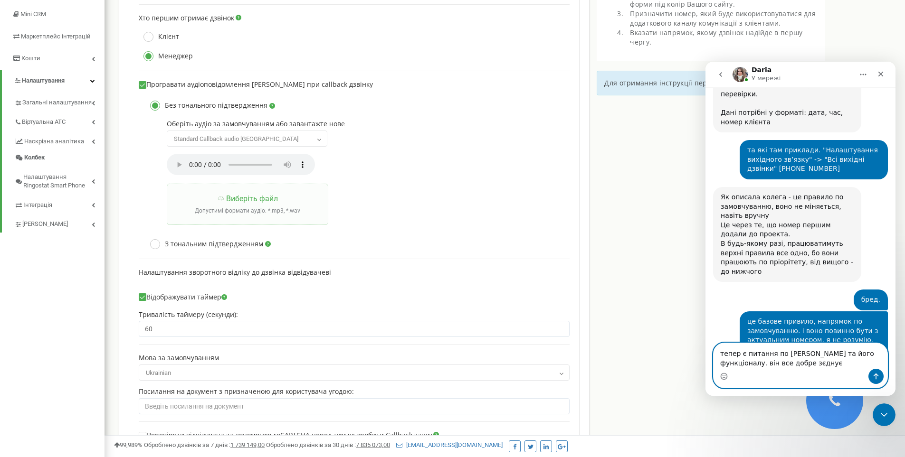
click at [755, 362] on textarea "тепер є питання по колбеку та його функціоналу. він все добре зєднує" at bounding box center [800, 356] width 174 height 26
click at [854, 363] on textarea "тепер є питання по колбеку та його функціоналу. він все добре з'єднує. розмова …" at bounding box center [800, 351] width 174 height 35
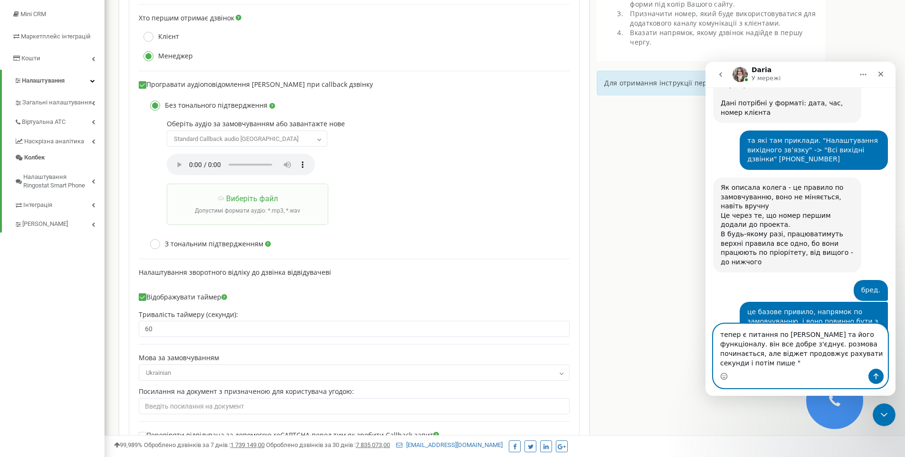
paste textarea "Ми не встигли? Вибачте, ми обов'язково зателефонуємо вам найближчим часом."
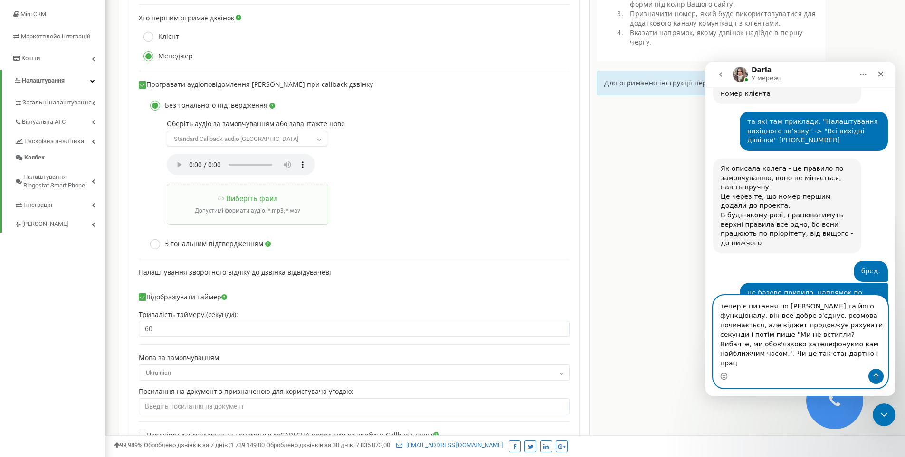
scroll to position [5490, 0]
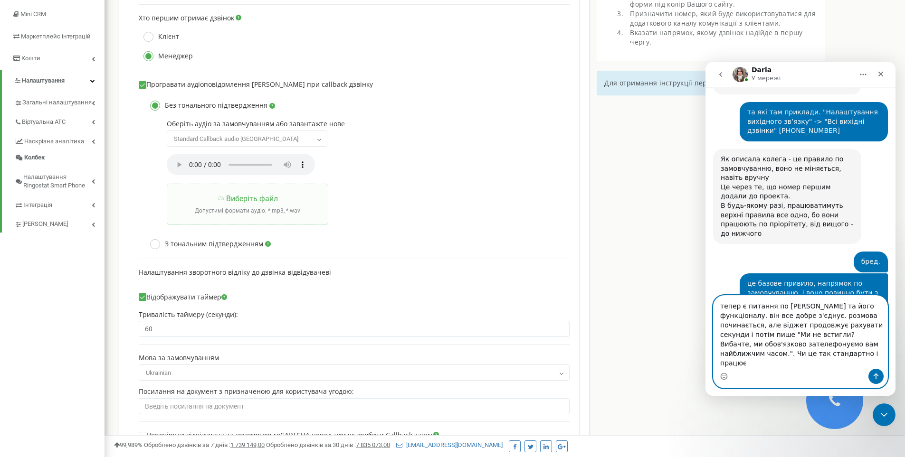
type textarea "тепер є питання по [PERSON_NAME] та його функціоналу. він все добре з'єднує. ро…"
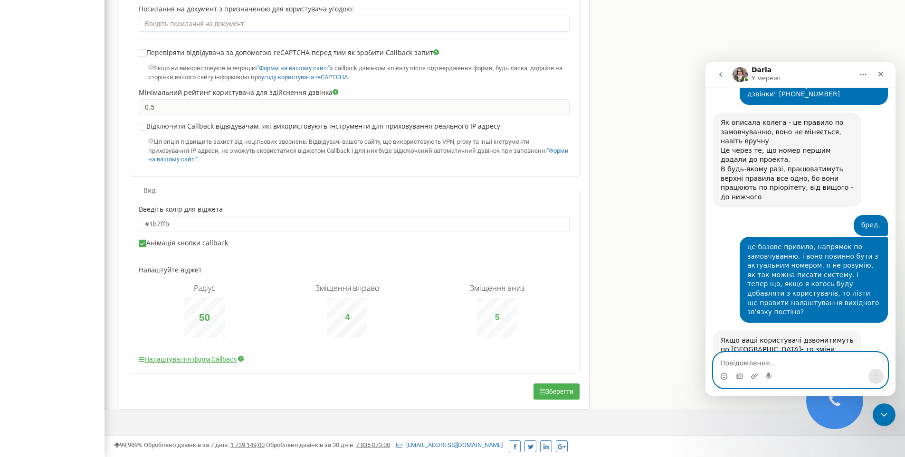
scroll to position [5563, 0]
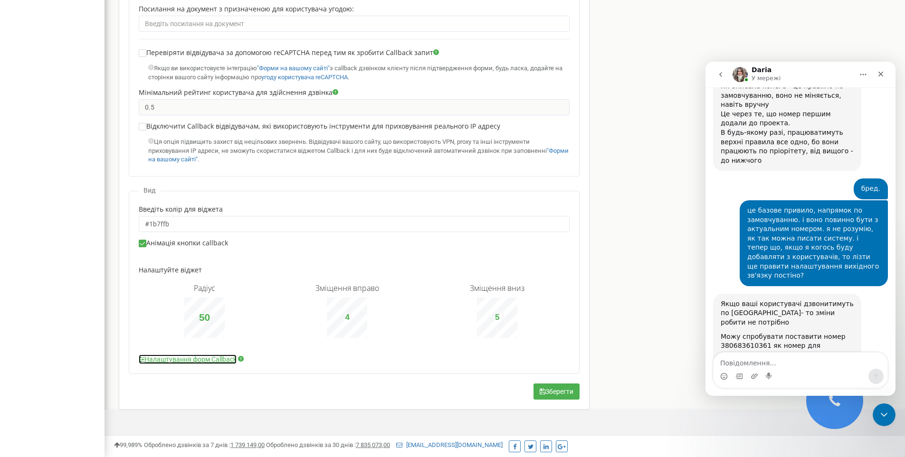
click at [206, 359] on link "Налаштування форм Callback" at bounding box center [188, 359] width 98 height 9
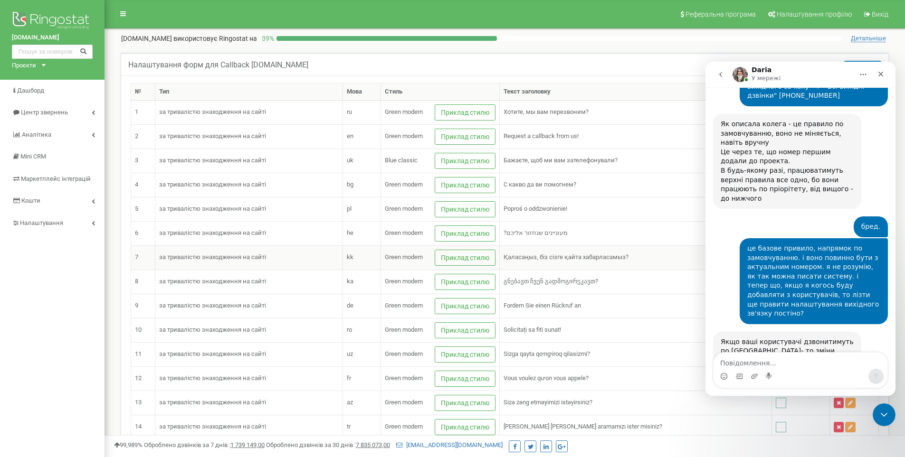
scroll to position [5730, 0]
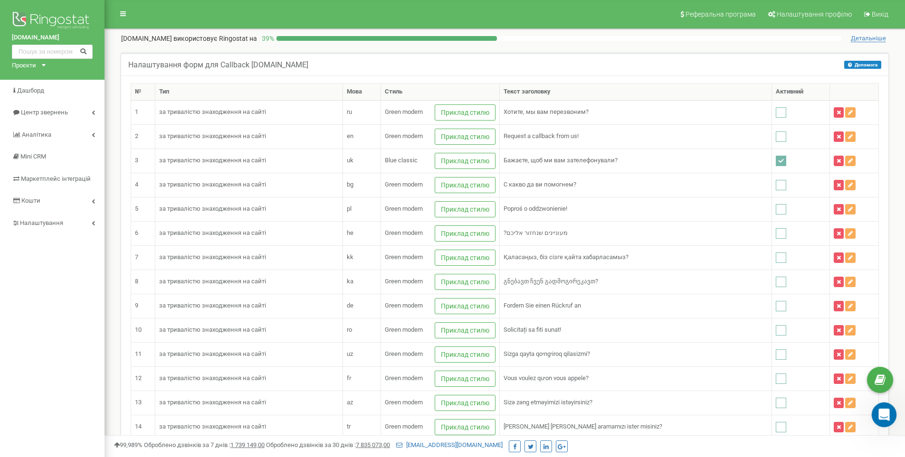
click at [878, 412] on icon "Відкрити програму для спілкування Intercom" at bounding box center [883, 414] width 16 height 16
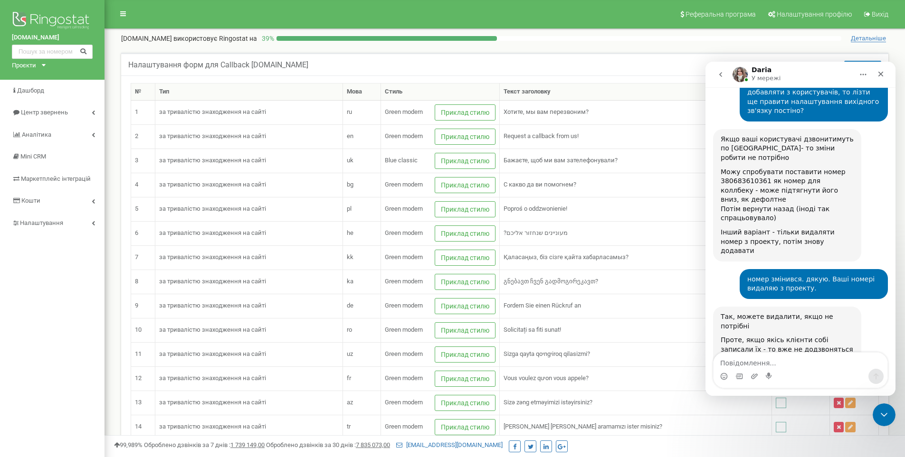
click at [792, 362] on textarea "Повідомлення..." at bounding box center [800, 361] width 174 height 16
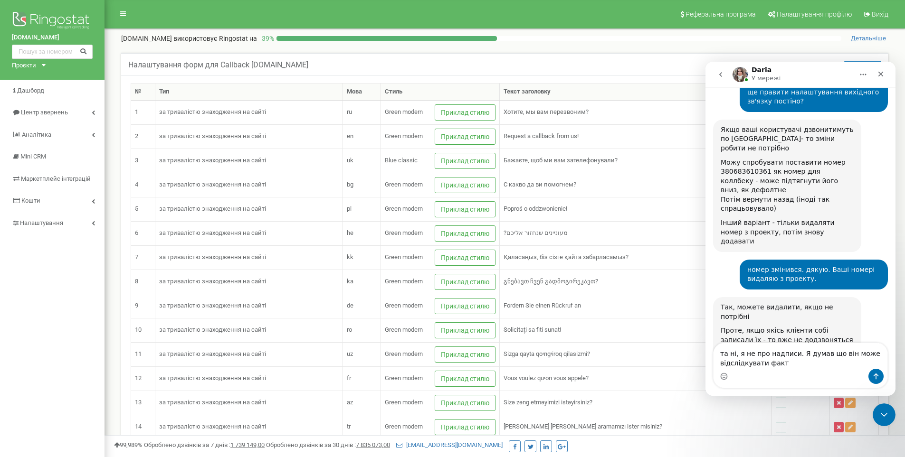
click at [799, 367] on textarea "та ні, я не про надписи. Я думав що він може відслідкувати факт" at bounding box center [800, 356] width 174 height 26
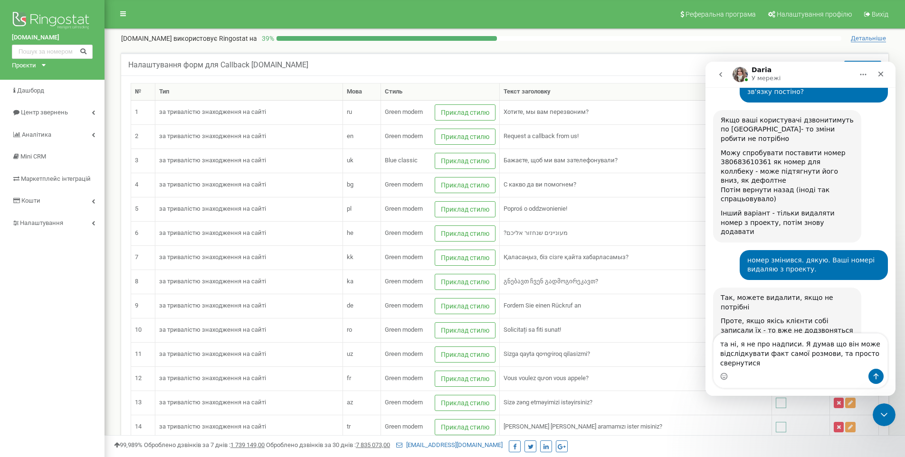
drag, startPoint x: 736, startPoint y: 364, endPoint x: 774, endPoint y: 357, distance: 37.7
click at [774, 357] on textarea "та ні, я не про надписи. Я думав що він може відслідкувати факт самої розмови, …" at bounding box center [800, 351] width 174 height 35
type textarea "та ні, я не про надписи. Я думав що він може відслідкувати факт самої розмови, …"
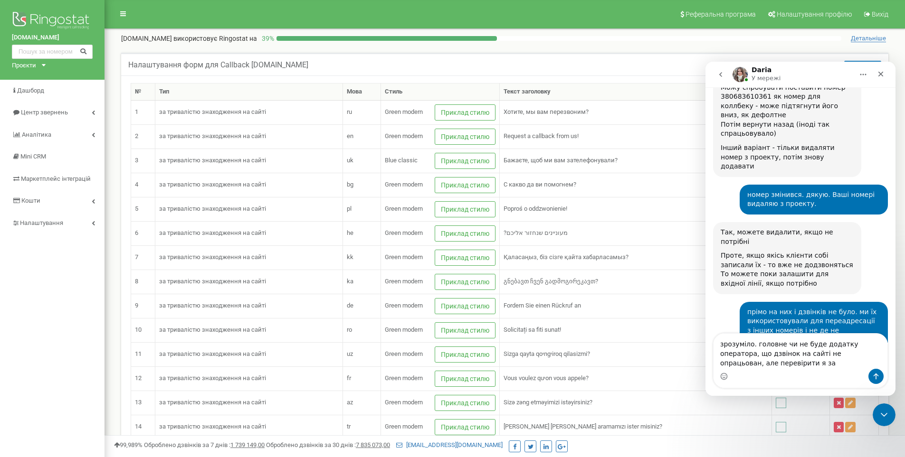
scroll to position [5824, 0]
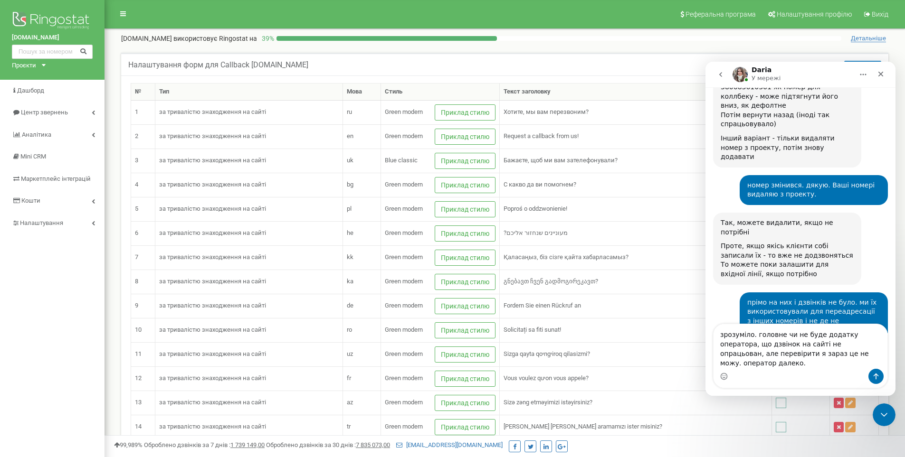
type textarea "зрозуміло. головне чи не буде додатку оператора, що дзвінок на сайті не опрацьо…"
click at [807, 355] on textarea "зрозуміло. головне чи не буде додатку оператора, що дзвінок на сайті не опрацьо…" at bounding box center [800, 346] width 174 height 45
click at [740, 362] on textarea "зрозуміло. головне чи не буде додатку оператора, що дзвінок на сайті не опрацьо…" at bounding box center [800, 346] width 174 height 45
click at [801, 353] on textarea "зрозуміло. головне чи не буде додатку оператора, що дзвінок на сайті не опрацьо…" at bounding box center [800, 346] width 174 height 45
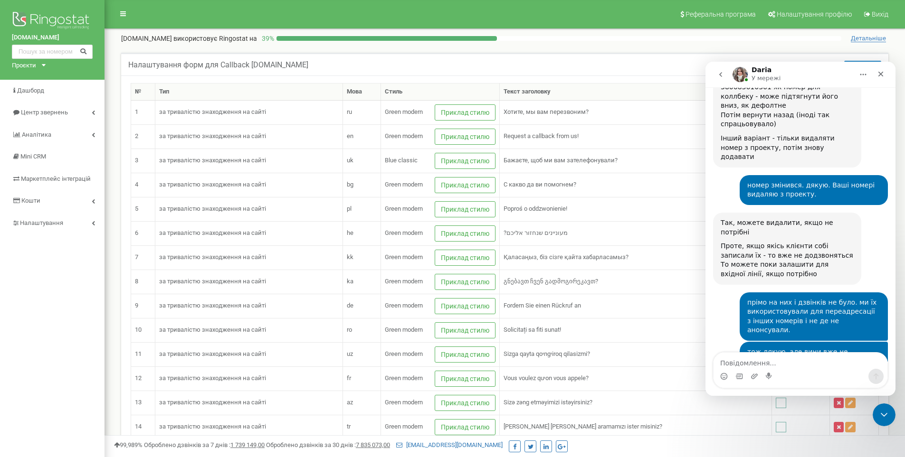
scroll to position [5861, 0]
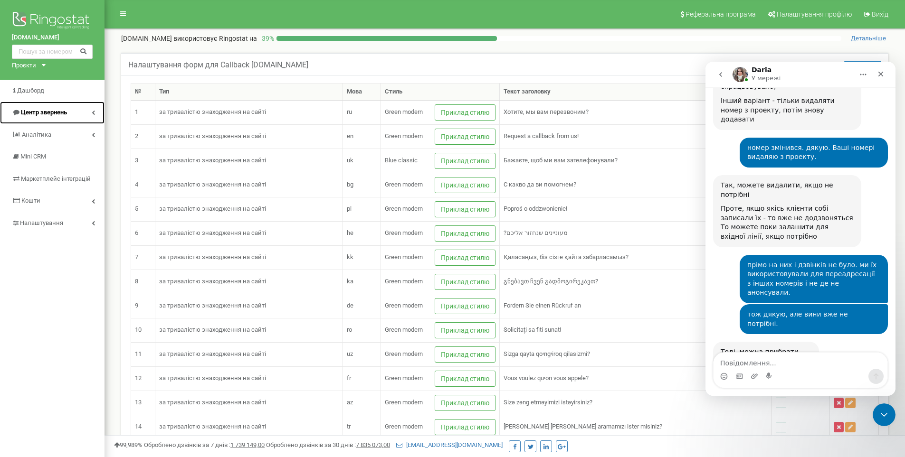
click at [27, 111] on span "Центр звернень" at bounding box center [44, 112] width 46 height 7
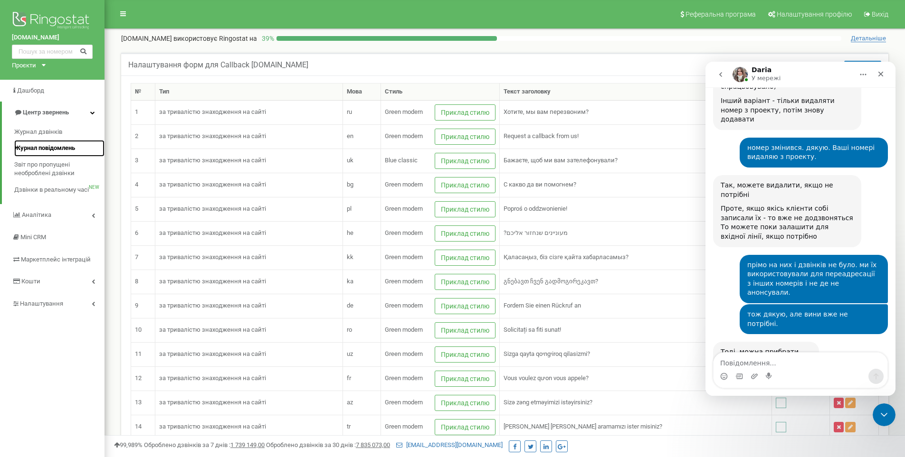
click at [28, 148] on span "Журнал повідомлень" at bounding box center [44, 148] width 61 height 9
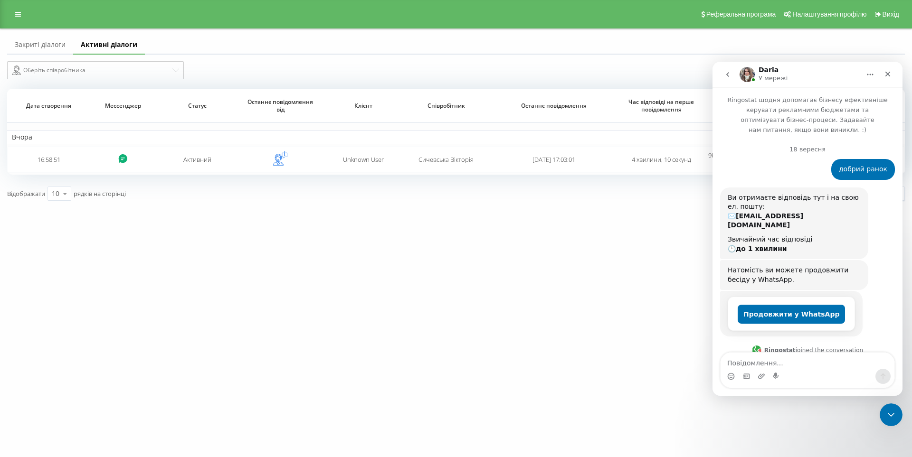
click at [37, 46] on link "Закриті діалоги" at bounding box center [40, 45] width 66 height 19
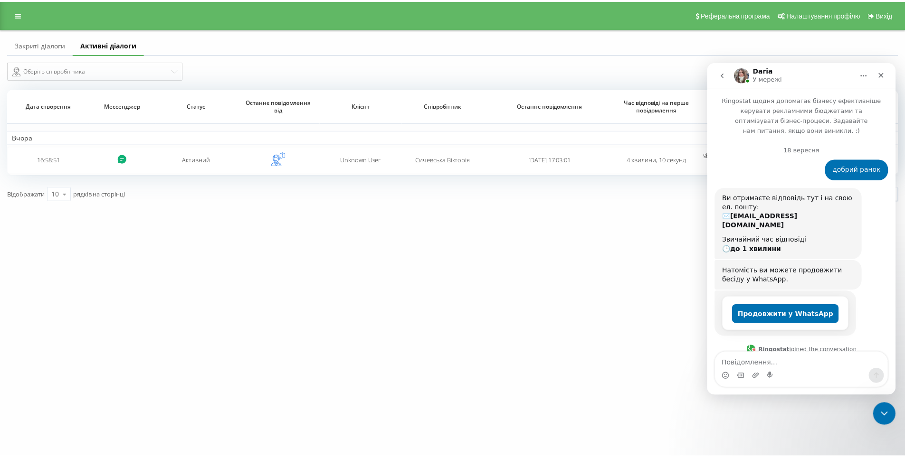
scroll to position [5861, 0]
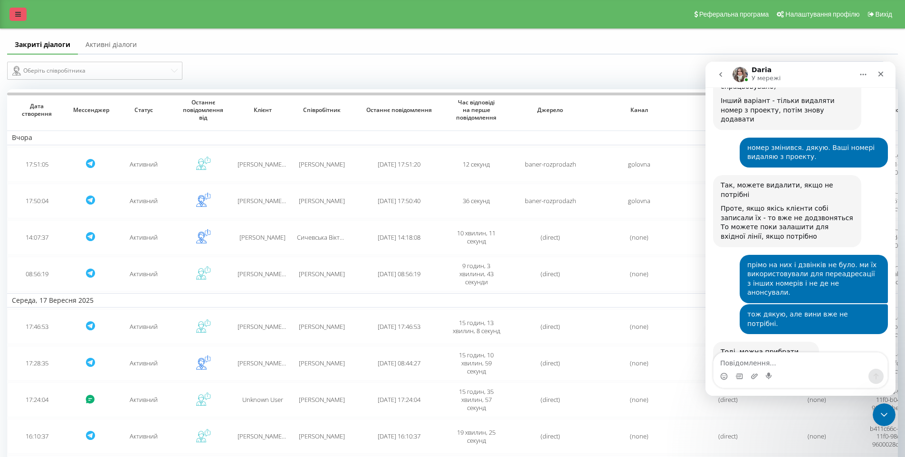
click at [16, 13] on icon at bounding box center [18, 14] width 6 height 7
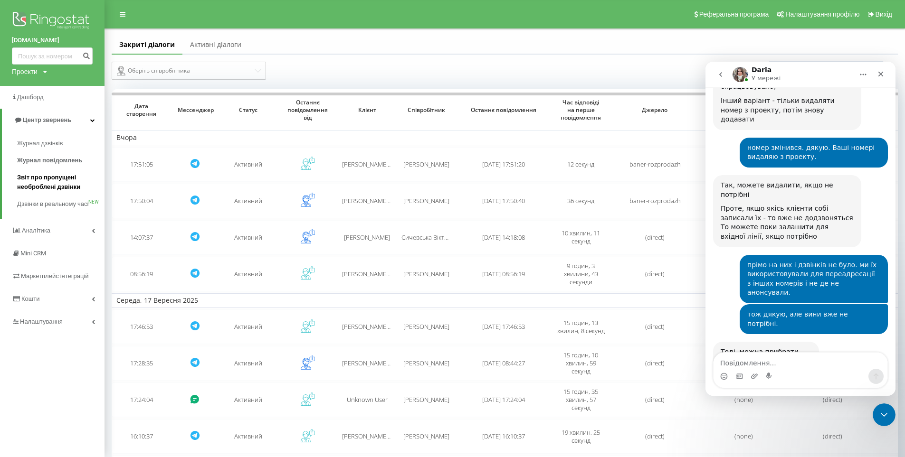
click at [28, 182] on span "Звіт про пропущені необроблені дзвінки" at bounding box center [58, 182] width 83 height 19
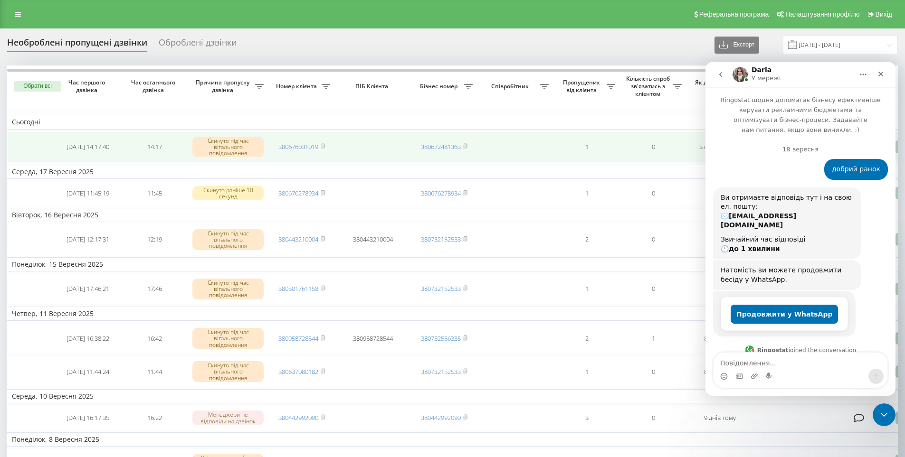
scroll to position [5861, 0]
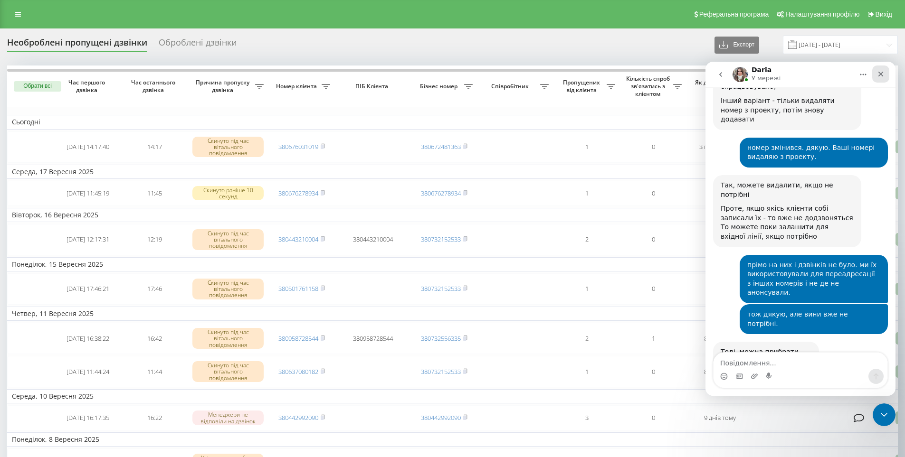
click at [881, 75] on icon "Закрити" at bounding box center [880, 74] width 5 height 5
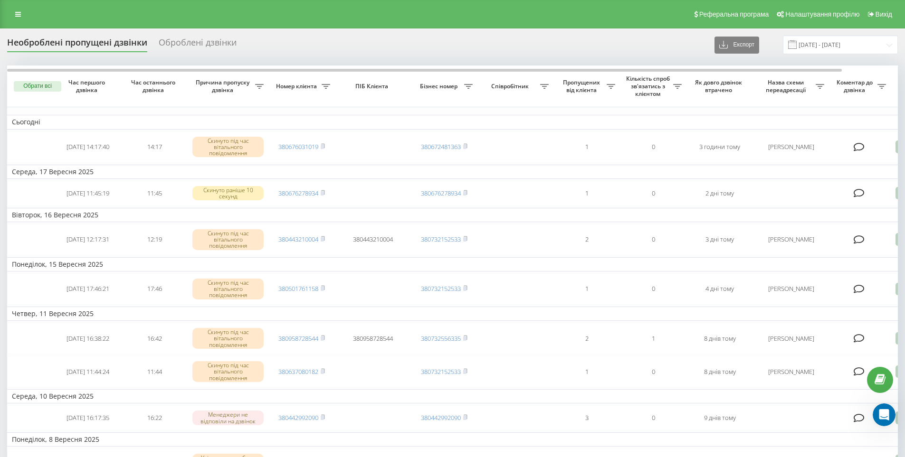
click at [205, 38] on div "Оброблені дзвінки" at bounding box center [198, 45] width 78 height 15
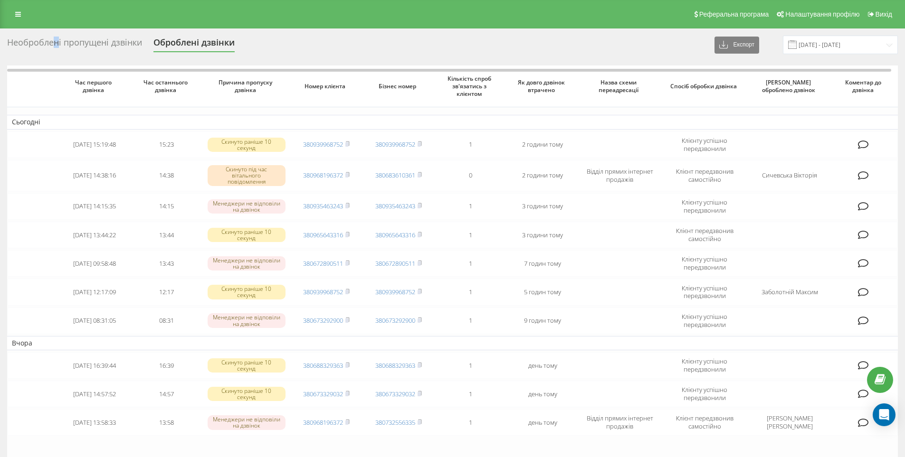
click at [56, 42] on div "Необроблені пропущені дзвінки" at bounding box center [74, 45] width 135 height 15
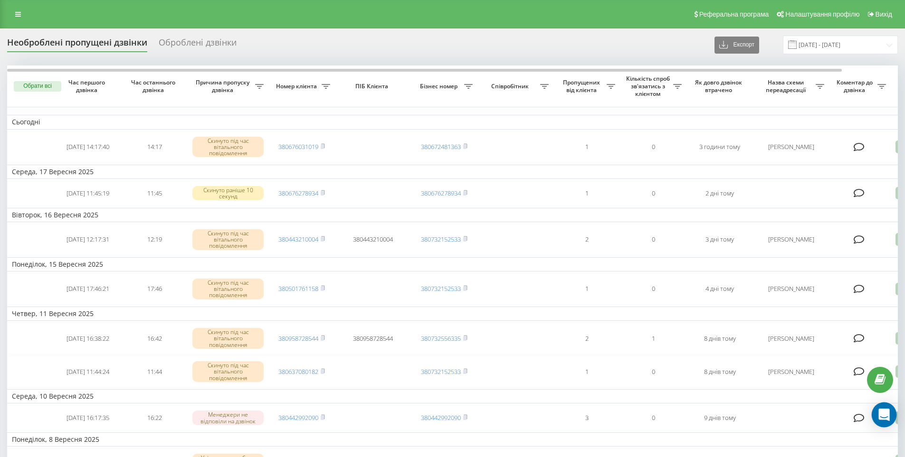
click at [878, 415] on icon "Open Intercom Messenger" at bounding box center [884, 415] width 12 height 12
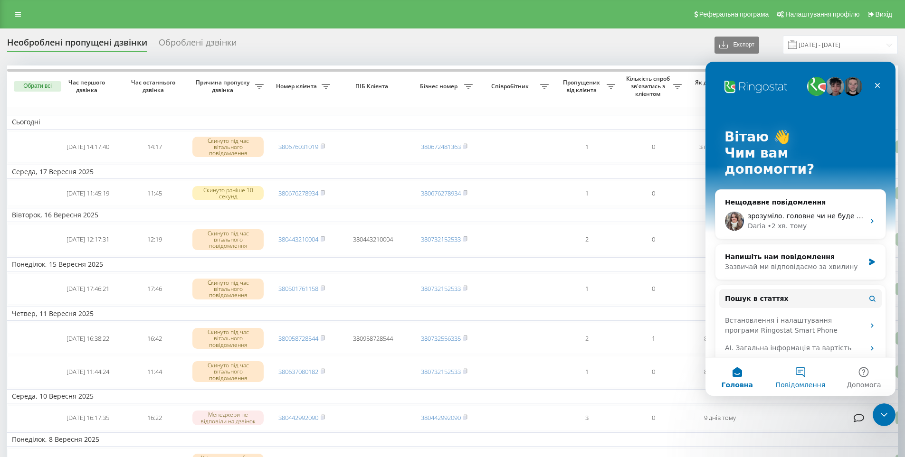
click at [804, 369] on button "Повідомлення" at bounding box center [799, 377] width 63 height 38
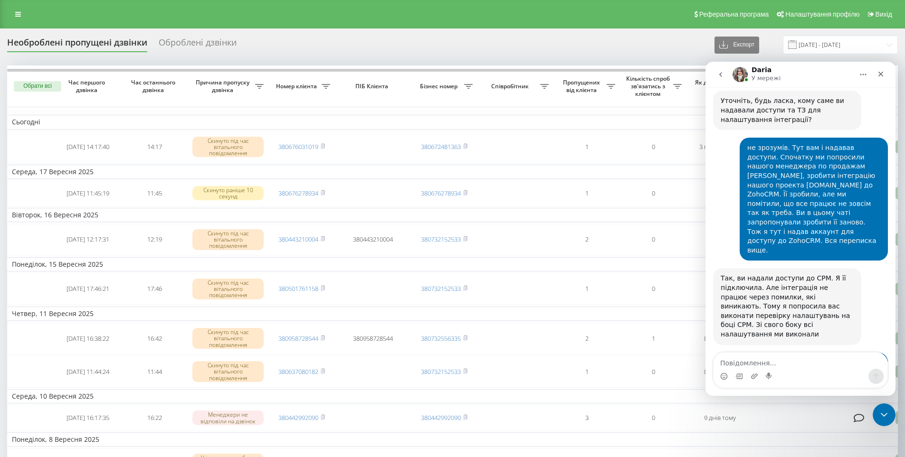
scroll to position [5861, 0]
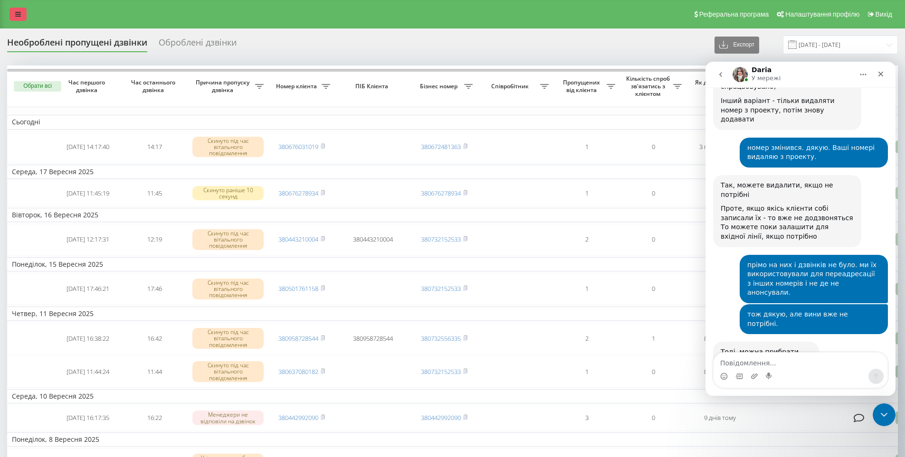
click at [21, 15] on link at bounding box center [17, 14] width 17 height 13
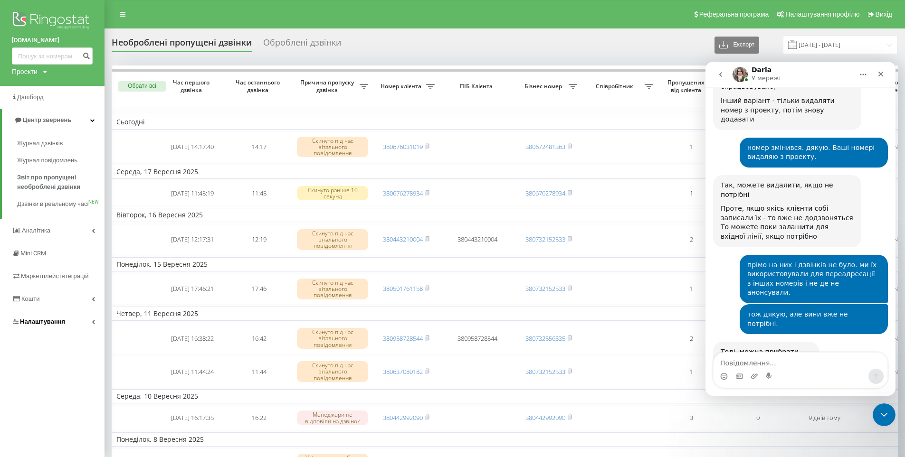
click at [32, 325] on span "Налаштування" at bounding box center [42, 321] width 45 height 7
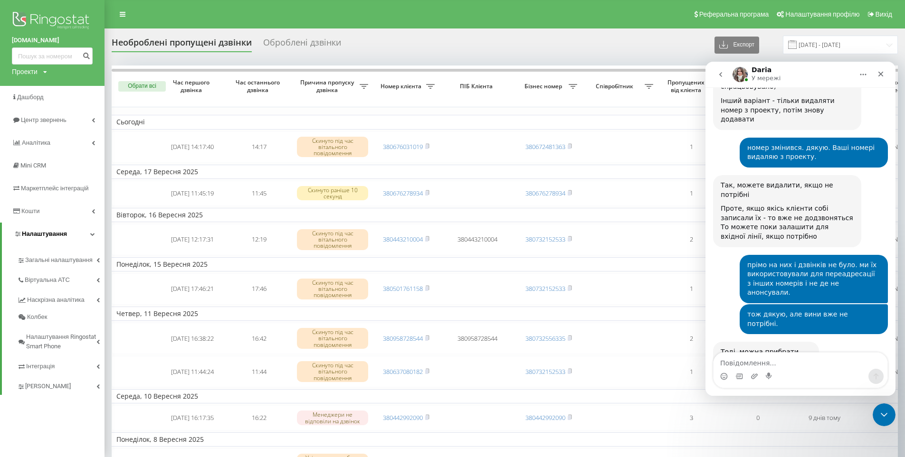
scroll to position [142, 0]
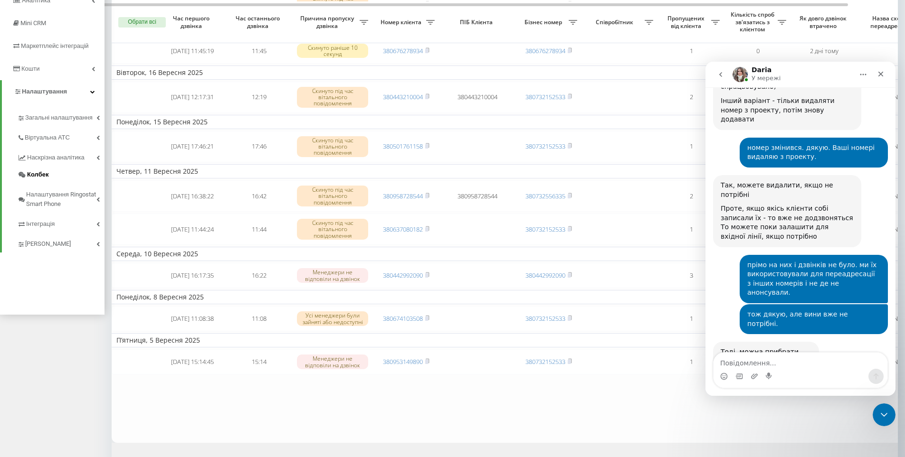
click at [34, 175] on span "Колбек" at bounding box center [37, 174] width 21 height 9
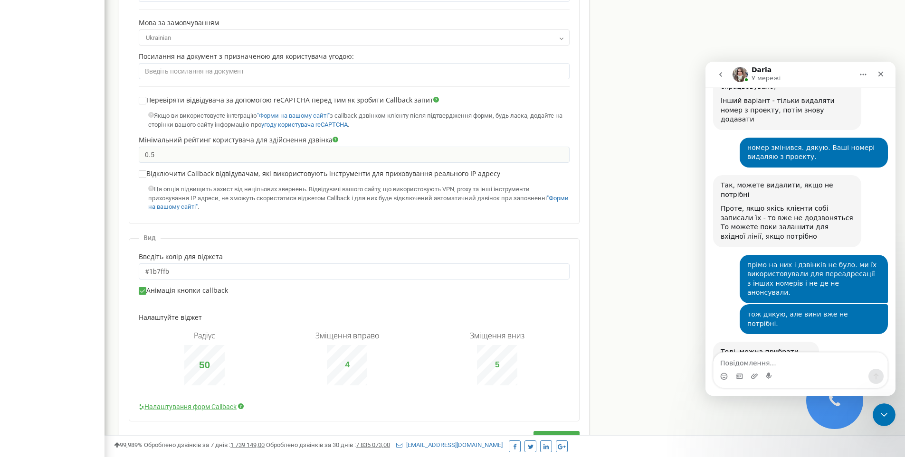
scroll to position [525, 0]
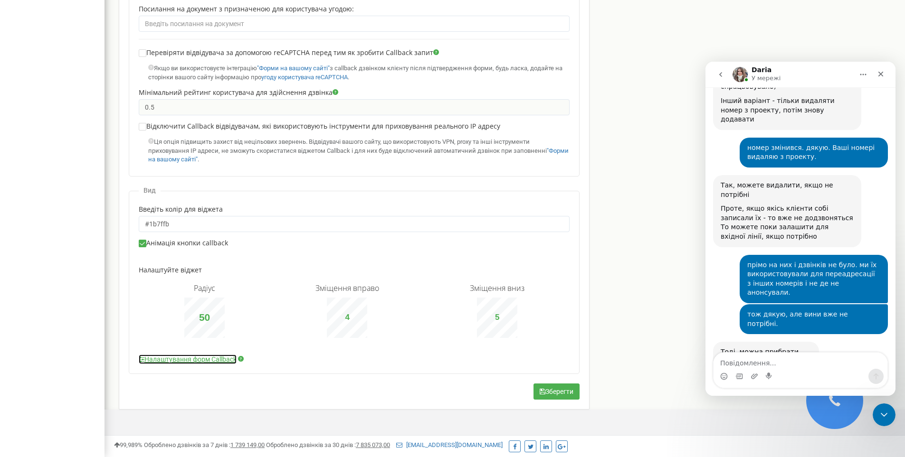
click at [176, 358] on link "Налаштування форм Callback" at bounding box center [188, 359] width 98 height 9
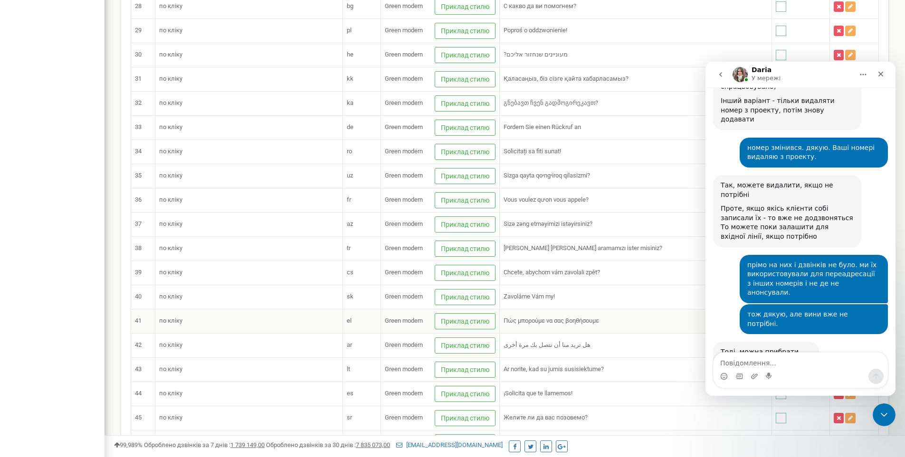
scroll to position [874, 0]
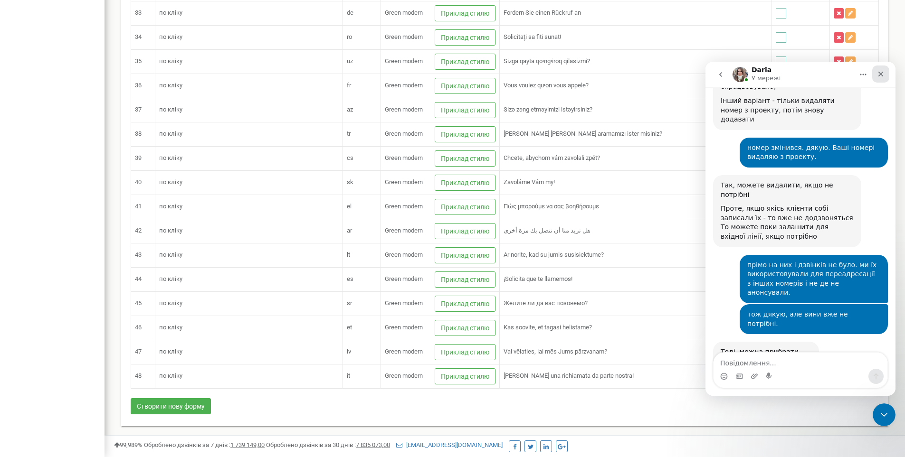
click at [886, 75] on div "Закрити" at bounding box center [880, 74] width 17 height 17
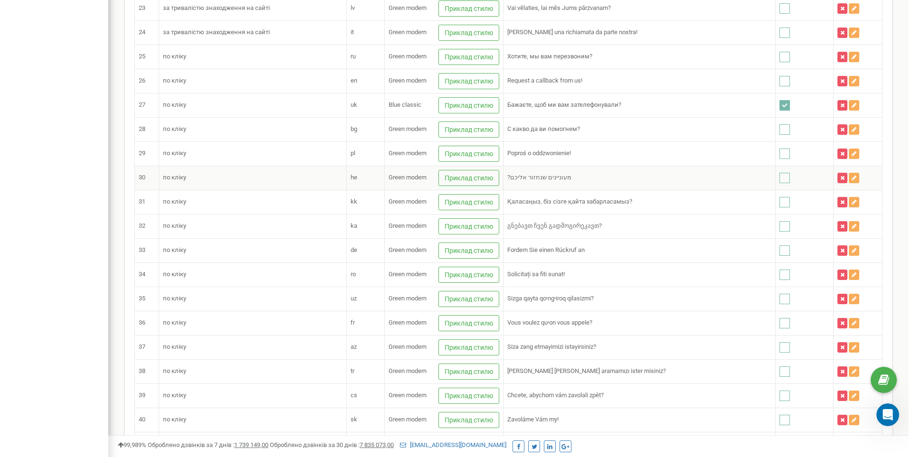
scroll to position [589, 0]
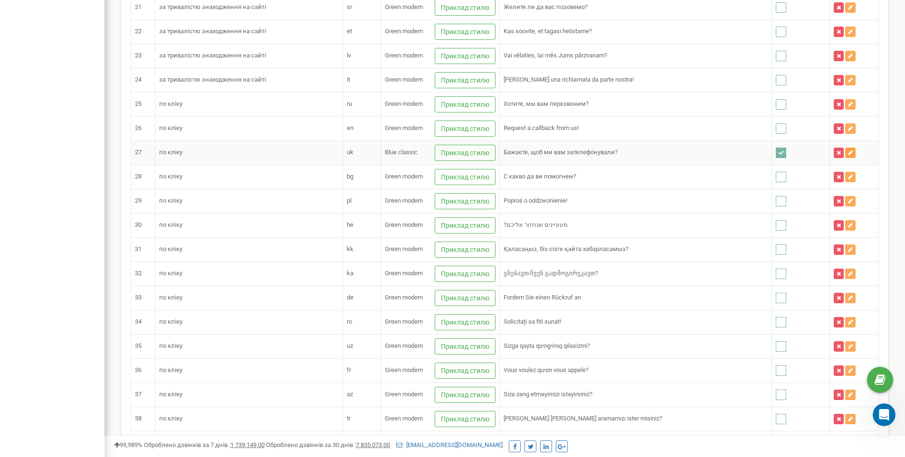
click at [848, 153] on icon at bounding box center [850, 153] width 5 height 6
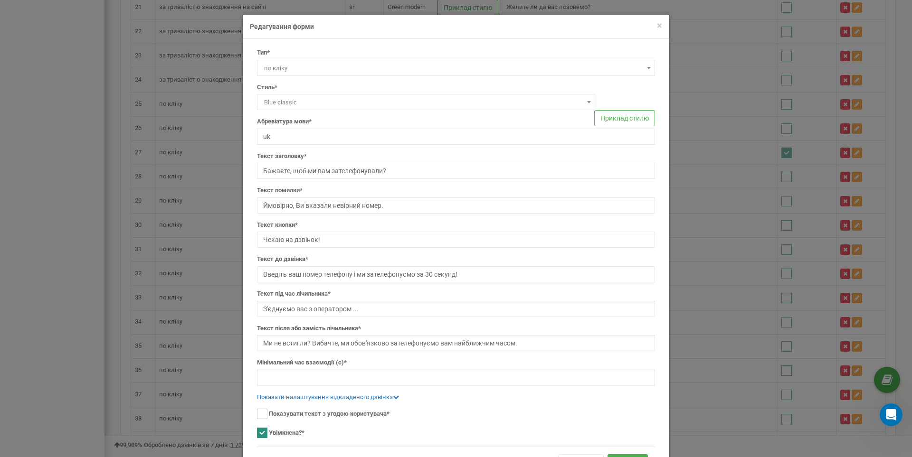
scroll to position [49, 0]
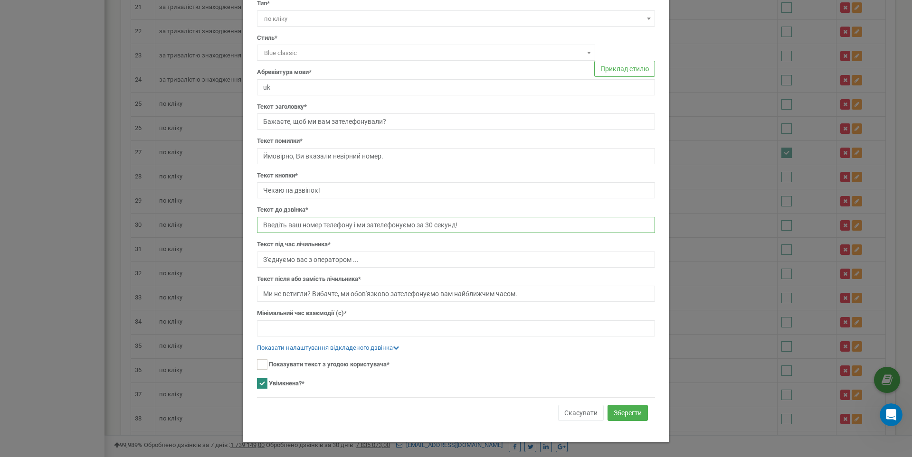
click at [432, 223] on input "Введіть ваш номер телефону і ми зателефонуємо за 30 секунд!" at bounding box center [456, 225] width 398 height 16
type input "Введіть ваш номер телефону і ми зателефонуємо за 60 секунд!"
click at [627, 410] on button "Зберегти" at bounding box center [627, 413] width 40 height 16
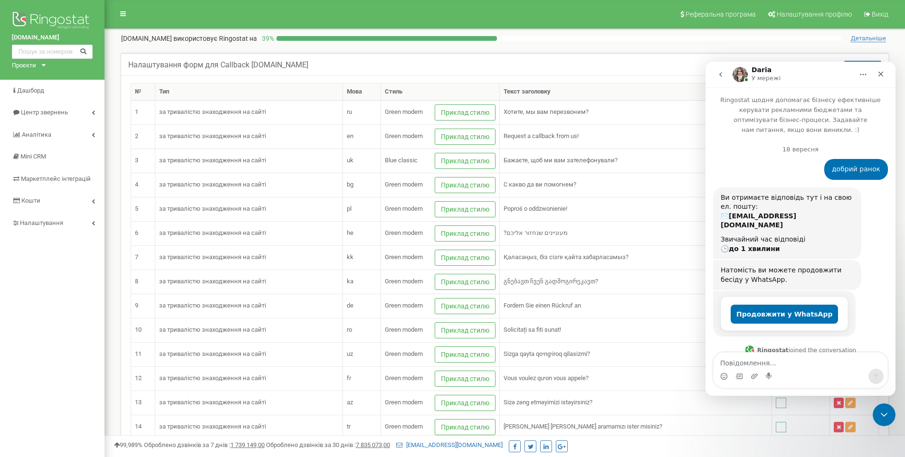
scroll to position [5861, 0]
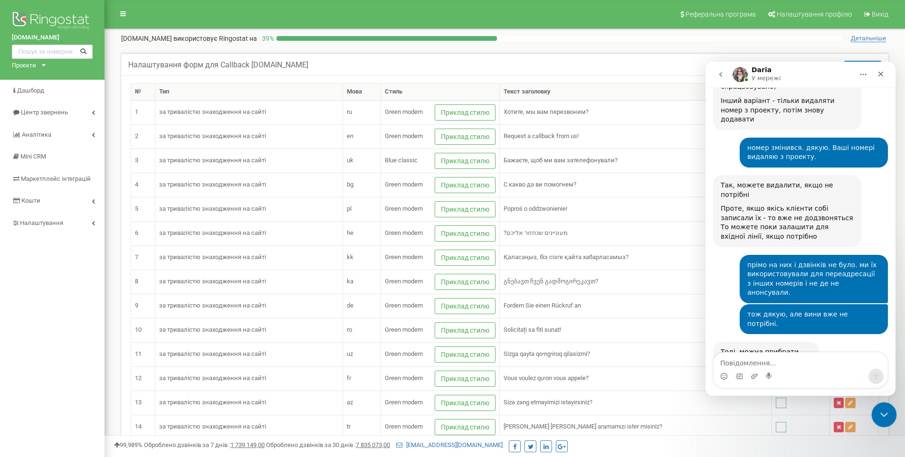
click at [878, 406] on div "Закрити програму для спілкування Intercom" at bounding box center [882, 413] width 23 height 23
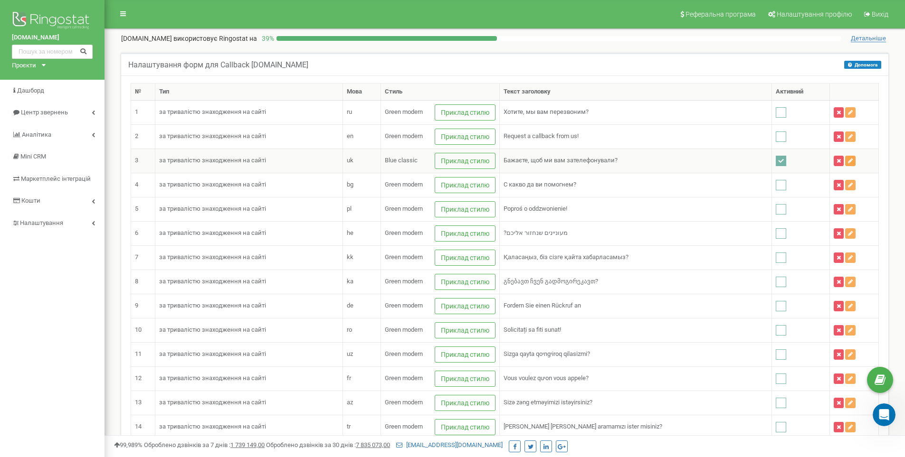
click at [848, 161] on icon at bounding box center [850, 161] width 5 height 6
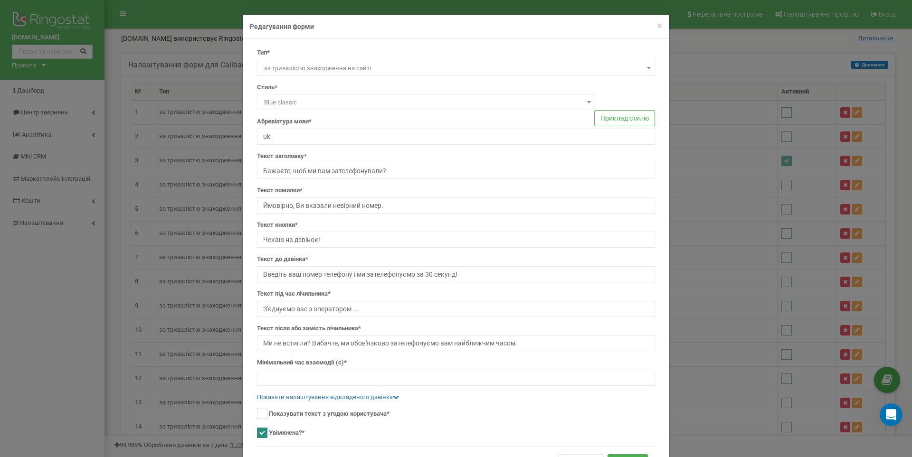
scroll to position [49, 0]
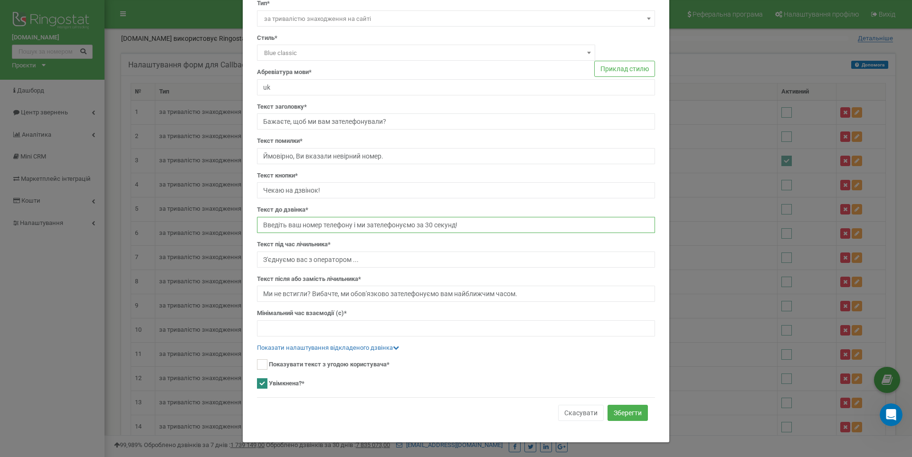
click at [429, 224] on input "Введіть ваш номер телефону і ми зателефонуємо за 30 секунд!" at bounding box center [456, 225] width 398 height 16
type input "Введіть ваш номер телефону і ми зателефонуємо за 60 секунд!"
click at [337, 346] on link "Показати налаштування відкладеного дзвінка" at bounding box center [328, 347] width 142 height 7
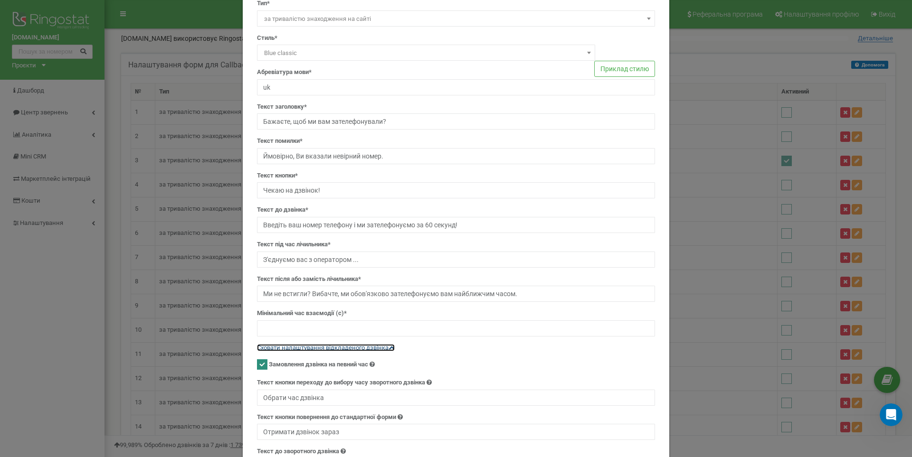
scroll to position [144, 0]
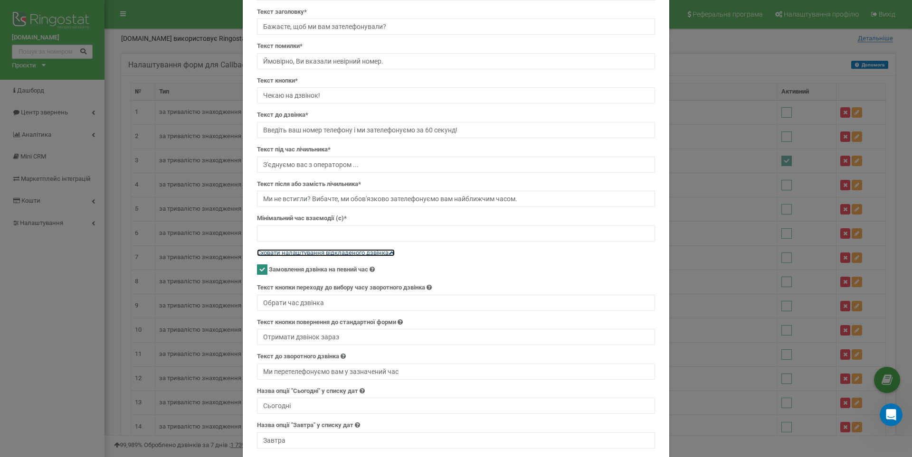
click at [261, 271] on ins at bounding box center [262, 269] width 10 height 10
checkbox input "false"
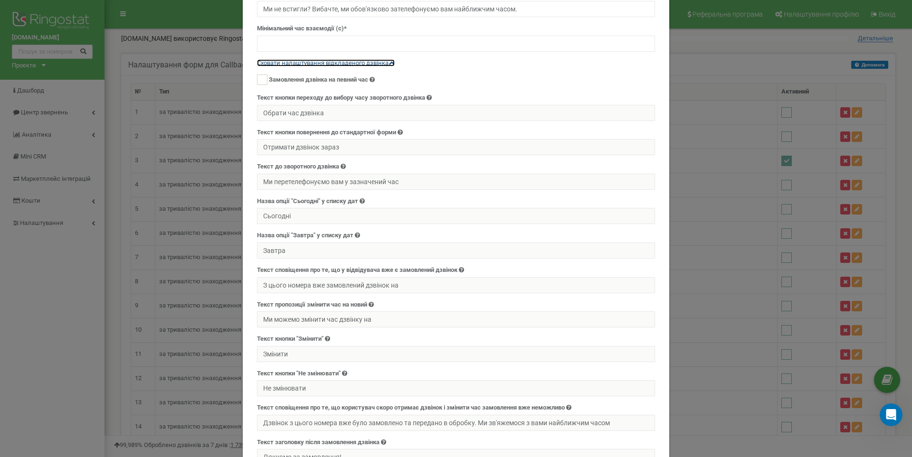
scroll to position [517, 0]
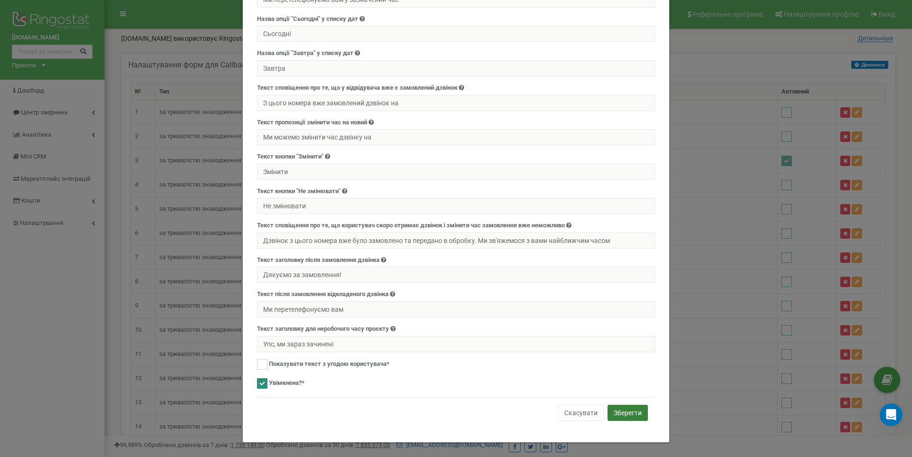
click at [620, 413] on button "Зберегти" at bounding box center [627, 413] width 40 height 16
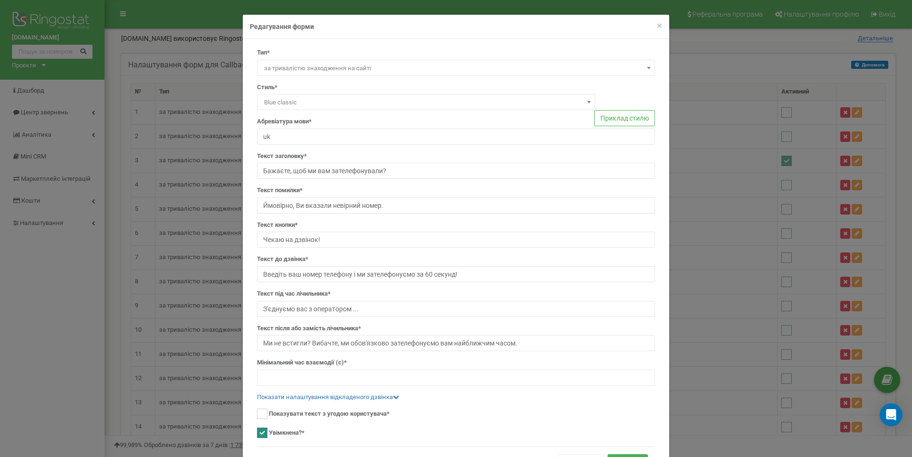
scroll to position [49, 0]
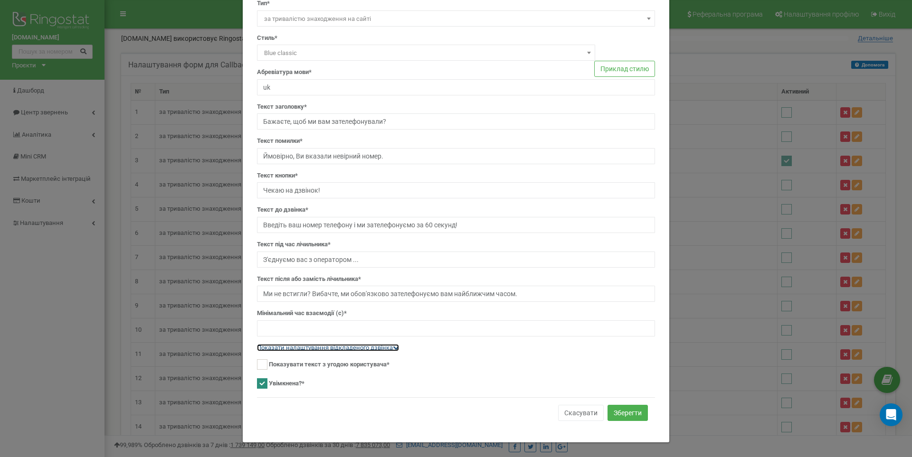
click at [344, 348] on link "Показати налаштування відкладеного дзвінка" at bounding box center [328, 347] width 142 height 7
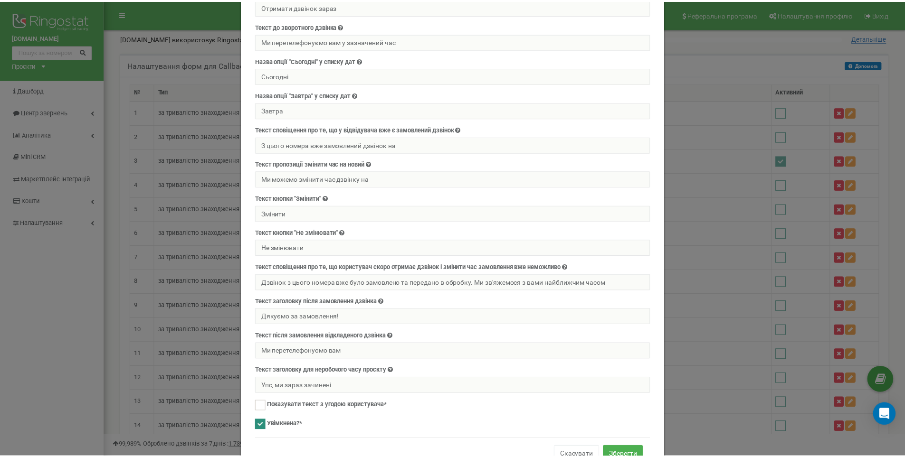
scroll to position [517, 0]
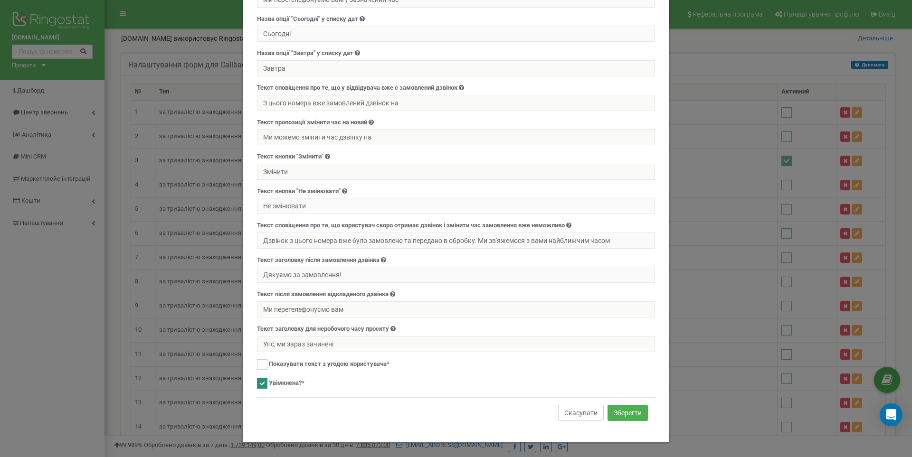
click at [570, 415] on button "Скасувати" at bounding box center [581, 413] width 46 height 16
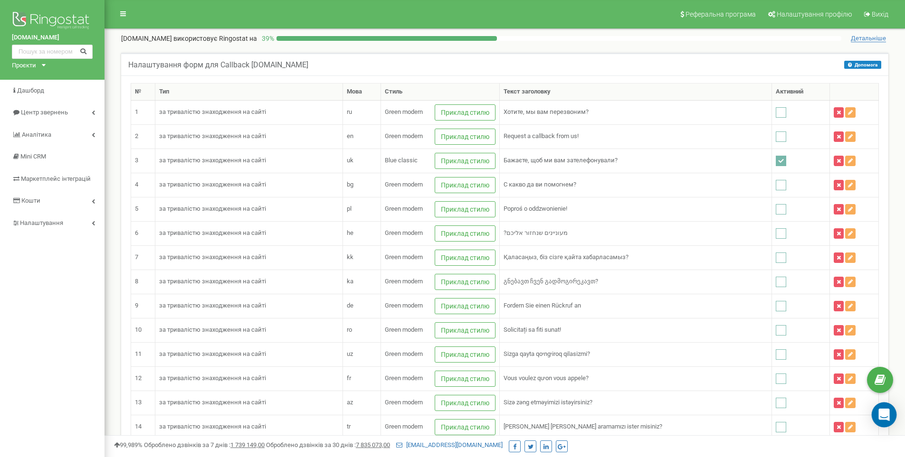
click at [884, 418] on icon "Open Intercom Messenger" at bounding box center [884, 415] width 12 height 12
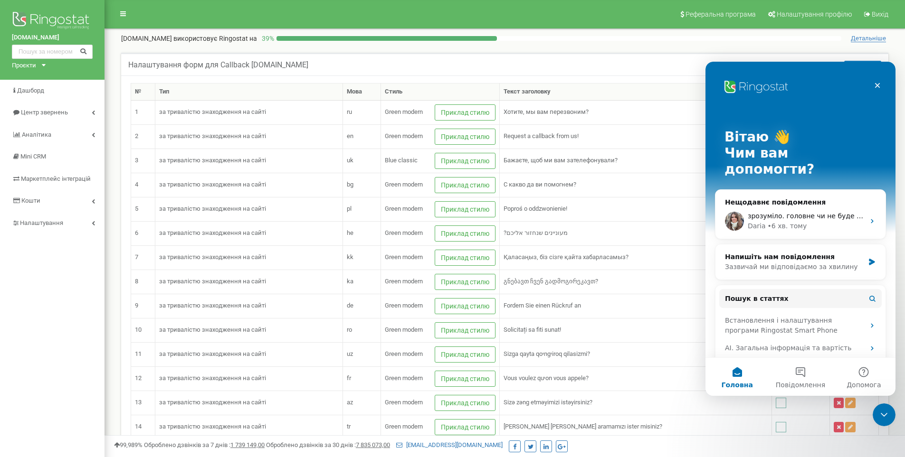
scroll to position [142, 0]
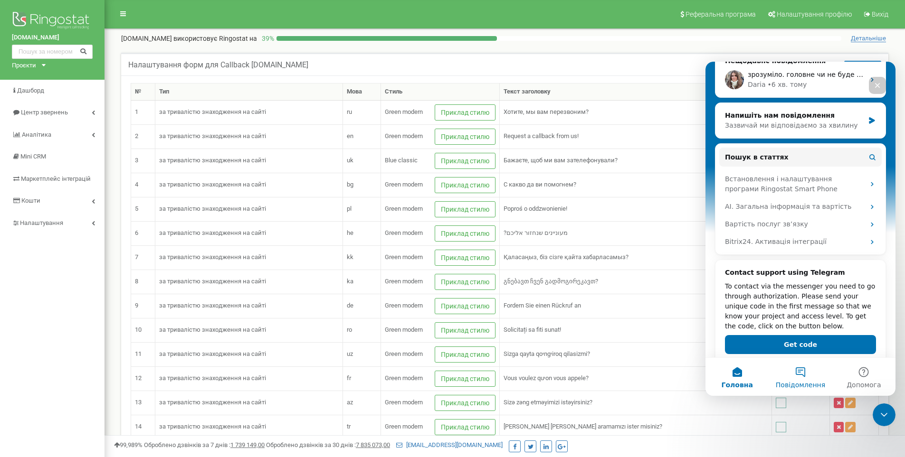
click at [804, 368] on button "Повідомлення" at bounding box center [799, 377] width 63 height 38
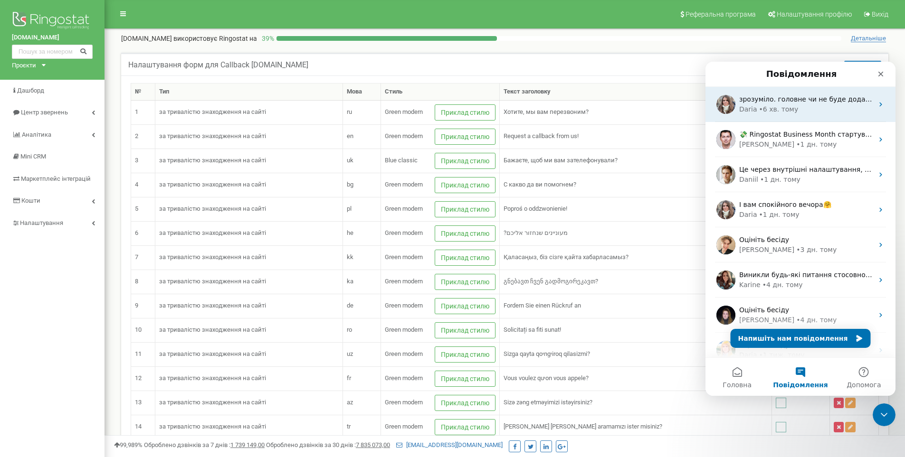
click at [805, 108] on div "[PERSON_NAME] • 6 хв. тому" at bounding box center [806, 109] width 134 height 10
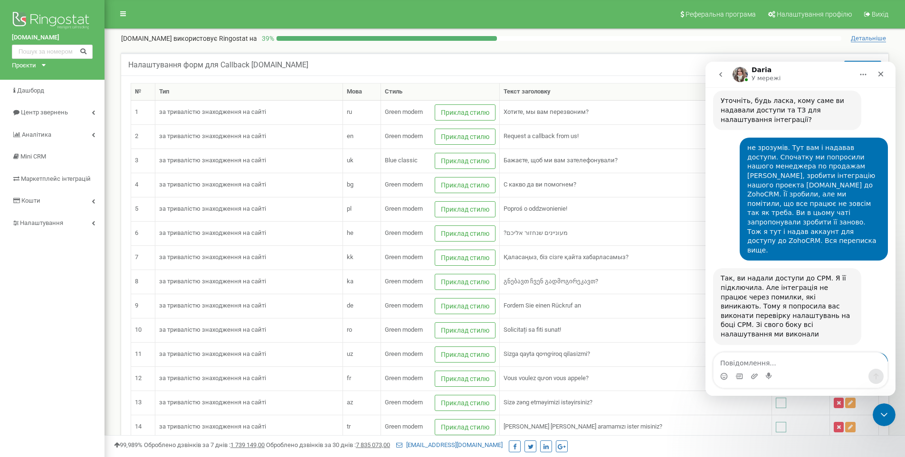
scroll to position [5861, 0]
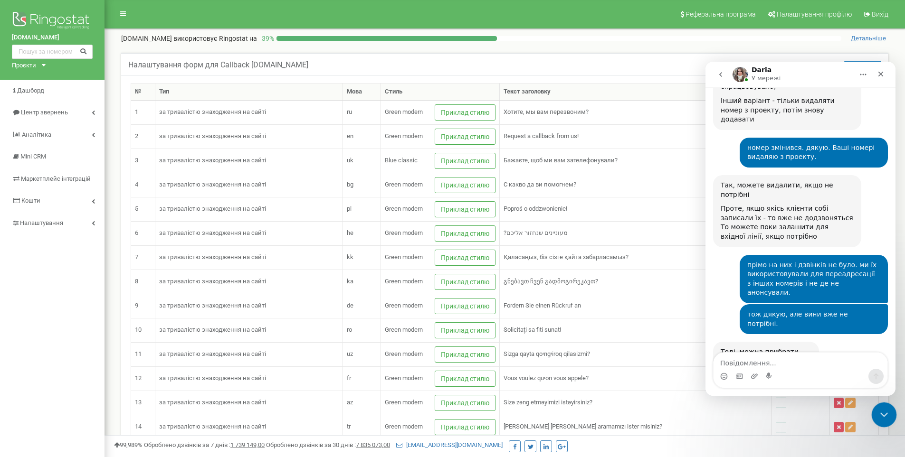
click at [878, 408] on icon "Закрити програму для спілкування Intercom" at bounding box center [882, 413] width 11 height 11
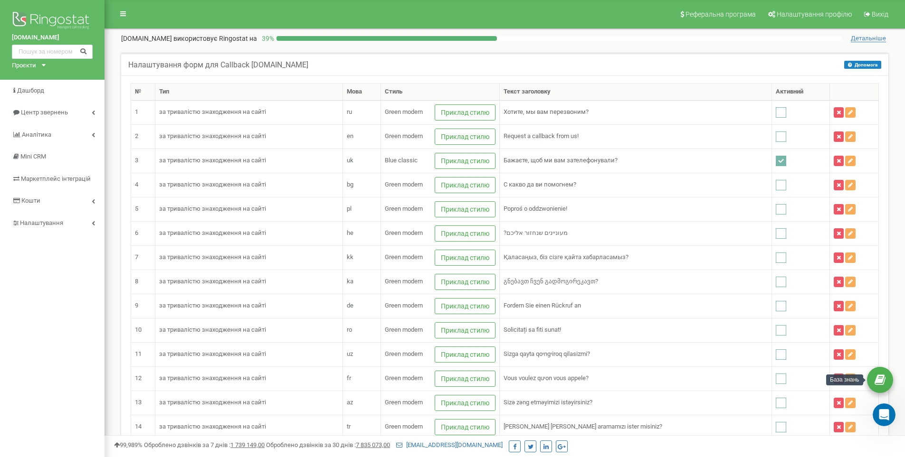
scroll to position [0, 0]
click at [878, 377] on icon at bounding box center [879, 380] width 11 height 14
click at [25, 66] on div "Проєкти" at bounding box center [24, 65] width 24 height 9
click at [25, 74] on link "[DOMAIN_NAME]" at bounding box center [39, 76] width 43 height 5
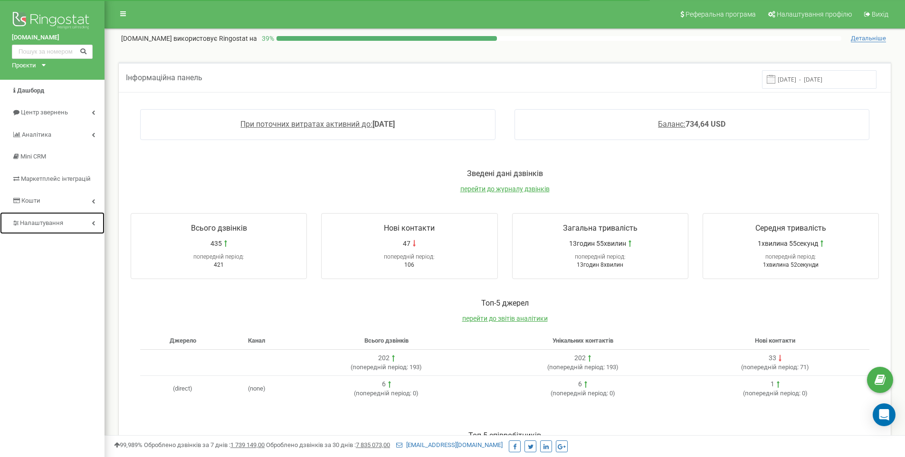
click at [28, 224] on span "Налаштування" at bounding box center [41, 222] width 43 height 7
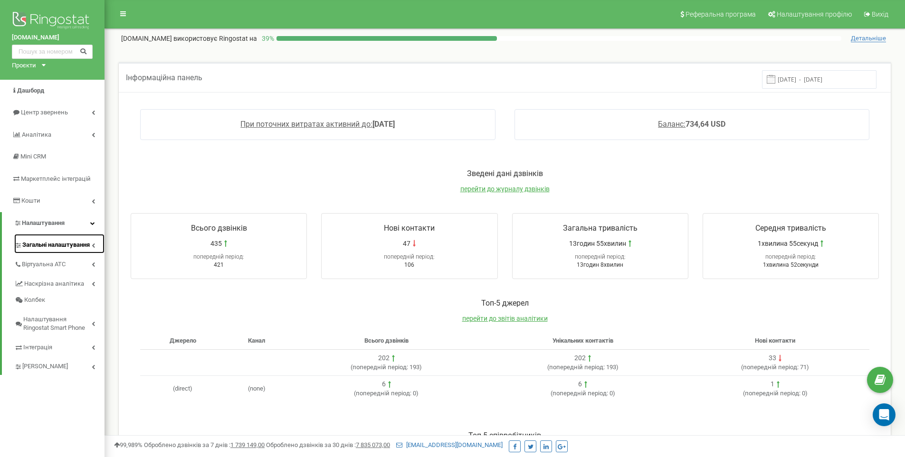
click at [33, 242] on span "Загальні налаштування" at bounding box center [55, 245] width 67 height 9
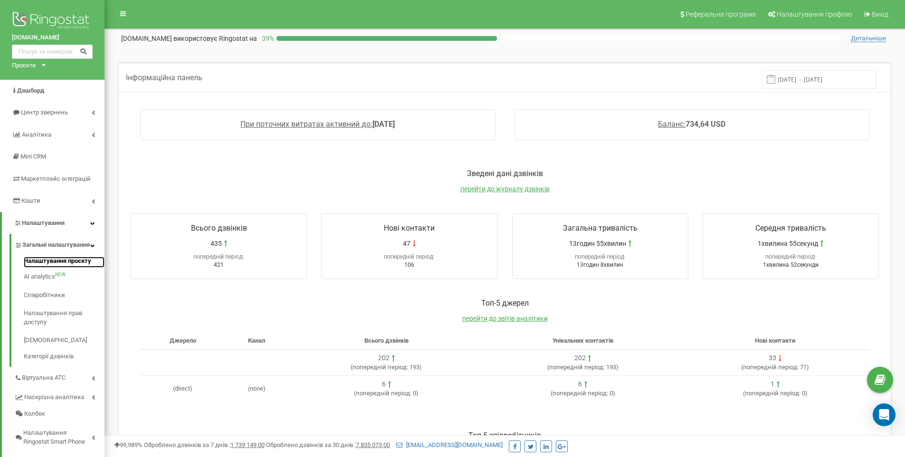
click at [47, 268] on link "Налаштування проєкту" at bounding box center [64, 262] width 81 height 11
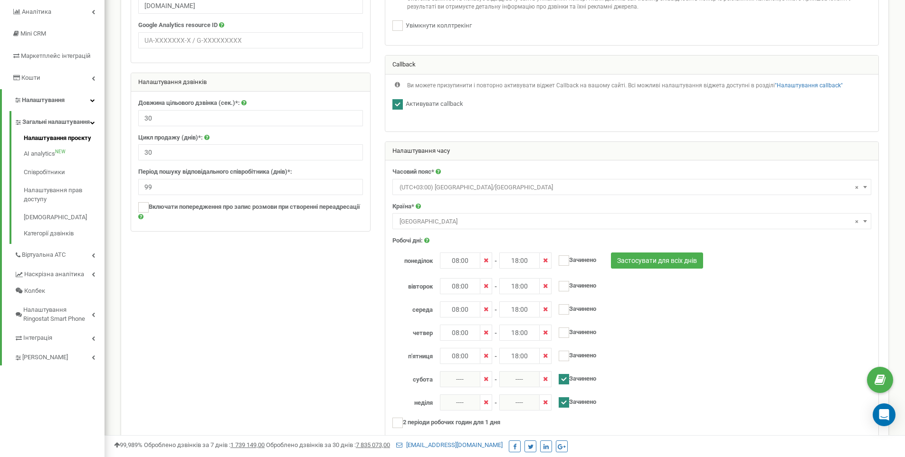
scroll to position [28, 0]
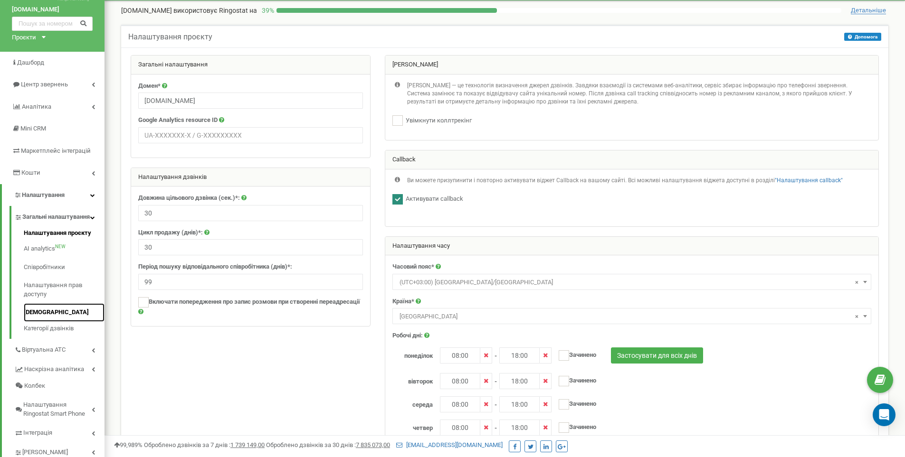
click at [35, 319] on link "[DEMOGRAPHIC_DATA]" at bounding box center [64, 312] width 81 height 19
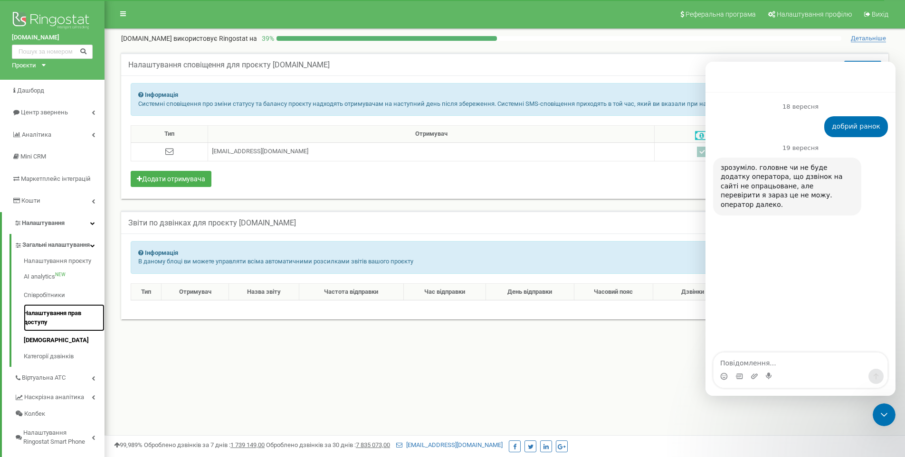
click at [36, 323] on link "Налаштування прав доступу" at bounding box center [64, 317] width 81 height 27
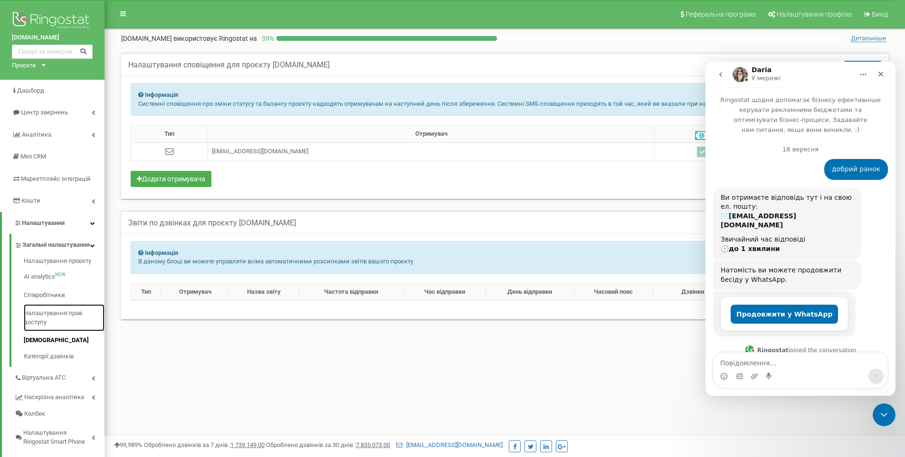
scroll to position [5861, 0]
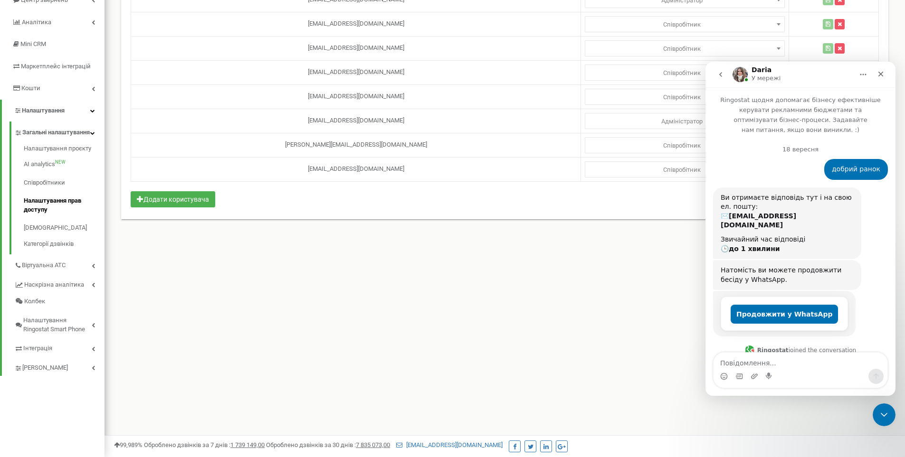
scroll to position [142, 0]
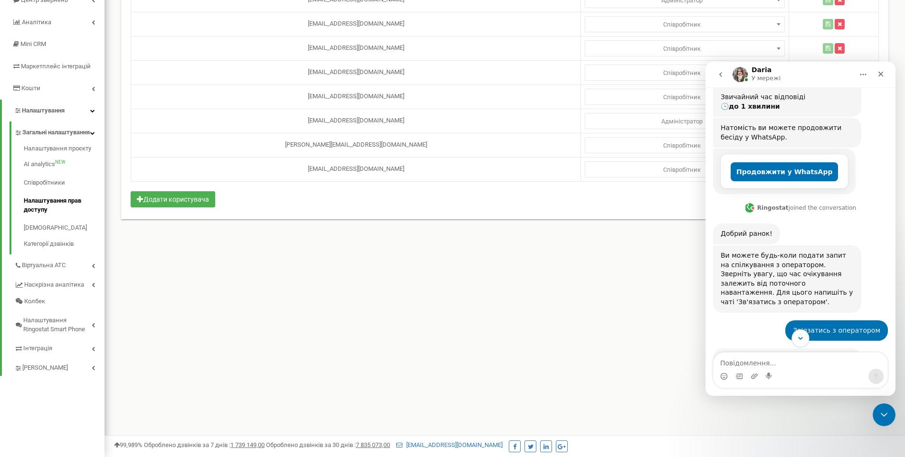
click at [799, 340] on icon "Scroll to bottom" at bounding box center [800, 338] width 9 height 9
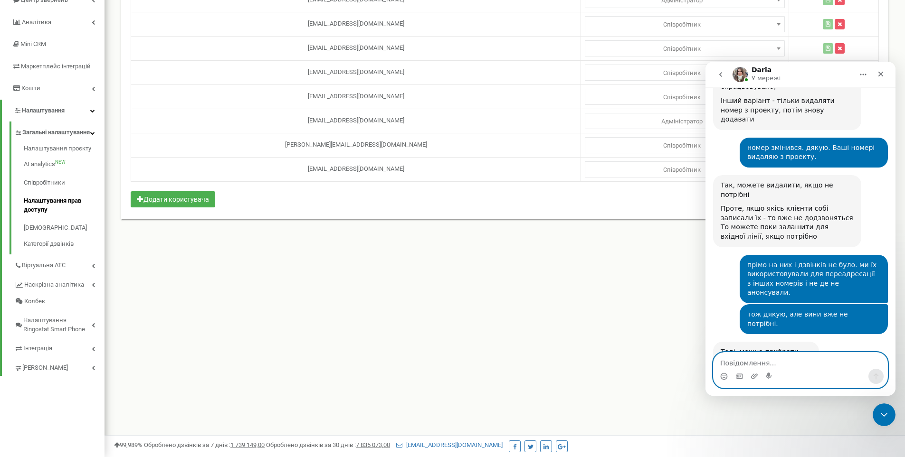
click at [781, 358] on textarea "Повідомлення..." at bounding box center [800, 361] width 174 height 16
type textarea "тепер знов по ZohoCRM."
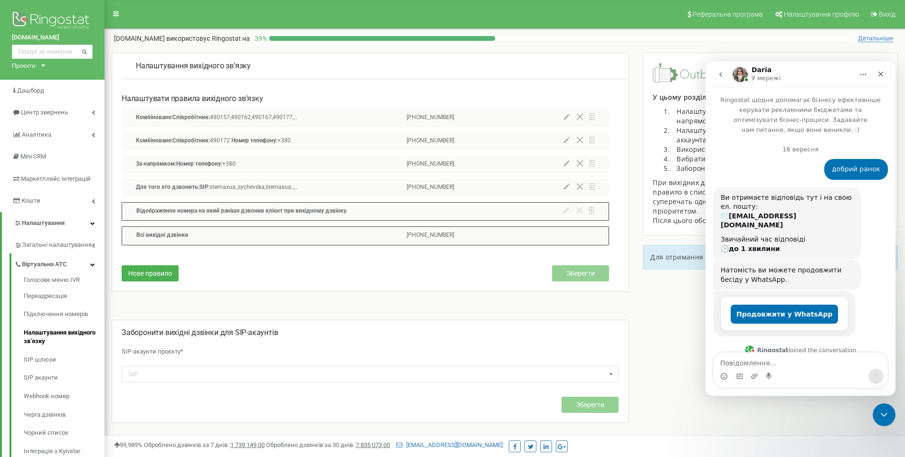
scroll to position [5861, 0]
